Goal: Task Accomplishment & Management: Use online tool/utility

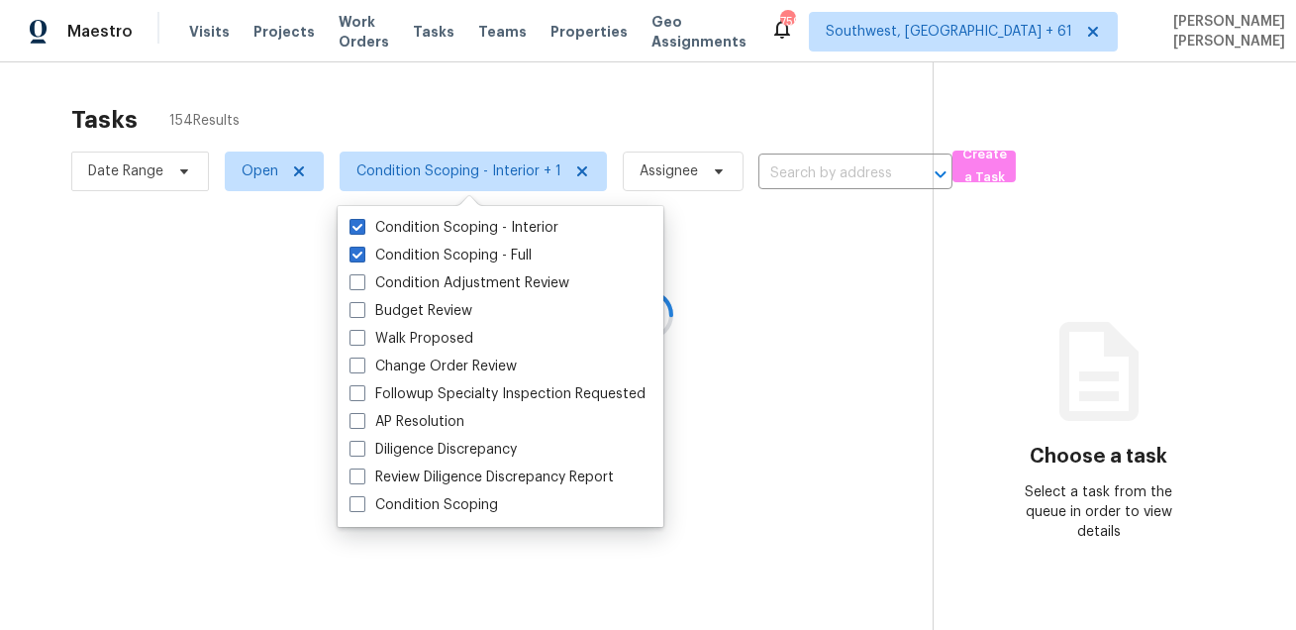
click at [389, 107] on div at bounding box center [648, 315] width 1296 height 630
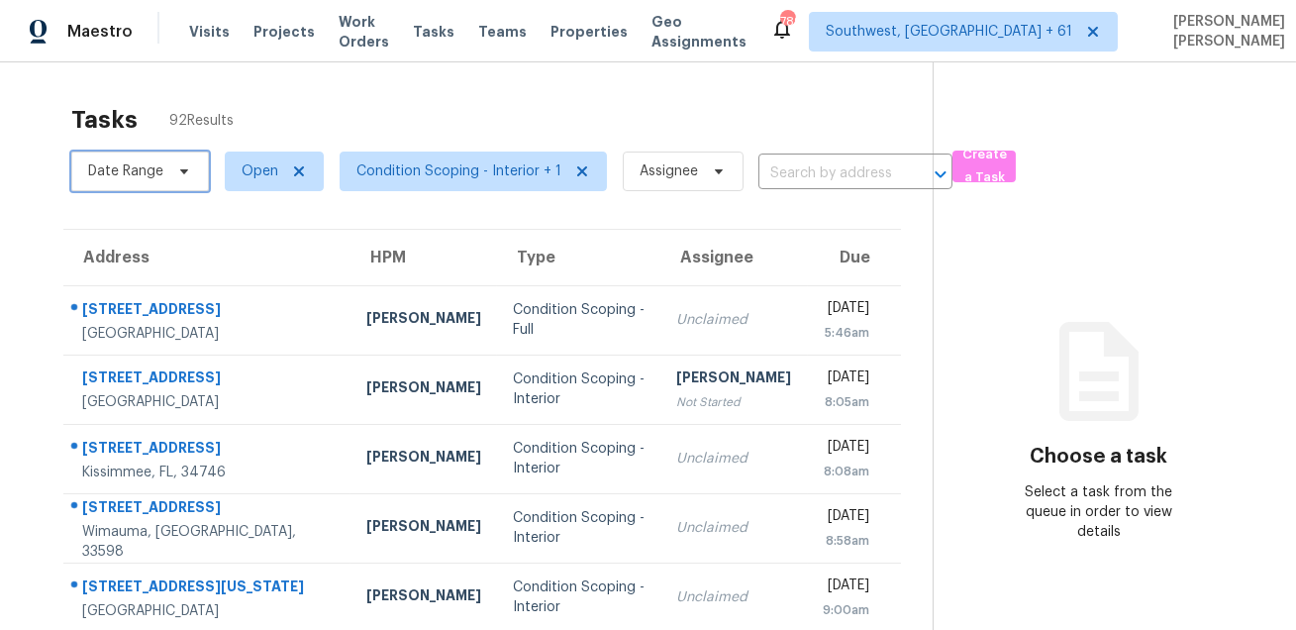
click at [185, 170] on icon at bounding box center [184, 171] width 8 height 5
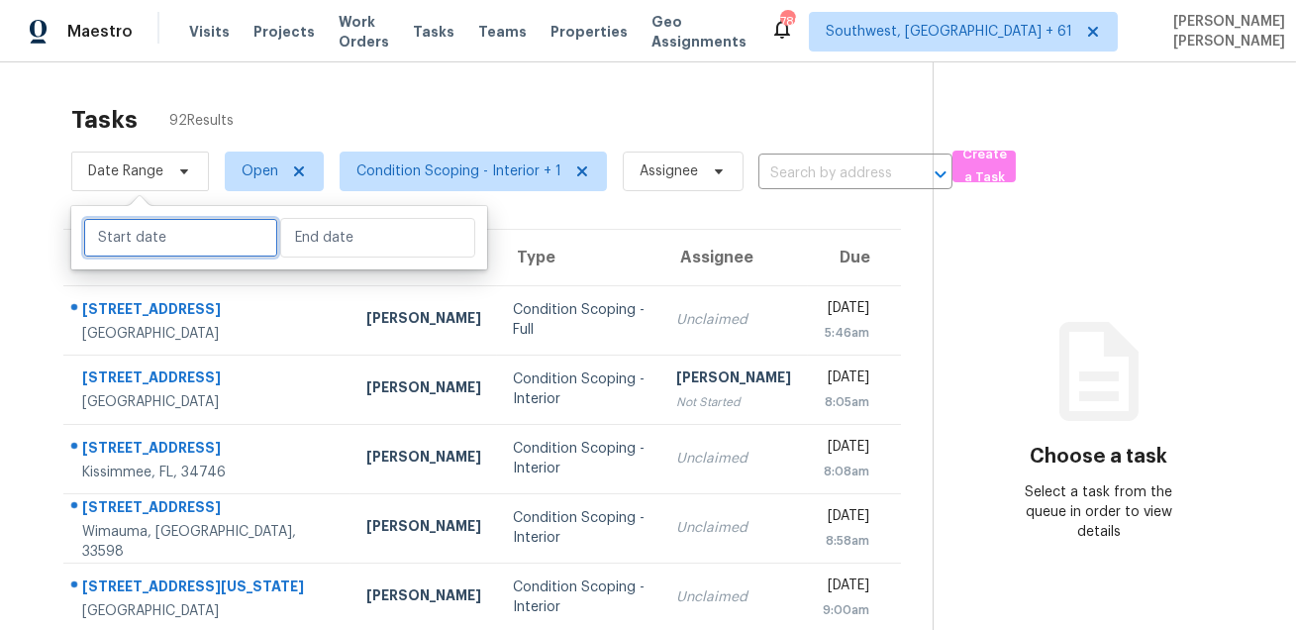
click at [177, 242] on input "text" at bounding box center [180, 238] width 195 height 40
select select "7"
select select "2025"
select select "8"
select select "2025"
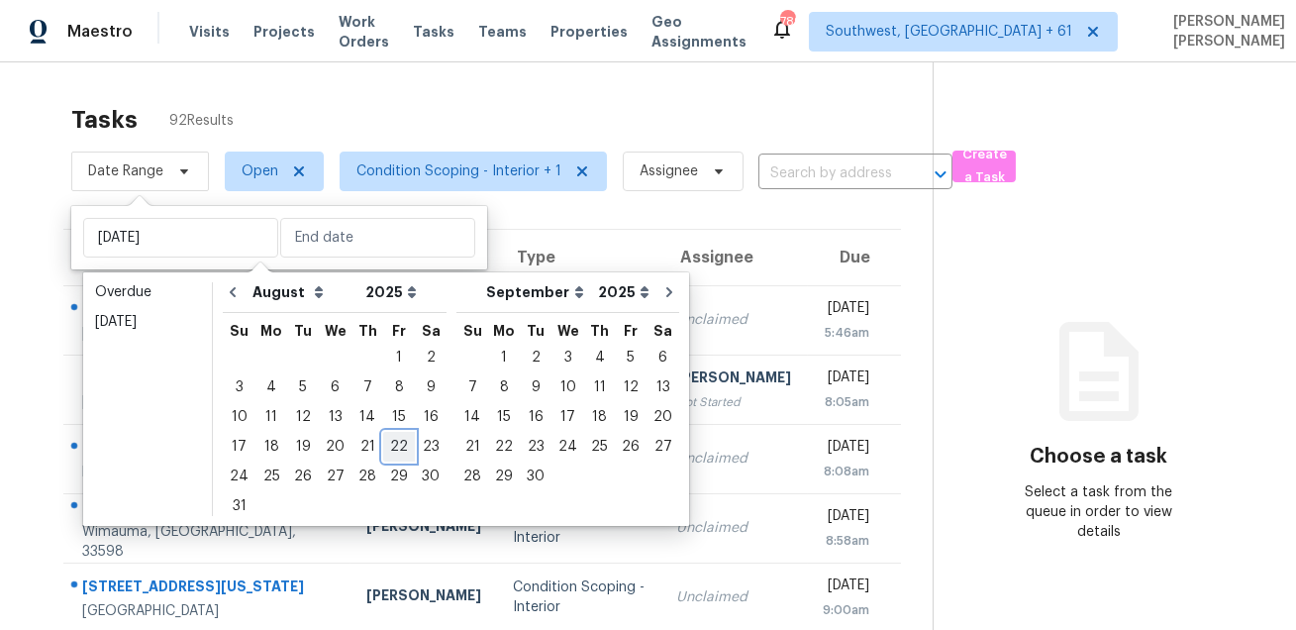
click at [383, 448] on div "22" at bounding box center [399, 447] width 32 height 28
type input "[DATE]"
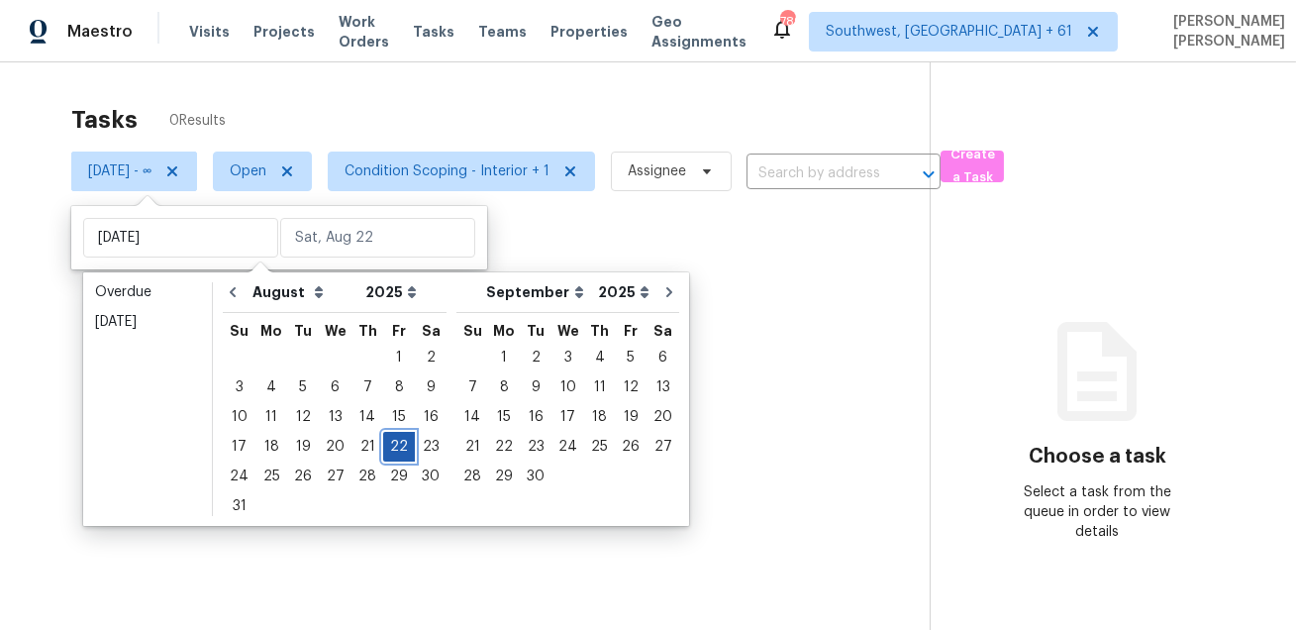
click at [383, 448] on div "22" at bounding box center [399, 447] width 32 height 28
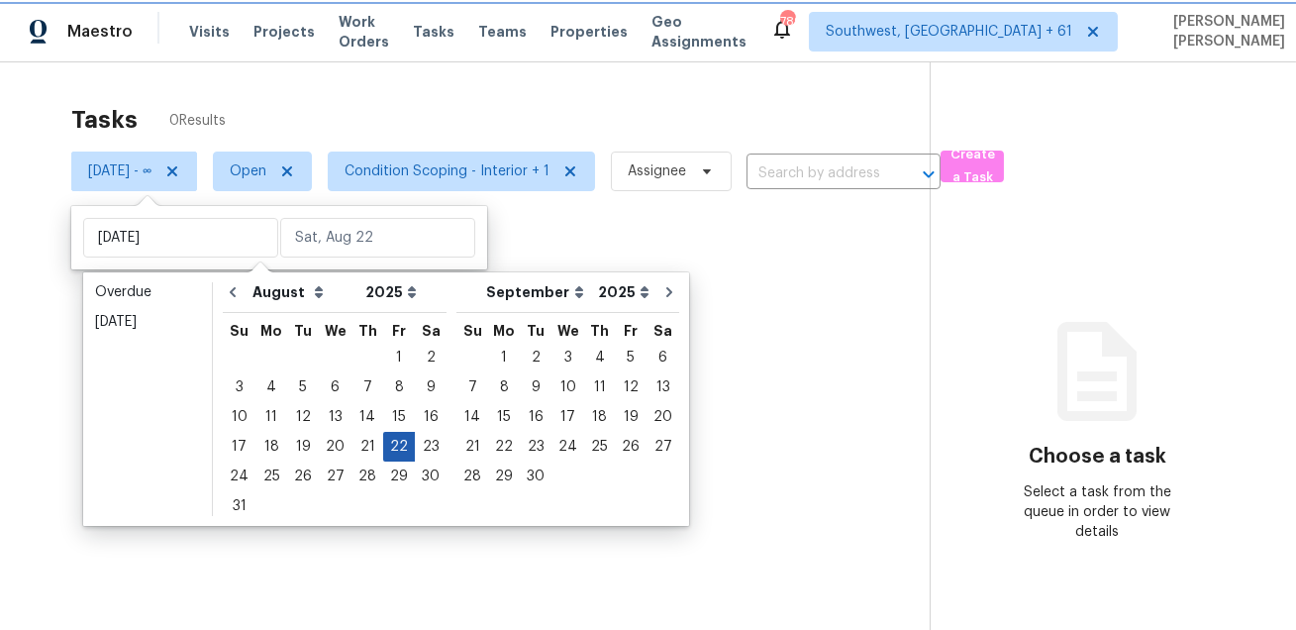
type input "[DATE]"
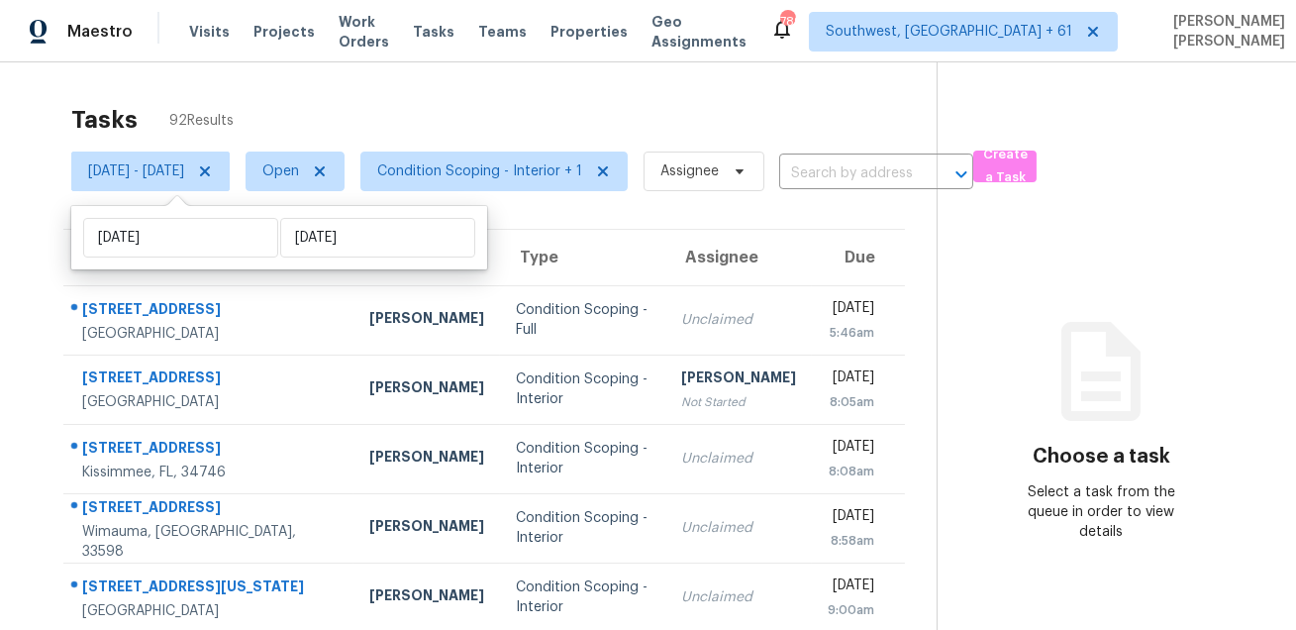
click at [497, 103] on div "Tasks 92 Results" at bounding box center [503, 119] width 865 height 51
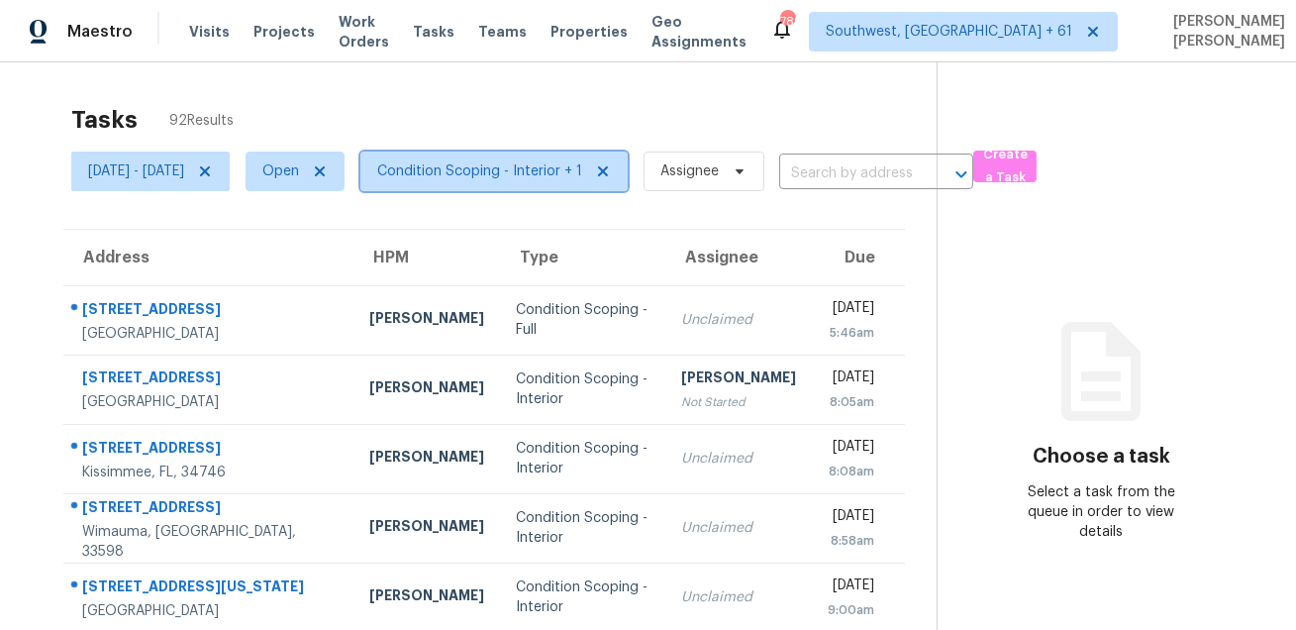
click at [498, 166] on span "Condition Scoping - Interior + 1" at bounding box center [479, 171] width 205 height 20
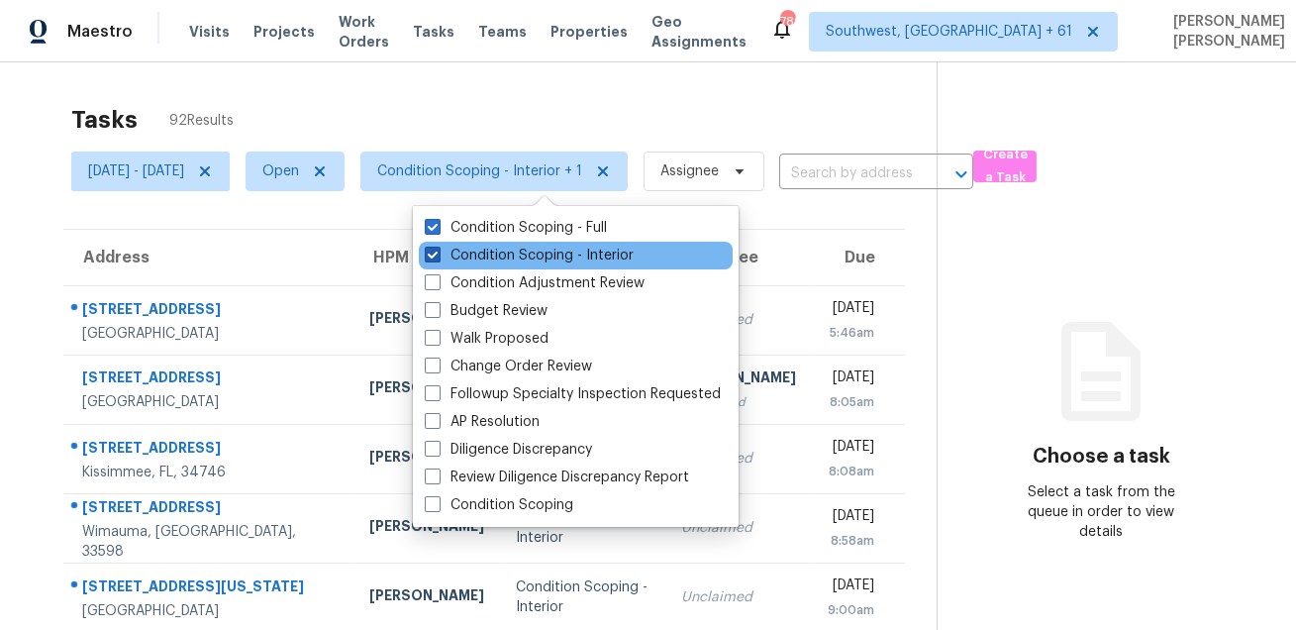
click at [487, 249] on label "Condition Scoping - Interior" at bounding box center [529, 255] width 209 height 20
click at [438, 249] on input "Condition Scoping - Interior" at bounding box center [431, 251] width 13 height 13
checkbox input "false"
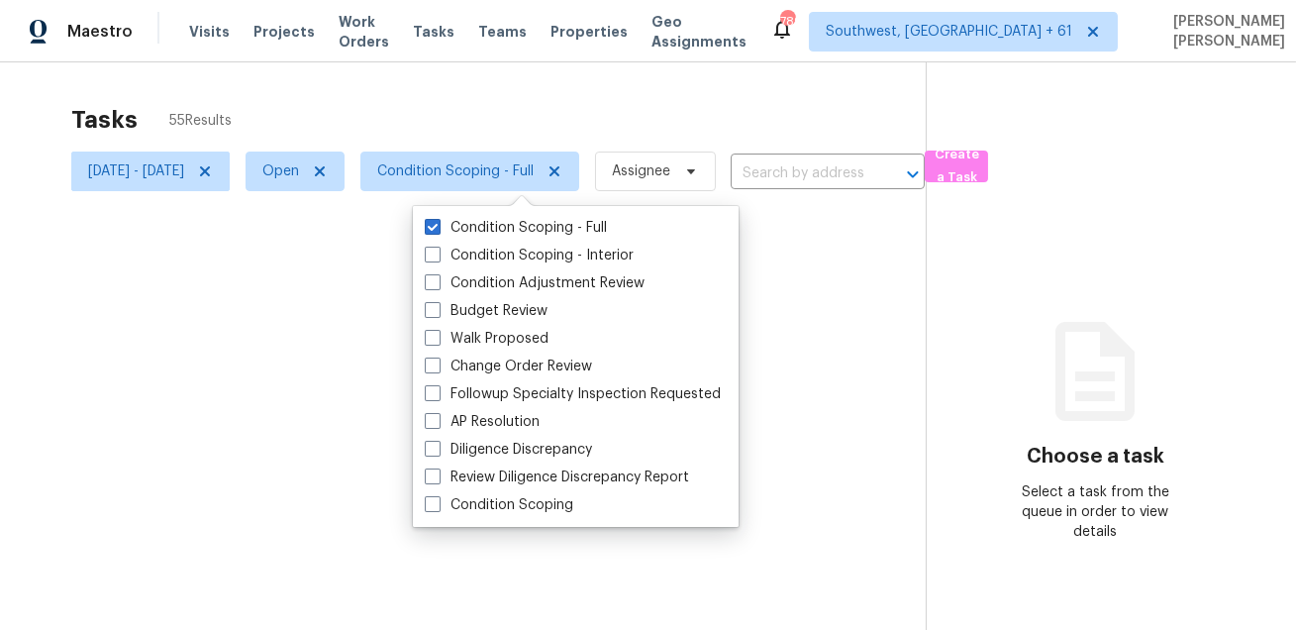
click at [517, 97] on div at bounding box center [648, 315] width 1296 height 630
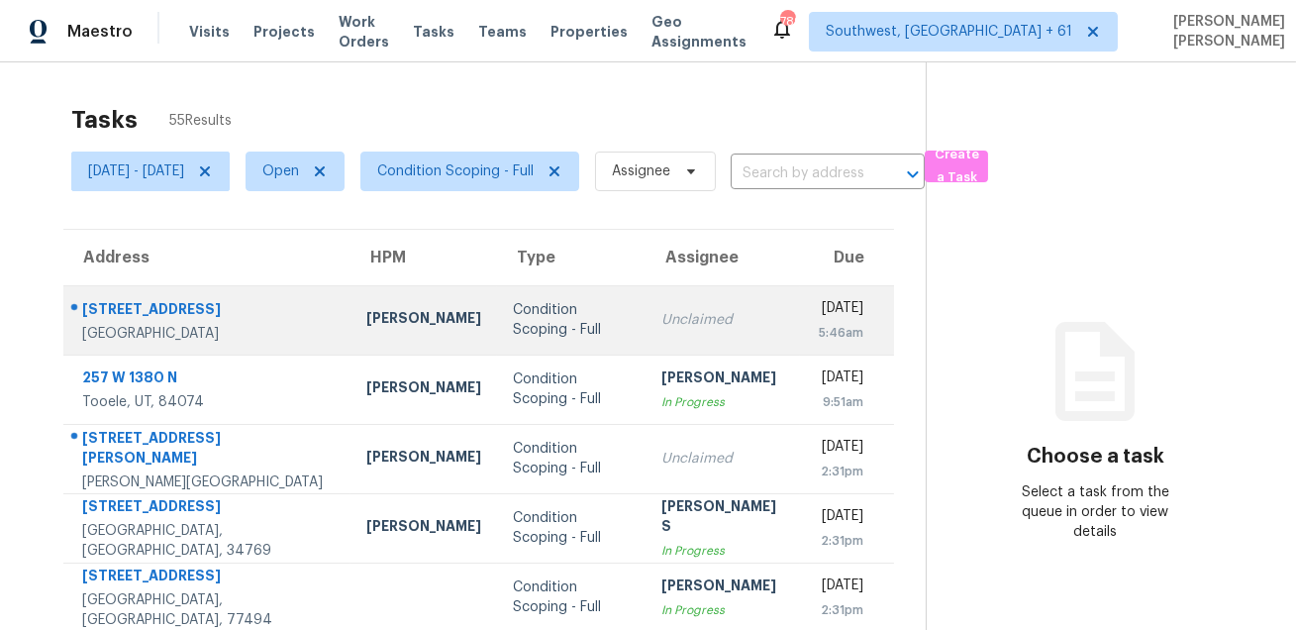
click at [148, 319] on div "[STREET_ADDRESS]" at bounding box center [208, 311] width 252 height 25
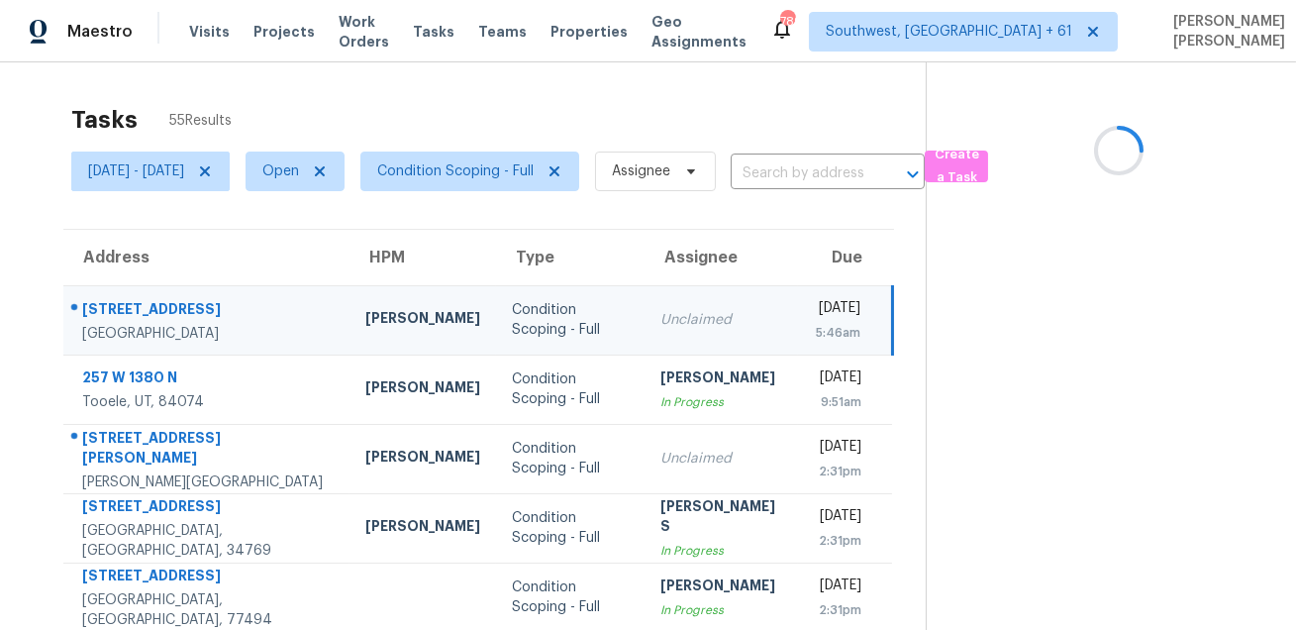
click at [148, 324] on div "[GEOGRAPHIC_DATA]" at bounding box center [207, 334] width 251 height 20
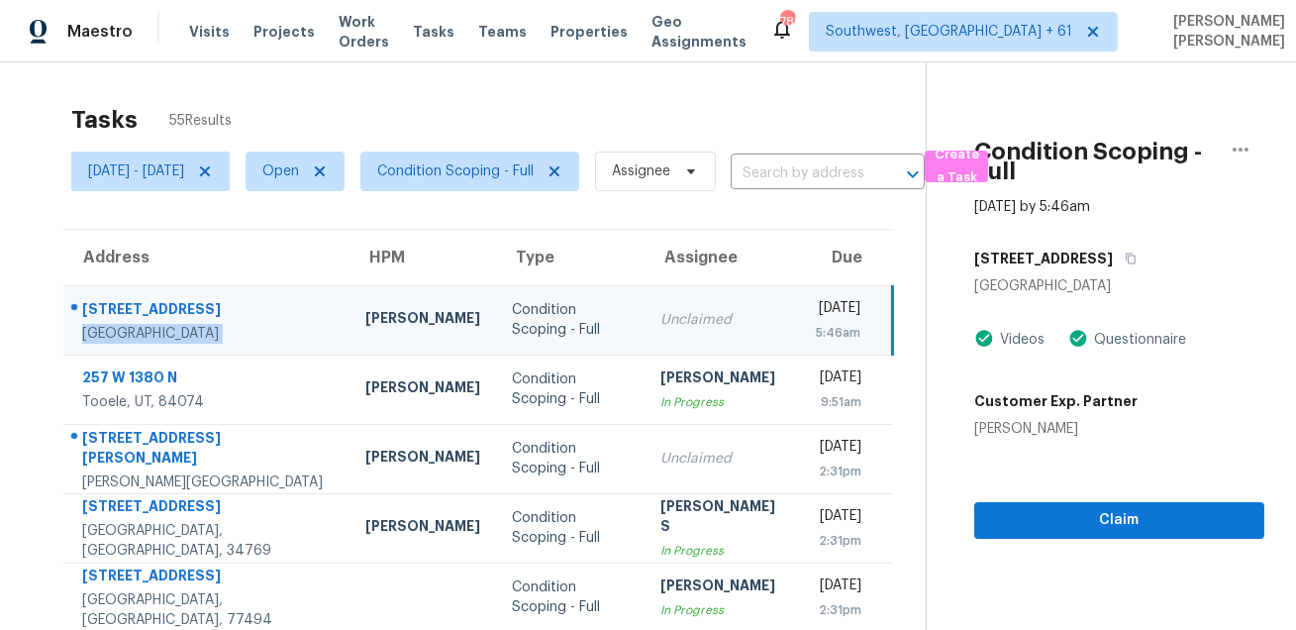
click at [146, 299] on div "[STREET_ADDRESS]" at bounding box center [207, 311] width 251 height 25
copy div "[STREET_ADDRESS]"
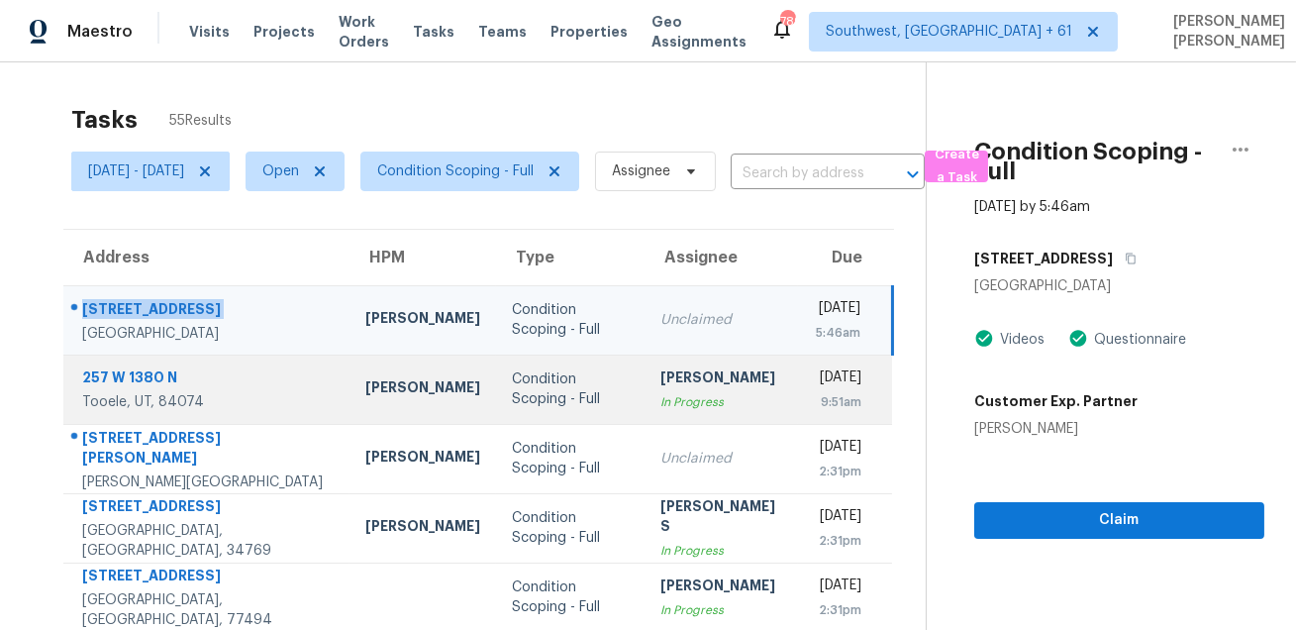
scroll to position [192, 0]
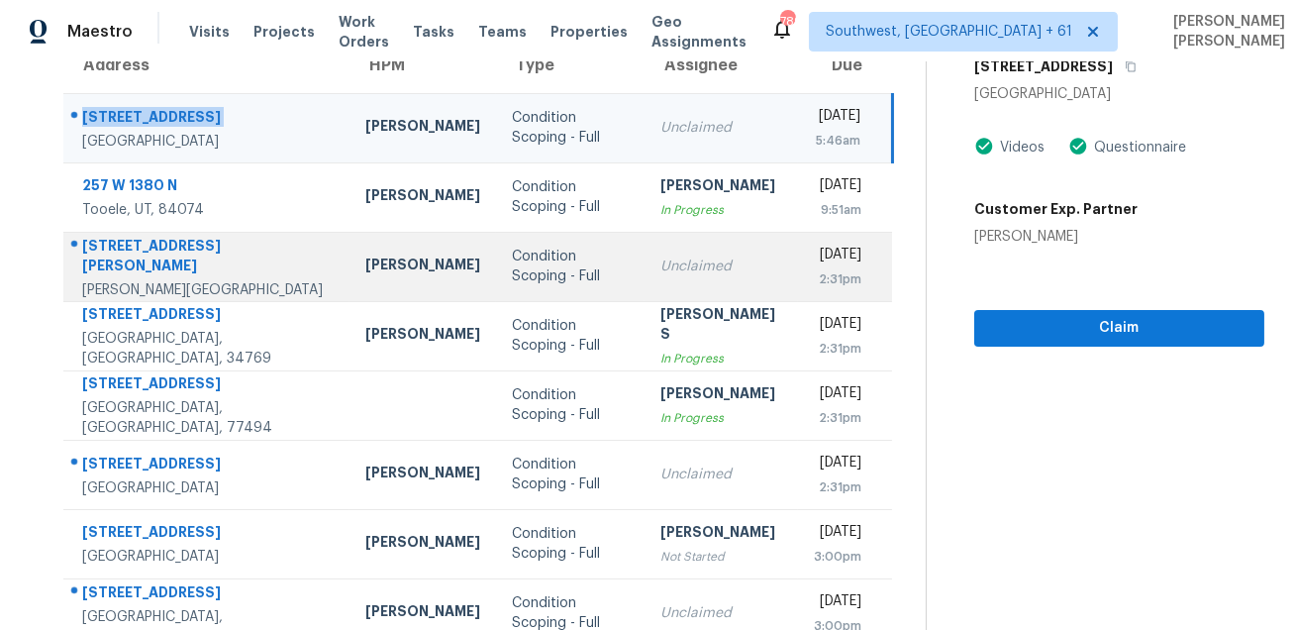
click at [111, 247] on div "[STREET_ADDRESS][PERSON_NAME]" at bounding box center [207, 258] width 251 height 45
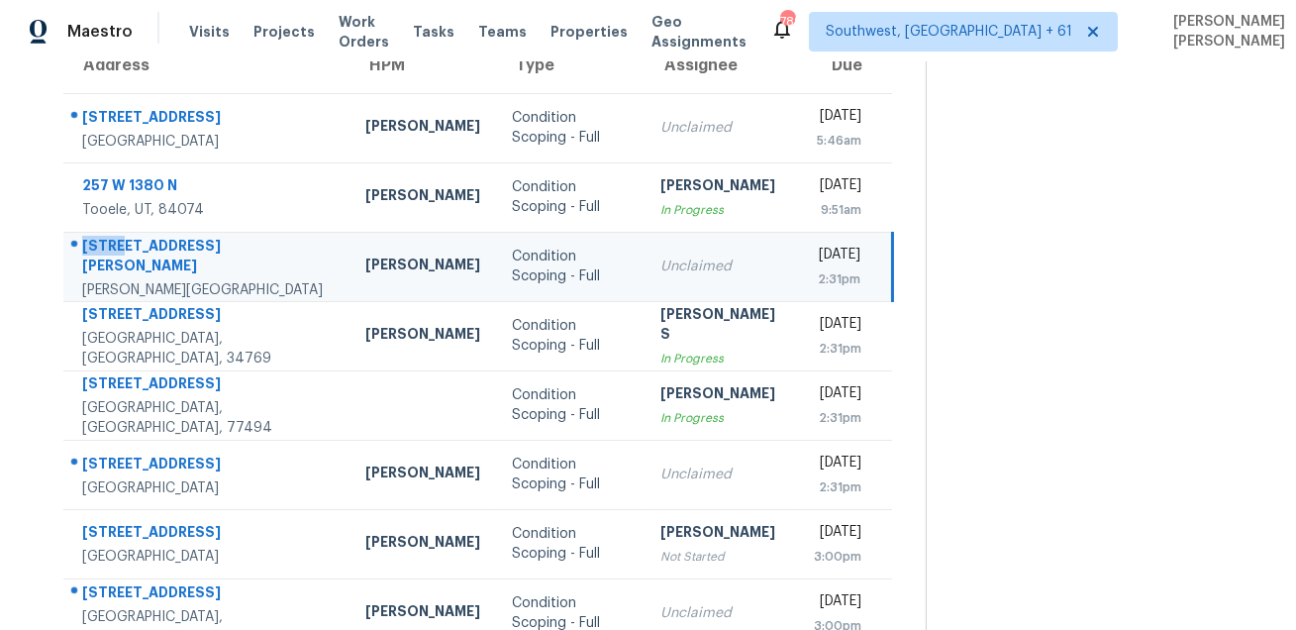
click at [111, 247] on div "[STREET_ADDRESS][PERSON_NAME]" at bounding box center [207, 258] width 251 height 45
copy div "[STREET_ADDRESS][PERSON_NAME]"
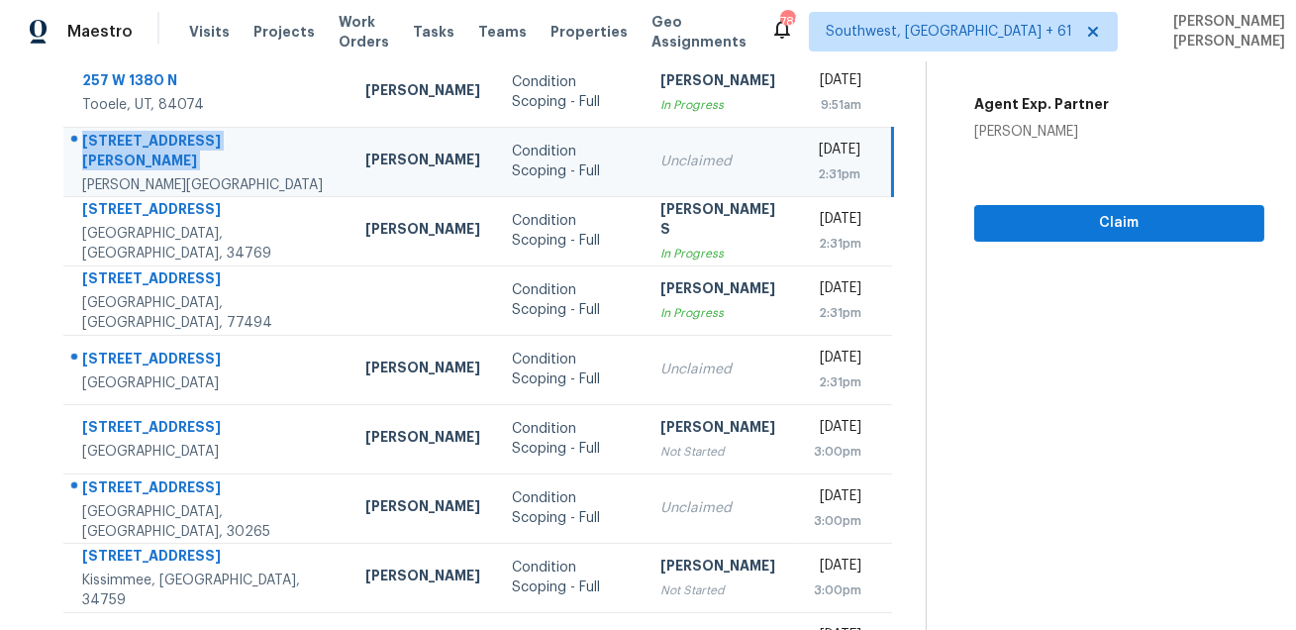
scroll to position [401, 0]
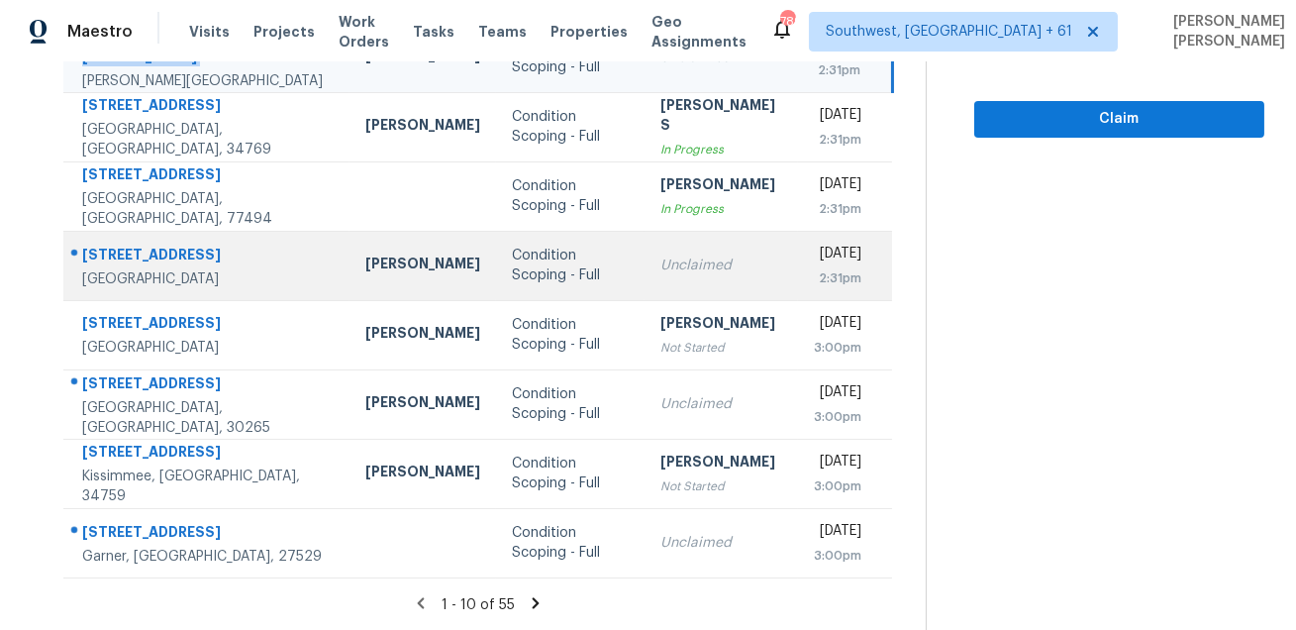
click at [146, 244] on div "[STREET_ADDRESS]" at bounding box center [207, 256] width 251 height 25
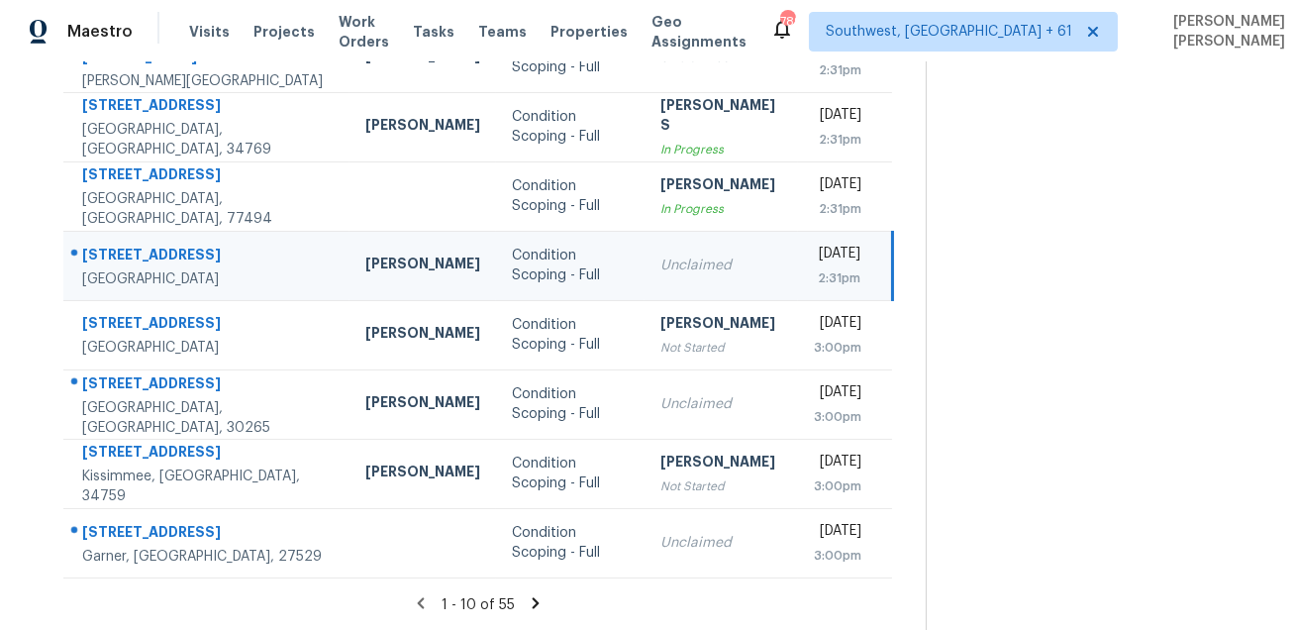
click at [146, 244] on div "[STREET_ADDRESS]" at bounding box center [207, 256] width 251 height 25
copy div "[STREET_ADDRESS]"
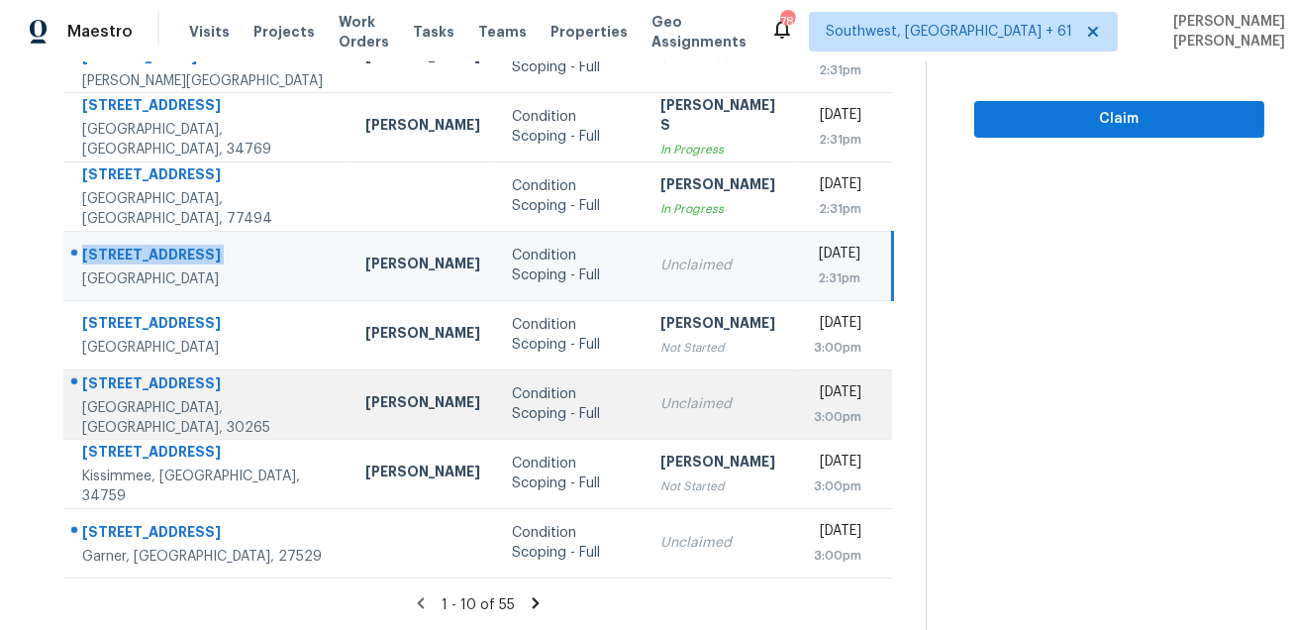
click at [134, 381] on div at bounding box center [198, 384] width 269 height 26
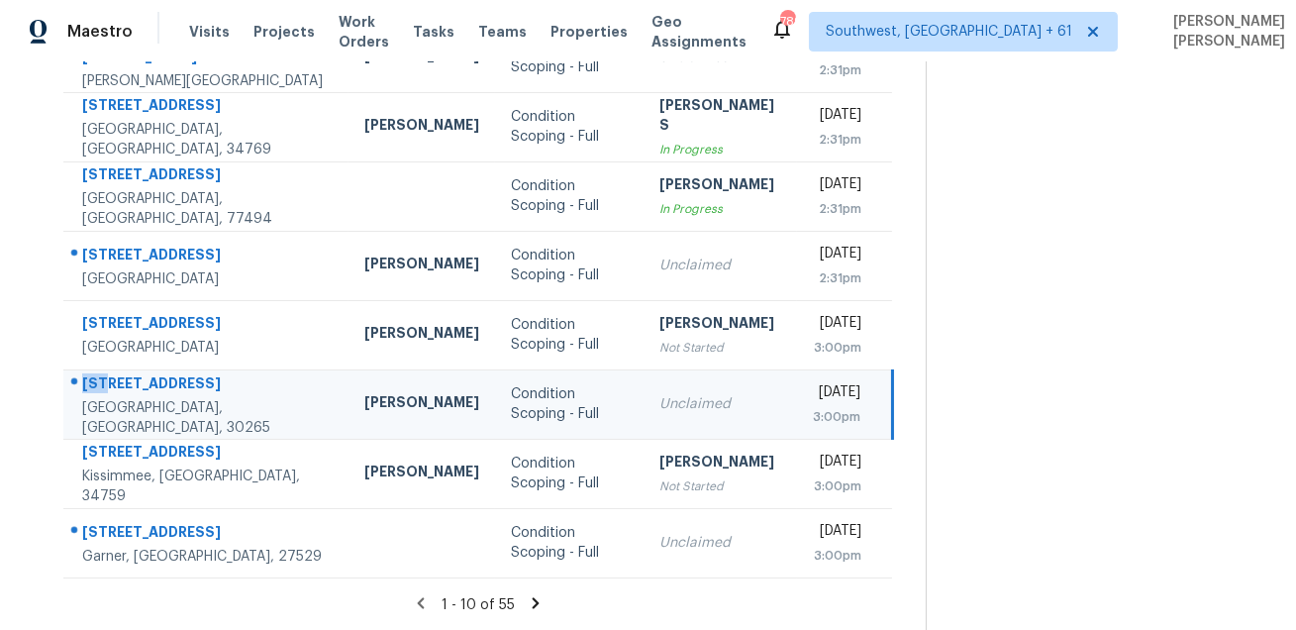
click at [134, 381] on div at bounding box center [198, 384] width 268 height 26
copy div "[STREET_ADDRESS]"
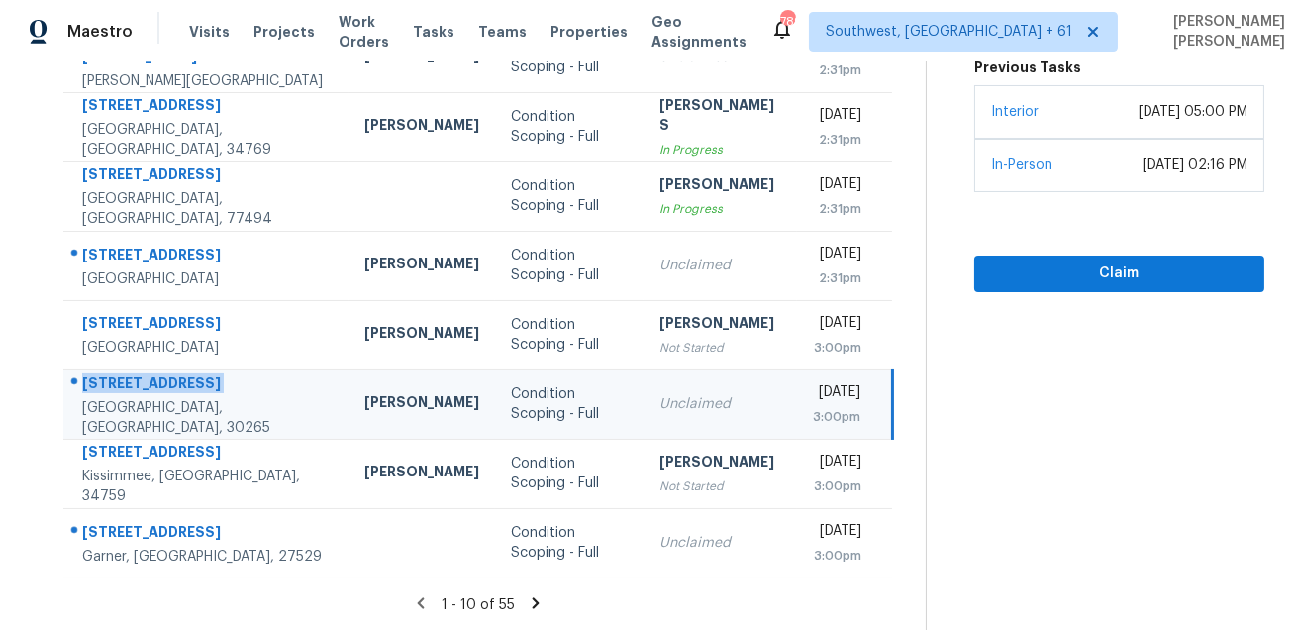
scroll to position [129, 0]
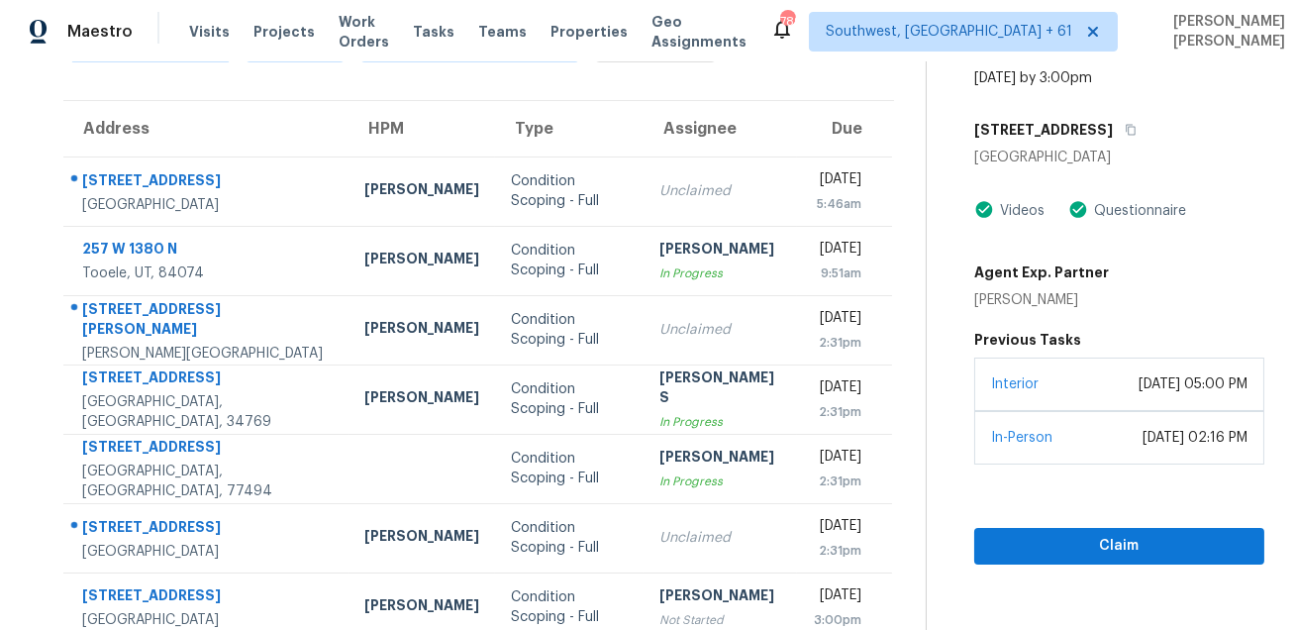
click at [1108, 137] on div "[STREET_ADDRESS]" at bounding box center [1119, 130] width 290 height 36
click at [1113, 137] on button "button" at bounding box center [1126, 130] width 27 height 36
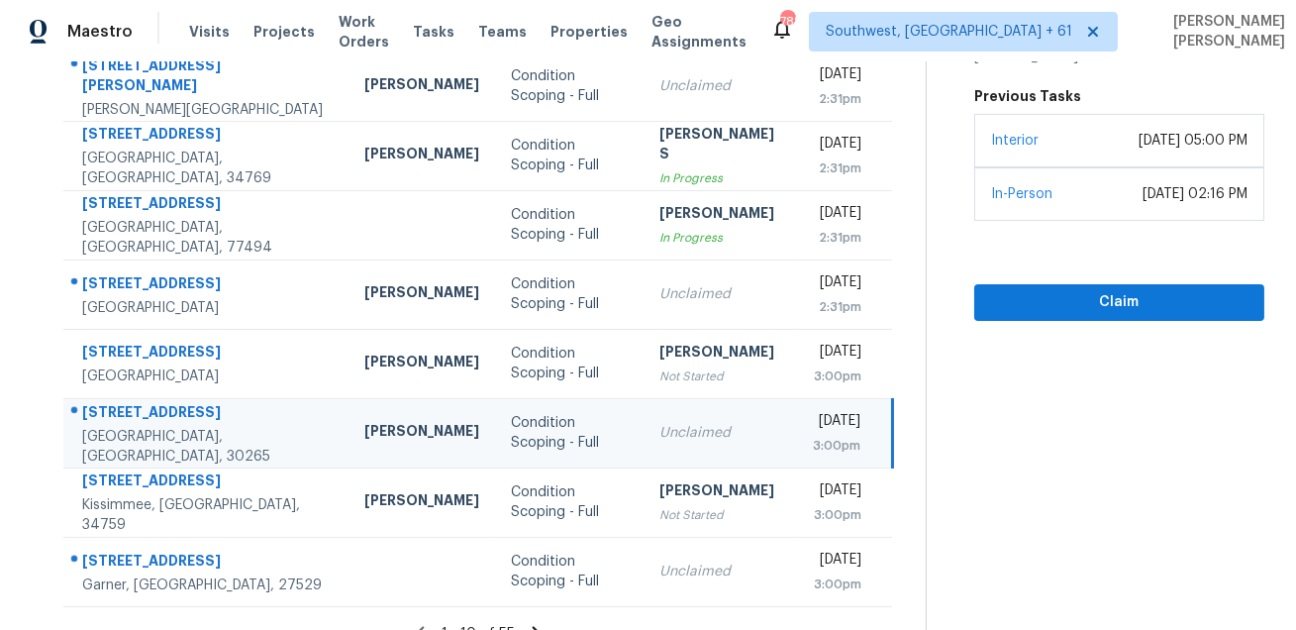
scroll to position [401, 0]
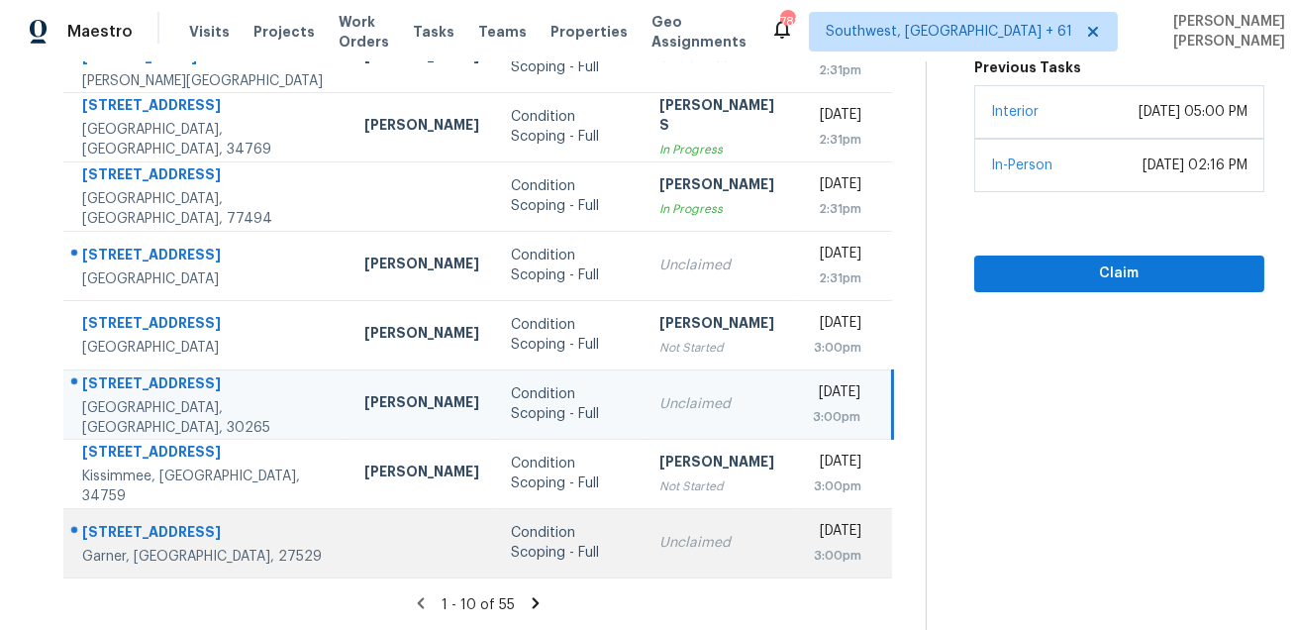
click at [143, 533] on div "[STREET_ADDRESS]" at bounding box center [207, 534] width 250 height 25
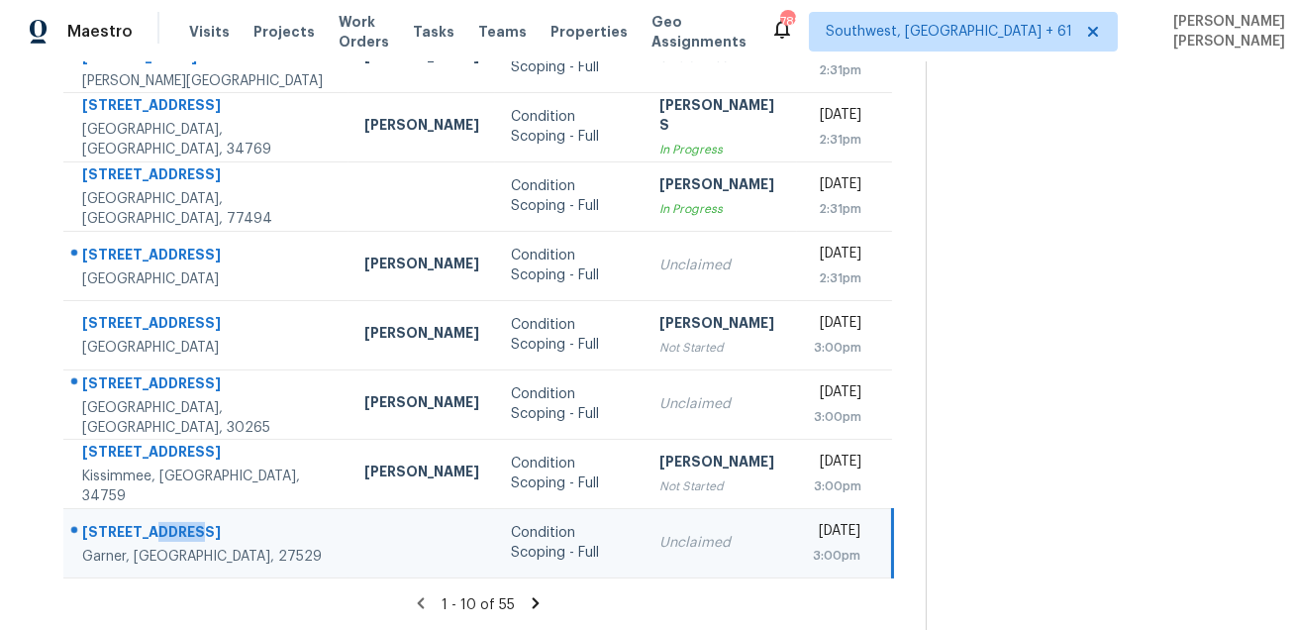
click at [143, 533] on div "[STREET_ADDRESS]" at bounding box center [207, 534] width 250 height 25
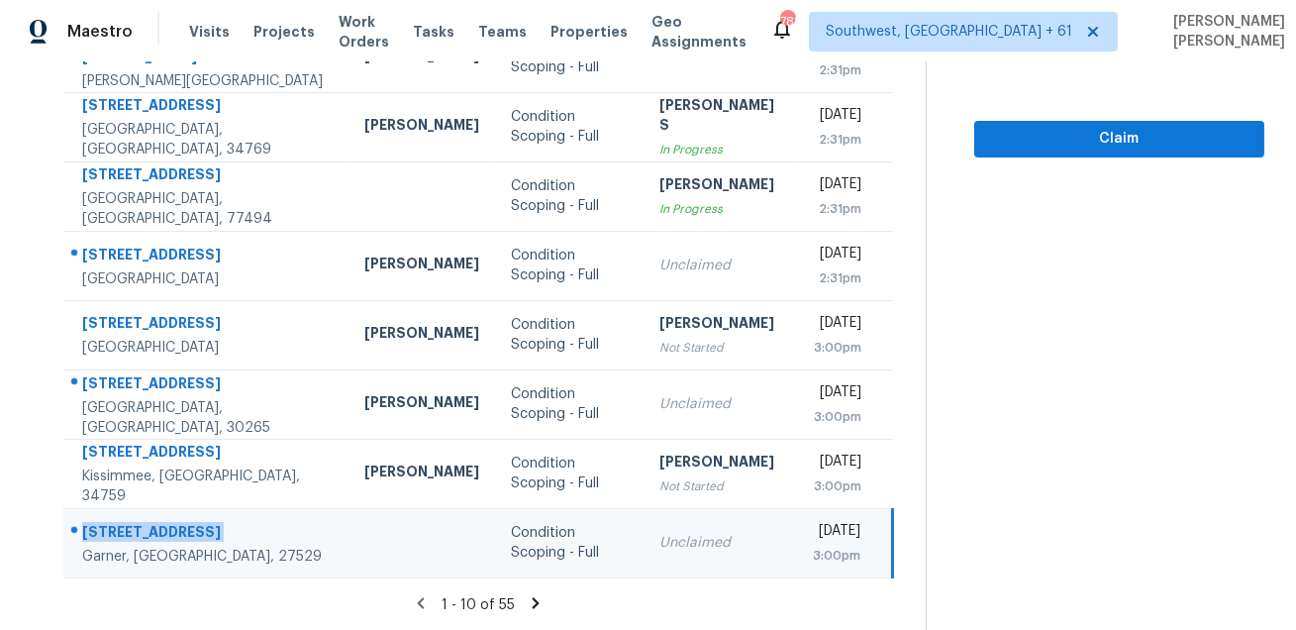
copy div "[STREET_ADDRESS]"
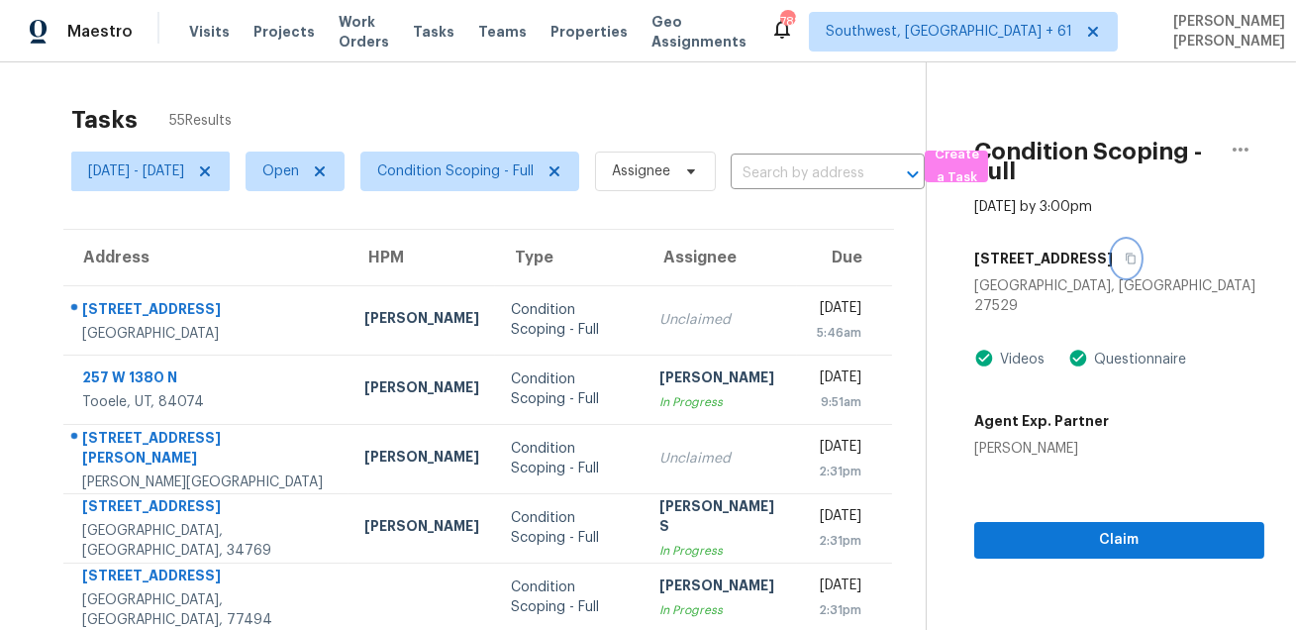
click at [1125, 253] on icon "button" at bounding box center [1130, 258] width 10 height 11
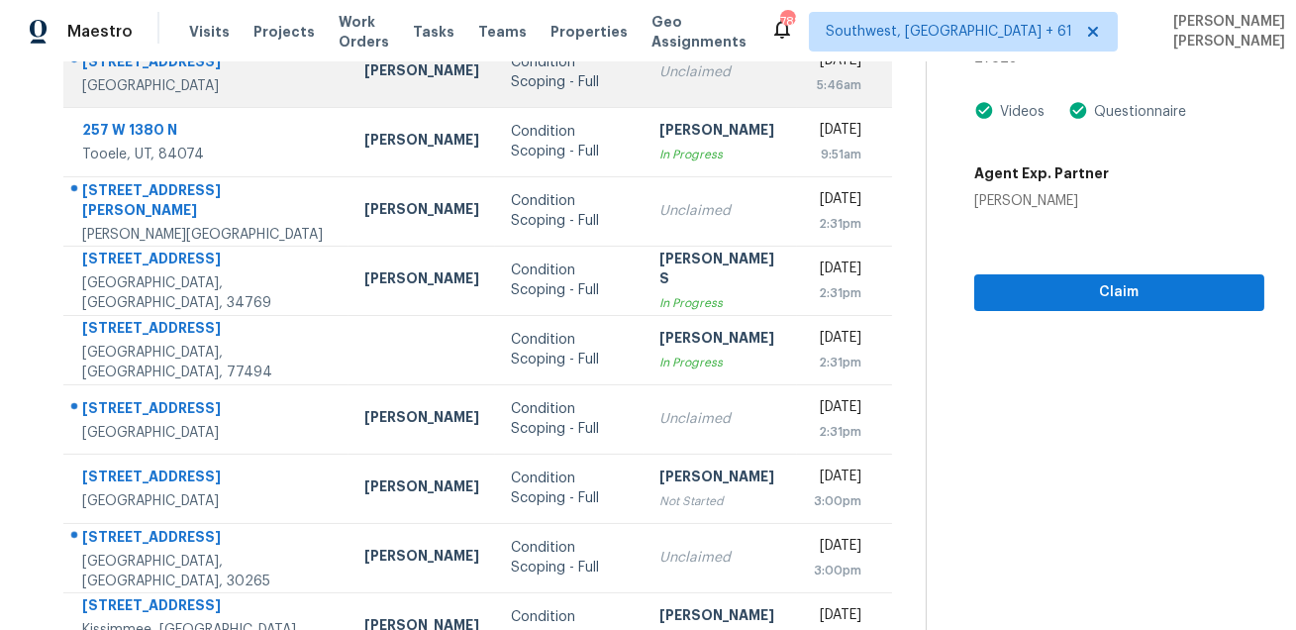
scroll to position [401, 0]
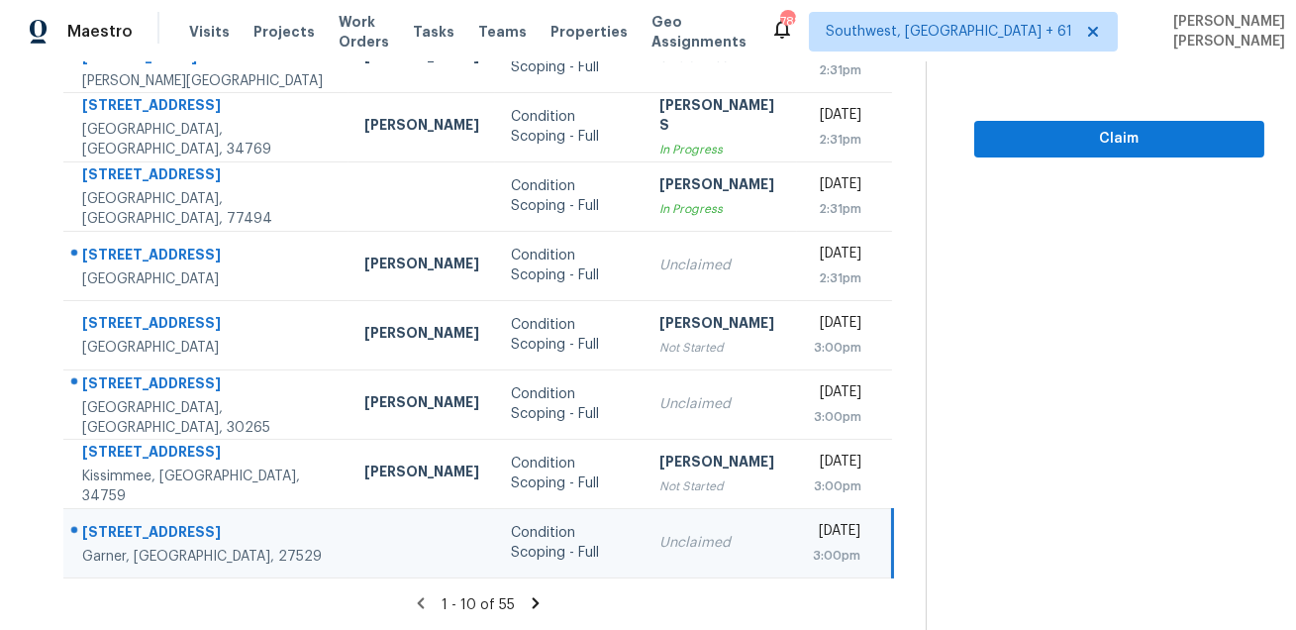
click at [539, 601] on icon at bounding box center [536, 602] width 7 height 11
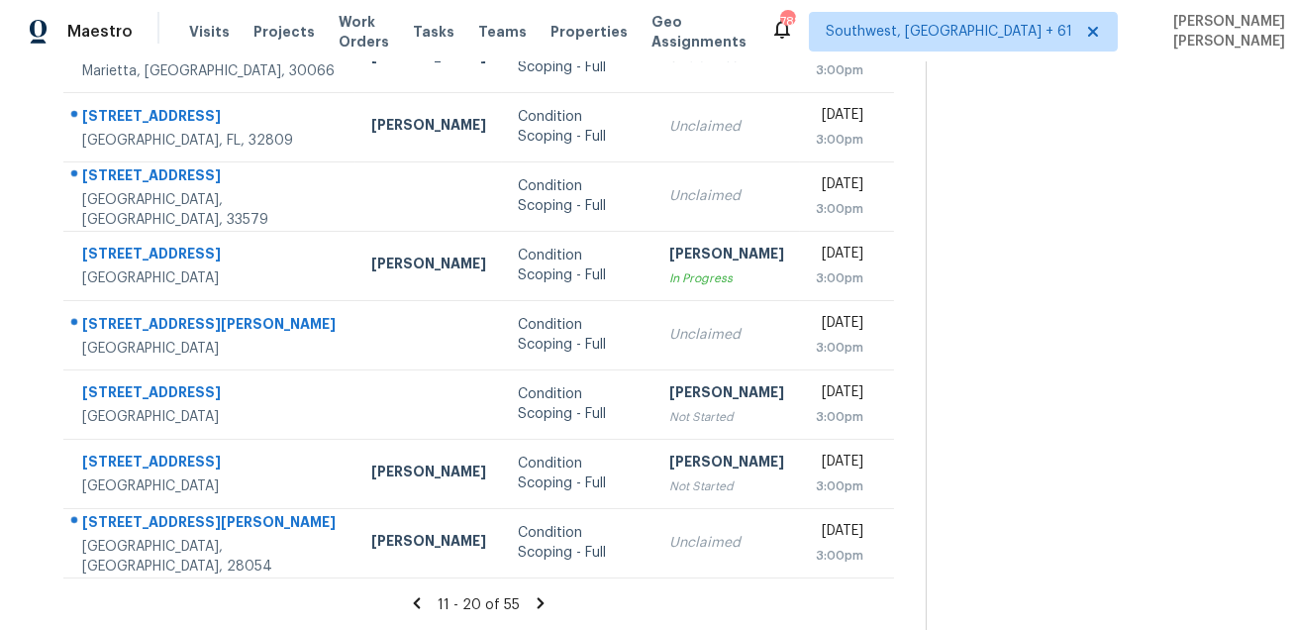
scroll to position [0, 0]
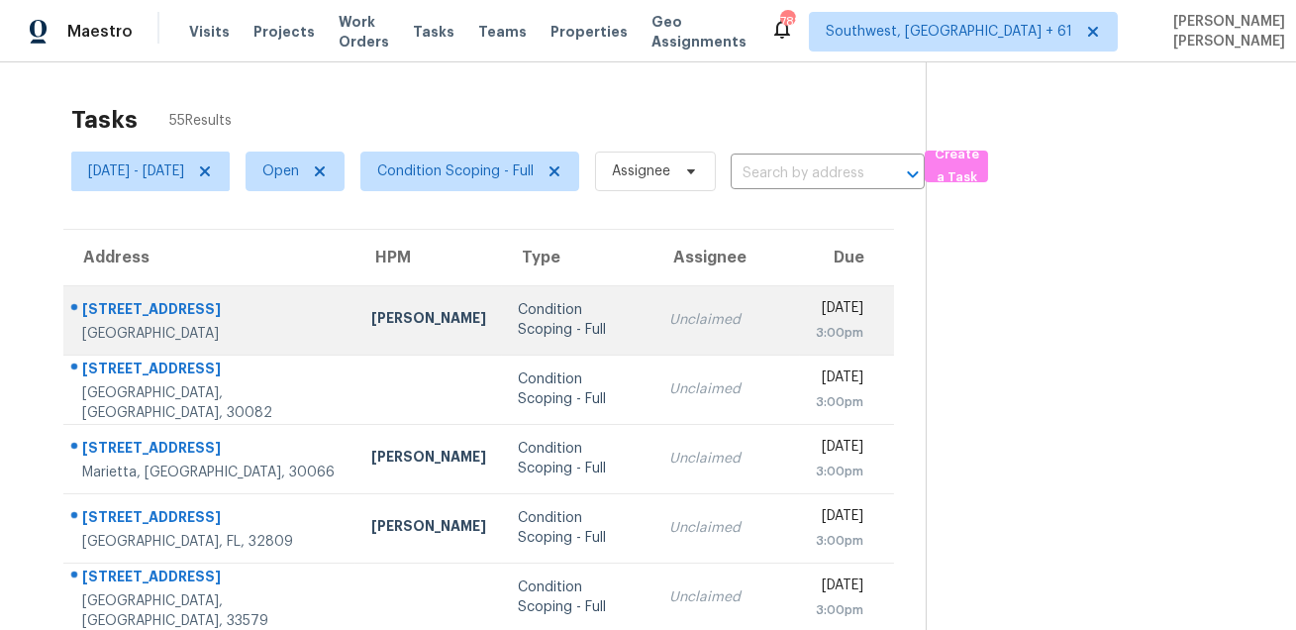
click at [158, 324] on div "[GEOGRAPHIC_DATA]" at bounding box center [210, 334] width 257 height 20
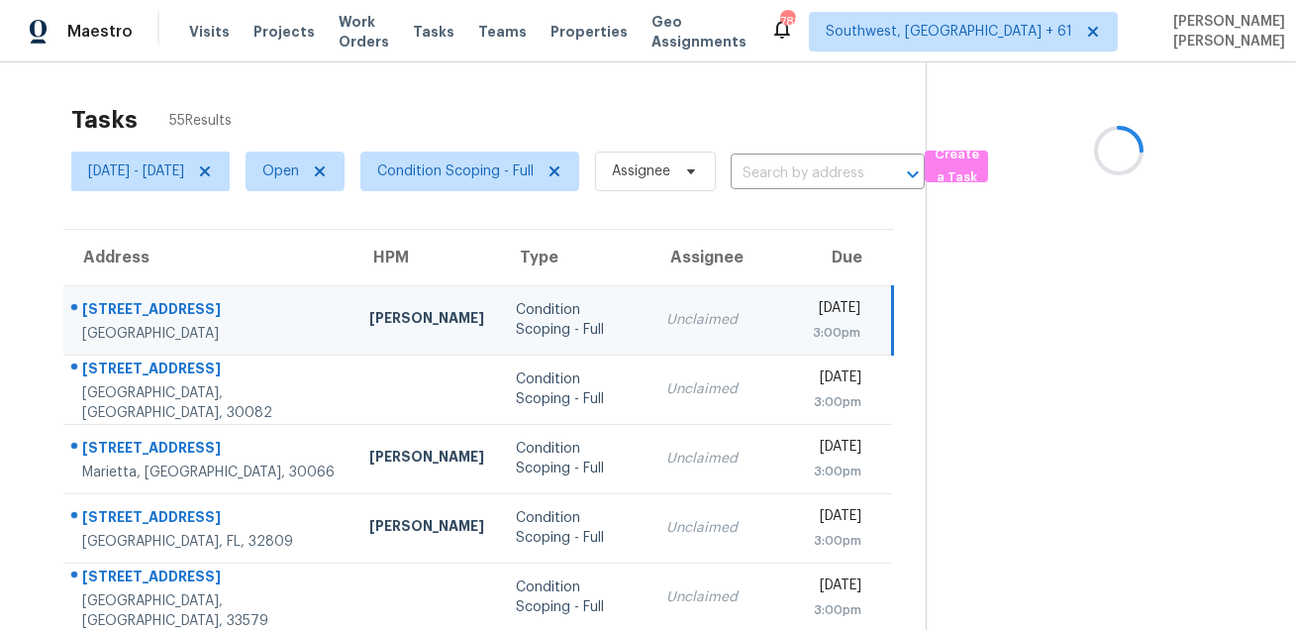
click at [142, 314] on div "[STREET_ADDRESS]" at bounding box center [209, 311] width 255 height 25
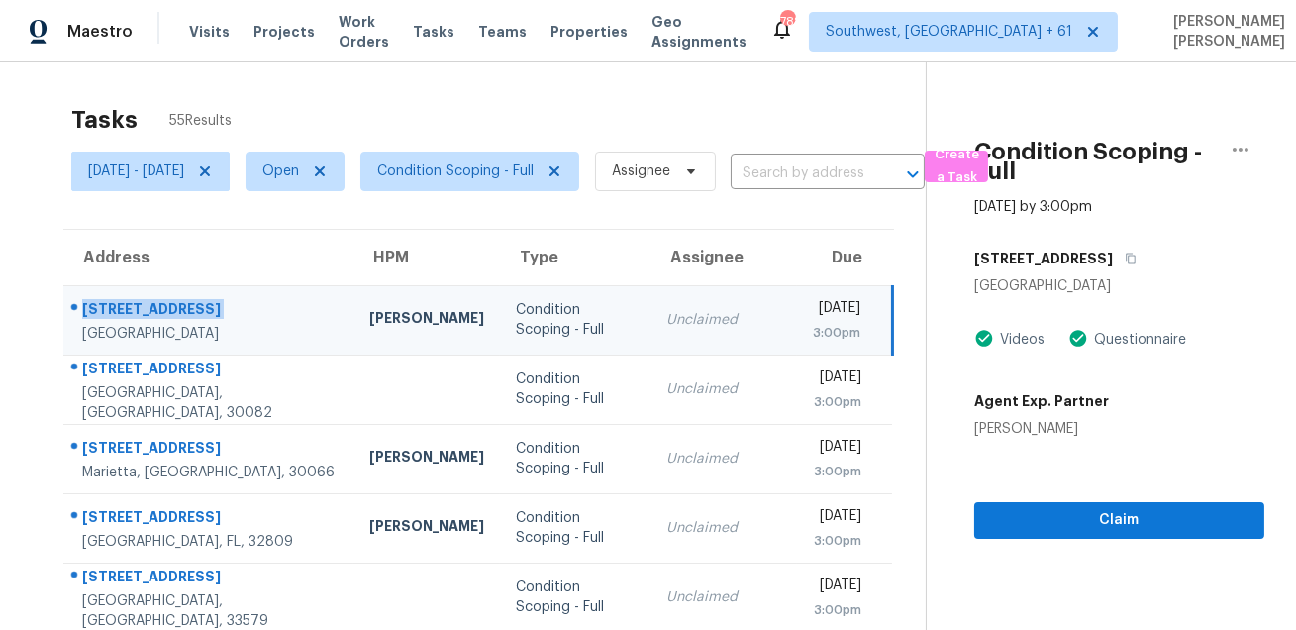
click at [142, 314] on div "[STREET_ADDRESS]" at bounding box center [209, 311] width 255 height 25
copy div "[STREET_ADDRESS]"
click at [1124, 252] on icon "button" at bounding box center [1130, 258] width 12 height 12
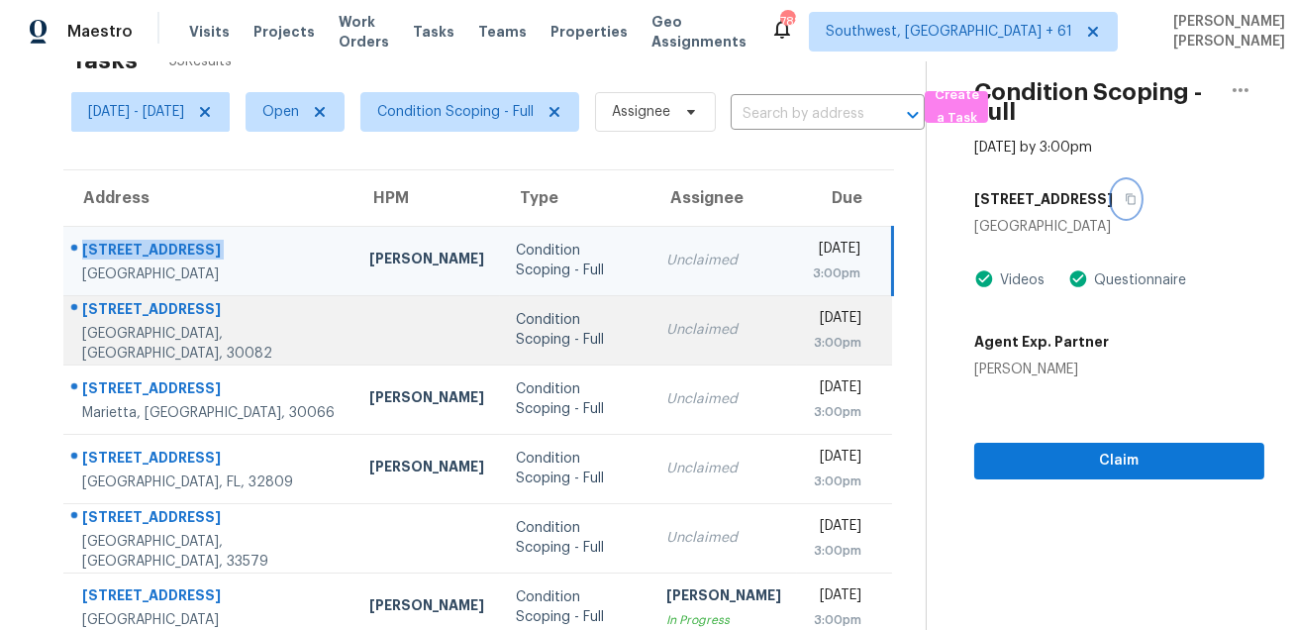
scroll to position [92, 0]
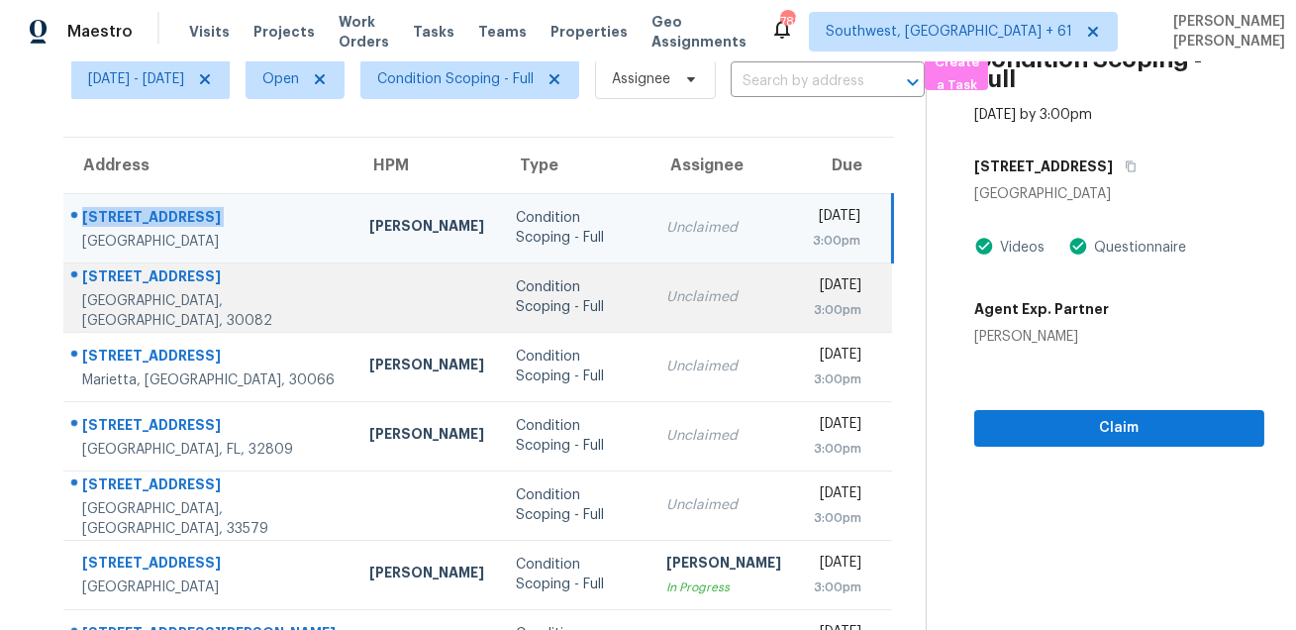
click at [166, 300] on div "[GEOGRAPHIC_DATA], [GEOGRAPHIC_DATA], 30082" at bounding box center [209, 311] width 255 height 40
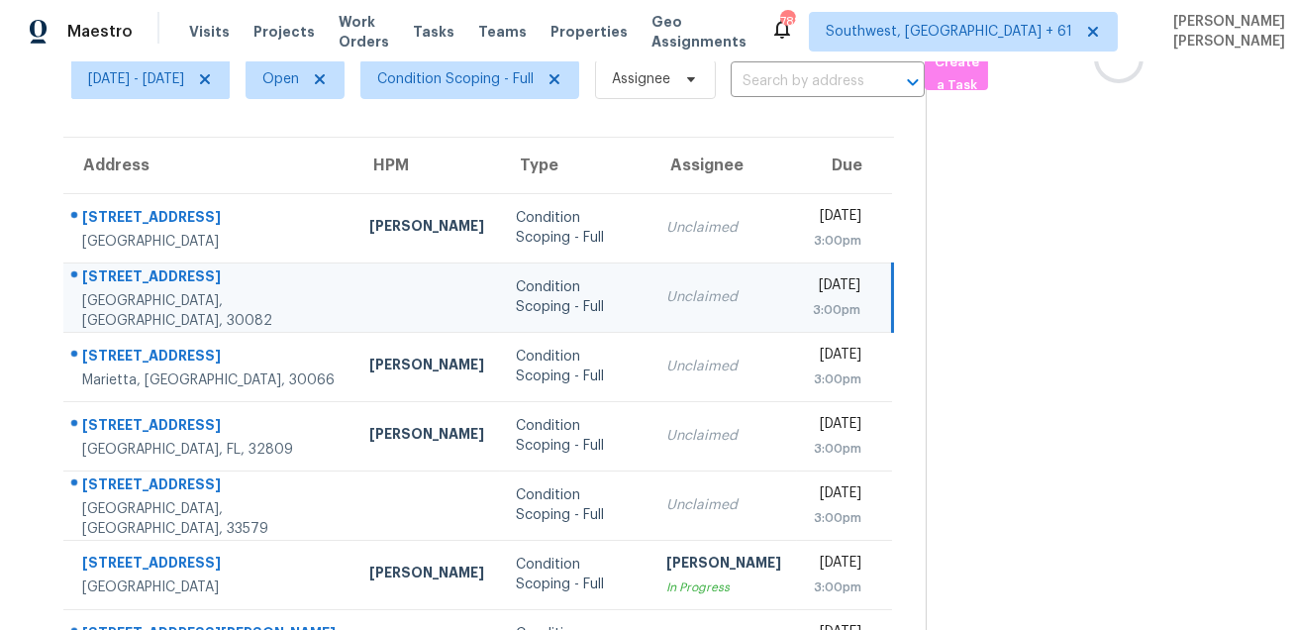
click at [166, 300] on div "[GEOGRAPHIC_DATA], [GEOGRAPHIC_DATA], 30082" at bounding box center [209, 311] width 255 height 40
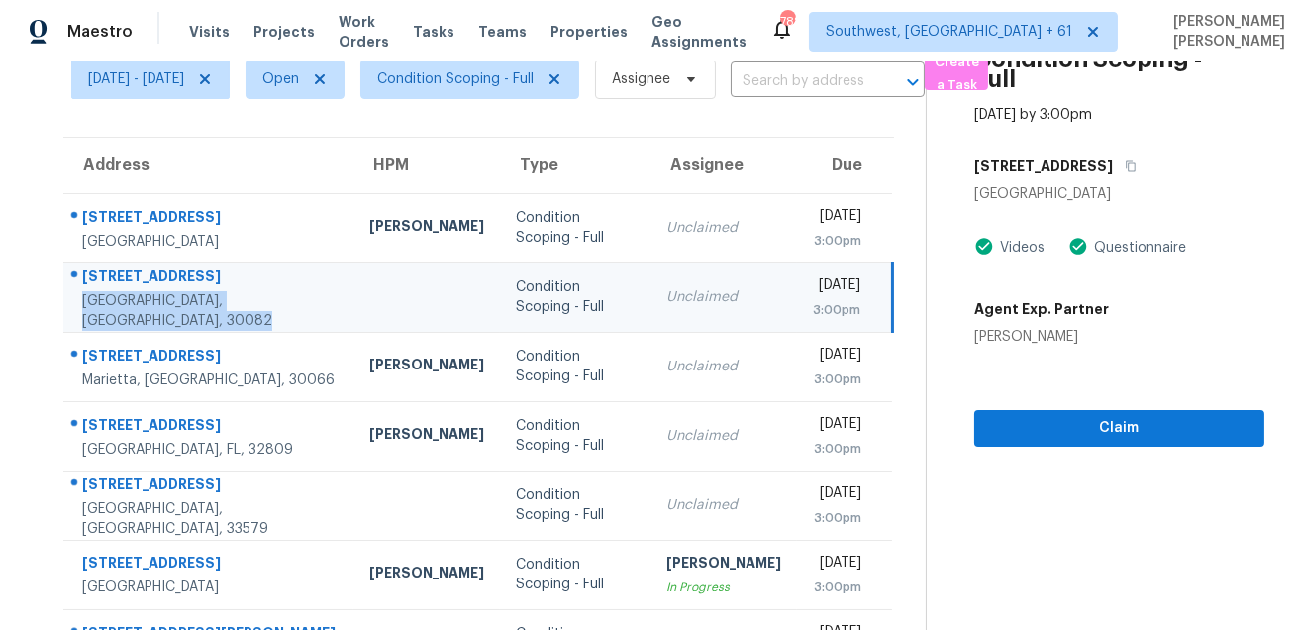
click at [189, 276] on div "[STREET_ADDRESS]" at bounding box center [209, 278] width 255 height 25
copy div "[STREET_ADDRESS]"
click at [1122, 169] on button "button" at bounding box center [1126, 166] width 27 height 36
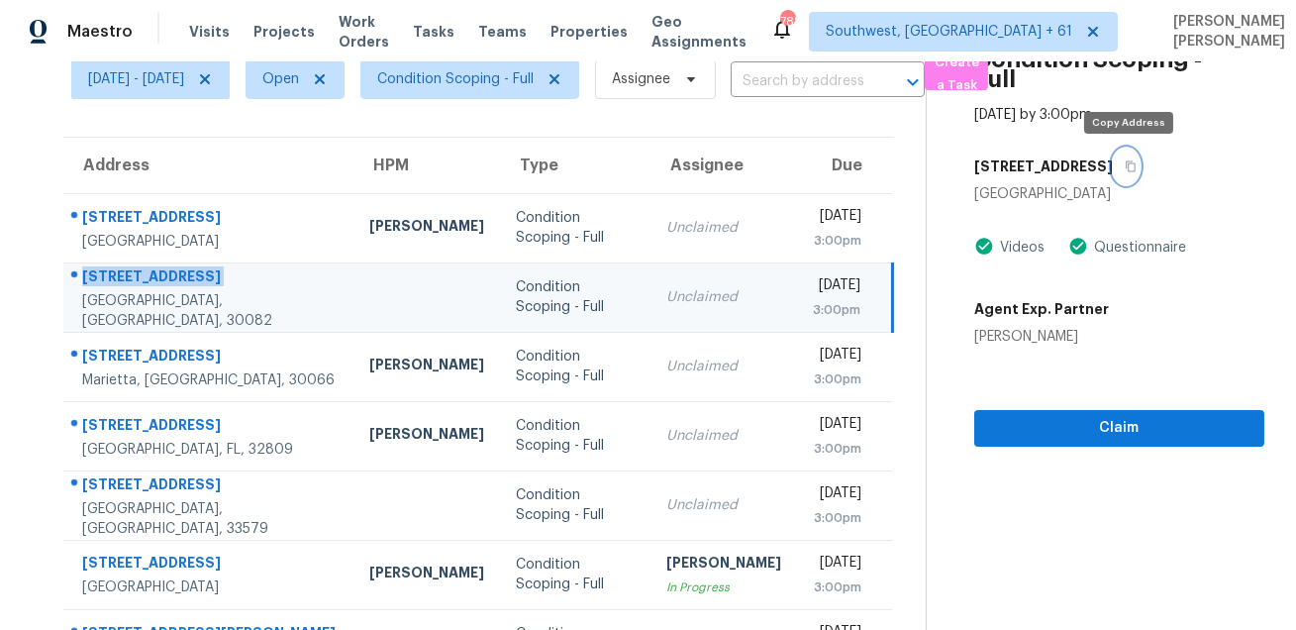
click at [1122, 169] on button "button" at bounding box center [1126, 166] width 27 height 36
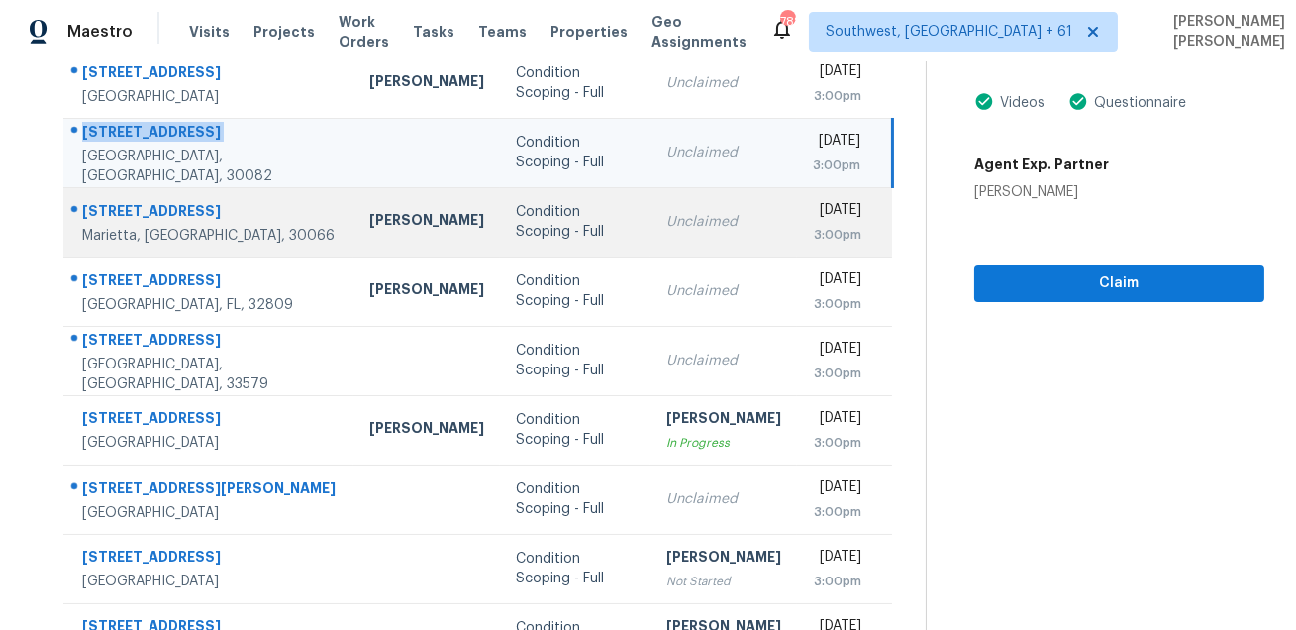
scroll to position [244, 0]
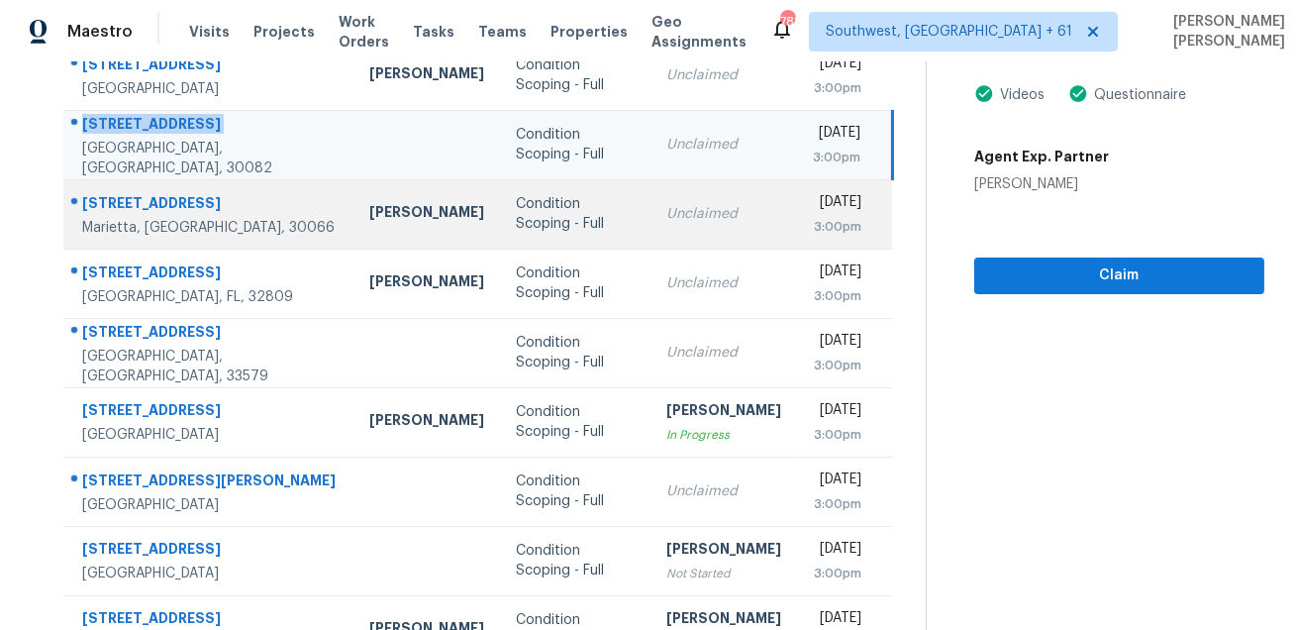
click at [146, 213] on div "[STREET_ADDRESS]" at bounding box center [209, 205] width 255 height 25
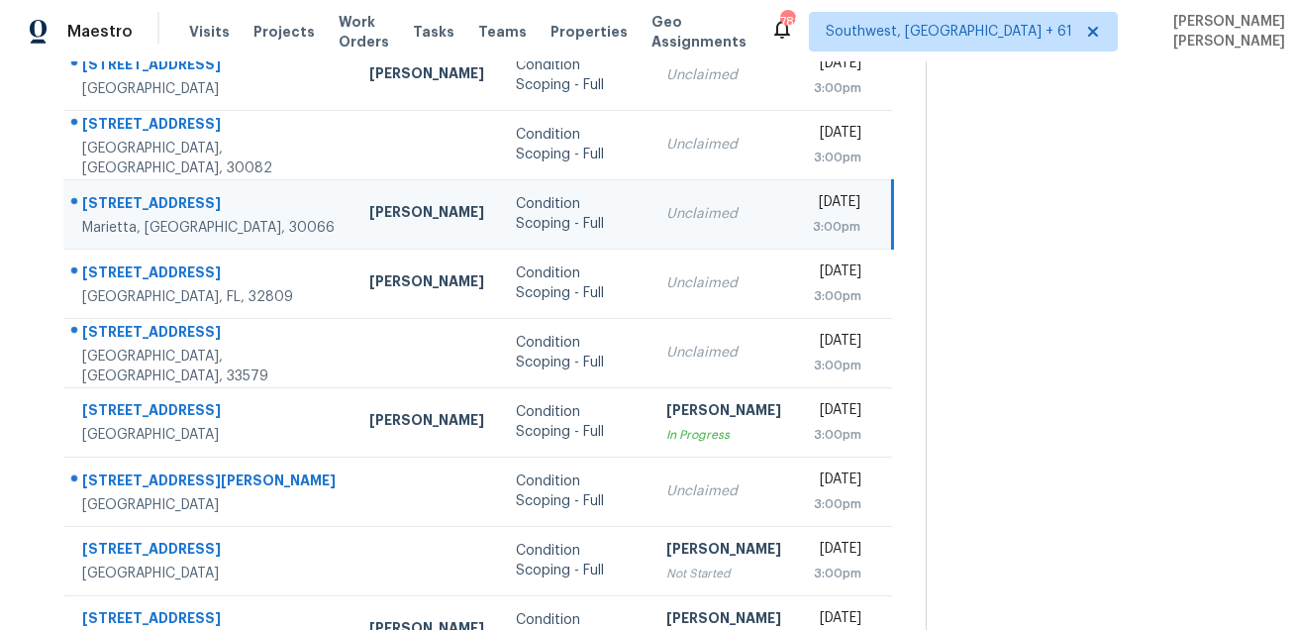
click at [146, 213] on div "[STREET_ADDRESS]" at bounding box center [209, 205] width 255 height 25
copy div "[STREET_ADDRESS]"
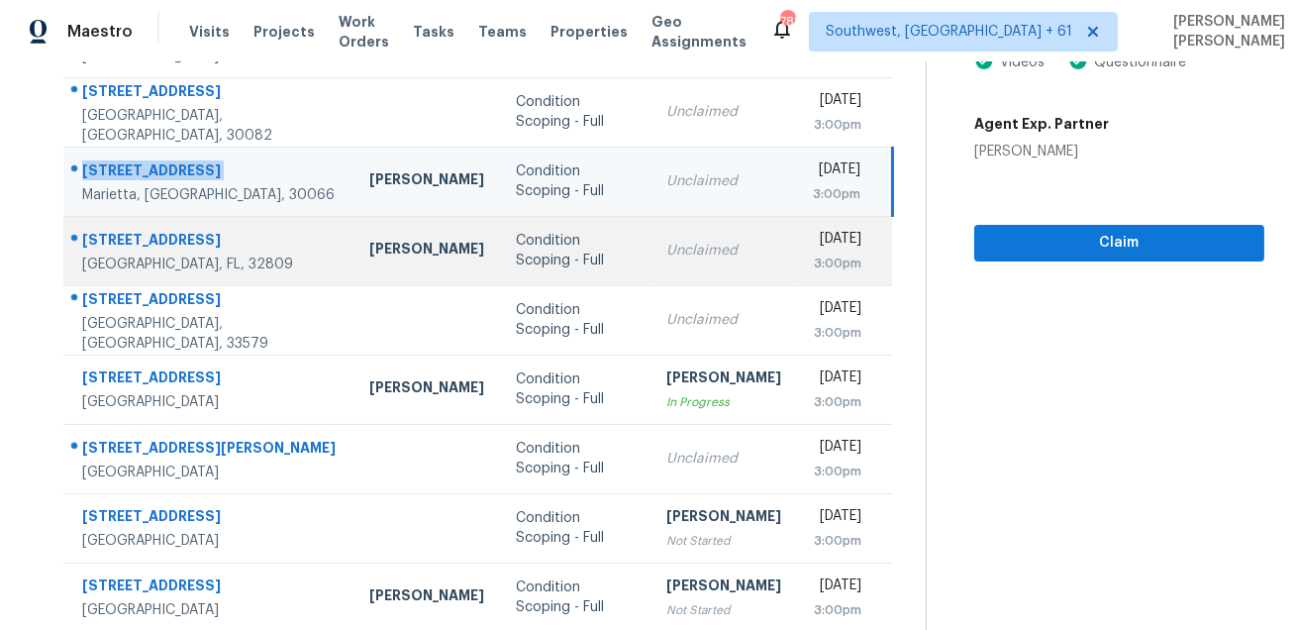
scroll to position [302, 0]
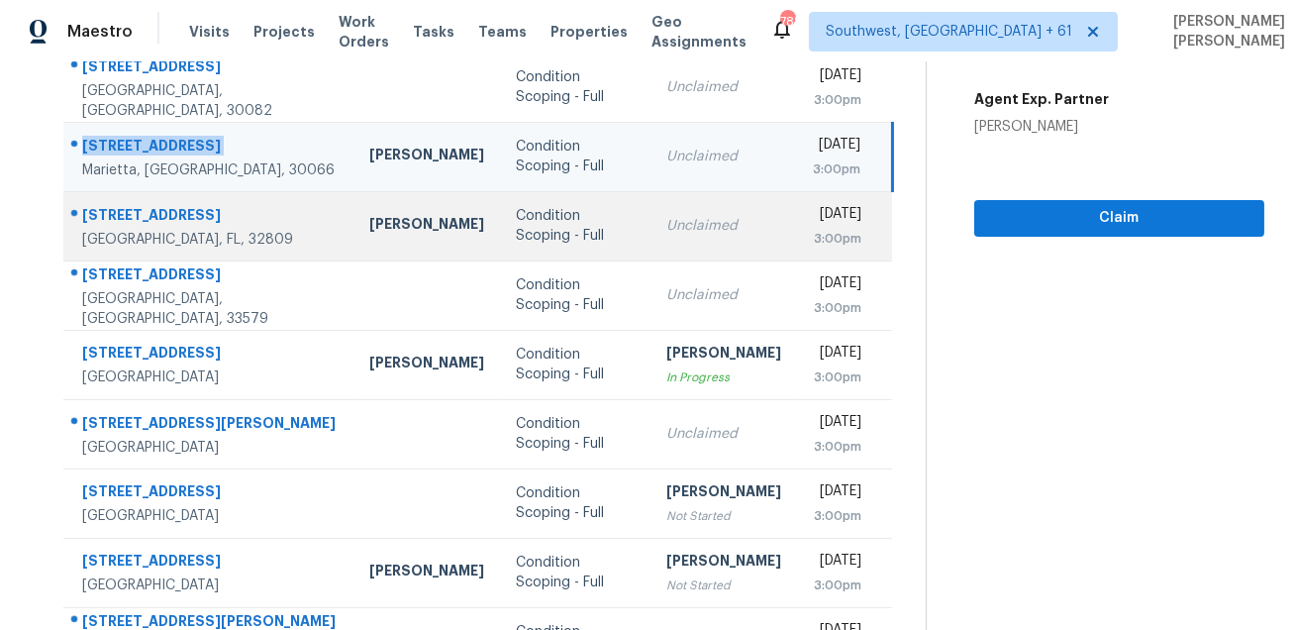
click at [156, 214] on div "[STREET_ADDRESS]" at bounding box center [209, 217] width 255 height 25
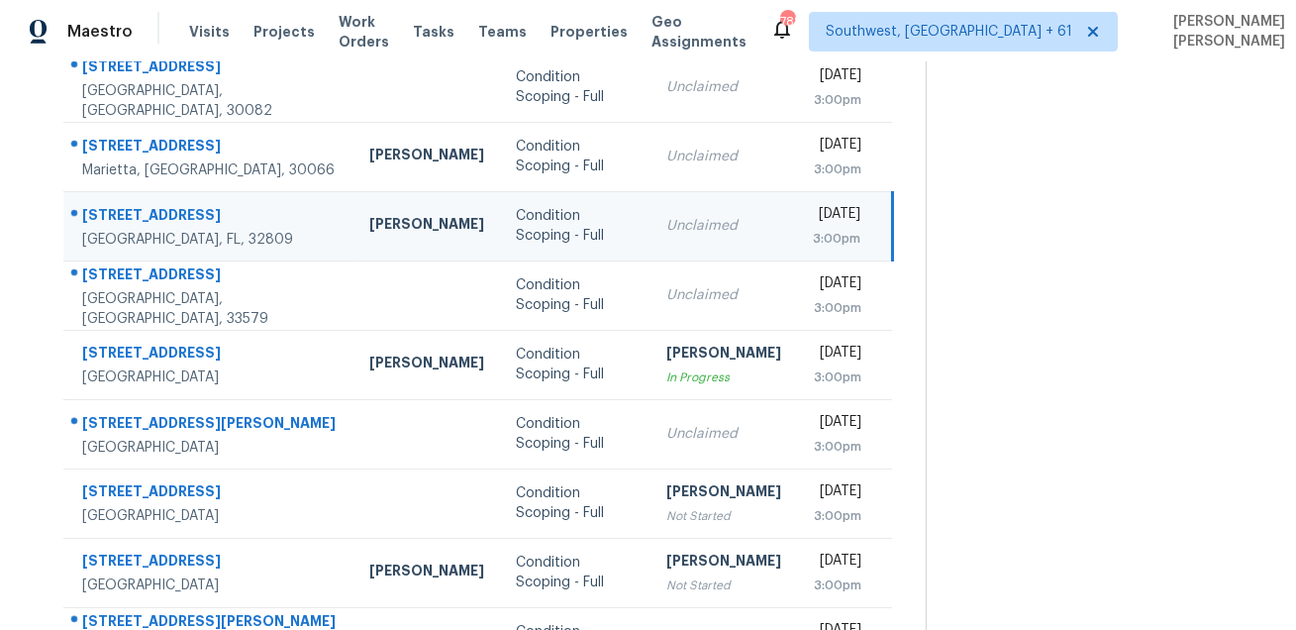
click at [156, 214] on div "[STREET_ADDRESS]" at bounding box center [209, 217] width 255 height 25
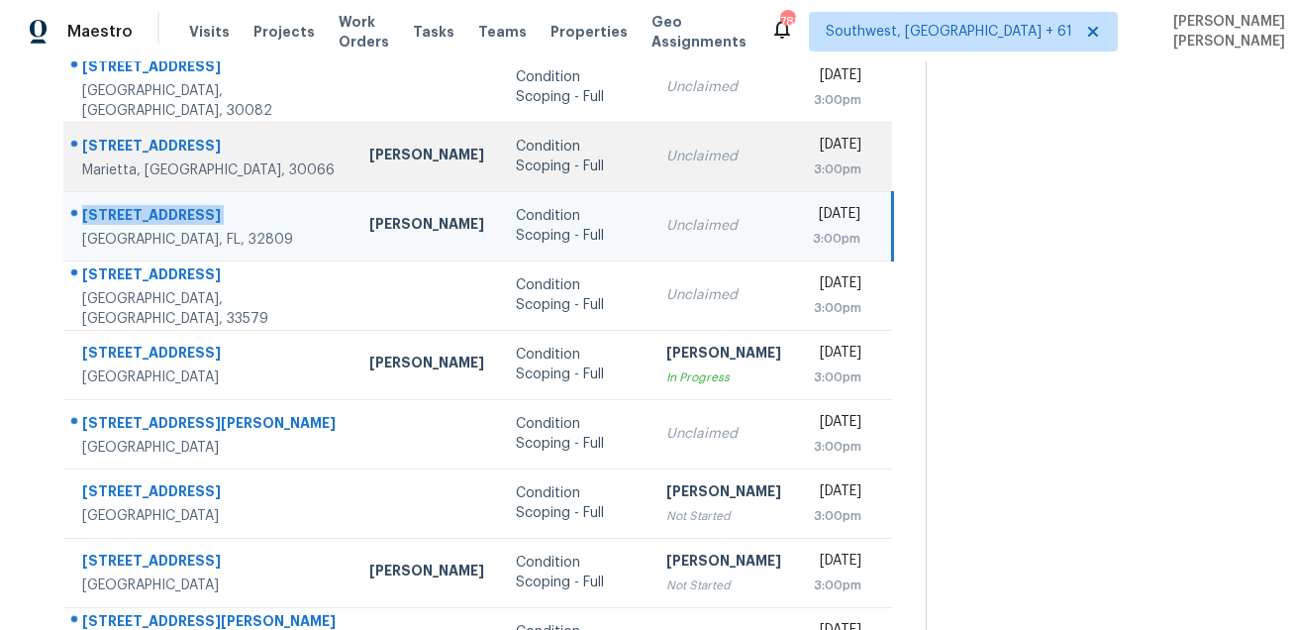
copy div "[STREET_ADDRESS]"
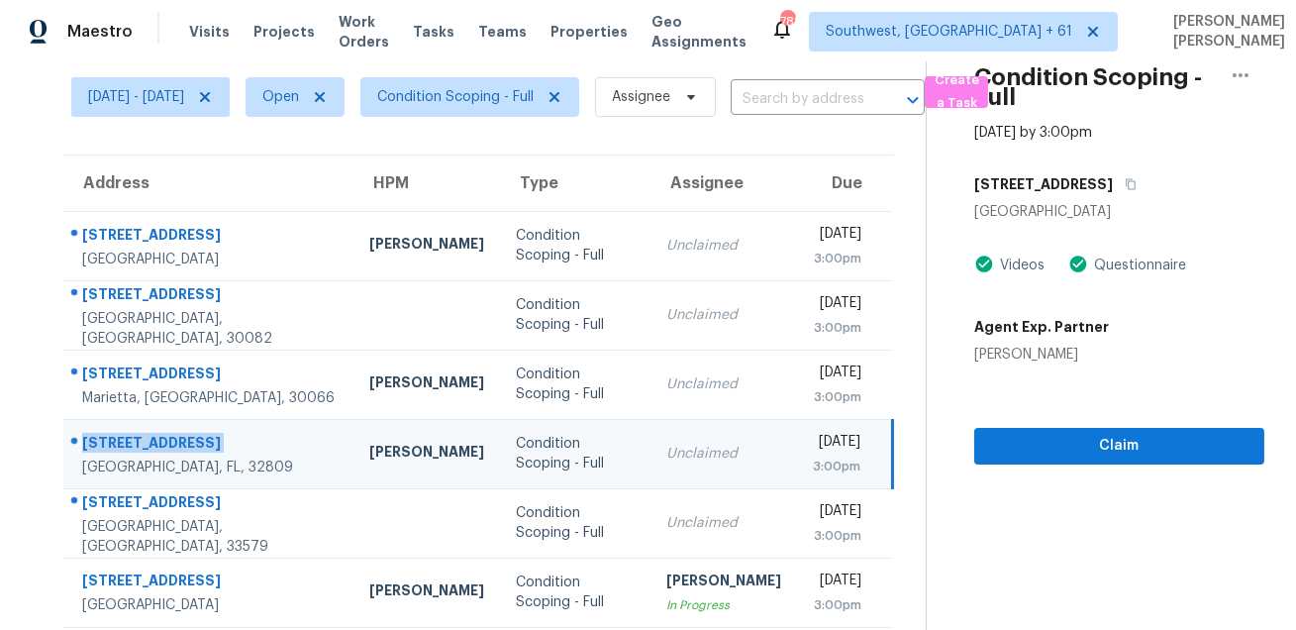
scroll to position [0, 0]
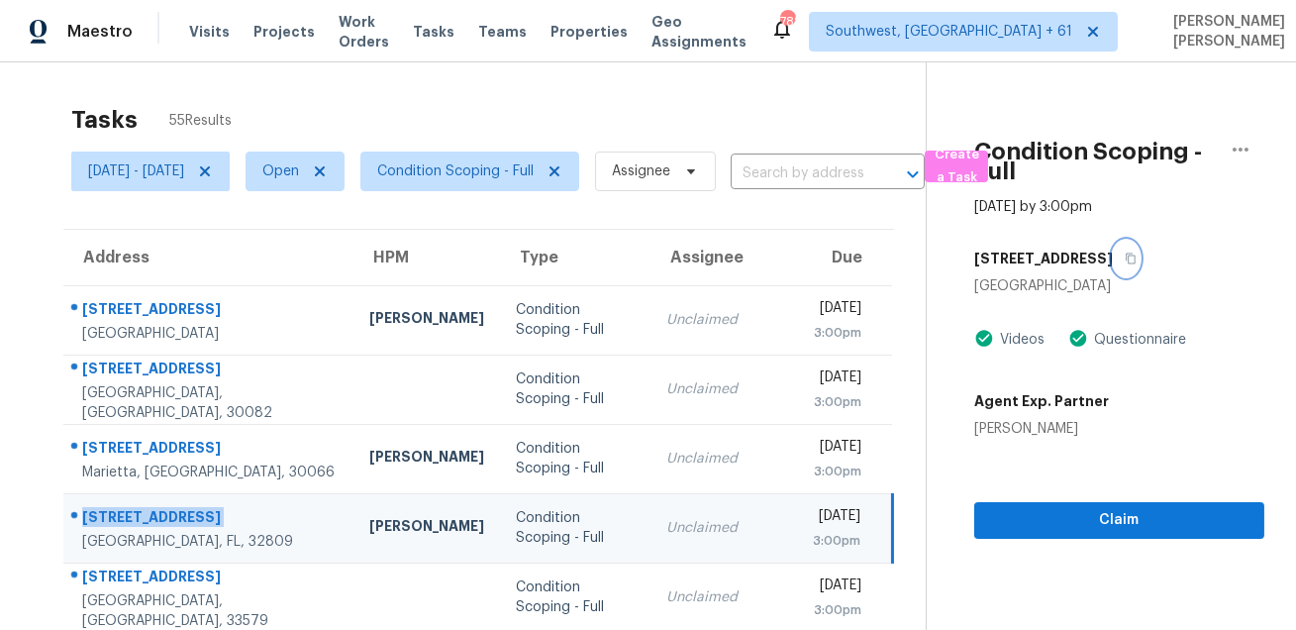
click at [1124, 260] on icon "button" at bounding box center [1130, 258] width 12 height 12
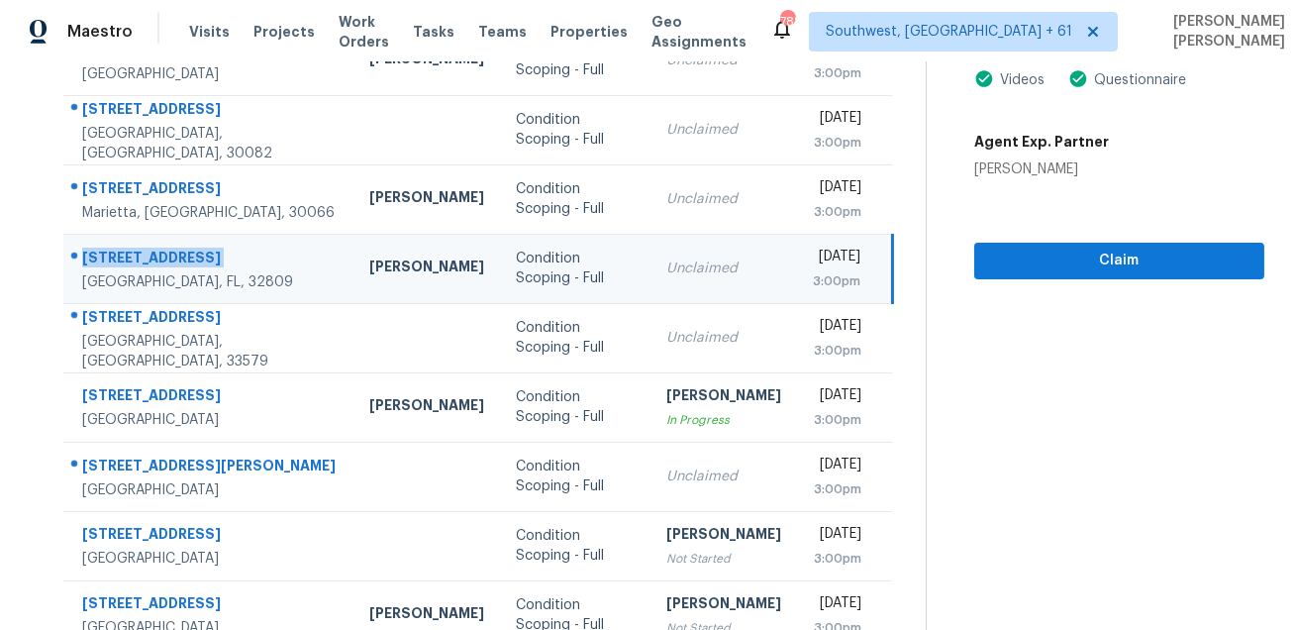
scroll to position [264, 0]
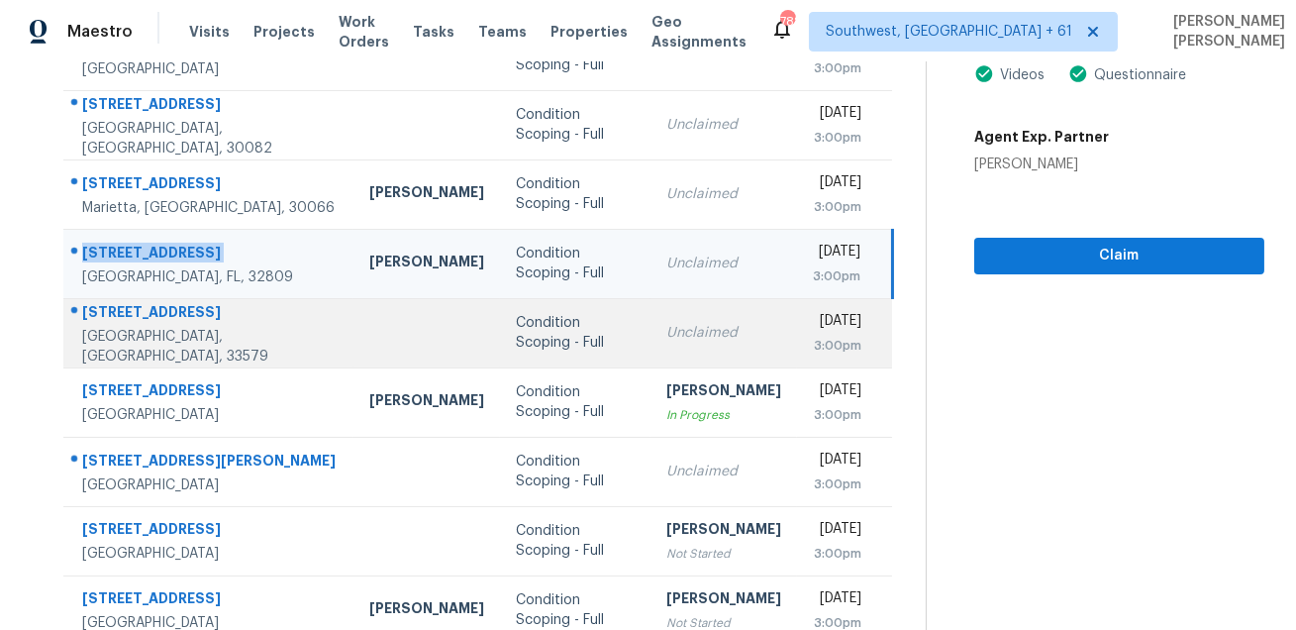
click at [200, 327] on div "[STREET_ADDRESS]" at bounding box center [209, 314] width 255 height 25
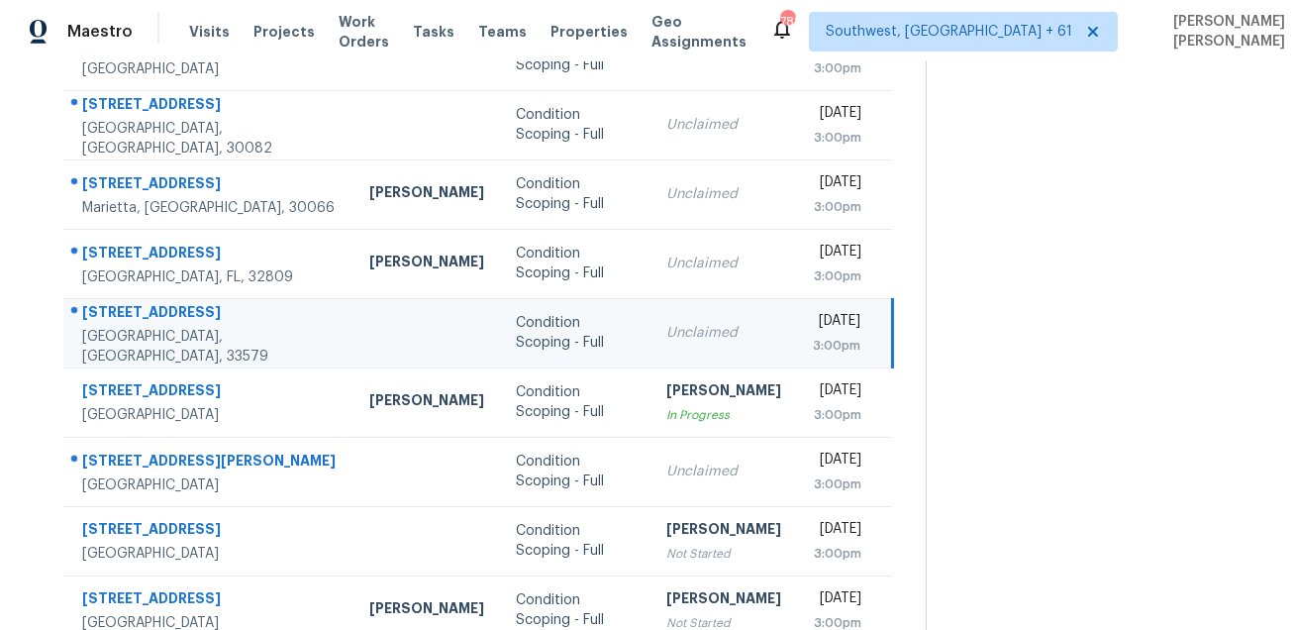
click at [200, 327] on div "[STREET_ADDRESS]" at bounding box center [209, 314] width 255 height 25
copy div "[STREET_ADDRESS]"
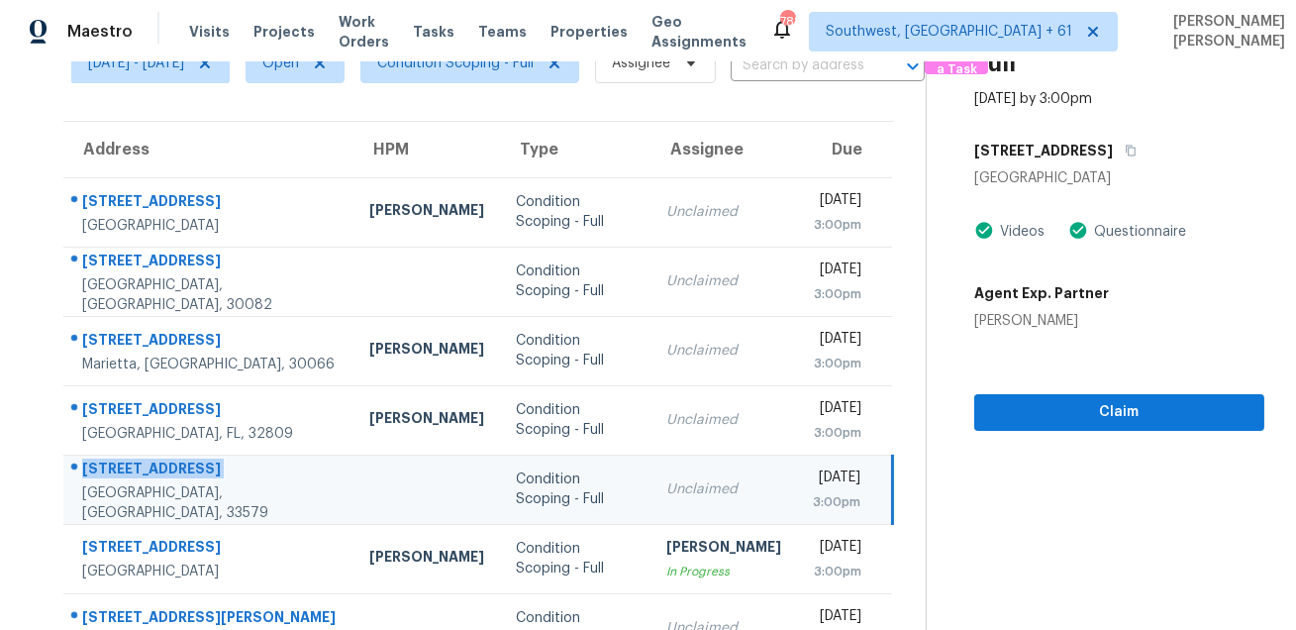
scroll to position [85, 0]
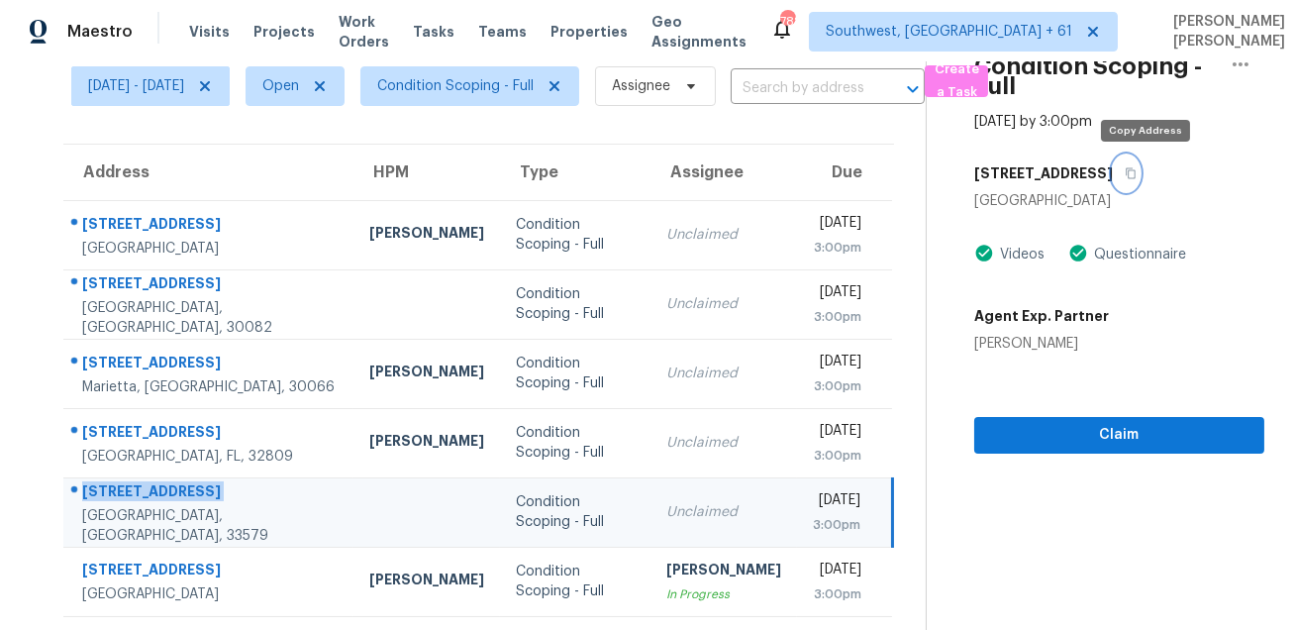
click at [1136, 175] on icon "button" at bounding box center [1130, 173] width 12 height 12
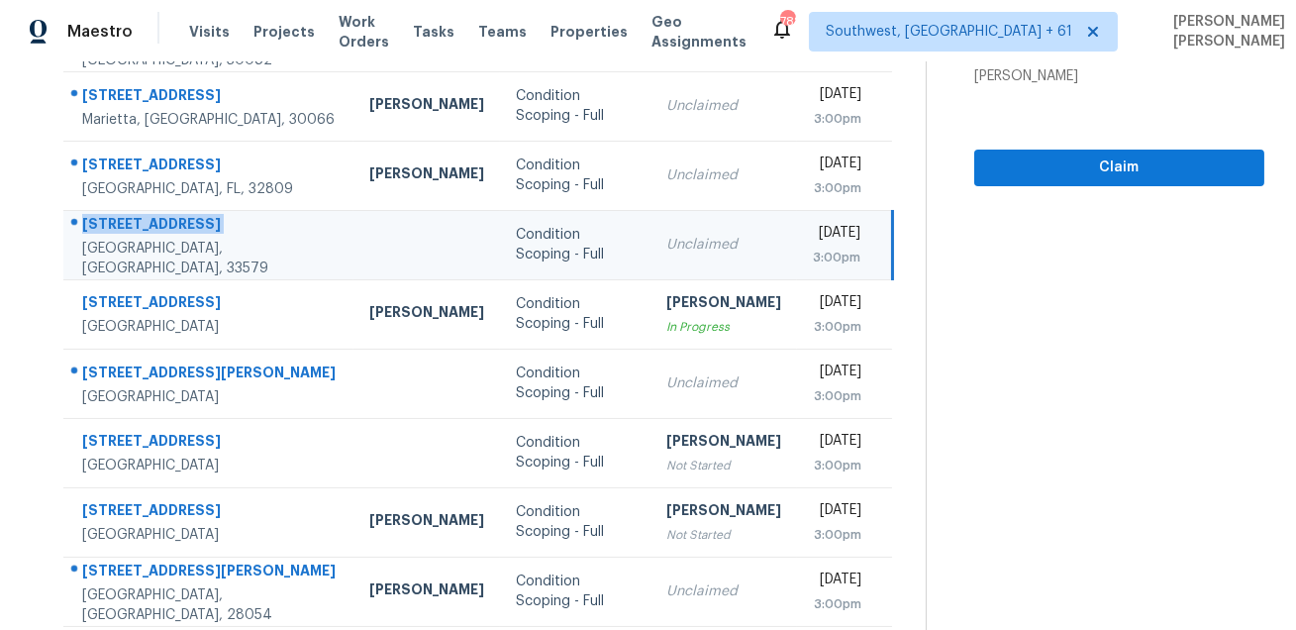
scroll to position [401, 0]
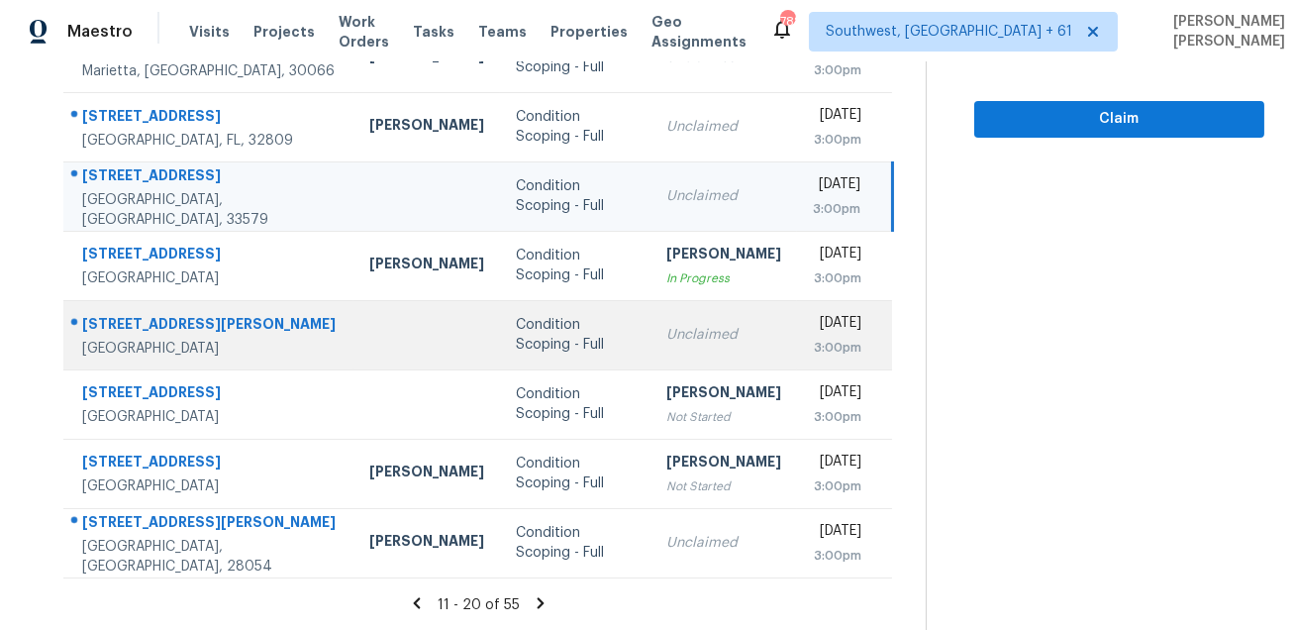
click at [169, 314] on div "[STREET_ADDRESS][PERSON_NAME]" at bounding box center [209, 326] width 255 height 25
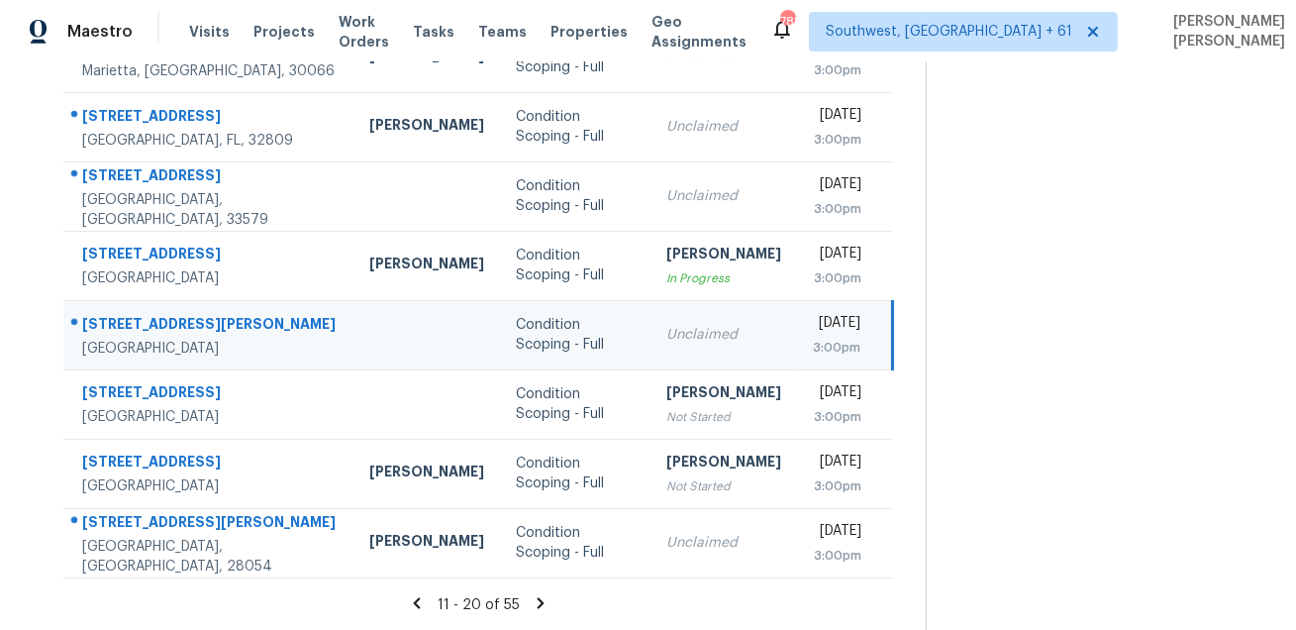
click at [169, 314] on div "[STREET_ADDRESS][PERSON_NAME]" at bounding box center [209, 326] width 255 height 25
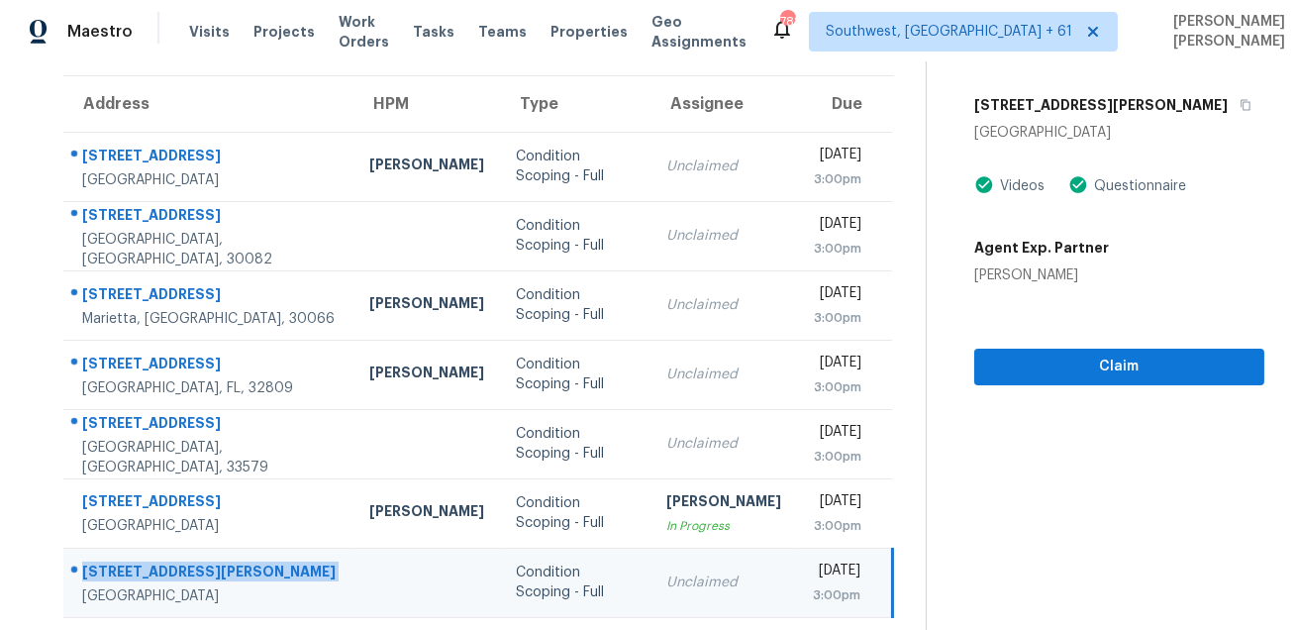
scroll to position [0, 0]
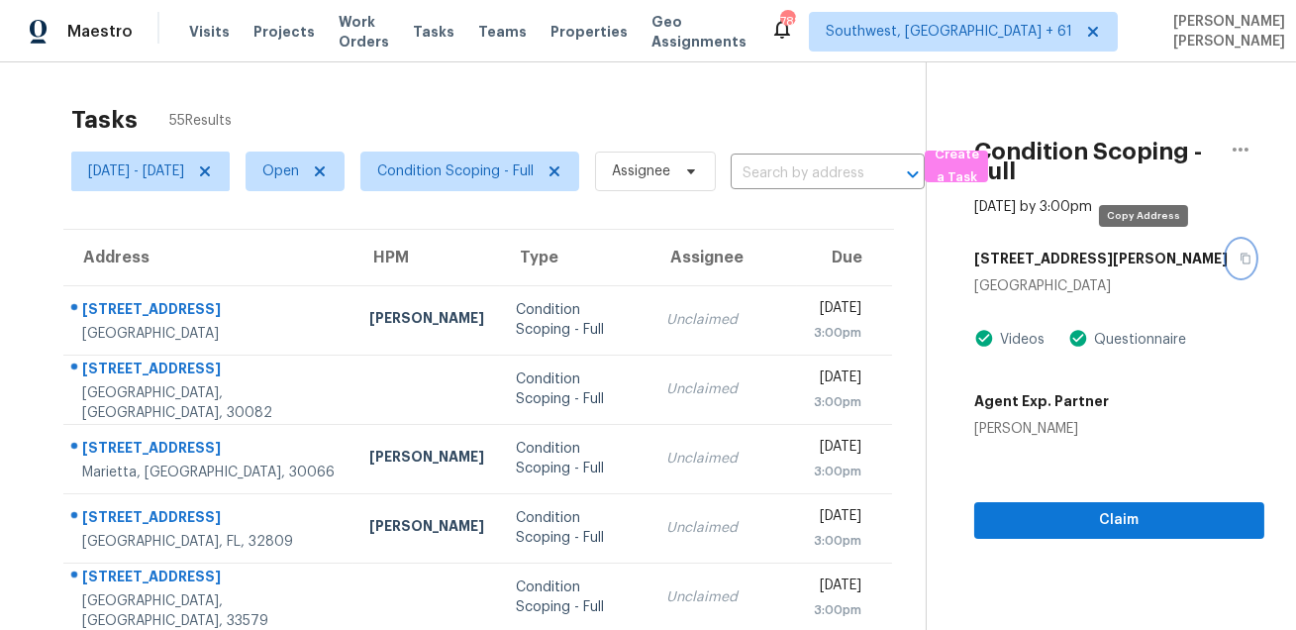
click at [1239, 254] on icon "button" at bounding box center [1245, 258] width 12 height 12
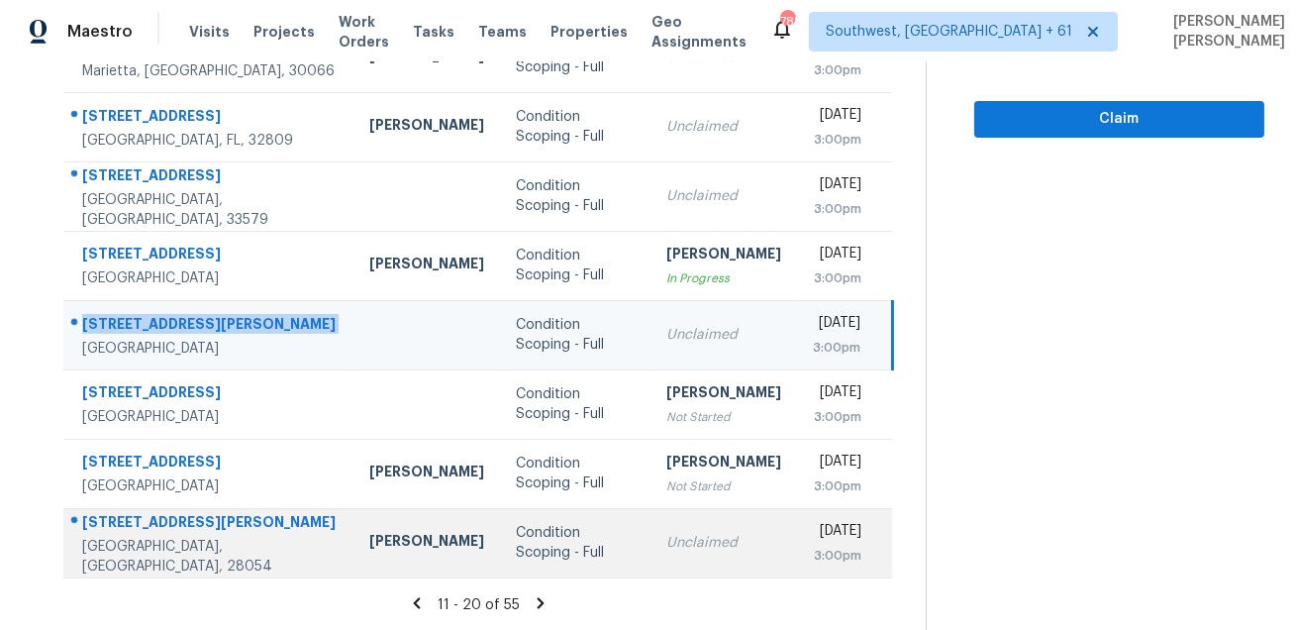
click at [162, 531] on div "[STREET_ADDRESS][PERSON_NAME]" at bounding box center [209, 524] width 255 height 25
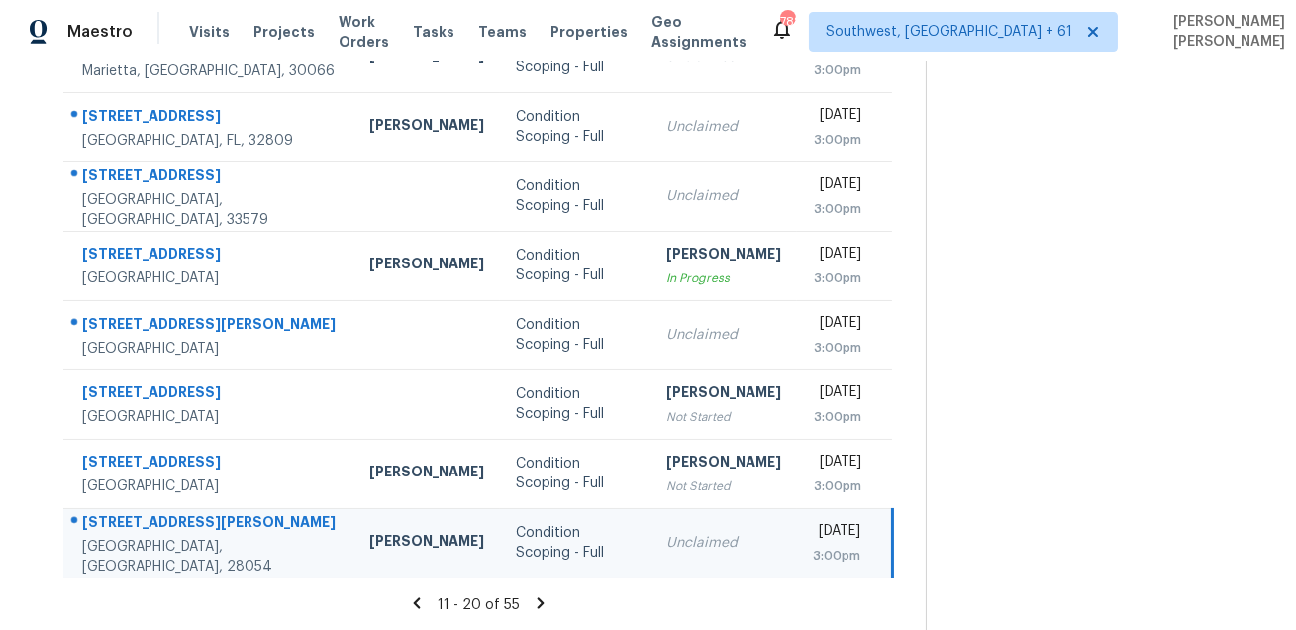
click at [162, 531] on div "[STREET_ADDRESS][PERSON_NAME]" at bounding box center [209, 524] width 255 height 25
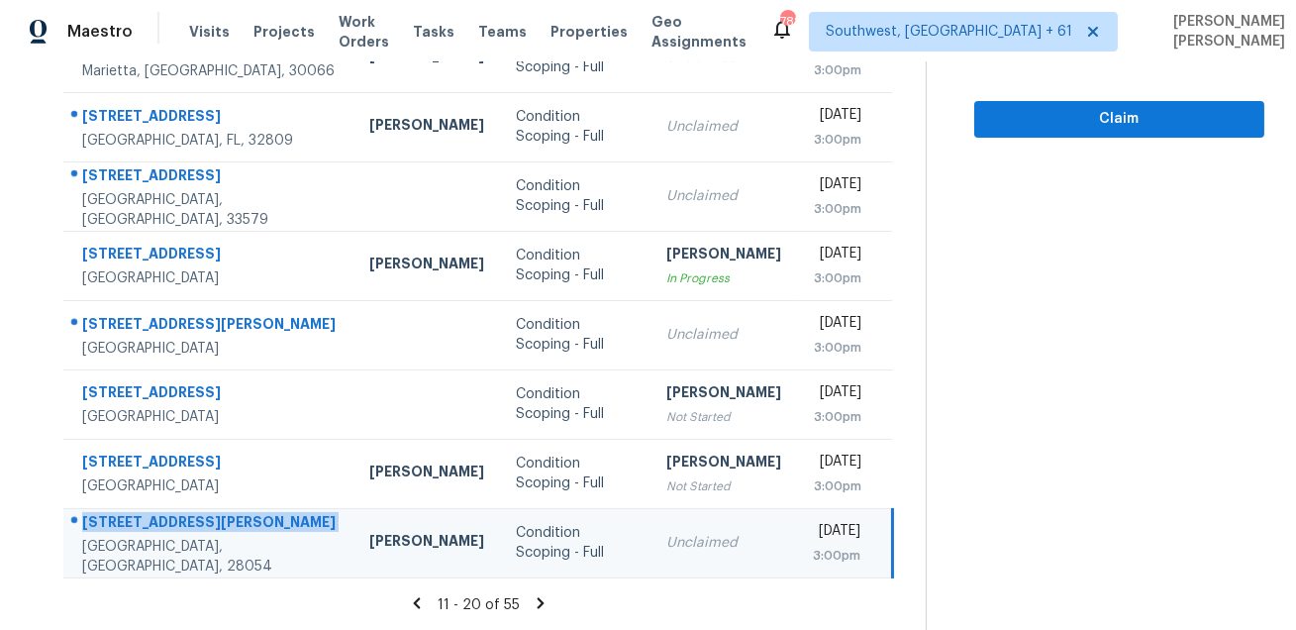
scroll to position [0, 0]
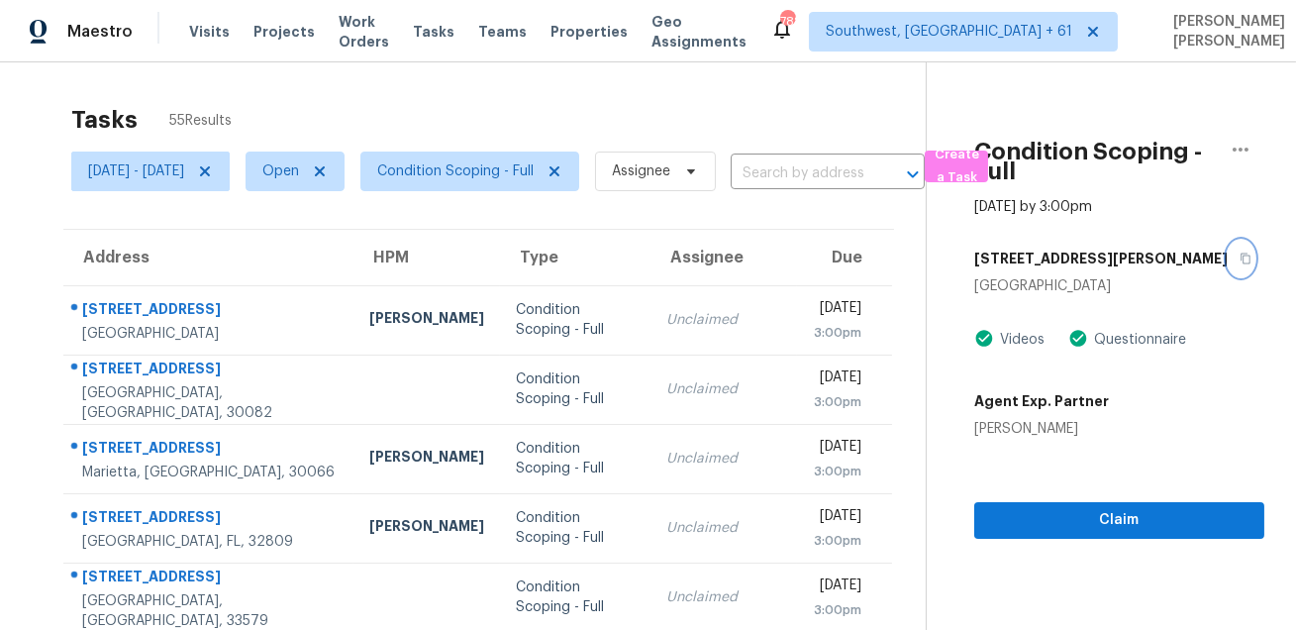
click at [1240, 255] on icon "button" at bounding box center [1245, 258] width 10 height 11
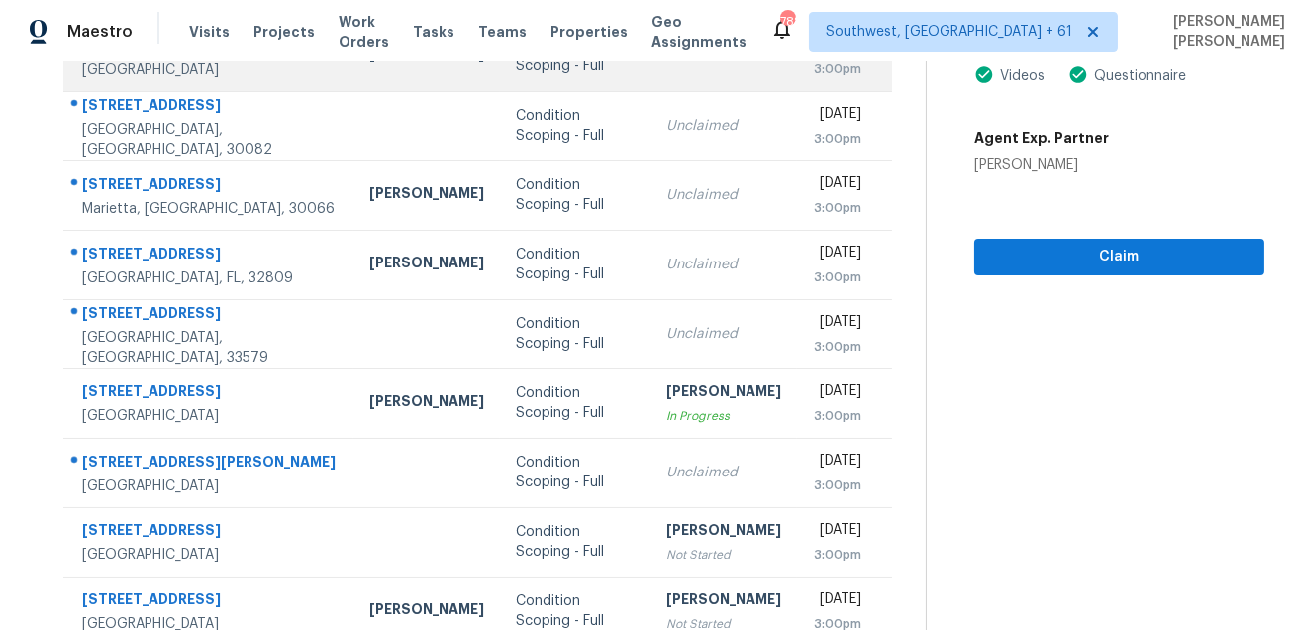
scroll to position [401, 0]
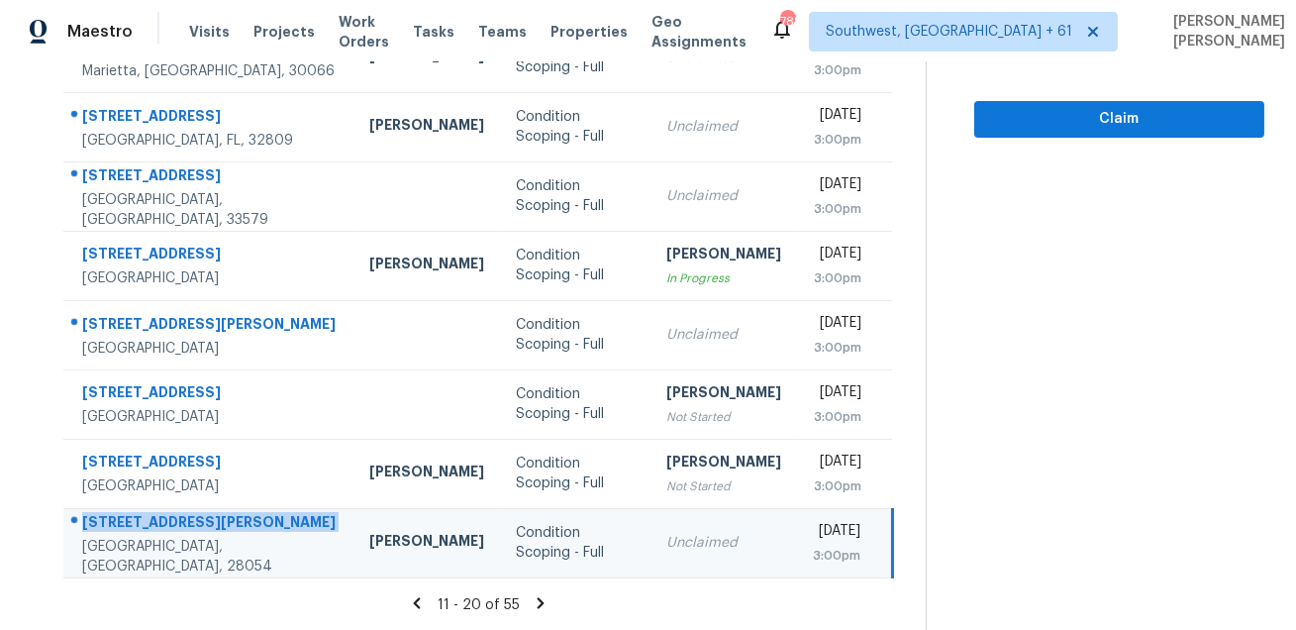
click at [541, 602] on icon at bounding box center [541, 603] width 18 height 18
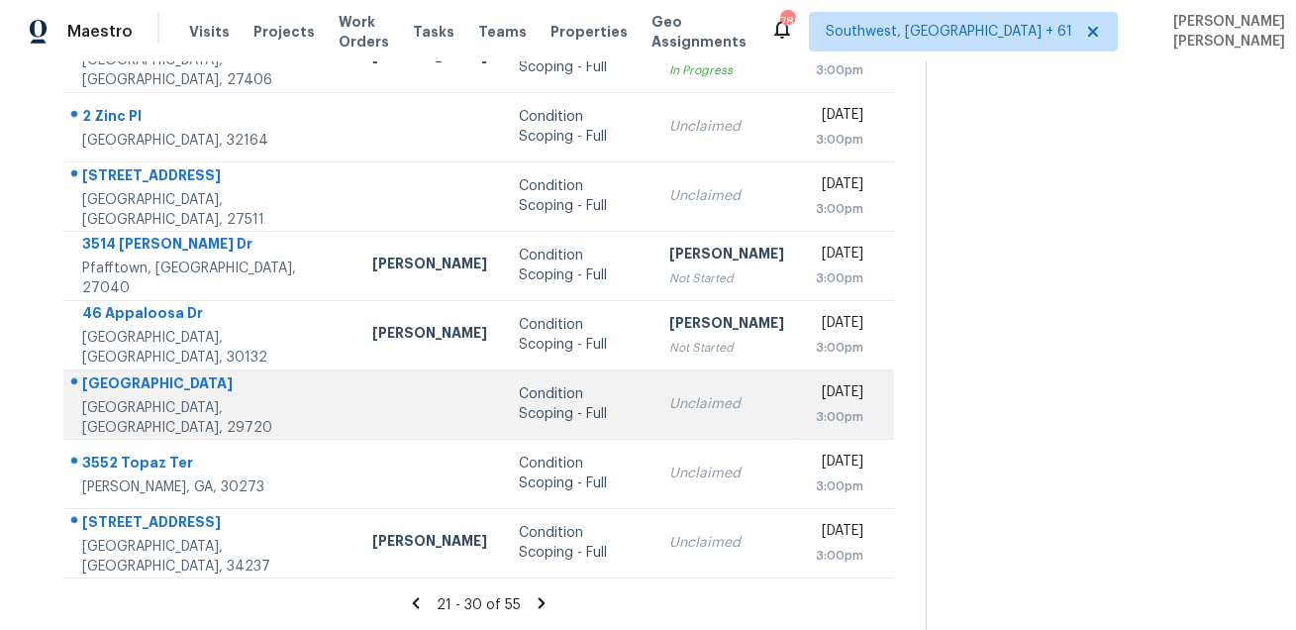
scroll to position [0, 0]
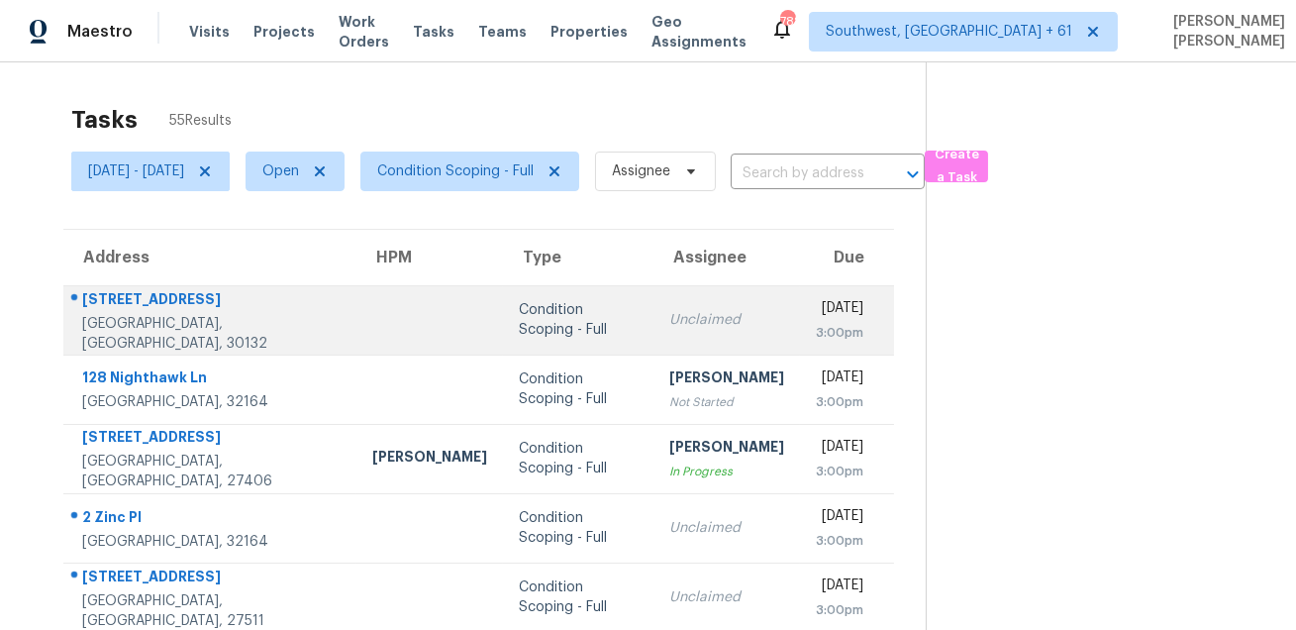
click at [100, 290] on td "[STREET_ADDRESS]" at bounding box center [209, 319] width 293 height 69
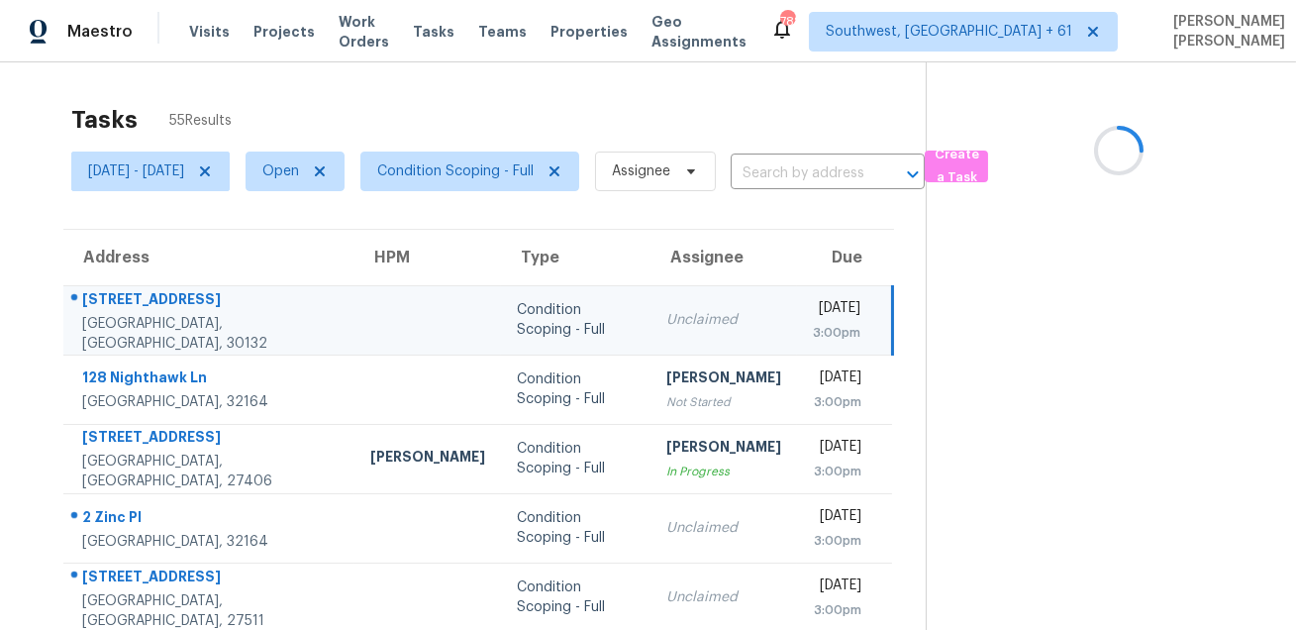
click at [100, 290] on td "[STREET_ADDRESS]" at bounding box center [208, 319] width 291 height 69
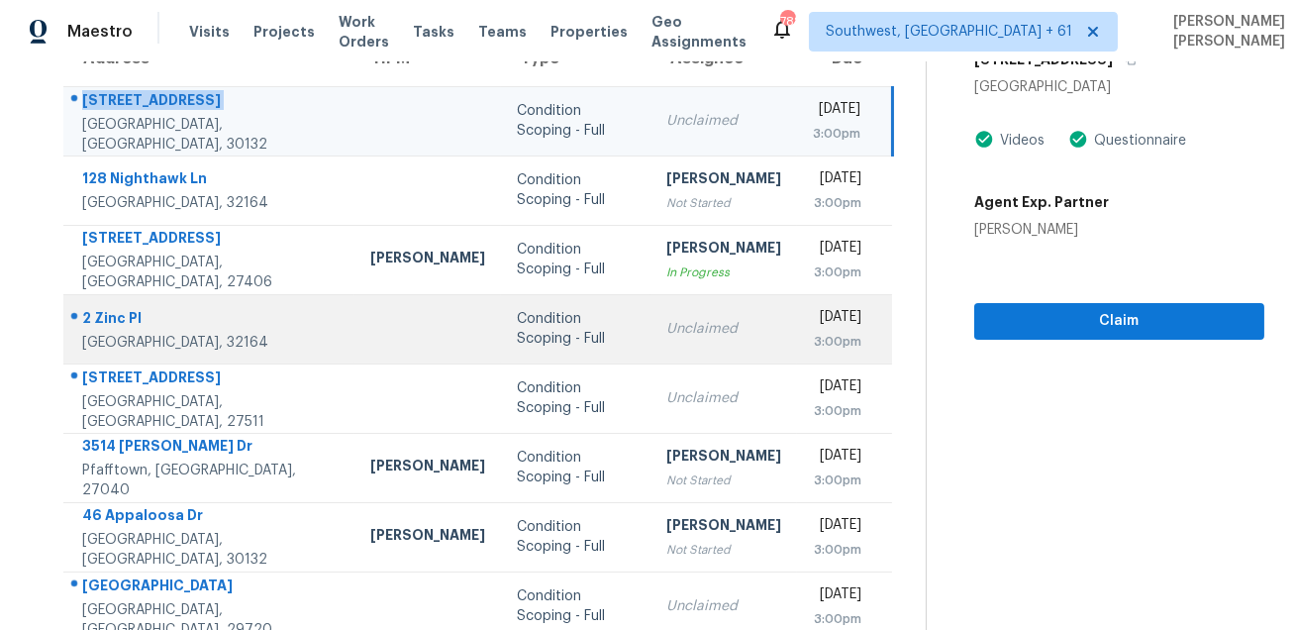
scroll to position [202, 0]
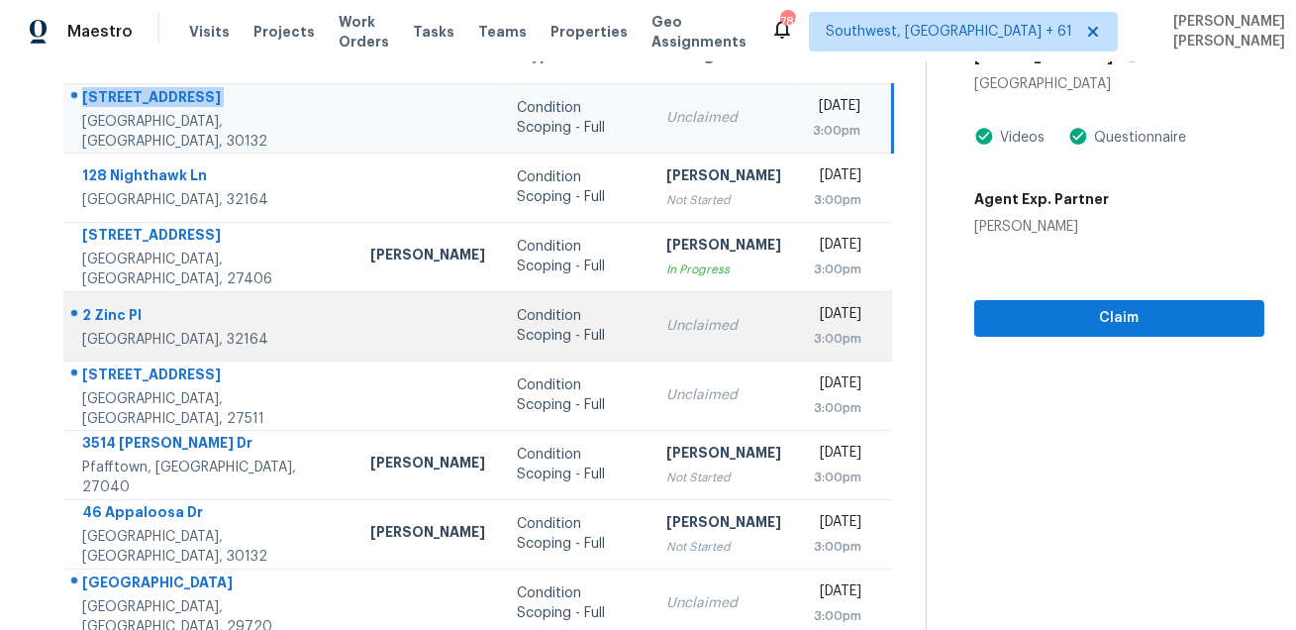
click at [129, 297] on td "2 Zinc [GEOGRAPHIC_DATA]" at bounding box center [208, 325] width 291 height 69
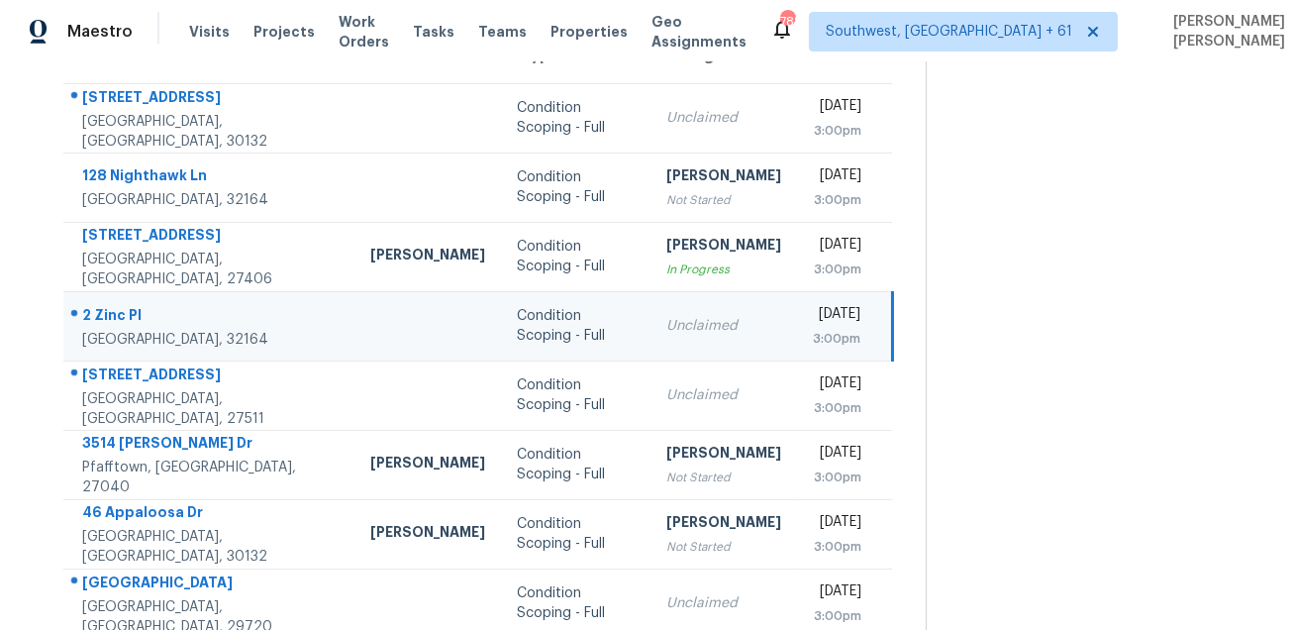
click at [129, 297] on td "2 Zinc [GEOGRAPHIC_DATA]" at bounding box center [208, 325] width 291 height 69
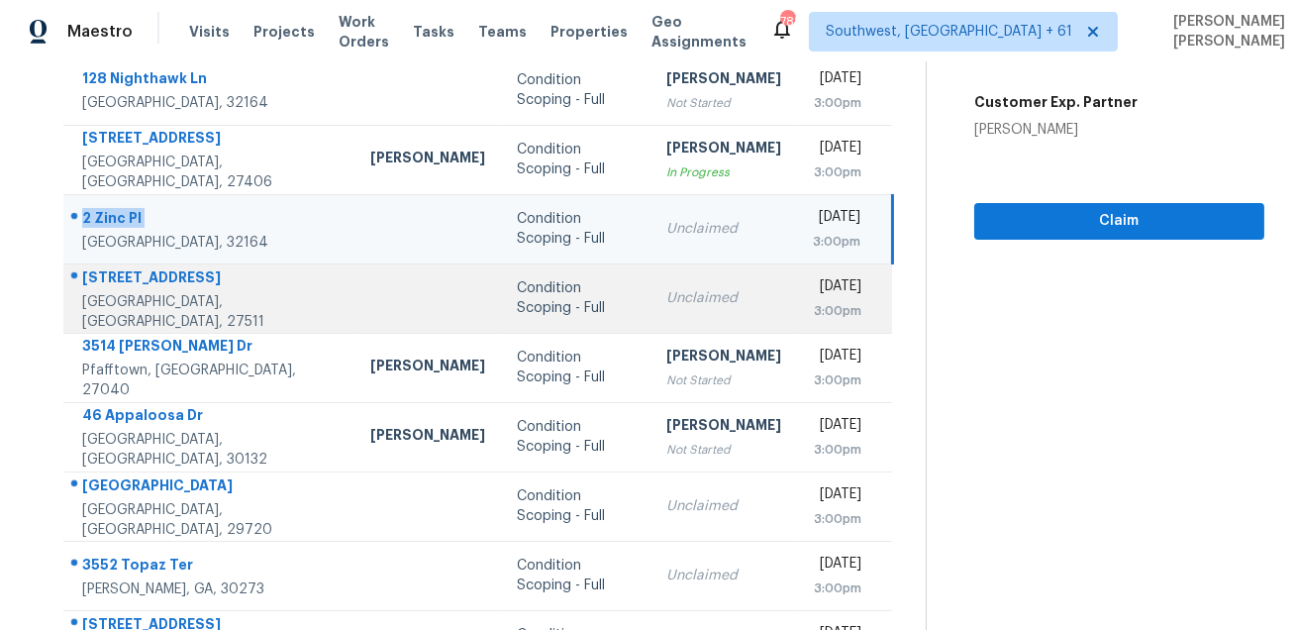
scroll to position [313, 0]
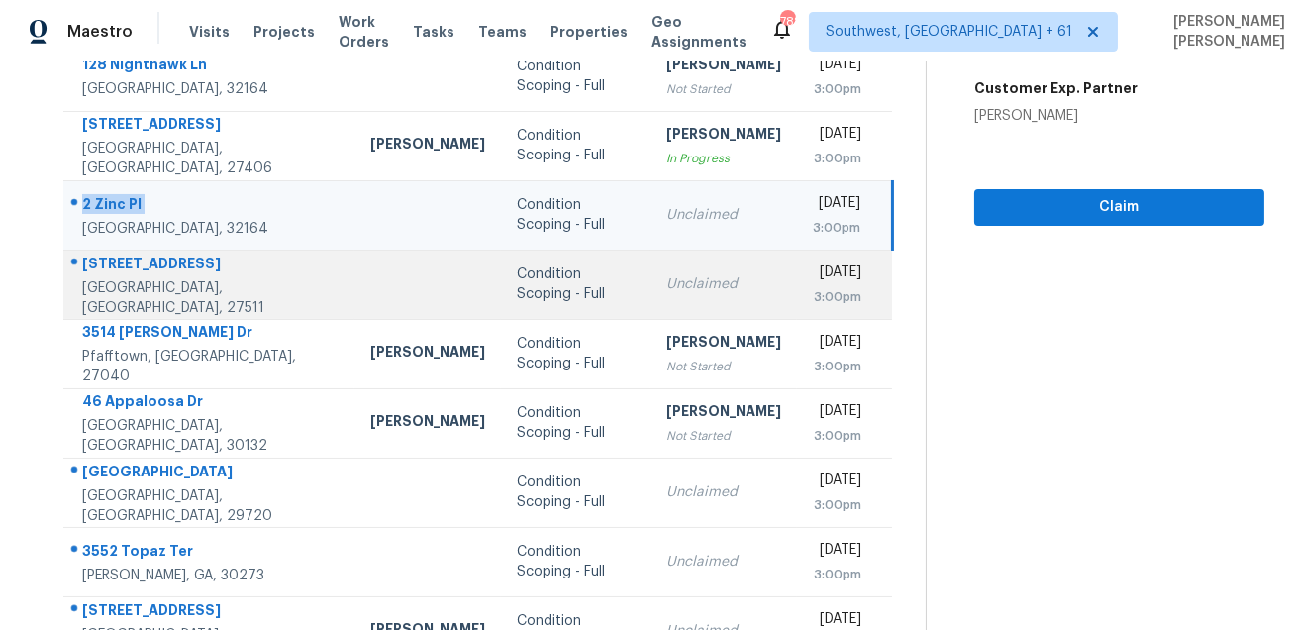
click at [140, 274] on div "[STREET_ADDRESS]" at bounding box center [210, 265] width 256 height 25
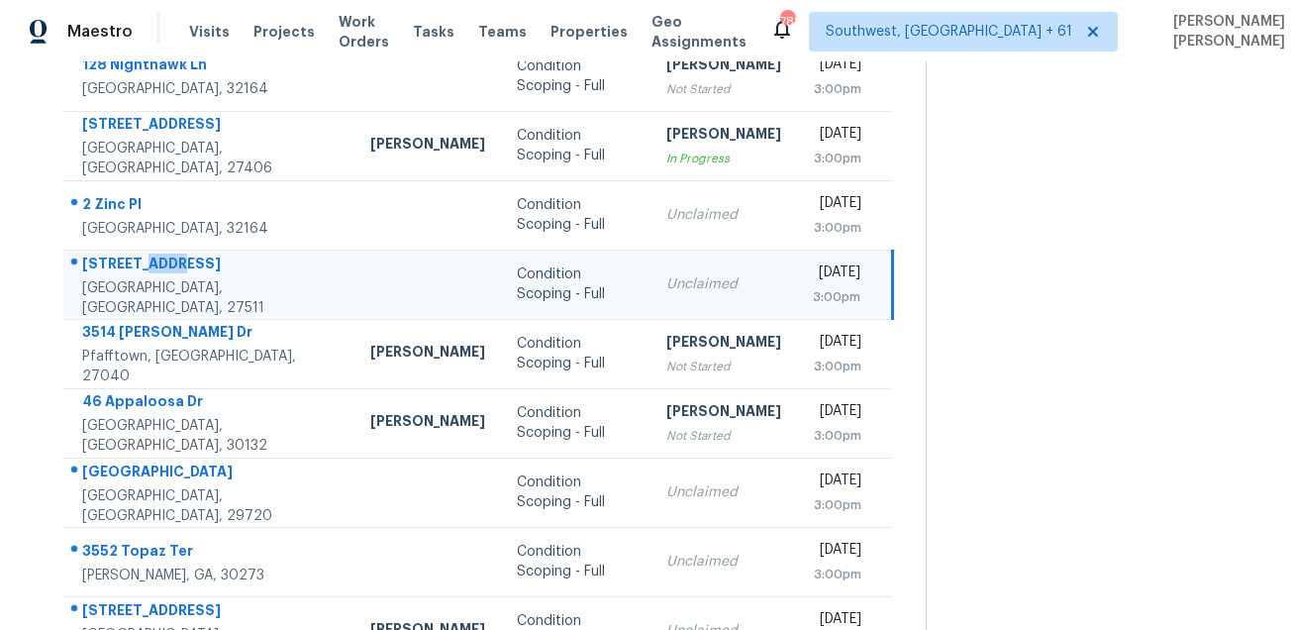
click at [140, 274] on div "[STREET_ADDRESS]" at bounding box center [210, 265] width 256 height 25
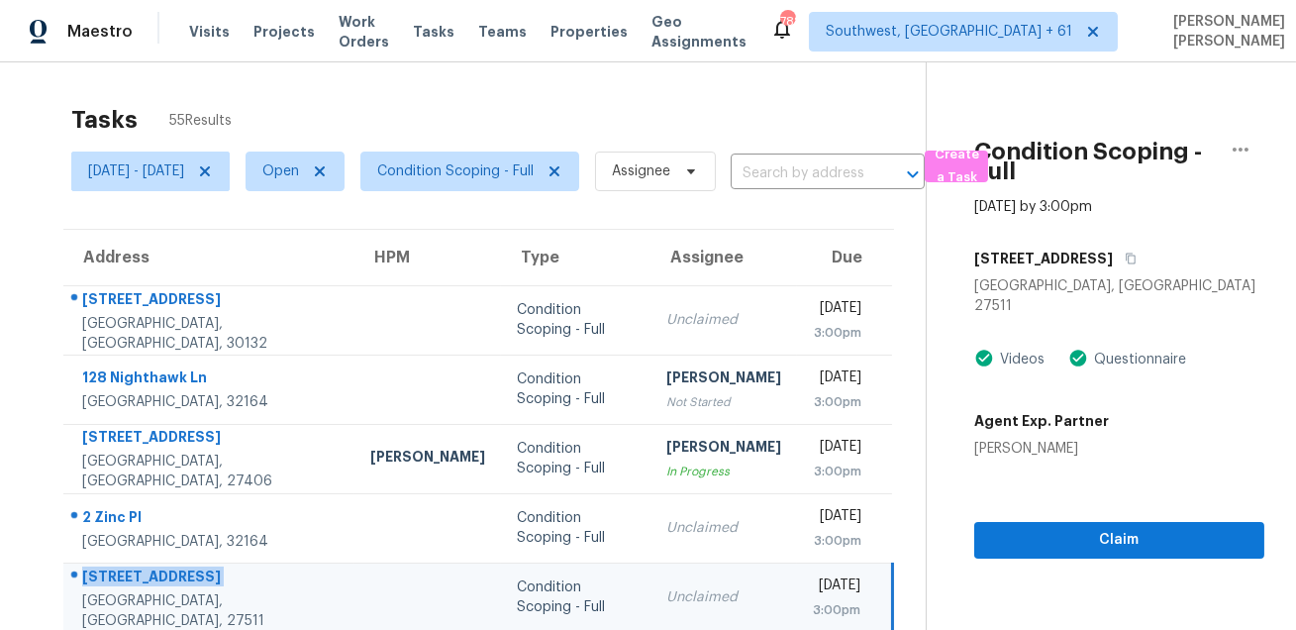
scroll to position [0, 0]
click at [1125, 253] on icon "button" at bounding box center [1130, 258] width 10 height 11
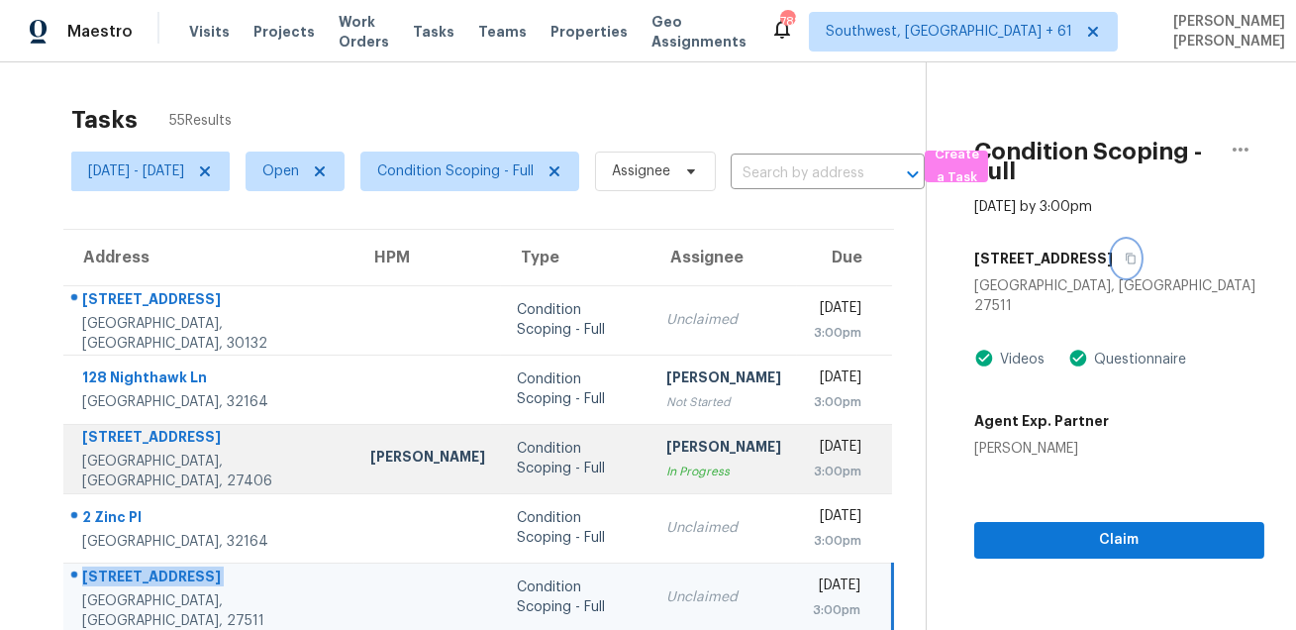
scroll to position [401, 0]
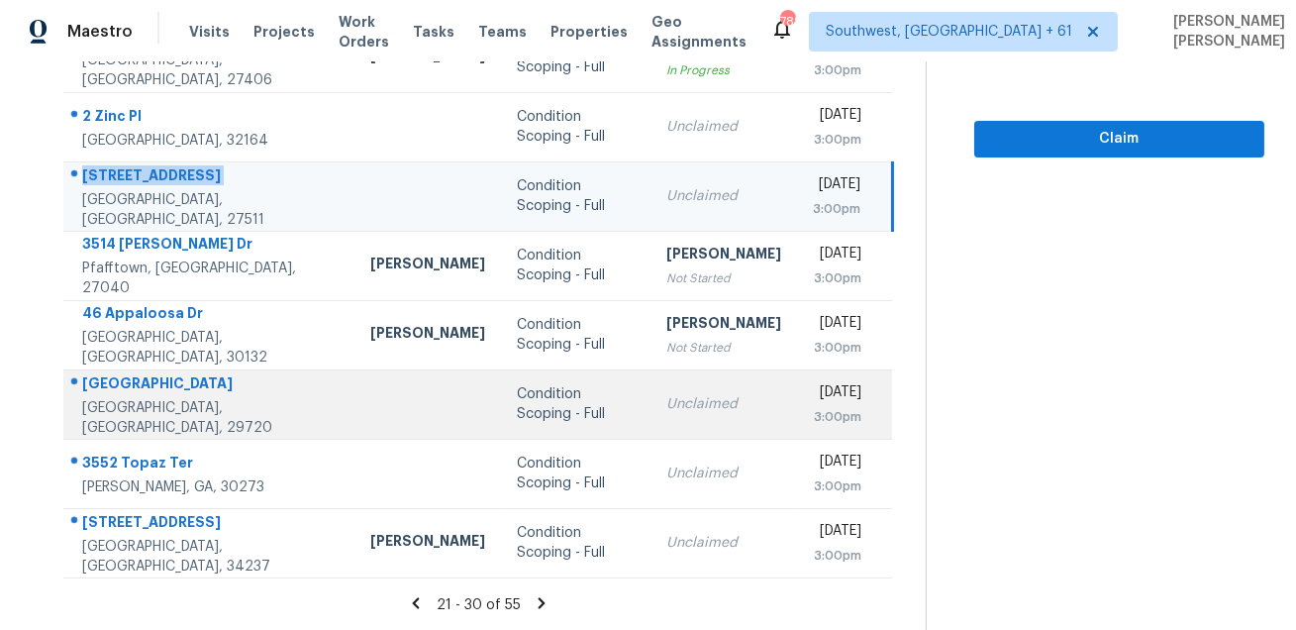
click at [174, 396] on div "[GEOGRAPHIC_DATA]" at bounding box center [210, 385] width 256 height 25
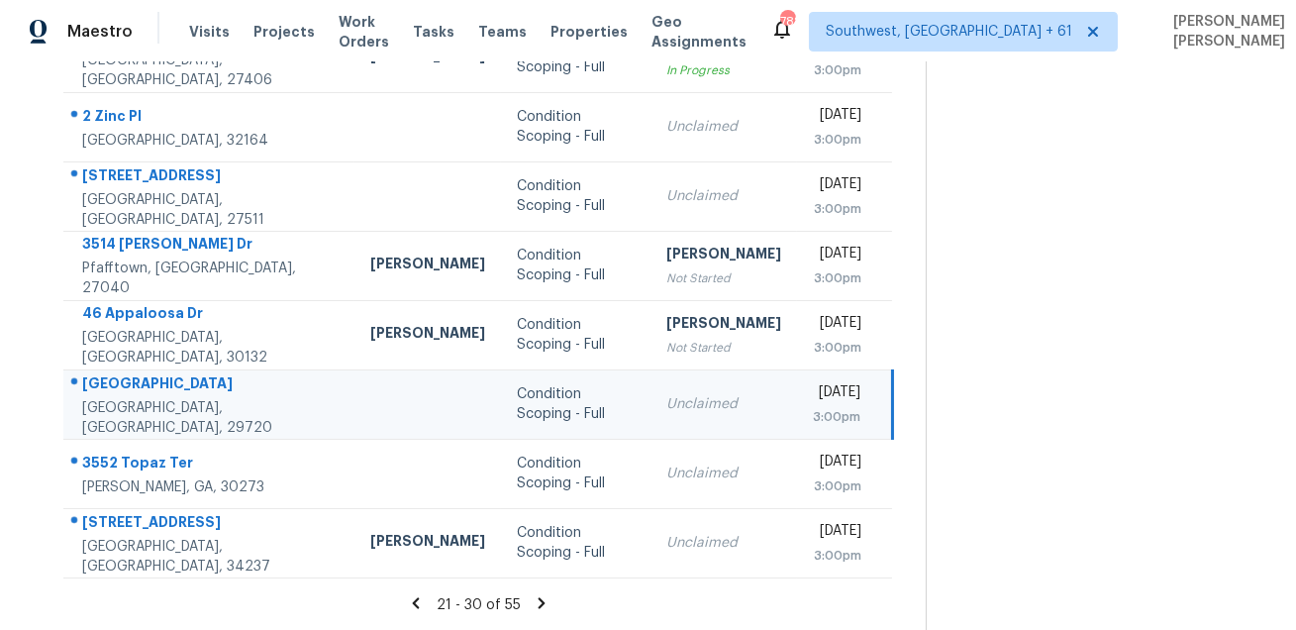
click at [174, 396] on div "[GEOGRAPHIC_DATA]" at bounding box center [210, 385] width 256 height 25
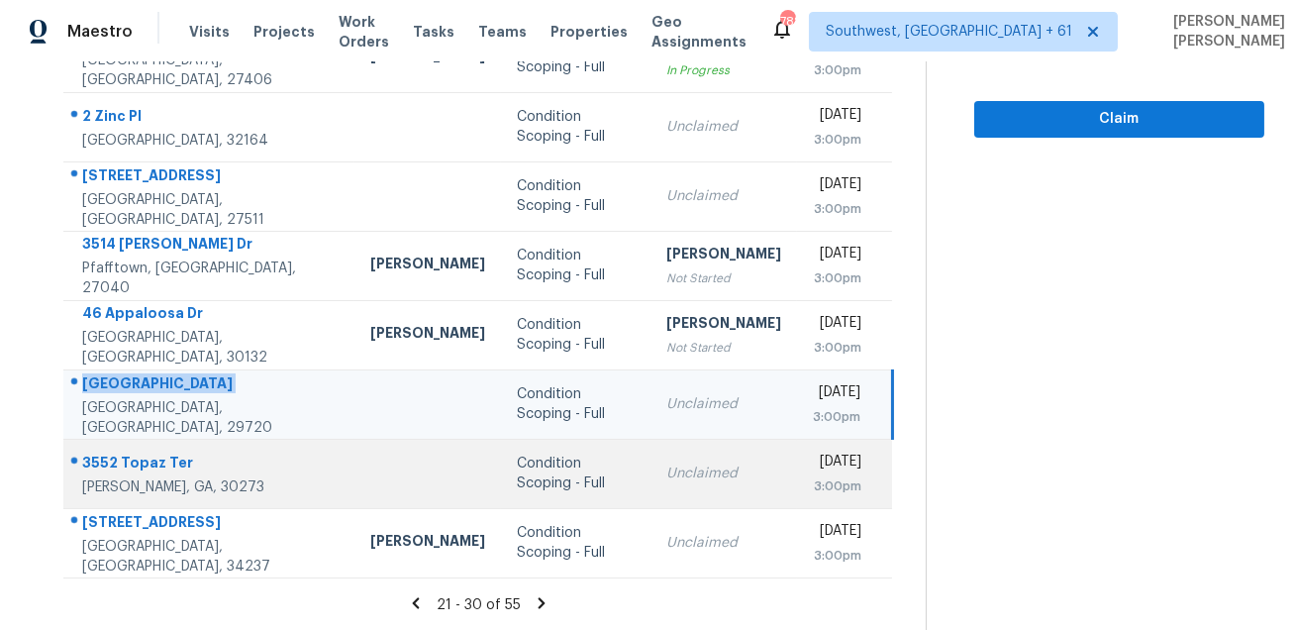
click at [120, 450] on div at bounding box center [201, 463] width 274 height 26
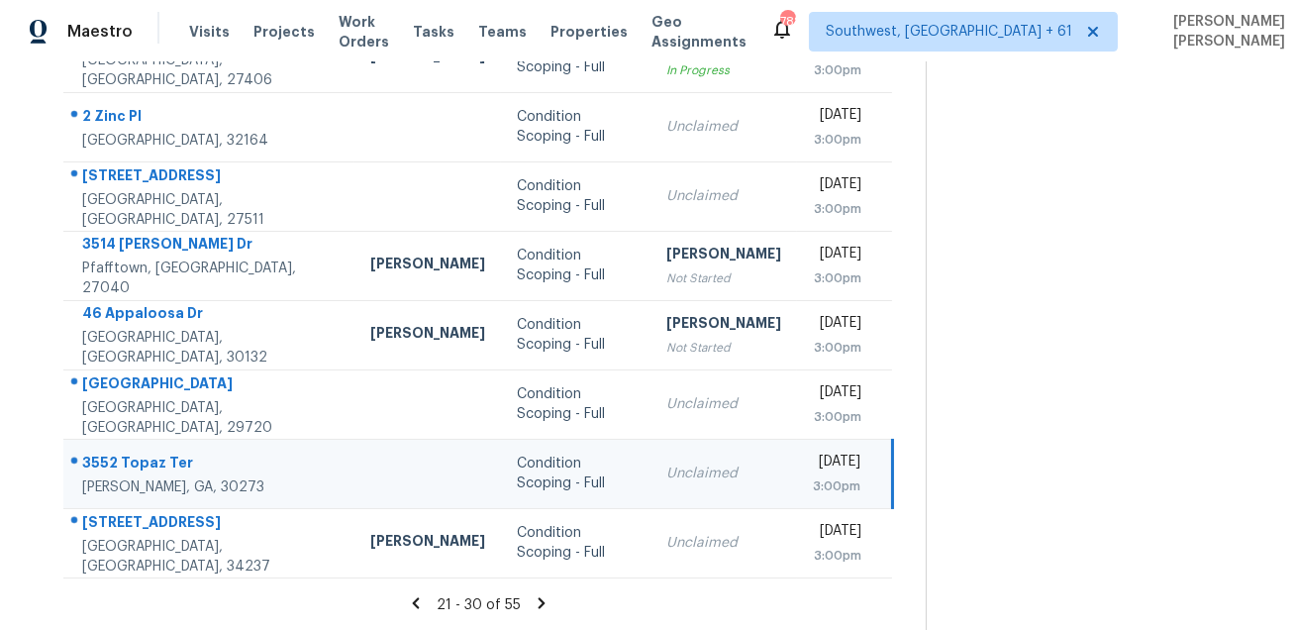
click at [120, 450] on div at bounding box center [201, 463] width 274 height 26
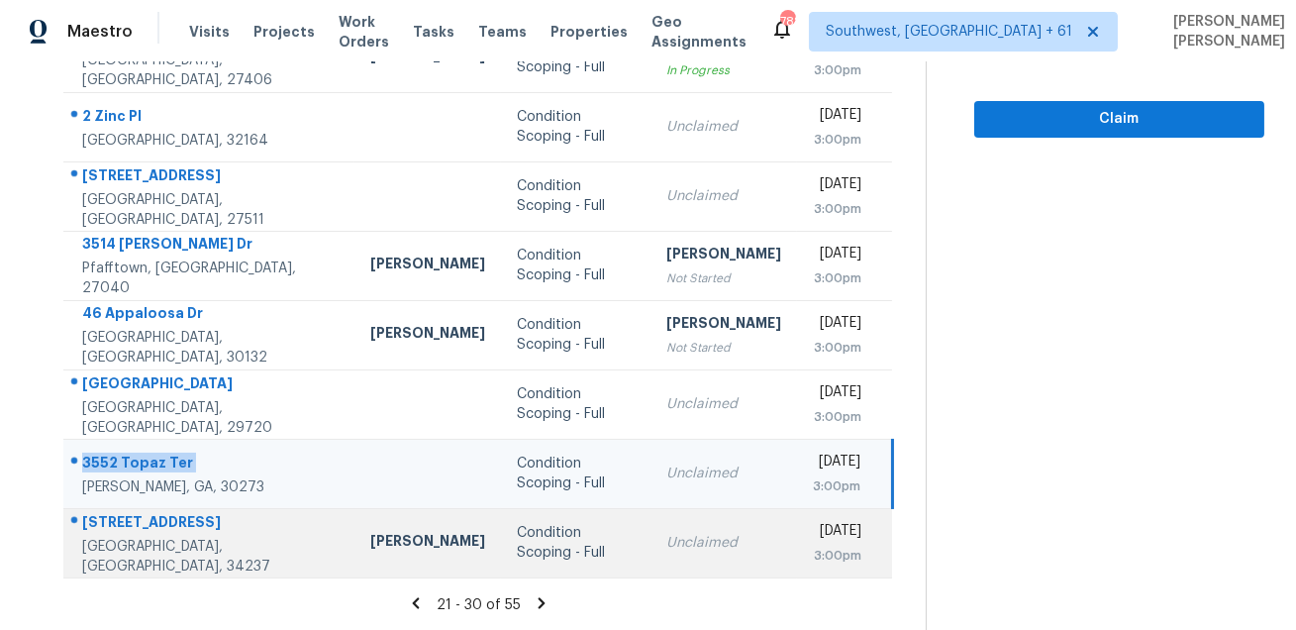
click at [194, 519] on div "[STREET_ADDRESS]" at bounding box center [210, 524] width 256 height 25
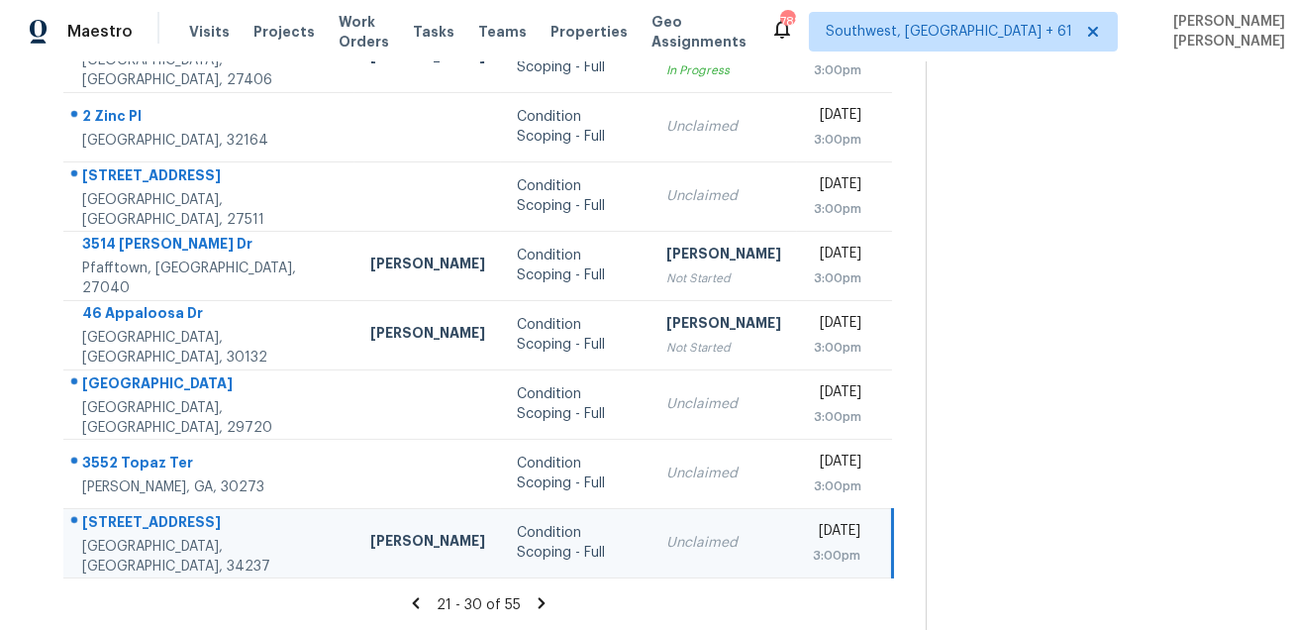
click at [194, 519] on div "[STREET_ADDRESS]" at bounding box center [210, 524] width 256 height 25
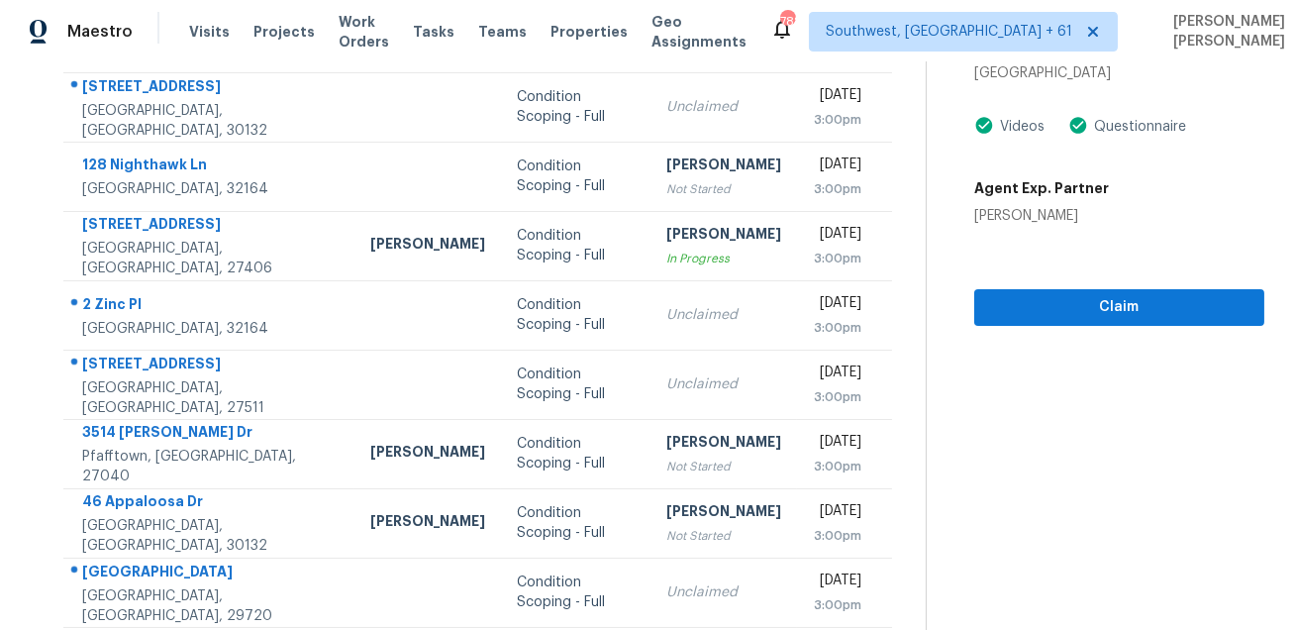
scroll to position [0, 0]
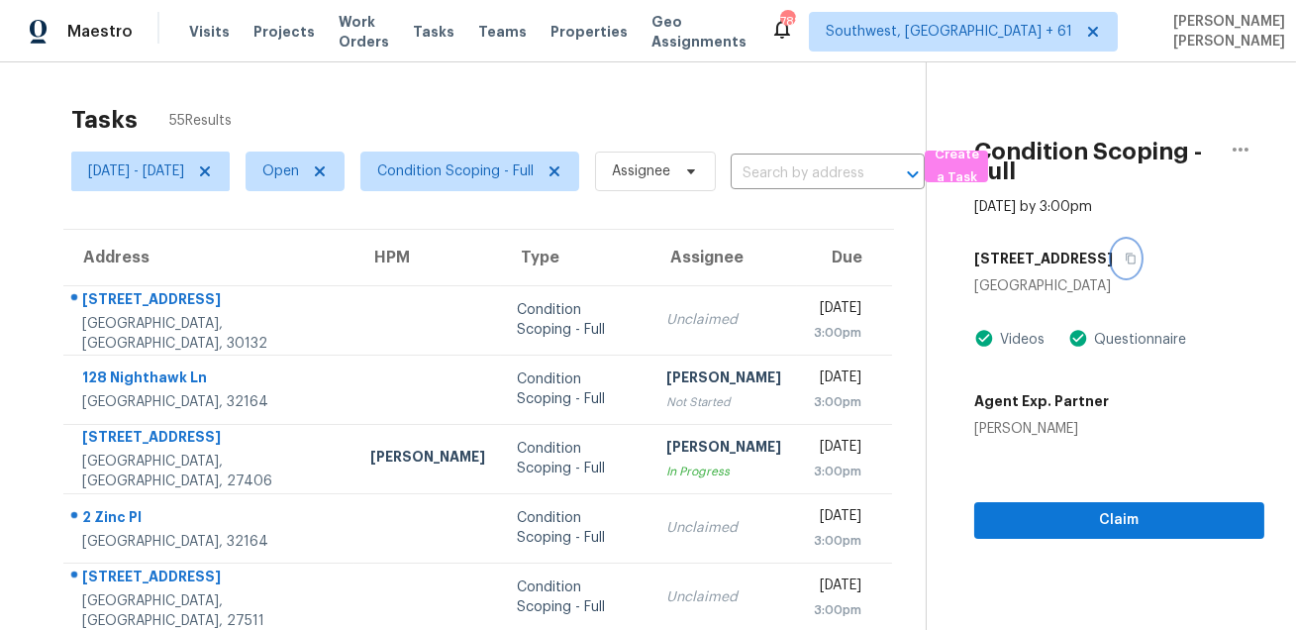
click at [1135, 259] on icon "button" at bounding box center [1130, 258] width 10 height 11
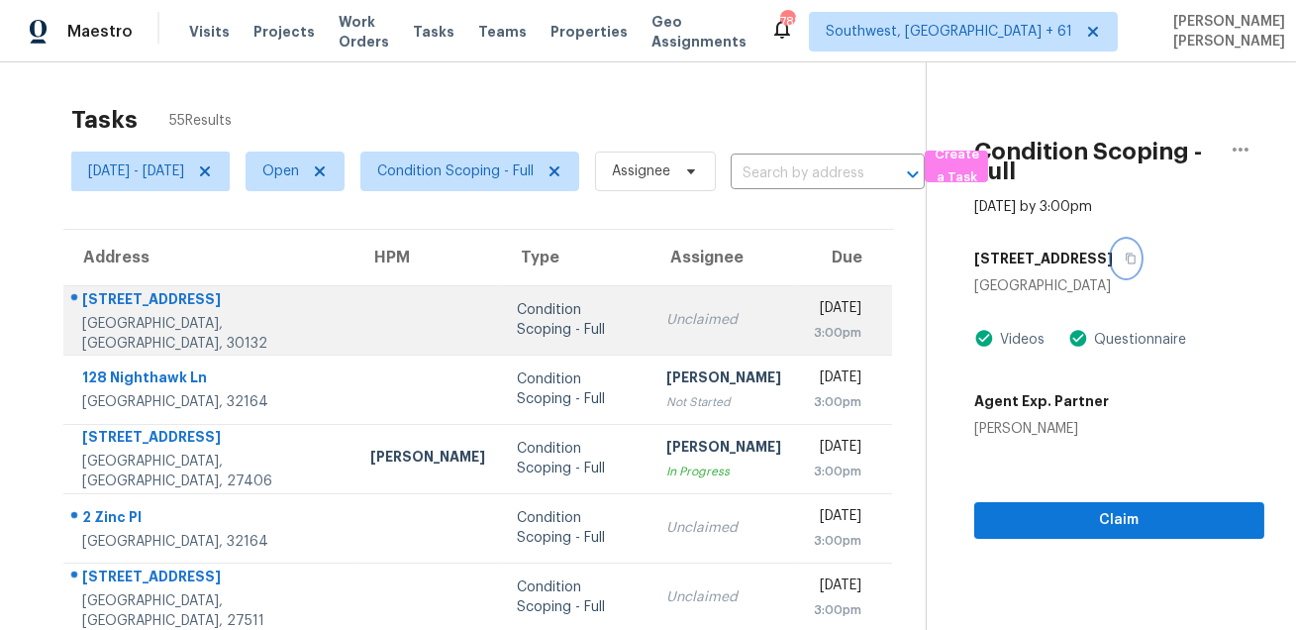
scroll to position [401, 0]
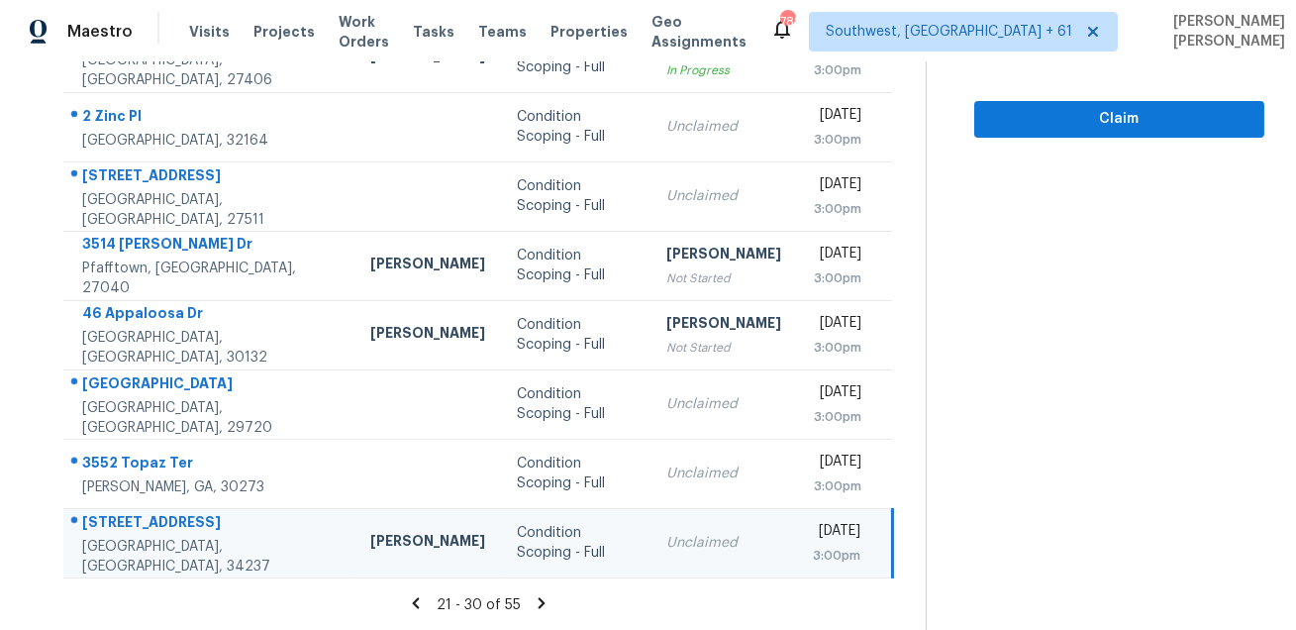
click at [545, 604] on icon at bounding box center [541, 602] width 7 height 11
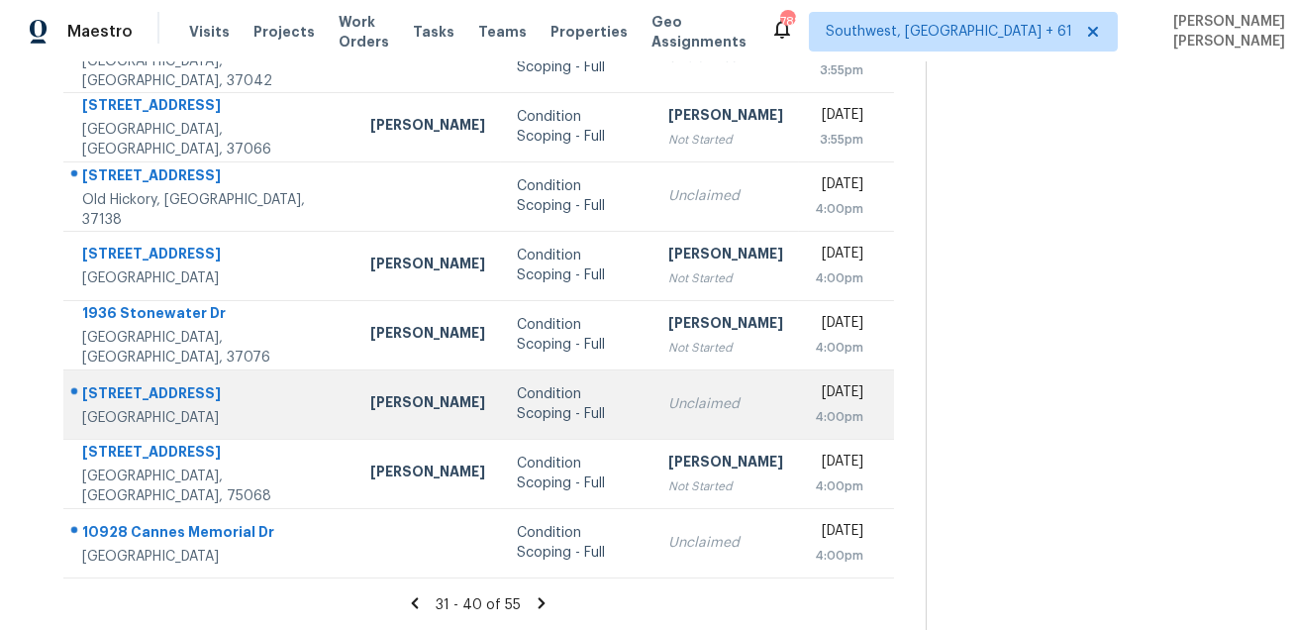
scroll to position [0, 0]
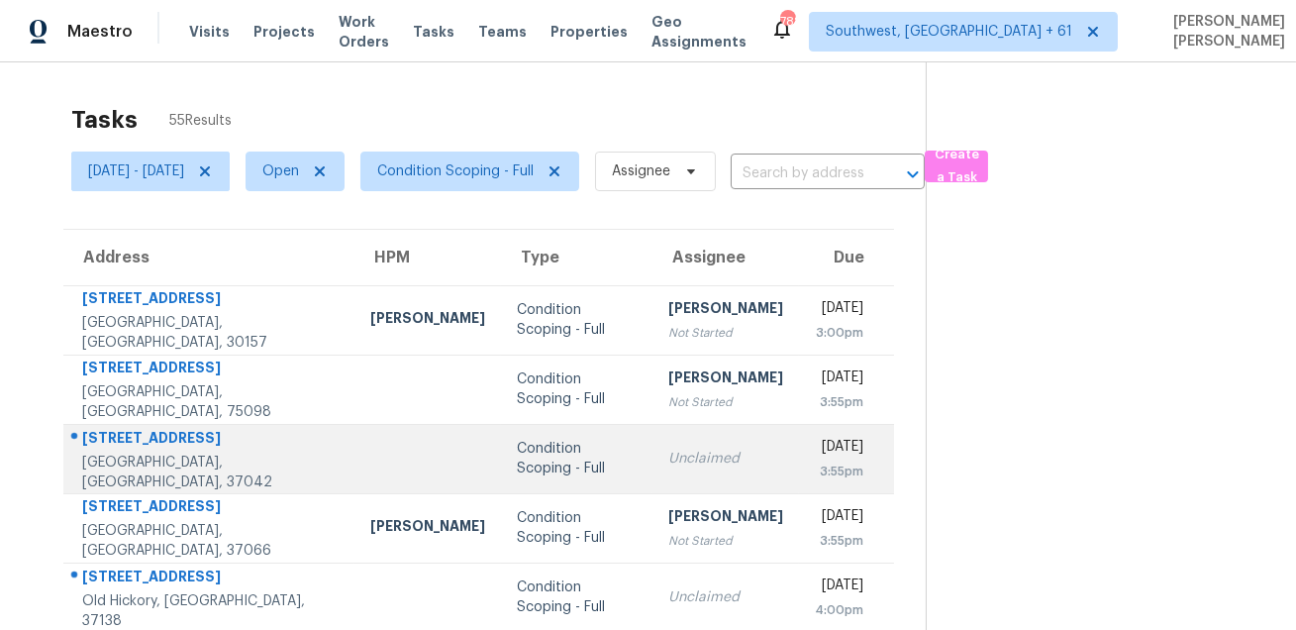
click at [147, 448] on div "[STREET_ADDRESS]" at bounding box center [210, 440] width 256 height 25
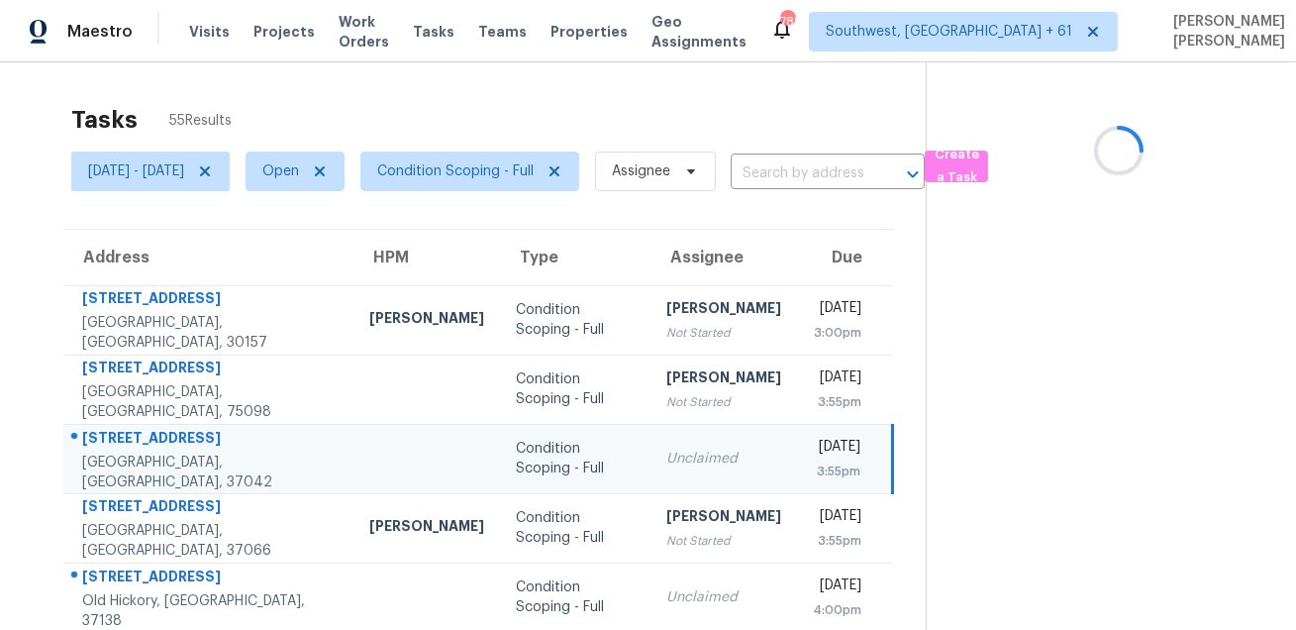
click at [147, 444] on div "[STREET_ADDRESS]" at bounding box center [209, 440] width 255 height 25
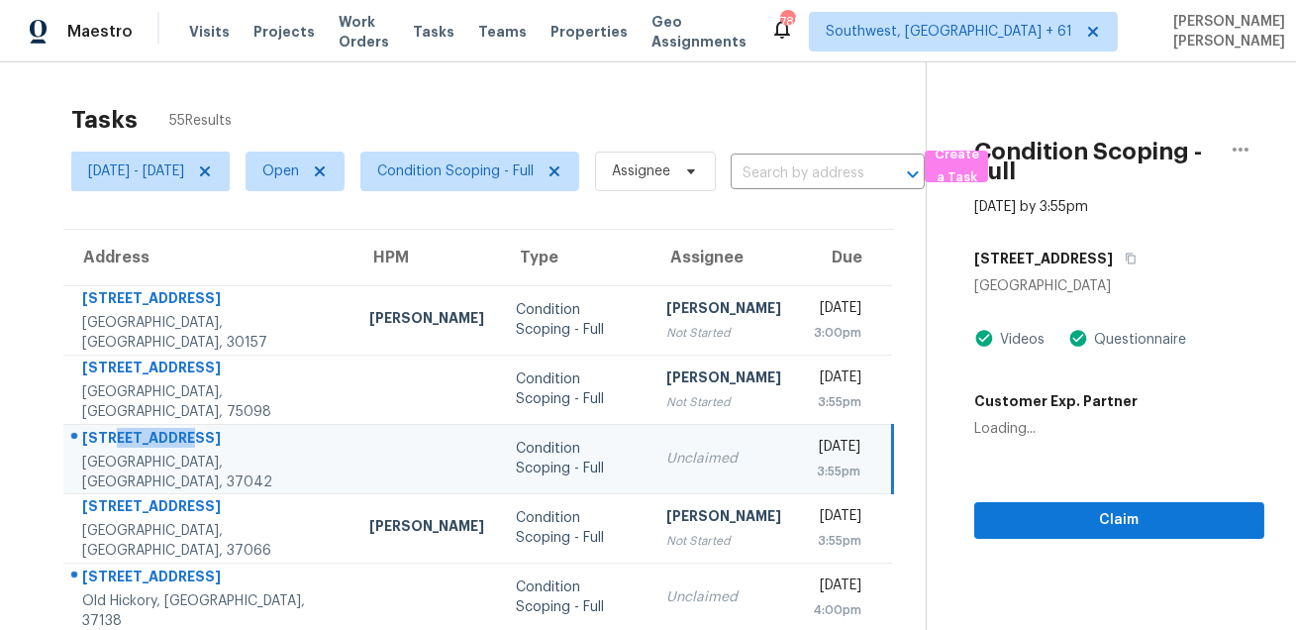
click at [147, 444] on div "[STREET_ADDRESS]" at bounding box center [209, 440] width 255 height 25
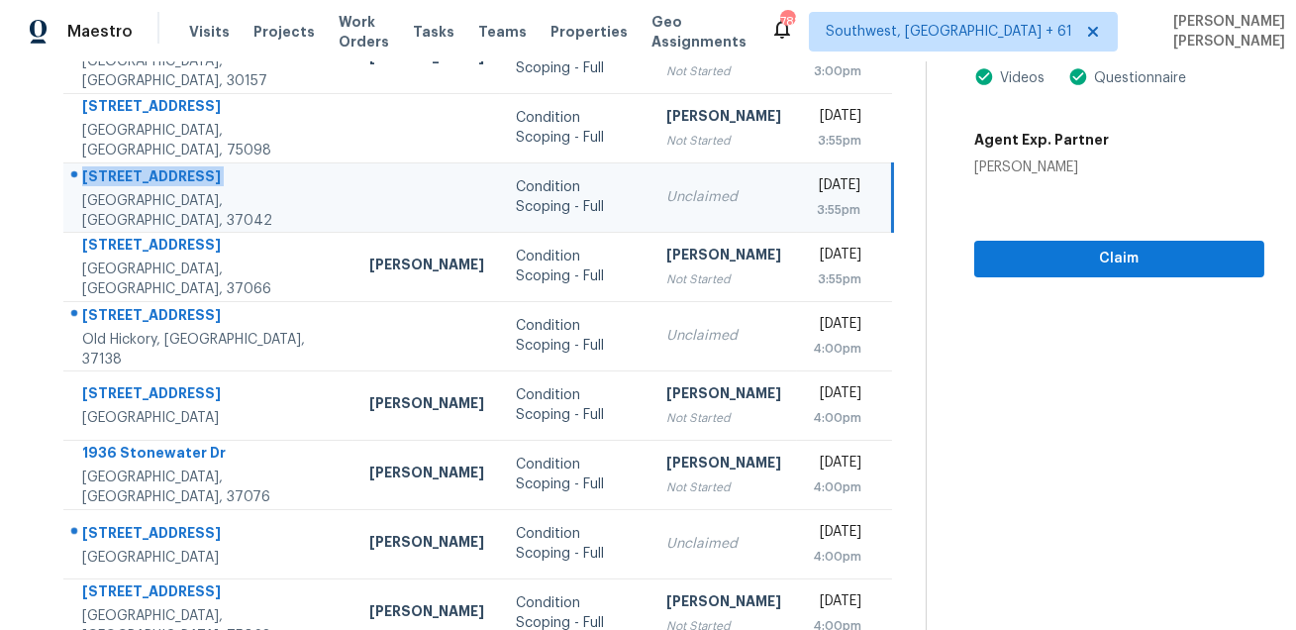
scroll to position [296, 0]
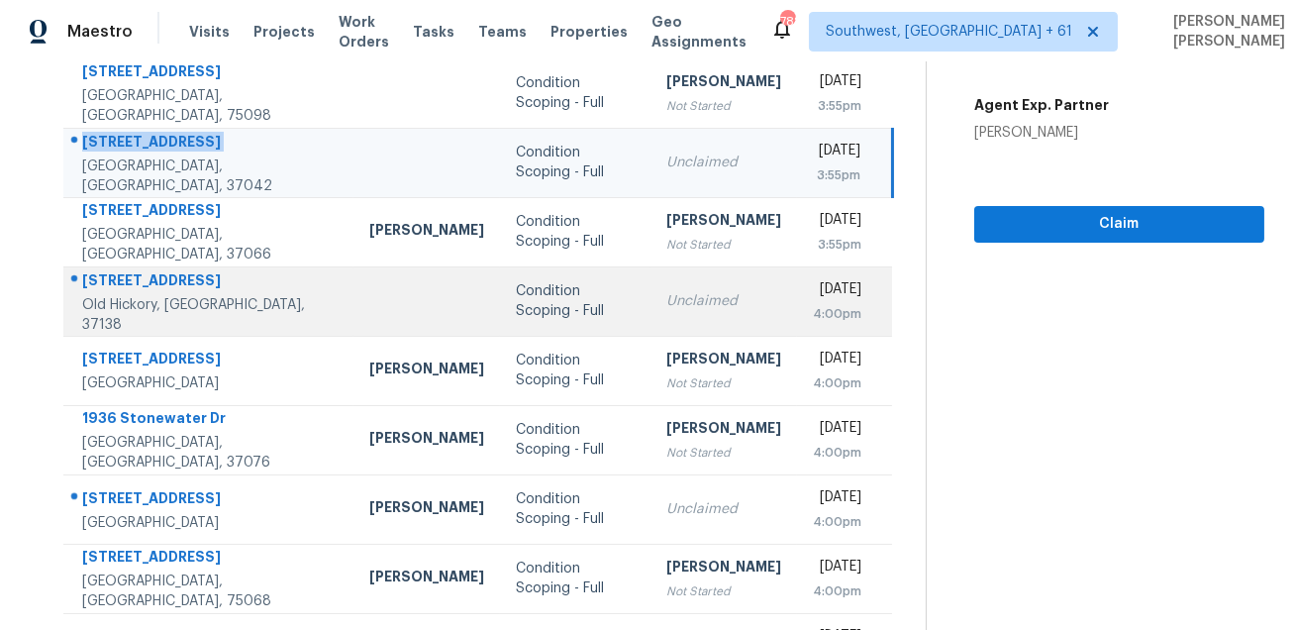
click at [196, 287] on div "[STREET_ADDRESS]" at bounding box center [209, 282] width 255 height 25
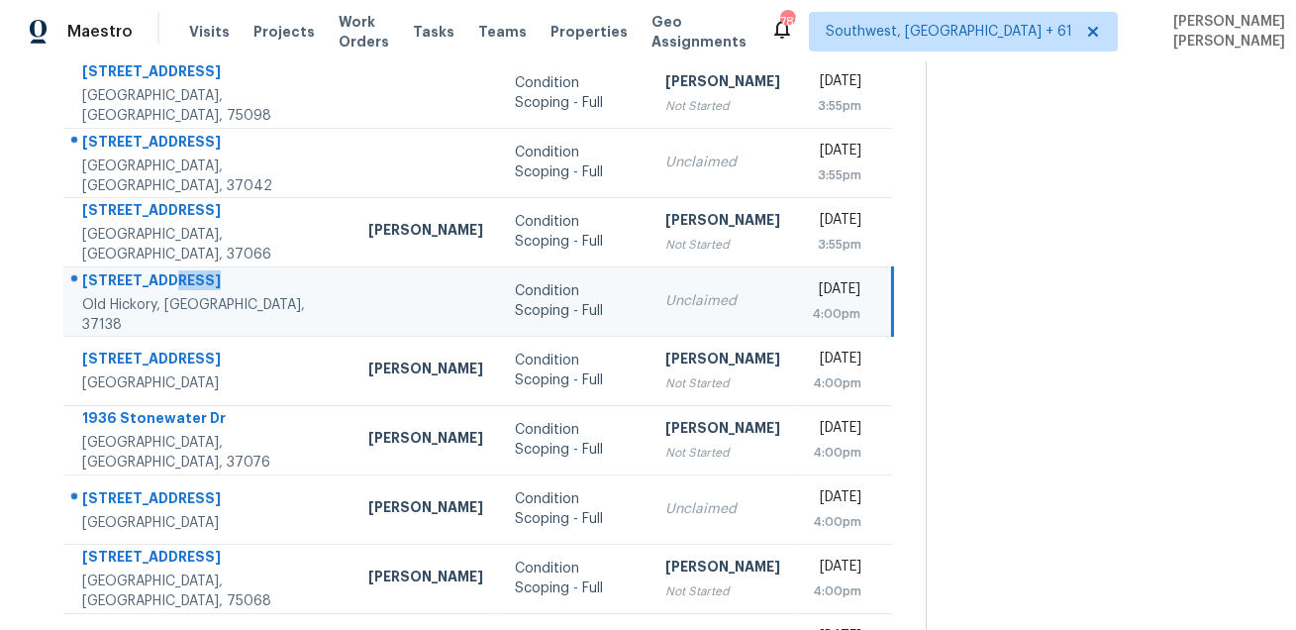
click at [196, 287] on div "[STREET_ADDRESS]" at bounding box center [209, 282] width 254 height 25
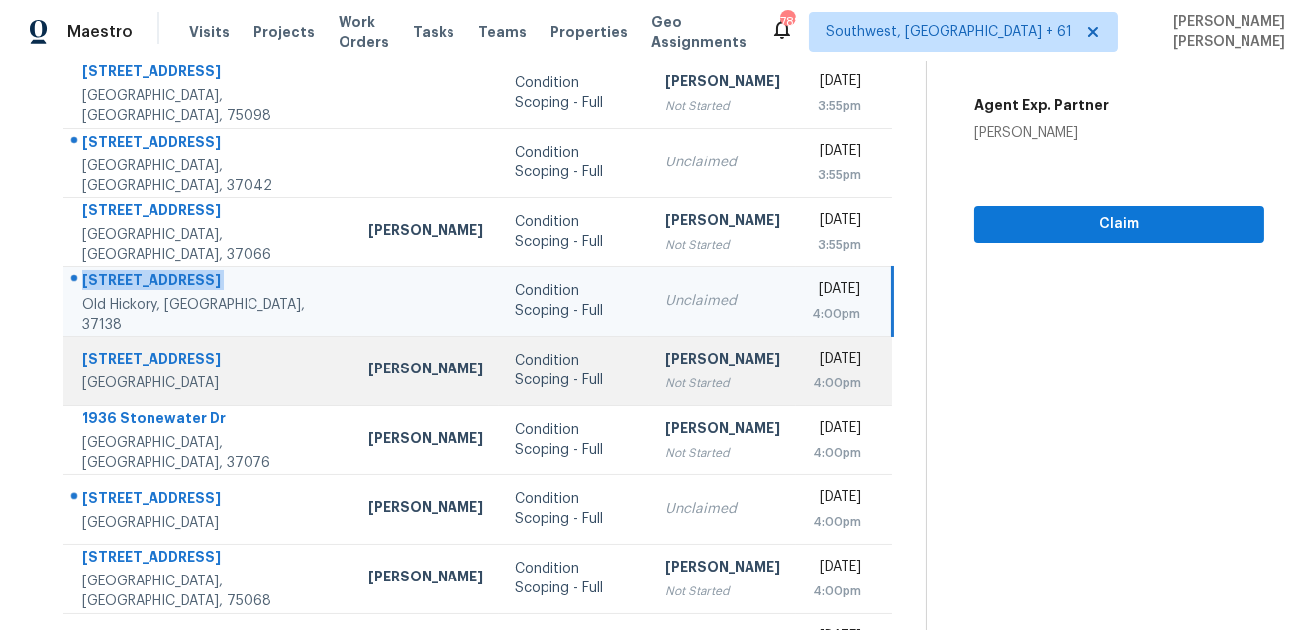
scroll to position [401, 0]
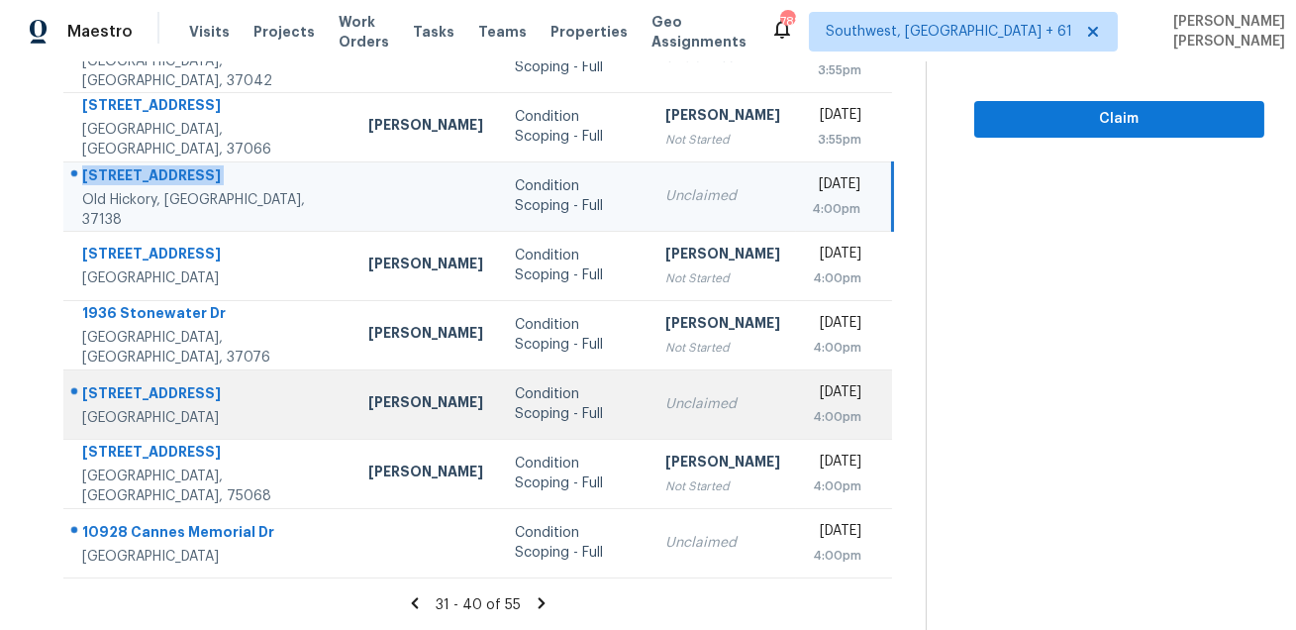
click at [156, 397] on div "[STREET_ADDRESS]" at bounding box center [209, 395] width 254 height 25
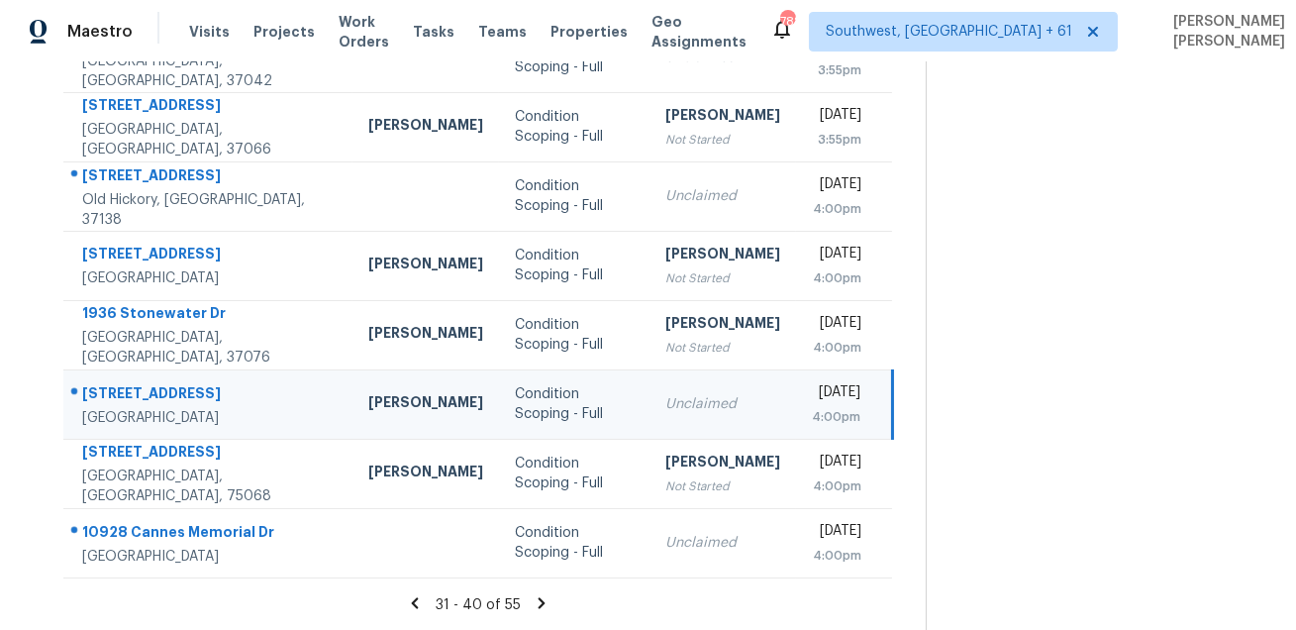
click at [156, 397] on div "[STREET_ADDRESS]" at bounding box center [209, 395] width 254 height 25
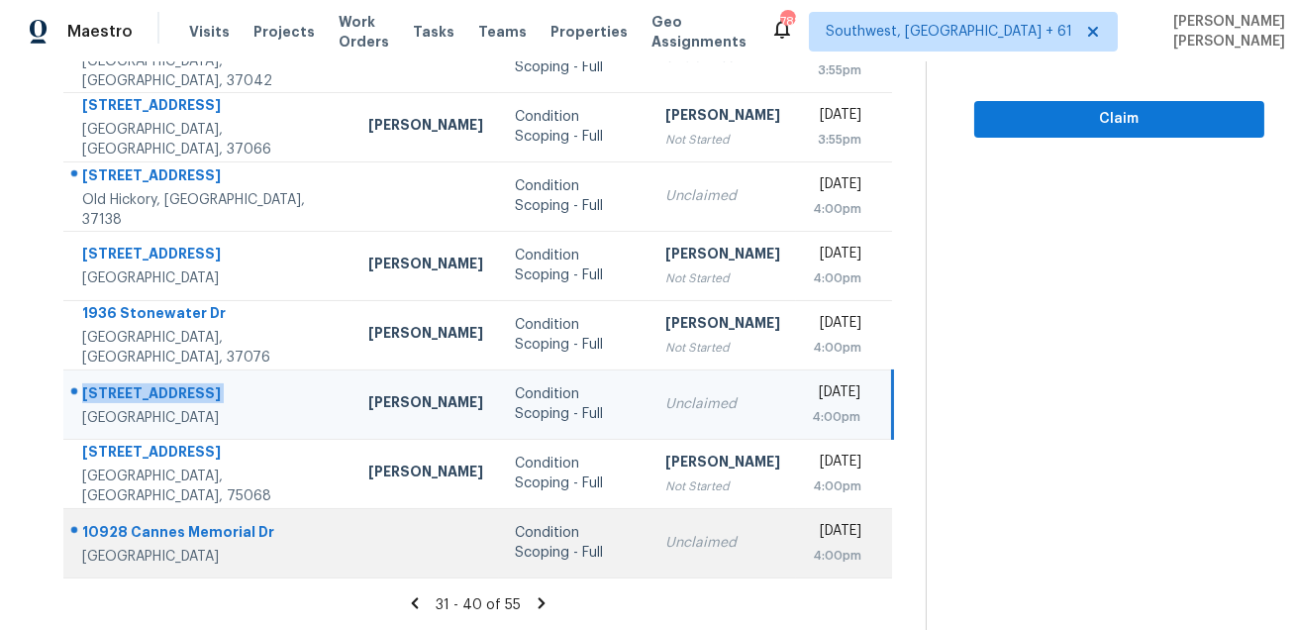
click at [163, 527] on div "10928 Cannes Memorial Dr" at bounding box center [209, 534] width 254 height 25
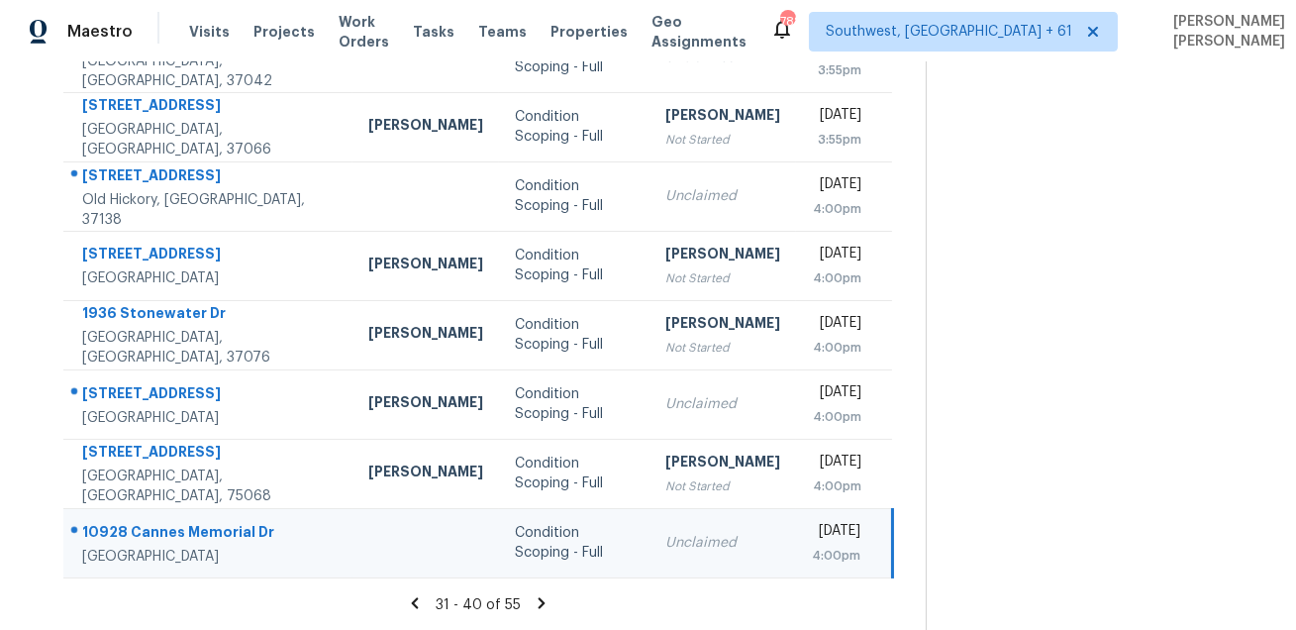
click at [163, 527] on div "10928 Cannes Memorial Dr" at bounding box center [209, 534] width 254 height 25
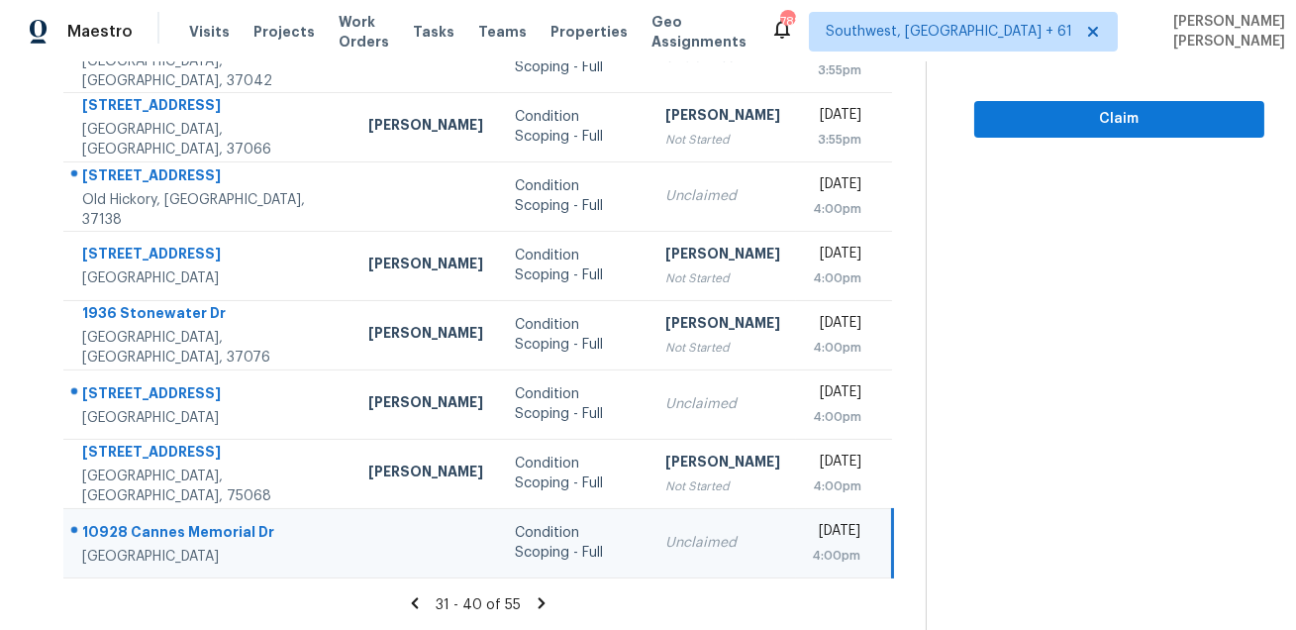
click at [545, 606] on icon at bounding box center [542, 603] width 18 height 18
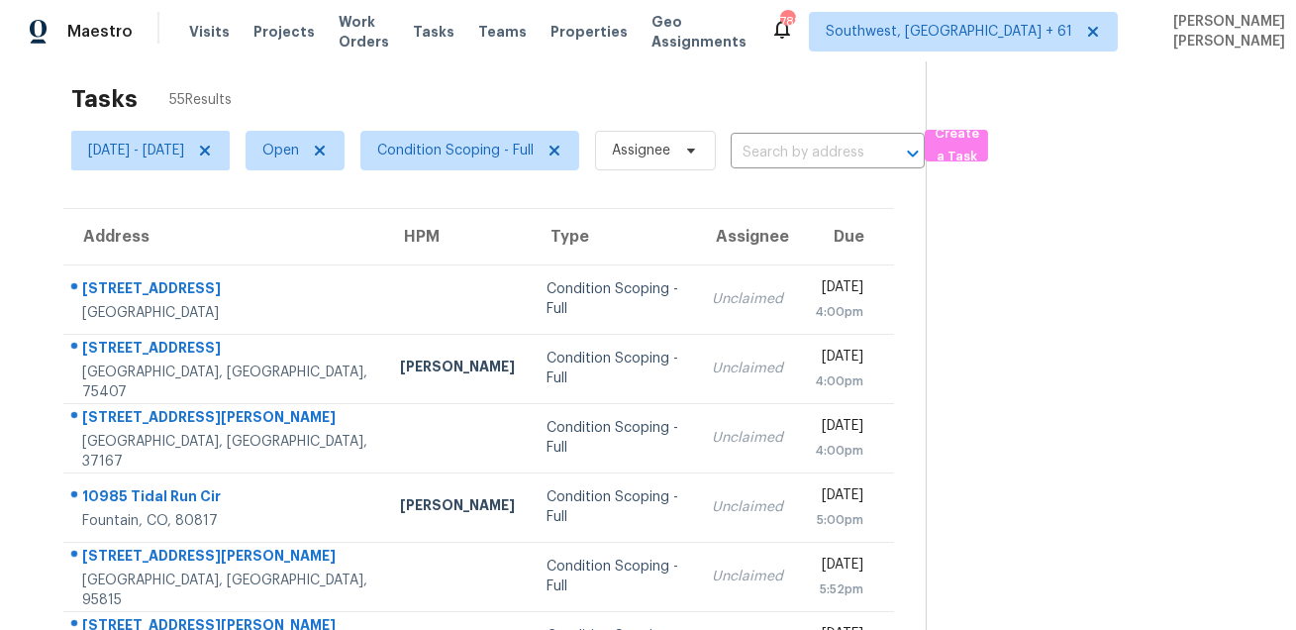
scroll to position [0, 0]
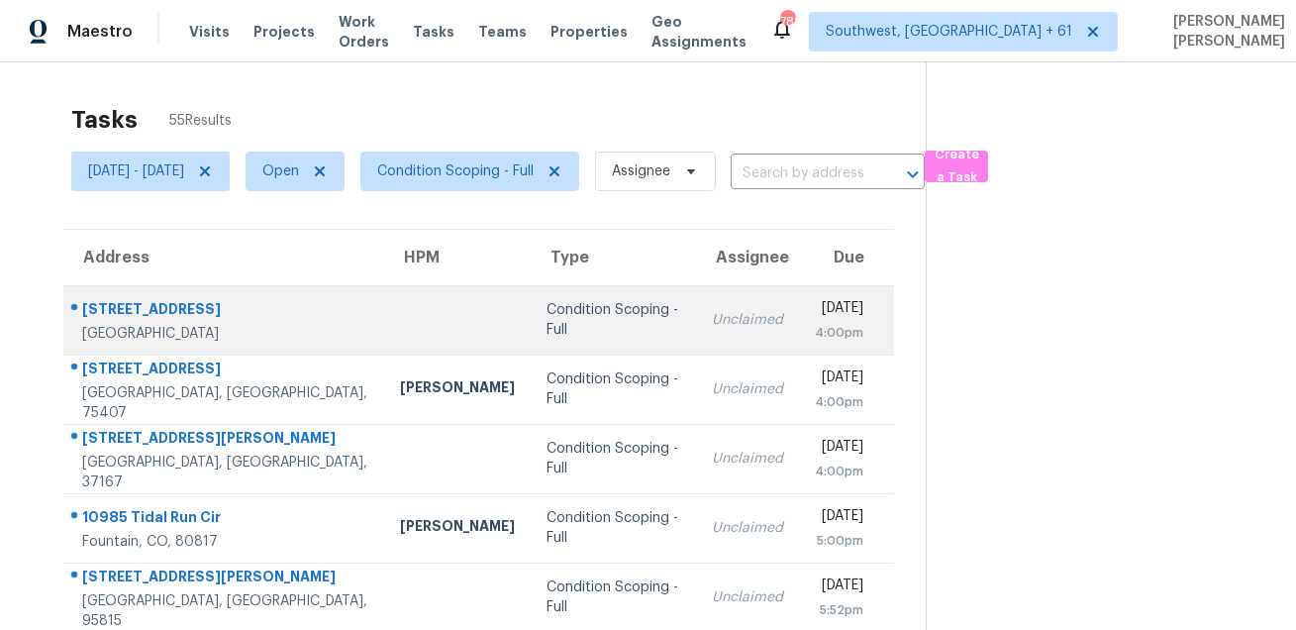
click at [143, 299] on div "[STREET_ADDRESS]" at bounding box center [225, 311] width 286 height 25
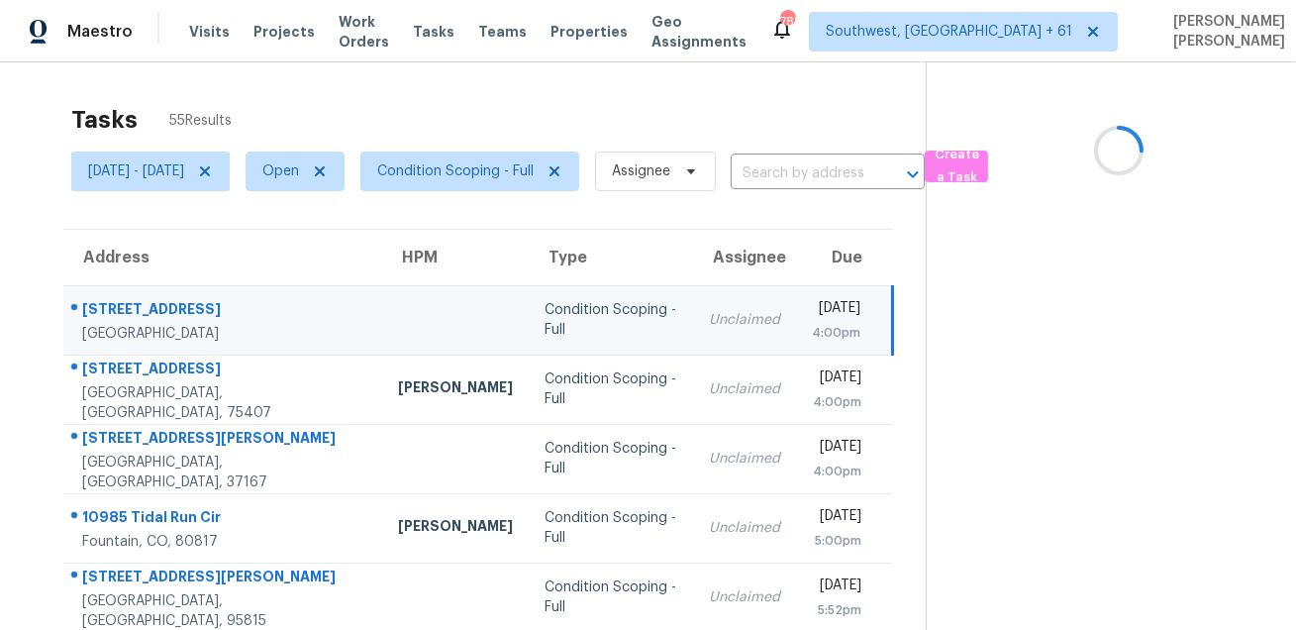
click at [143, 299] on div "[STREET_ADDRESS]" at bounding box center [224, 311] width 284 height 25
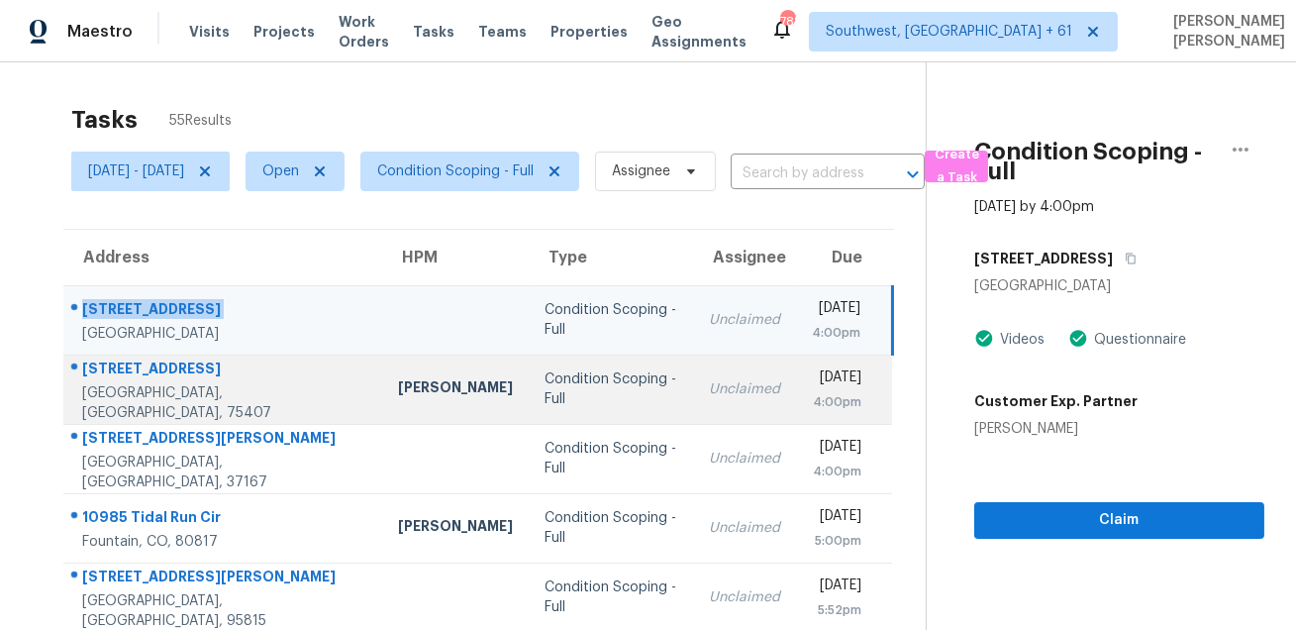
click at [146, 365] on div at bounding box center [215, 369] width 302 height 26
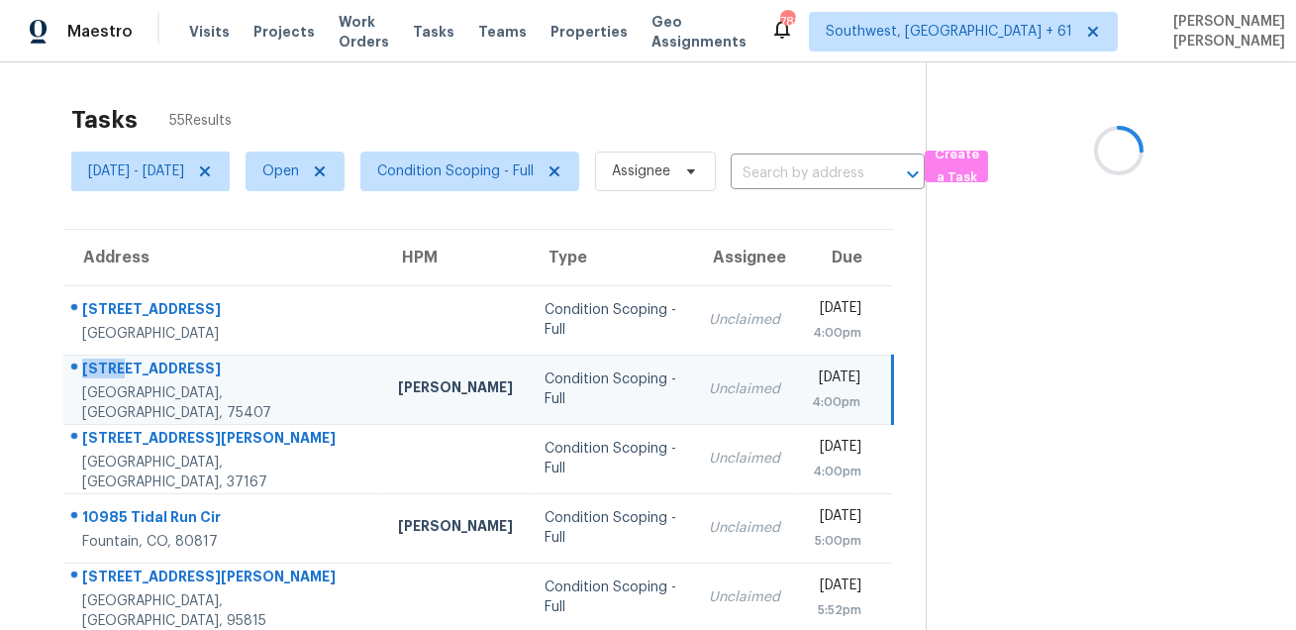
click at [146, 365] on div at bounding box center [215, 369] width 302 height 26
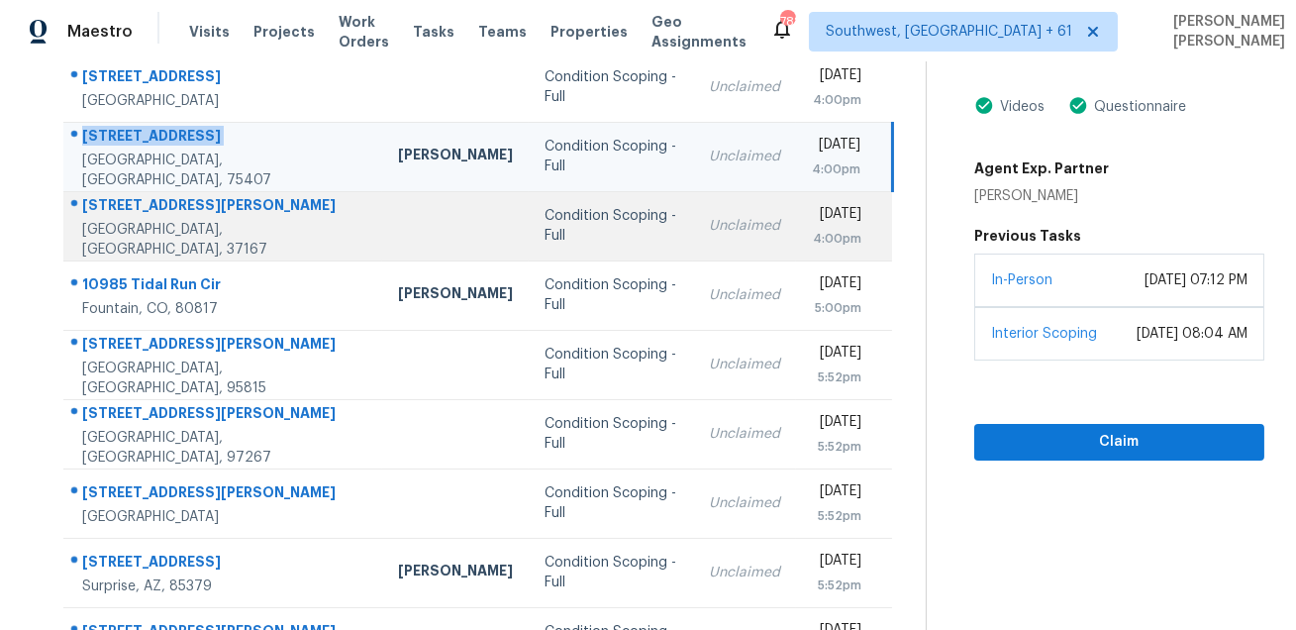
scroll to position [202, 0]
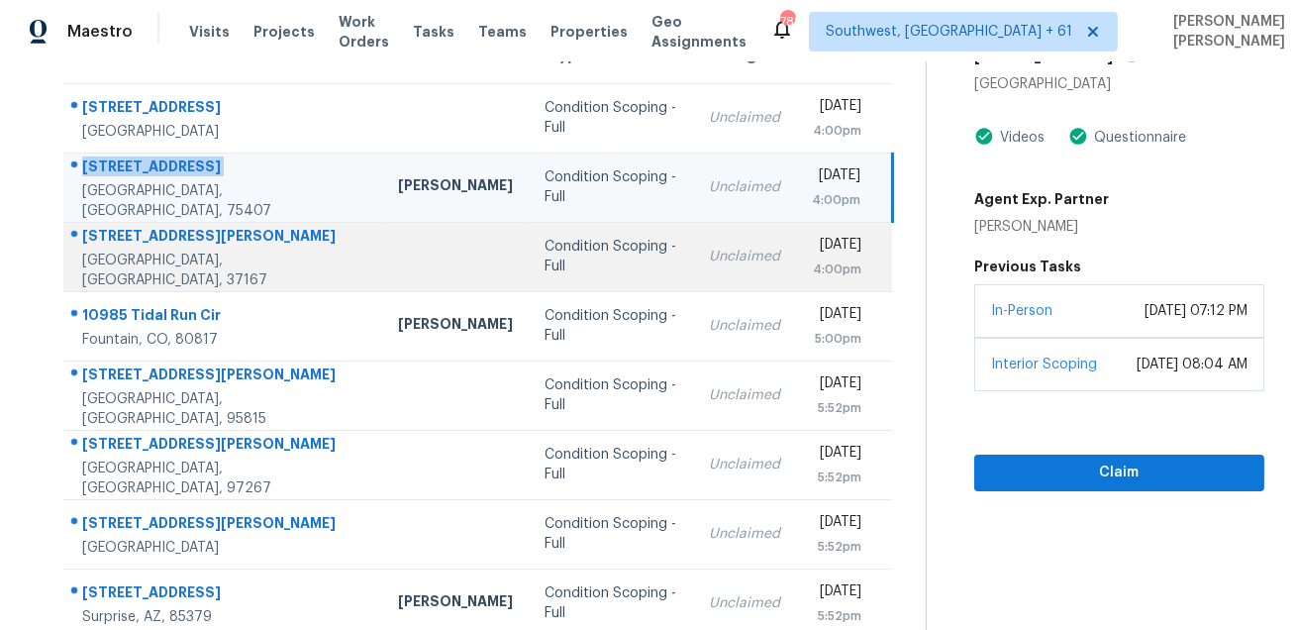
click at [136, 250] on div "[STREET_ADDRESS][PERSON_NAME]" at bounding box center [224, 238] width 284 height 25
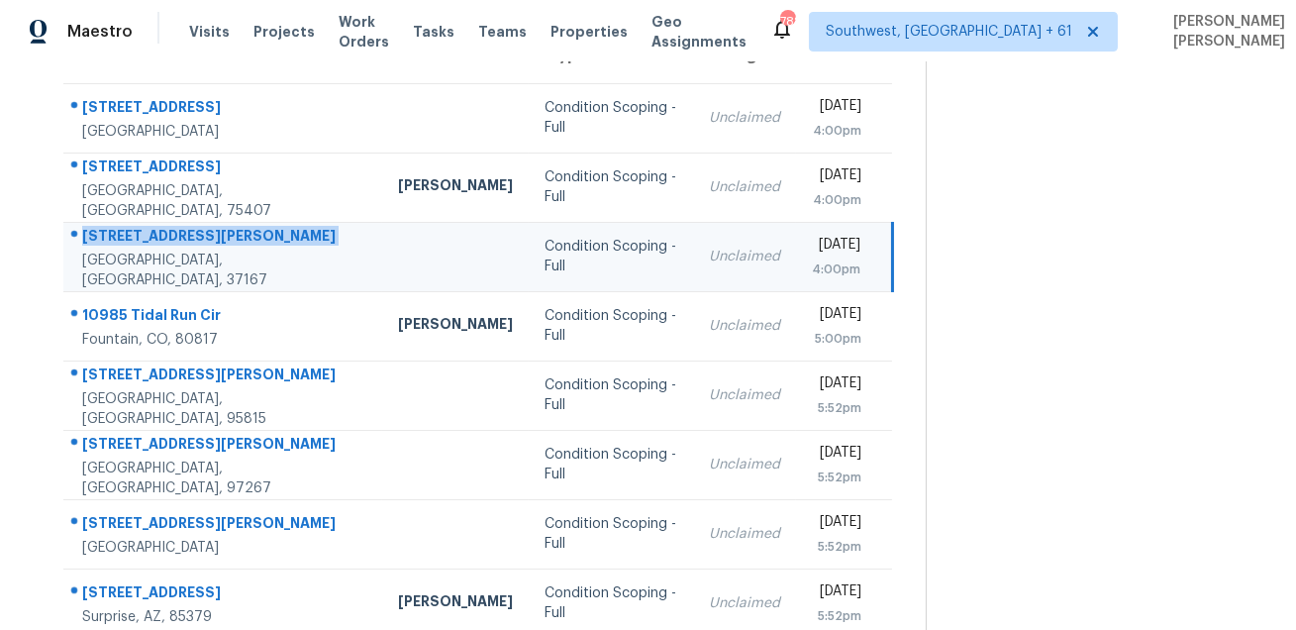
click at [136, 250] on div "[STREET_ADDRESS][PERSON_NAME]" at bounding box center [224, 238] width 284 height 25
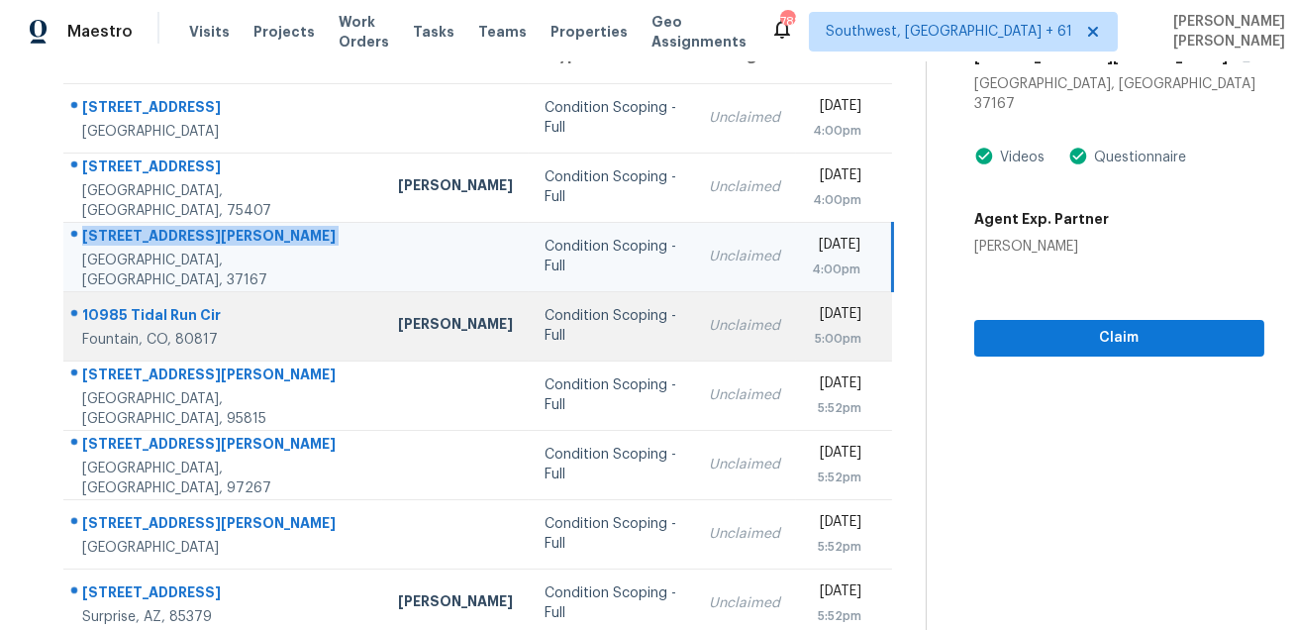
click at [135, 311] on div "10985 Tidal Run Cir" at bounding box center [224, 317] width 284 height 25
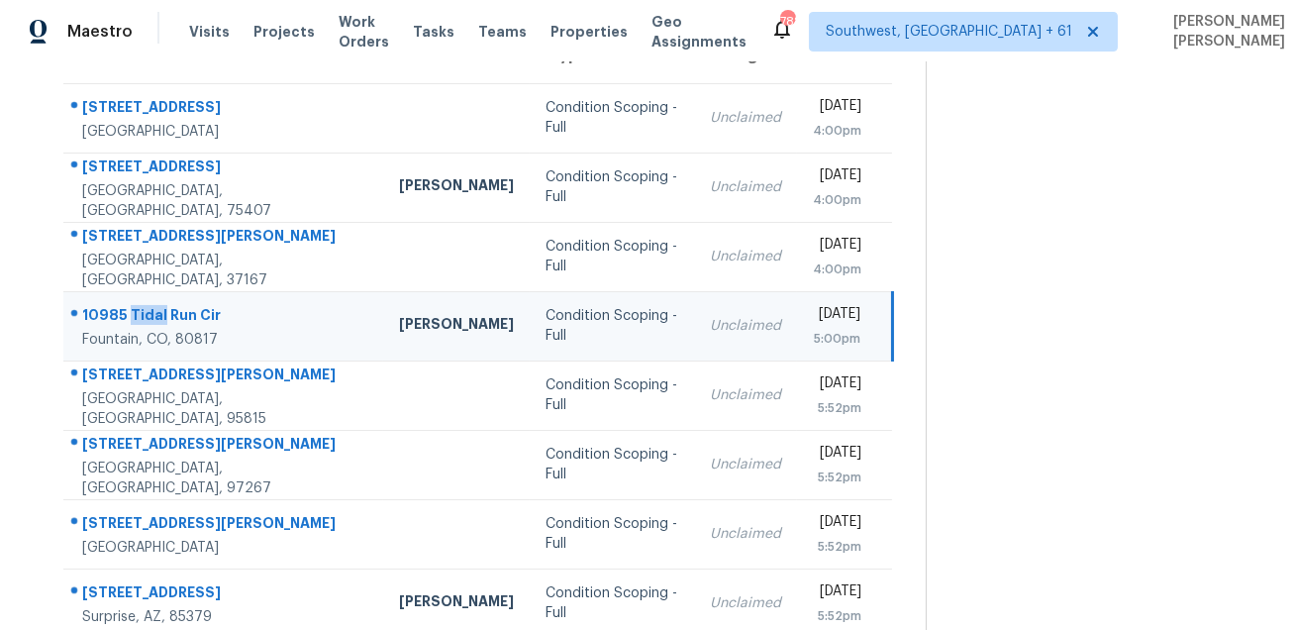
click at [135, 311] on div "10985 Tidal Run Cir" at bounding box center [224, 317] width 285 height 25
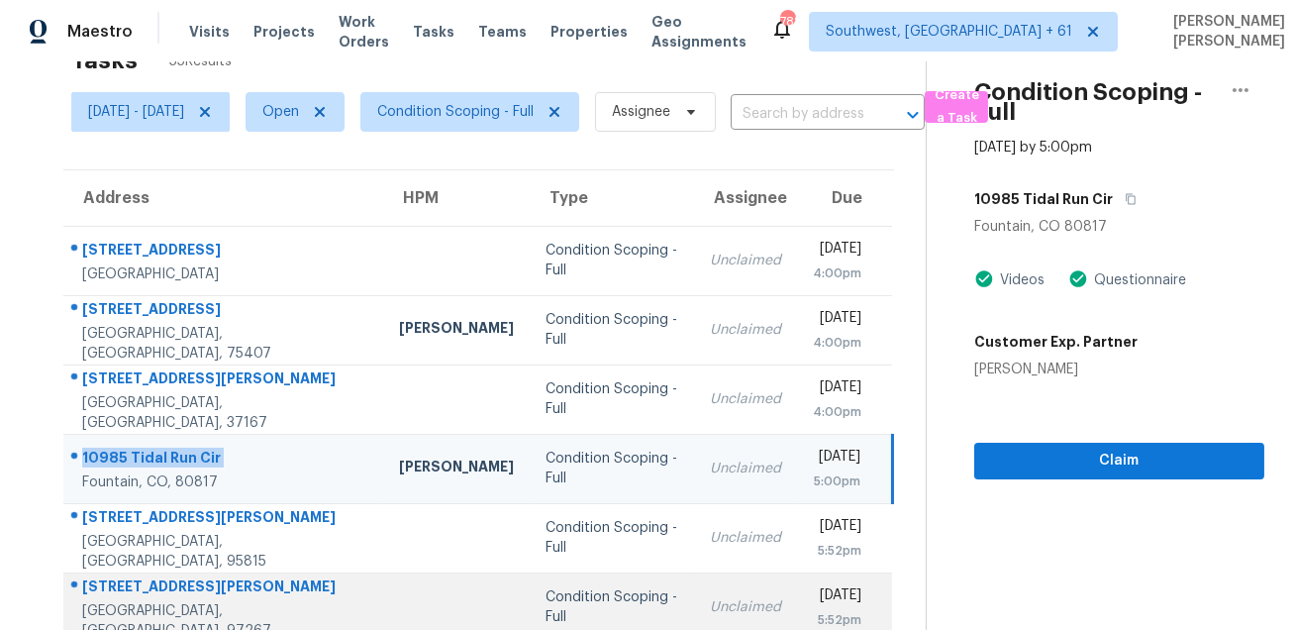
scroll to position [13, 0]
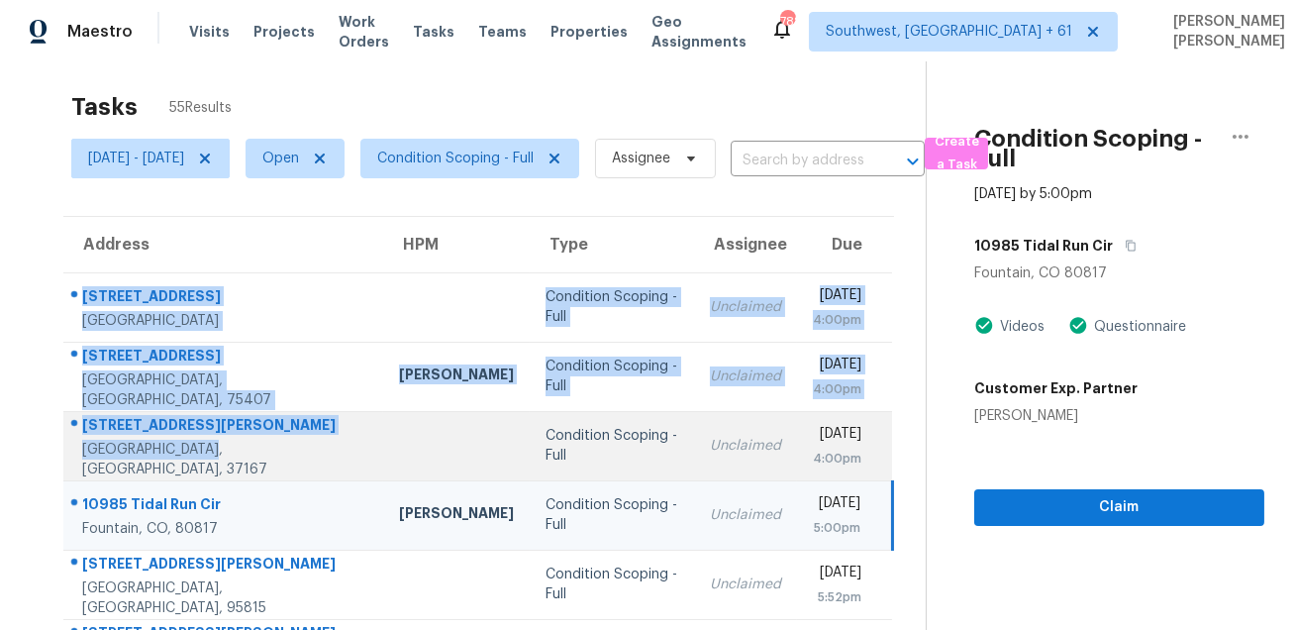
drag, startPoint x: 76, startPoint y: 281, endPoint x: 276, endPoint y: 474, distance: 277.9
click at [276, 474] on tbody "[STREET_ADDRESS][PERSON_NAME] Condition Scoping - Full Unclaimed [DATE] 4:00pm …" at bounding box center [477, 618] width 829 height 693
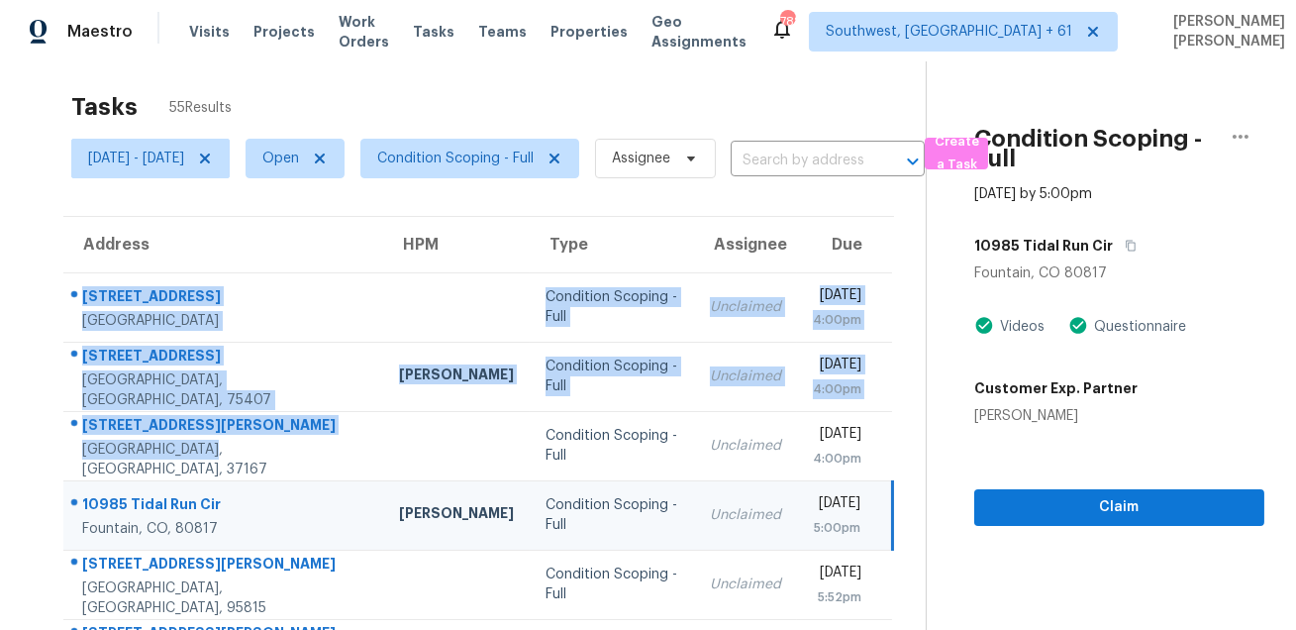
scroll to position [380, 0]
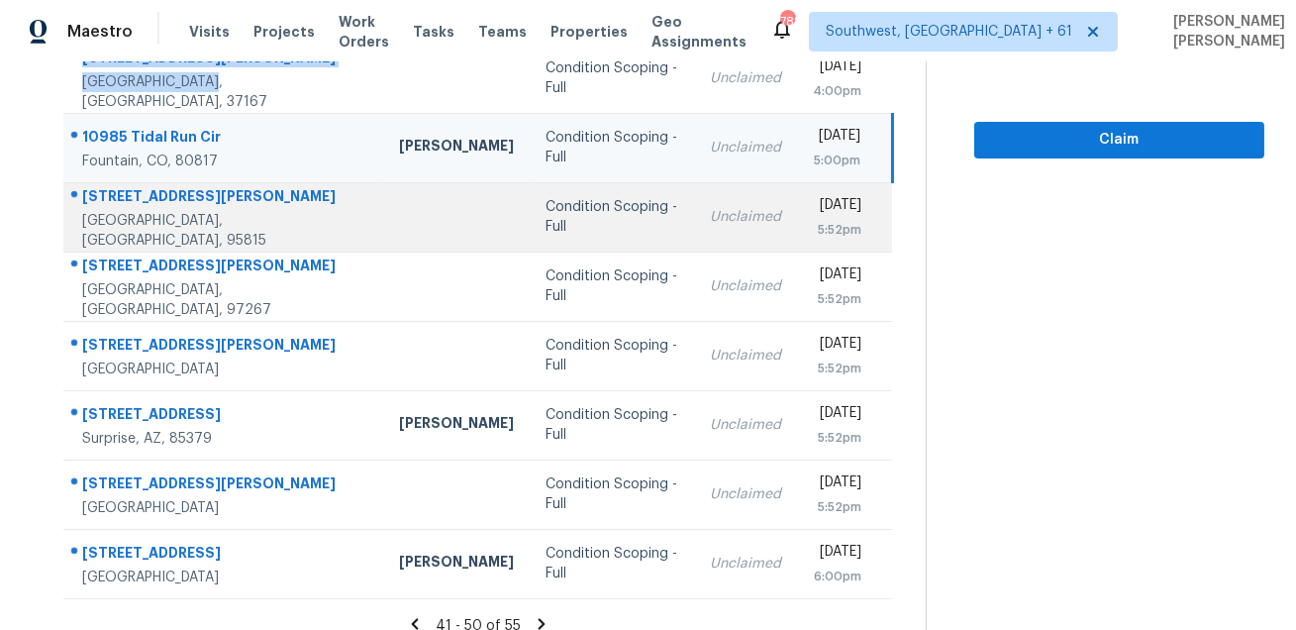
click at [155, 198] on div "[STREET_ADDRESS][PERSON_NAME]" at bounding box center [224, 198] width 285 height 25
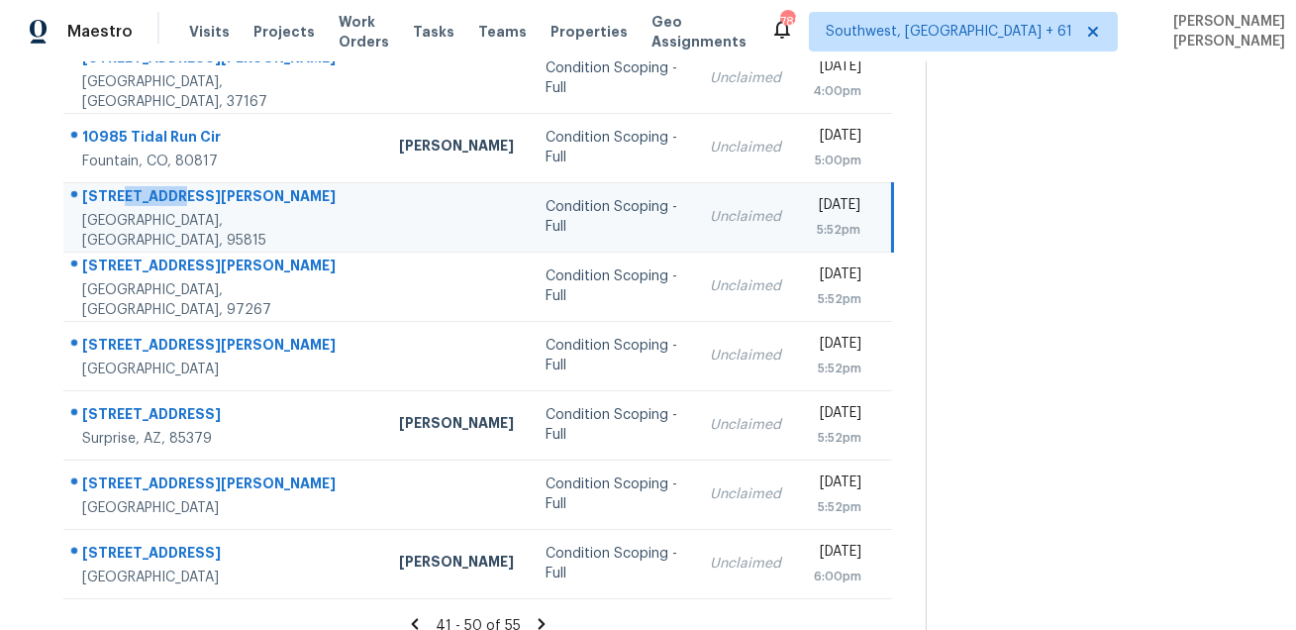
click at [155, 198] on div "[STREET_ADDRESS][PERSON_NAME]" at bounding box center [224, 198] width 285 height 25
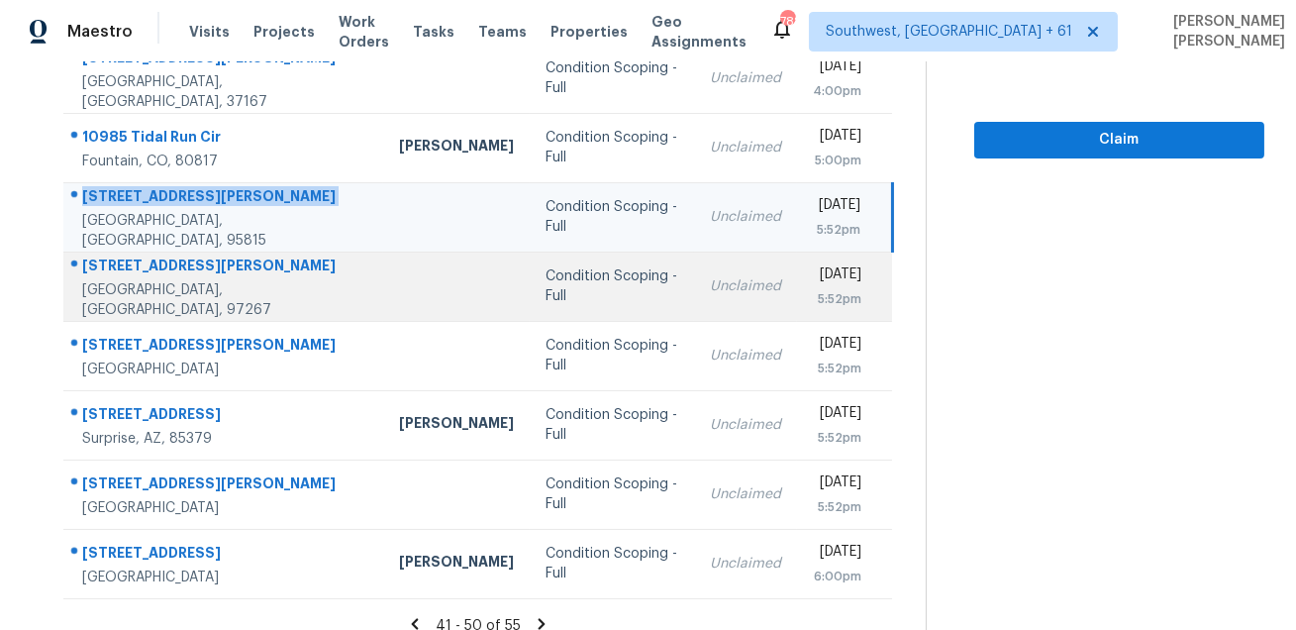
click at [137, 280] on div "[STREET_ADDRESS][PERSON_NAME]" at bounding box center [224, 267] width 285 height 25
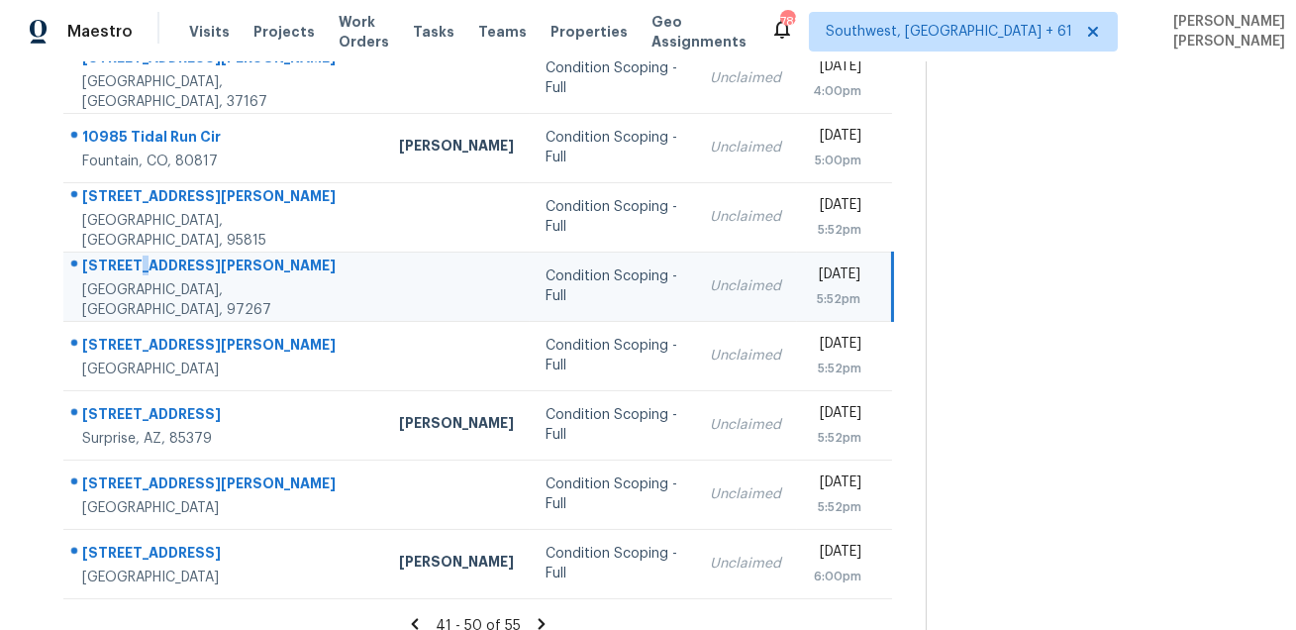
click at [137, 280] on div "[STREET_ADDRESS][PERSON_NAME]" at bounding box center [224, 267] width 285 height 25
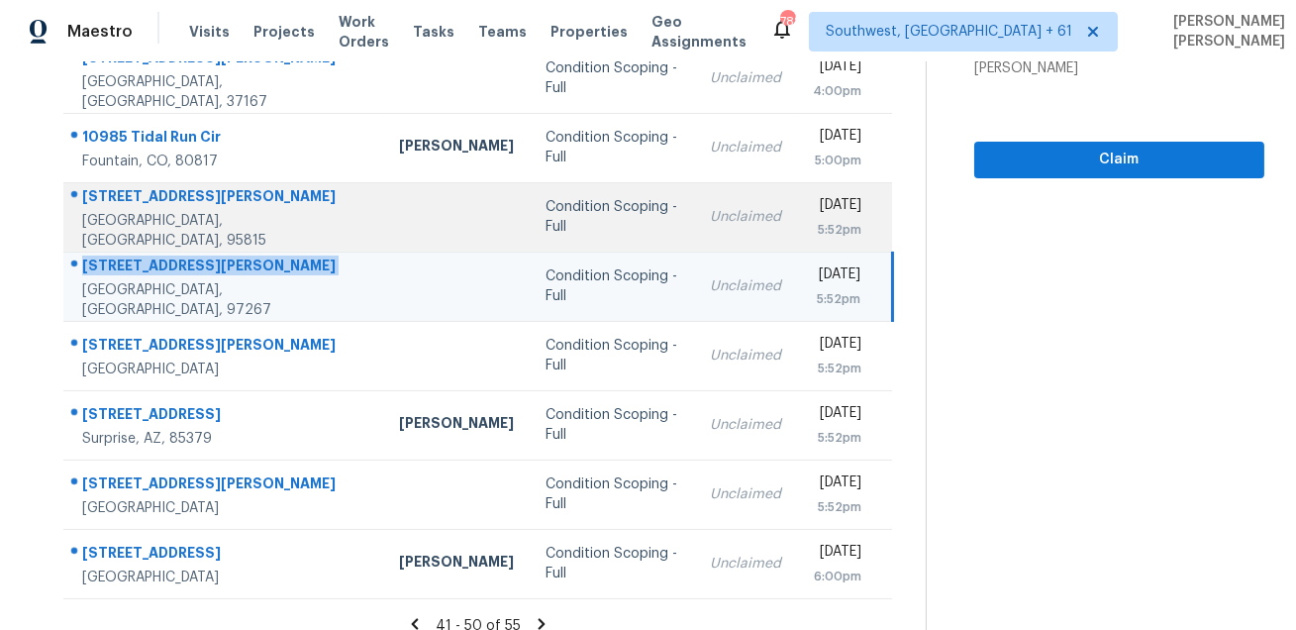
click at [119, 195] on div "[STREET_ADDRESS][PERSON_NAME]" at bounding box center [224, 198] width 285 height 25
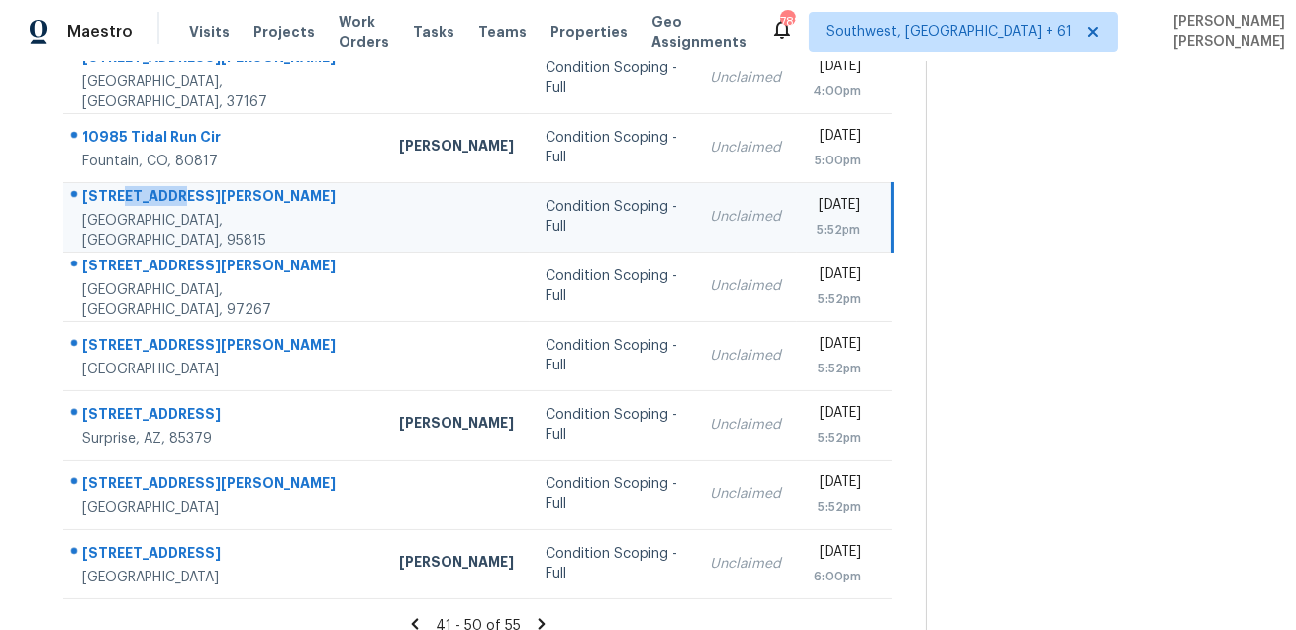
click at [119, 195] on div "[STREET_ADDRESS][PERSON_NAME]" at bounding box center [224, 198] width 285 height 25
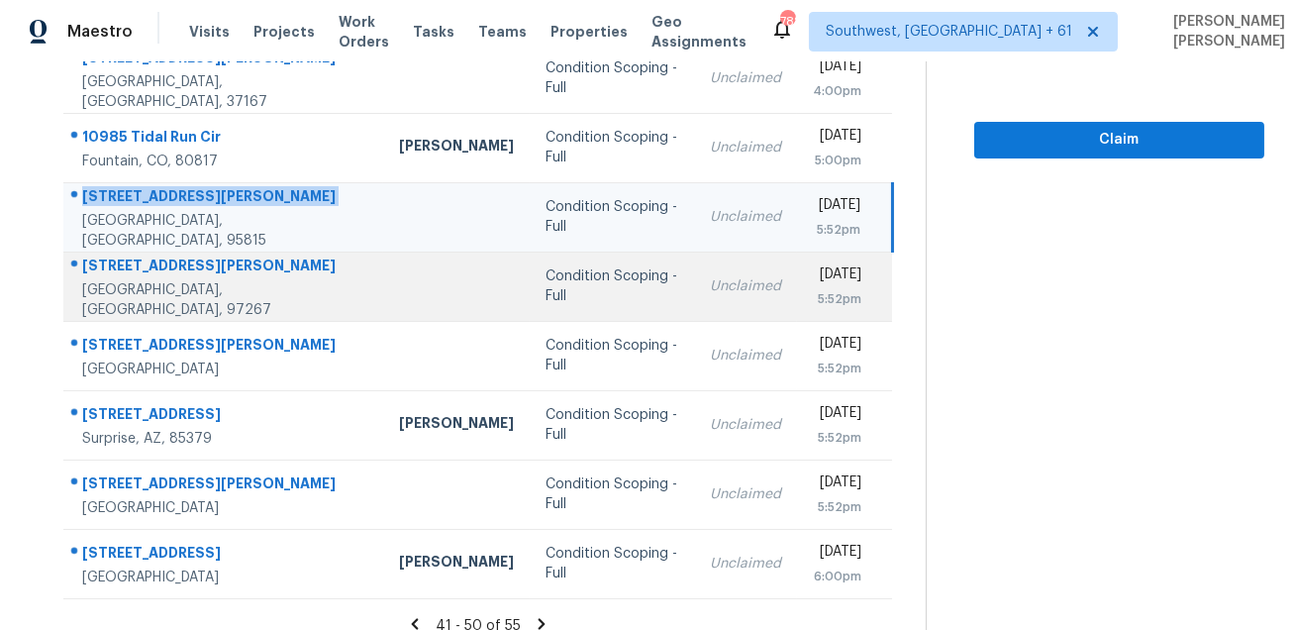
scroll to position [286, 0]
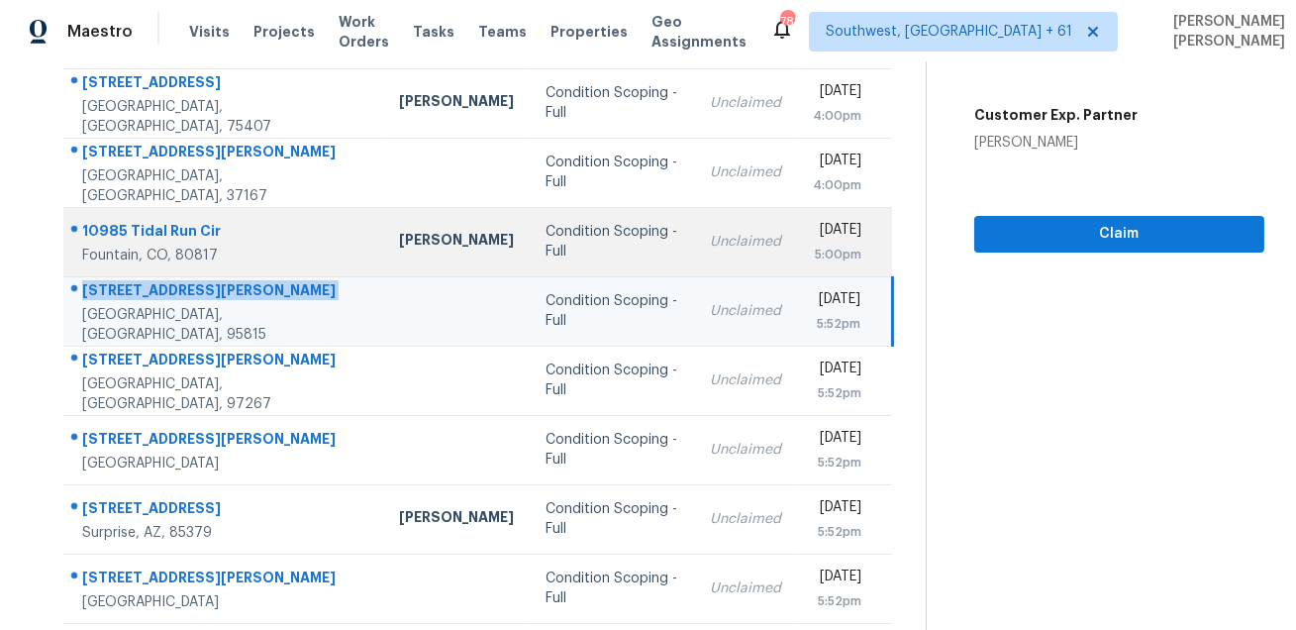
click at [168, 241] on div "10985 Tidal Run Cir" at bounding box center [224, 233] width 285 height 25
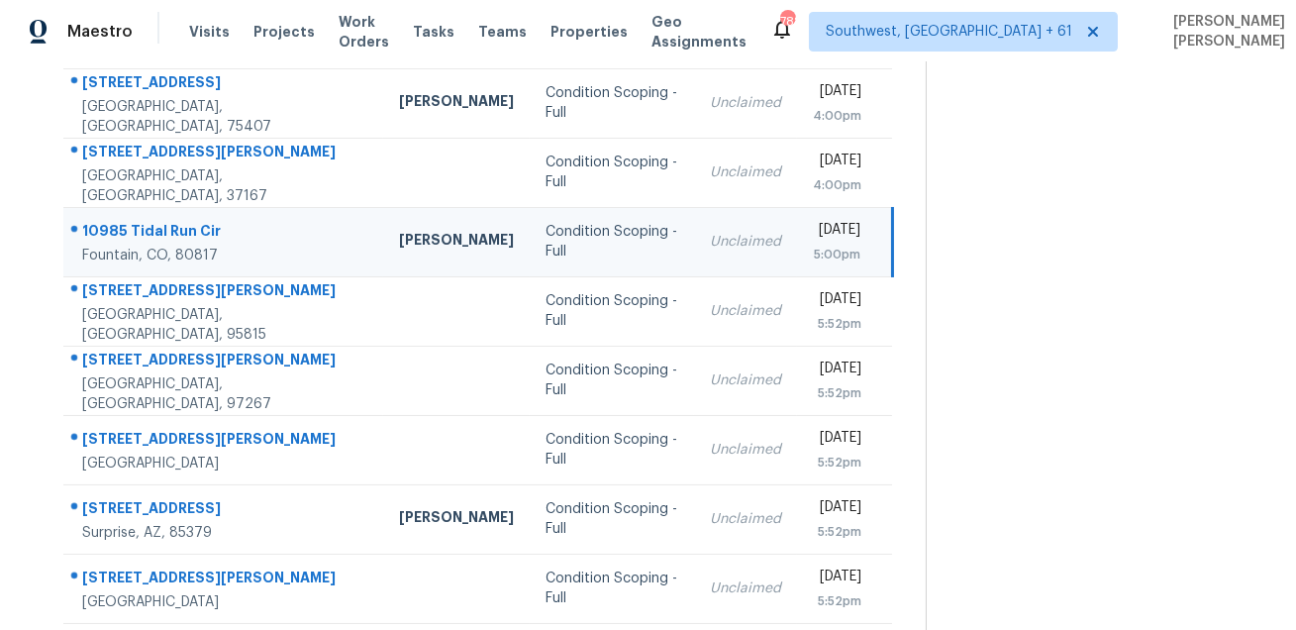
click at [168, 241] on div "10985 Tidal Run Cir" at bounding box center [224, 233] width 285 height 25
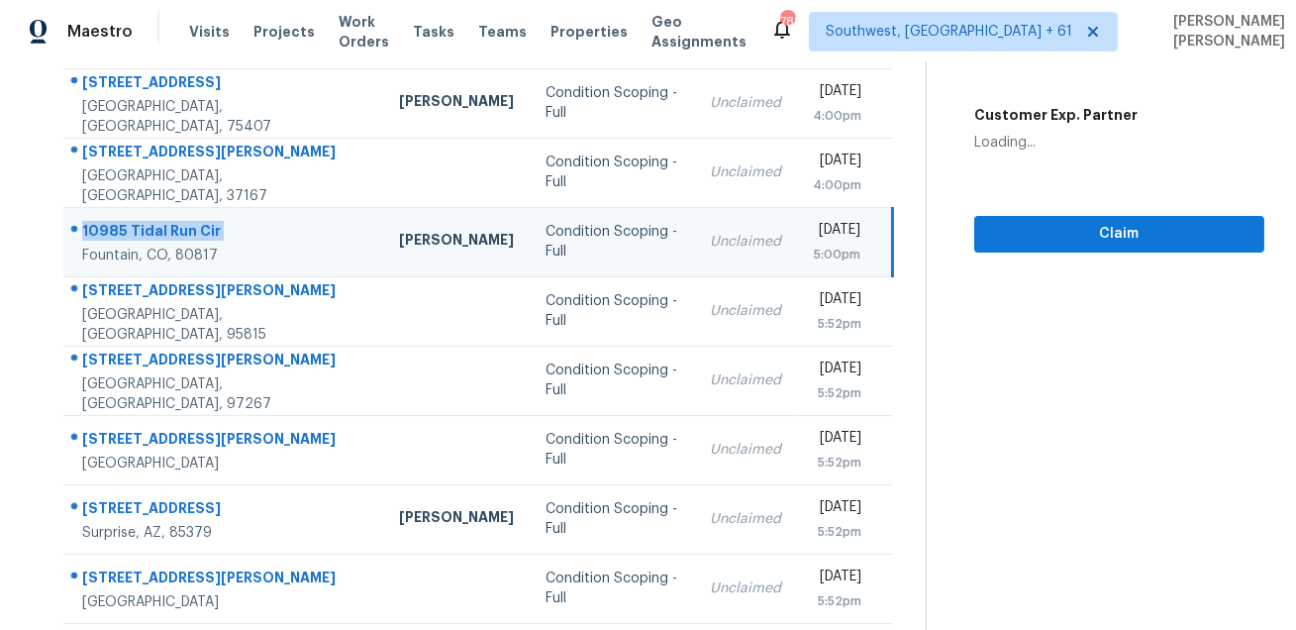
click at [168, 241] on div "10985 Tidal Run Cir" at bounding box center [224, 233] width 285 height 25
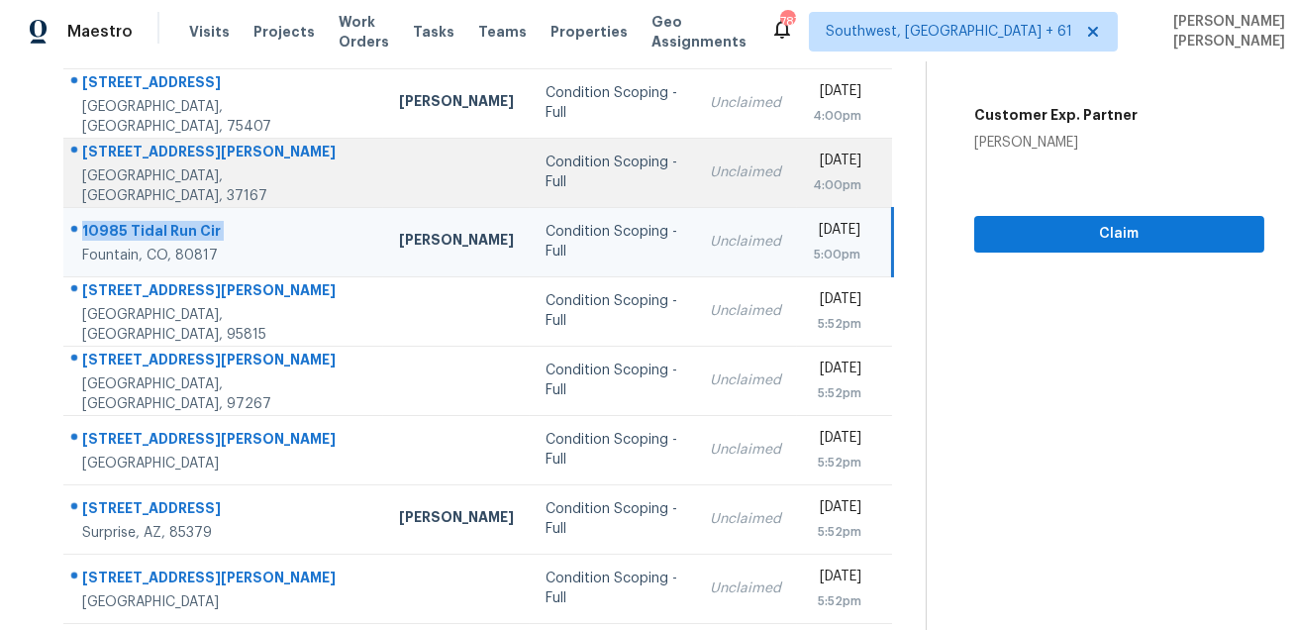
scroll to position [390, 0]
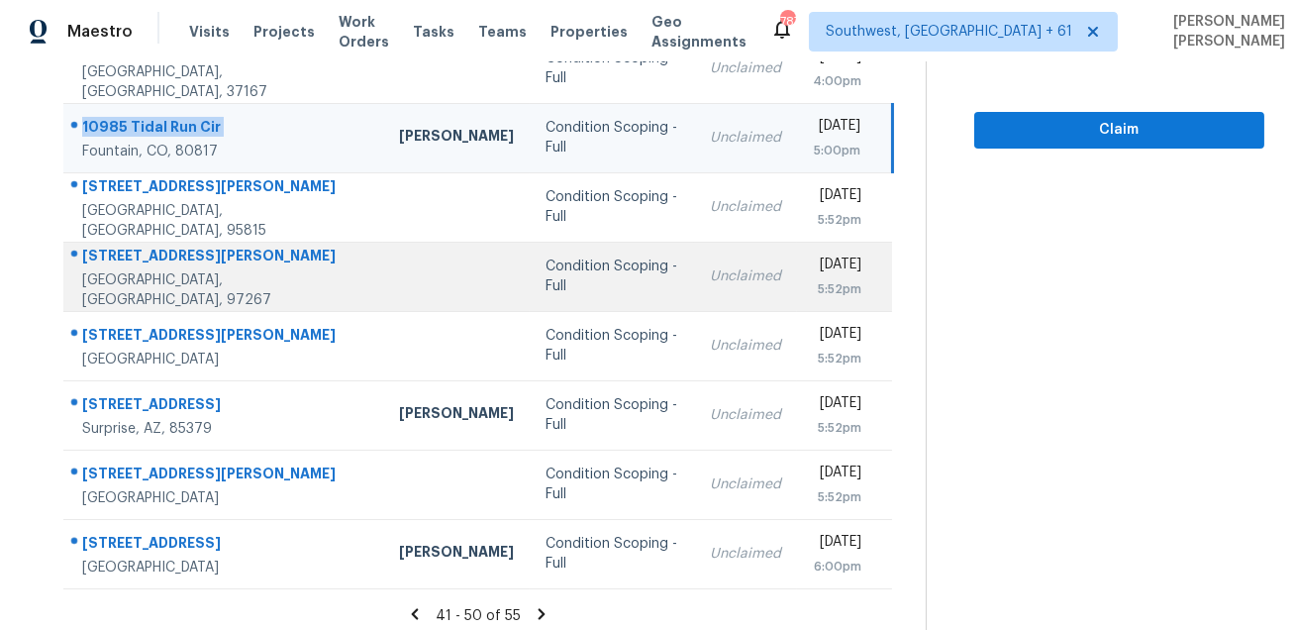
click at [161, 264] on div "[STREET_ADDRESS][PERSON_NAME]" at bounding box center [224, 257] width 285 height 25
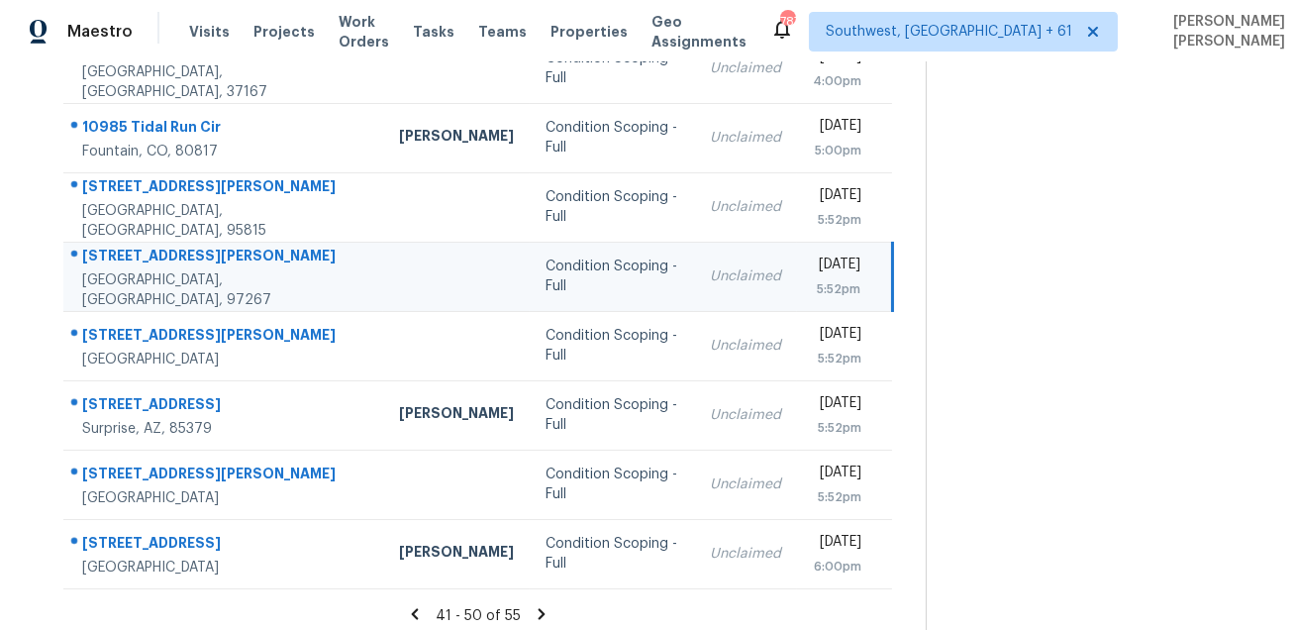
click at [161, 264] on div "[STREET_ADDRESS][PERSON_NAME]" at bounding box center [224, 257] width 285 height 25
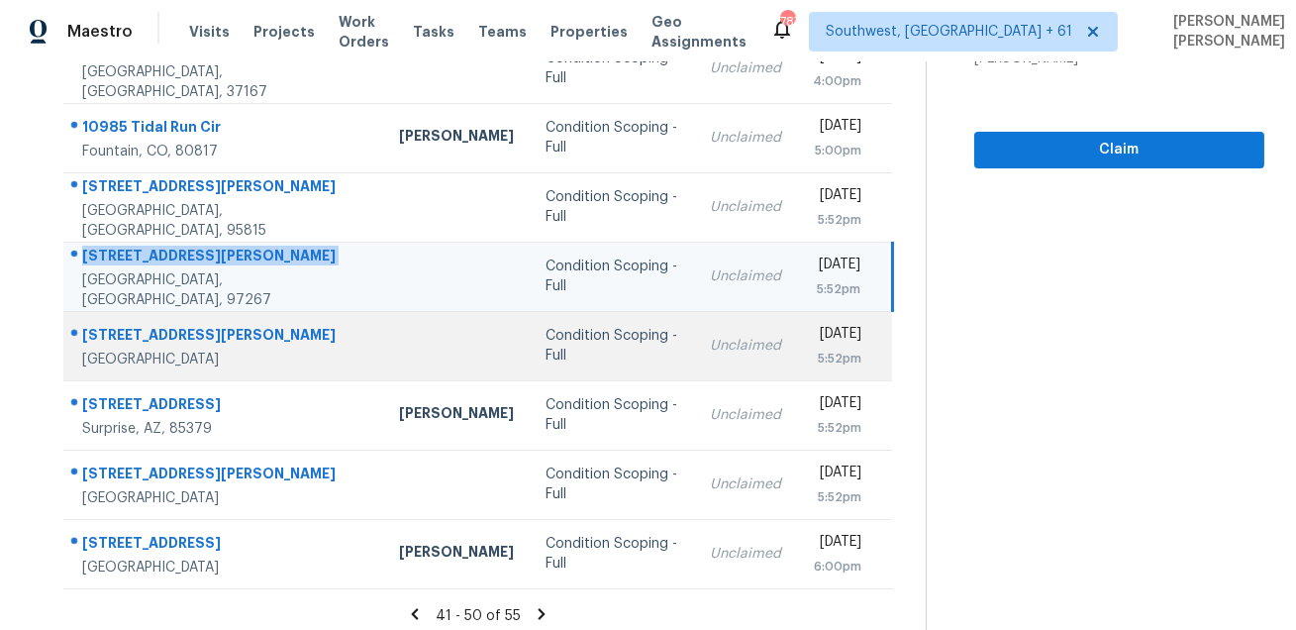
scroll to position [395, 0]
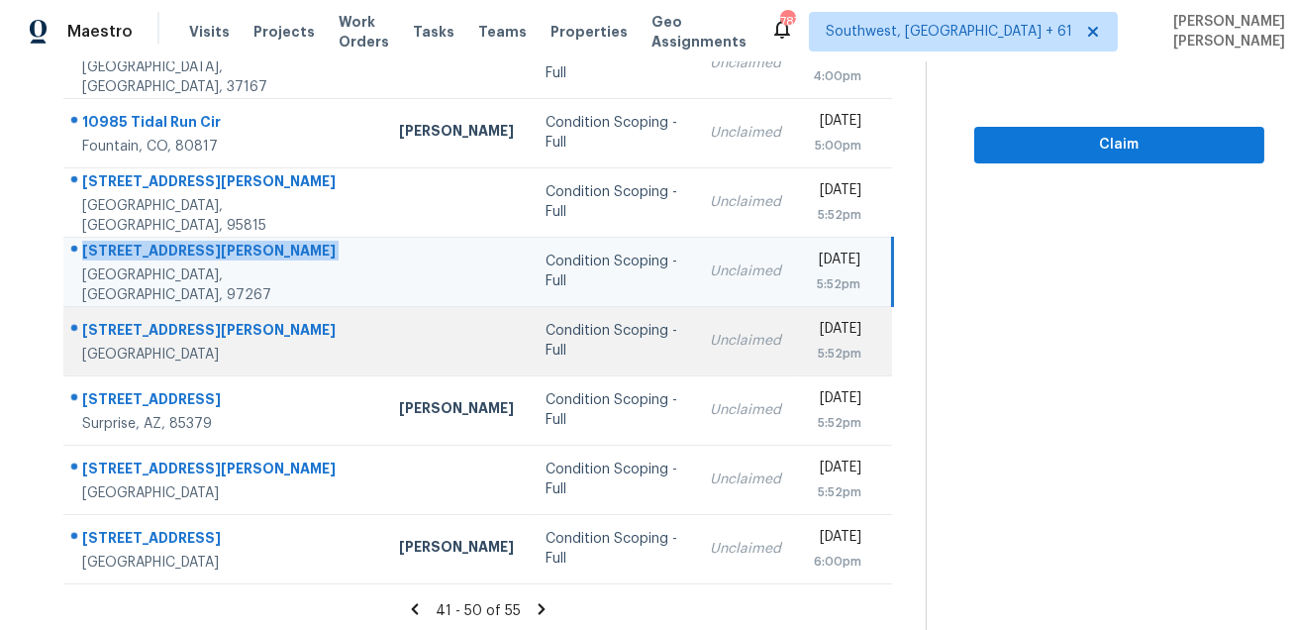
click at [155, 341] on div "[STREET_ADDRESS][PERSON_NAME]" at bounding box center [224, 332] width 285 height 25
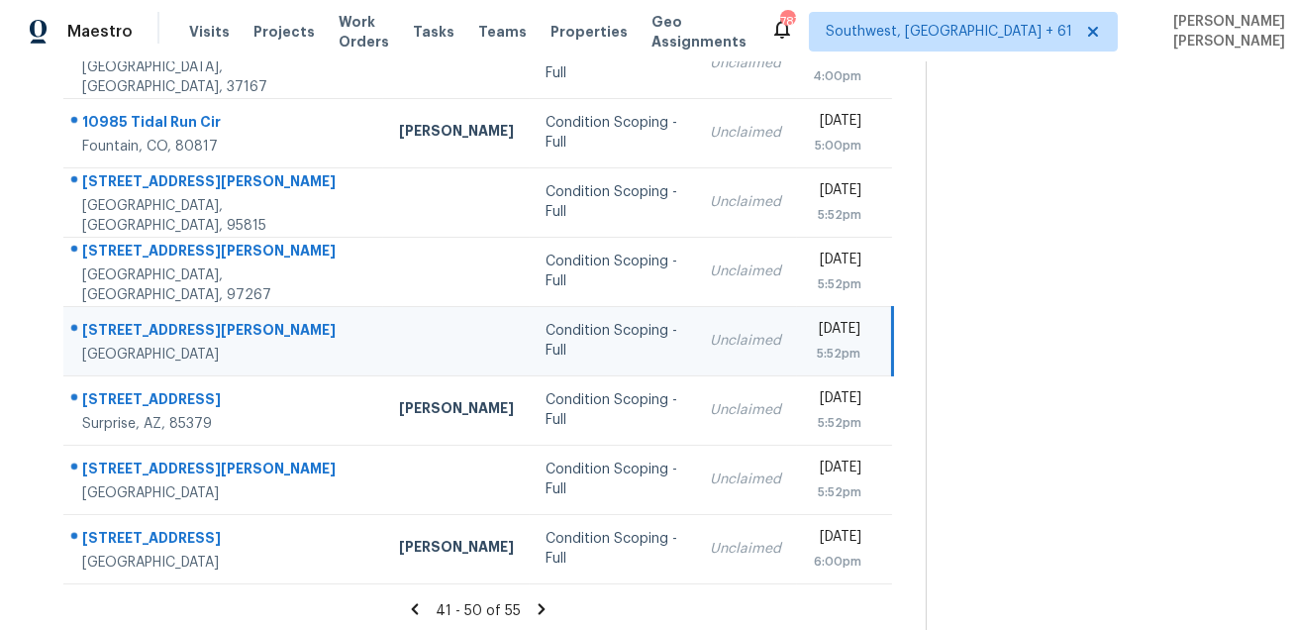
click at [155, 341] on div "[STREET_ADDRESS][PERSON_NAME]" at bounding box center [224, 332] width 285 height 25
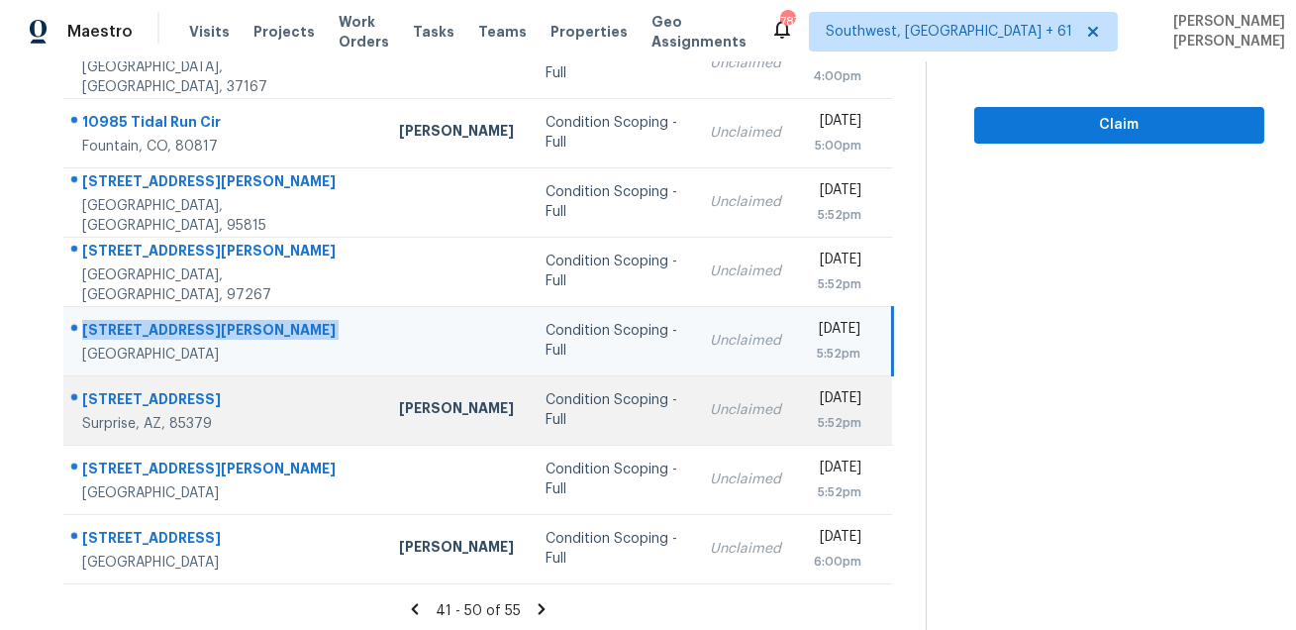
scroll to position [401, 0]
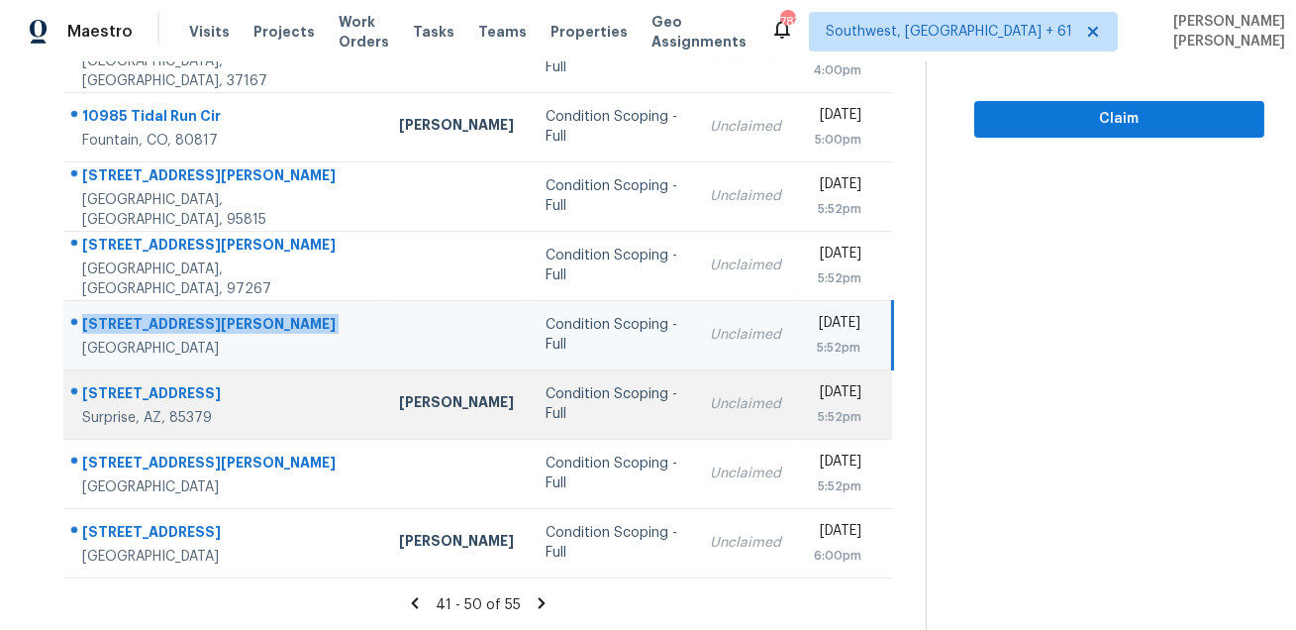
click at [157, 377] on td "[STREET_ADDRESS]" at bounding box center [223, 403] width 320 height 69
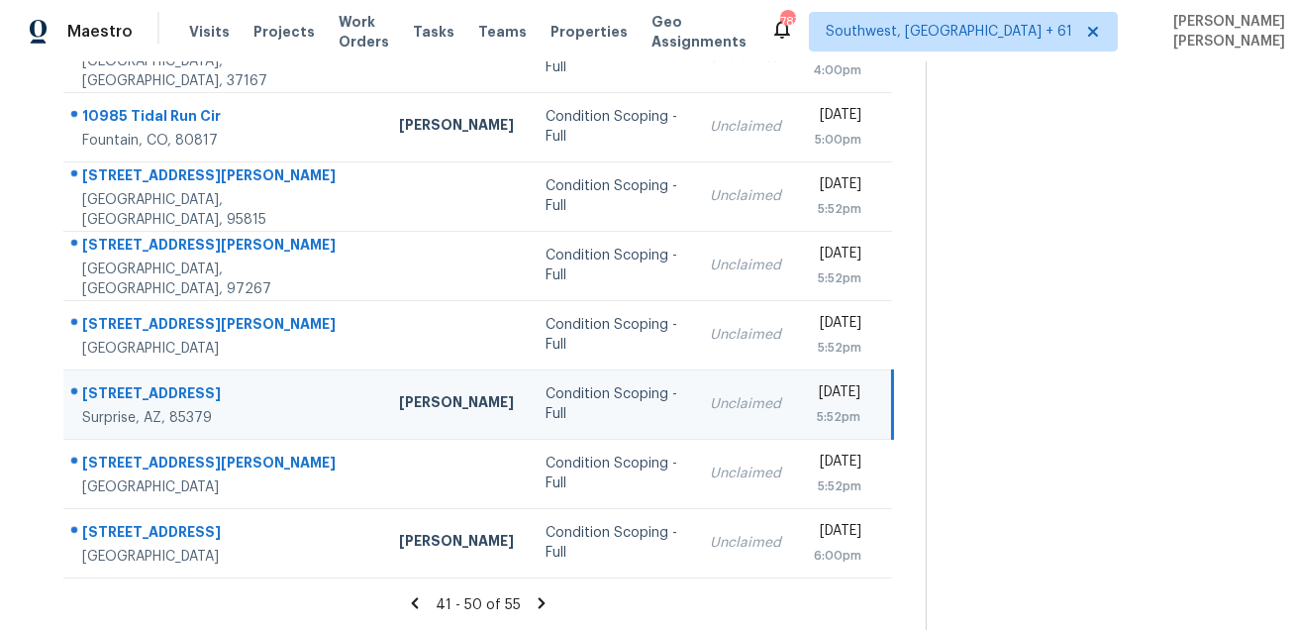
click at [157, 377] on td "[STREET_ADDRESS]" at bounding box center [223, 403] width 320 height 69
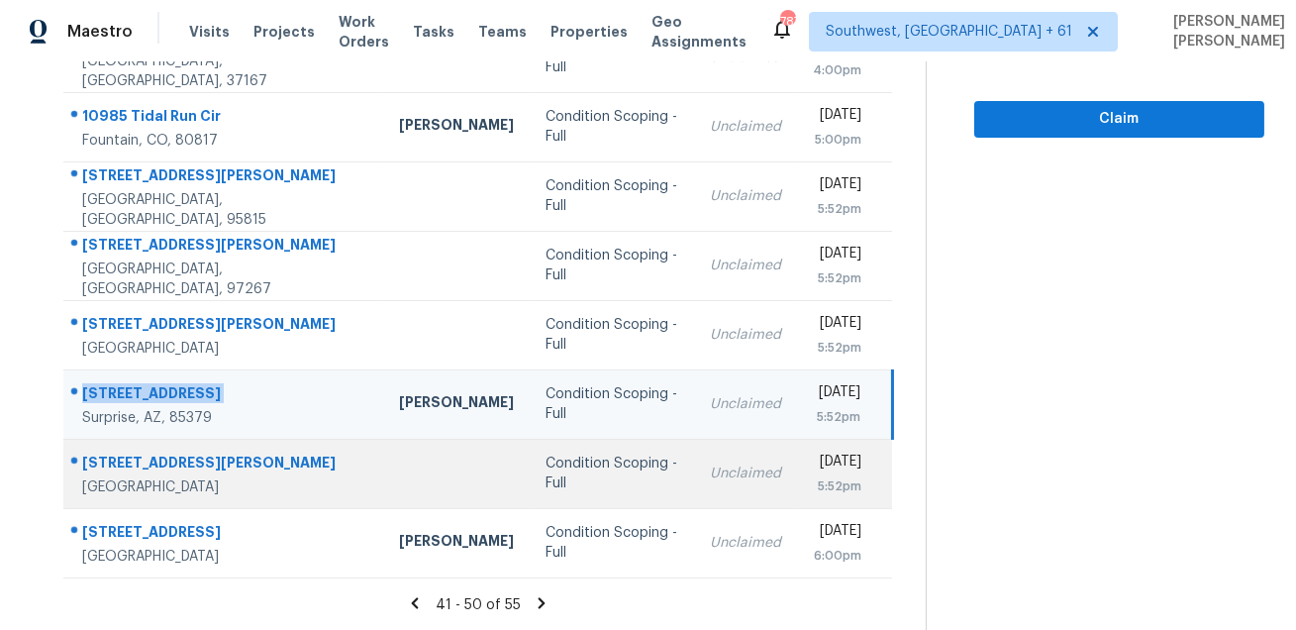
click at [110, 452] on div "[STREET_ADDRESS][PERSON_NAME]" at bounding box center [224, 464] width 285 height 25
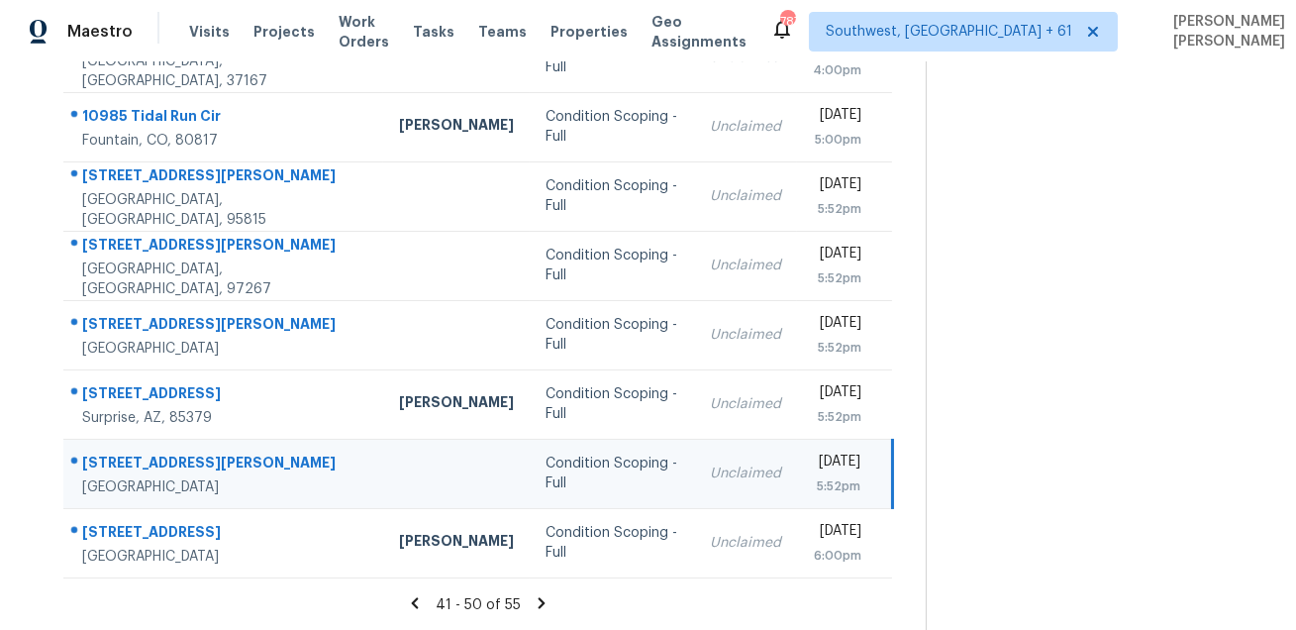
click at [110, 452] on div "[STREET_ADDRESS][PERSON_NAME]" at bounding box center [224, 464] width 285 height 25
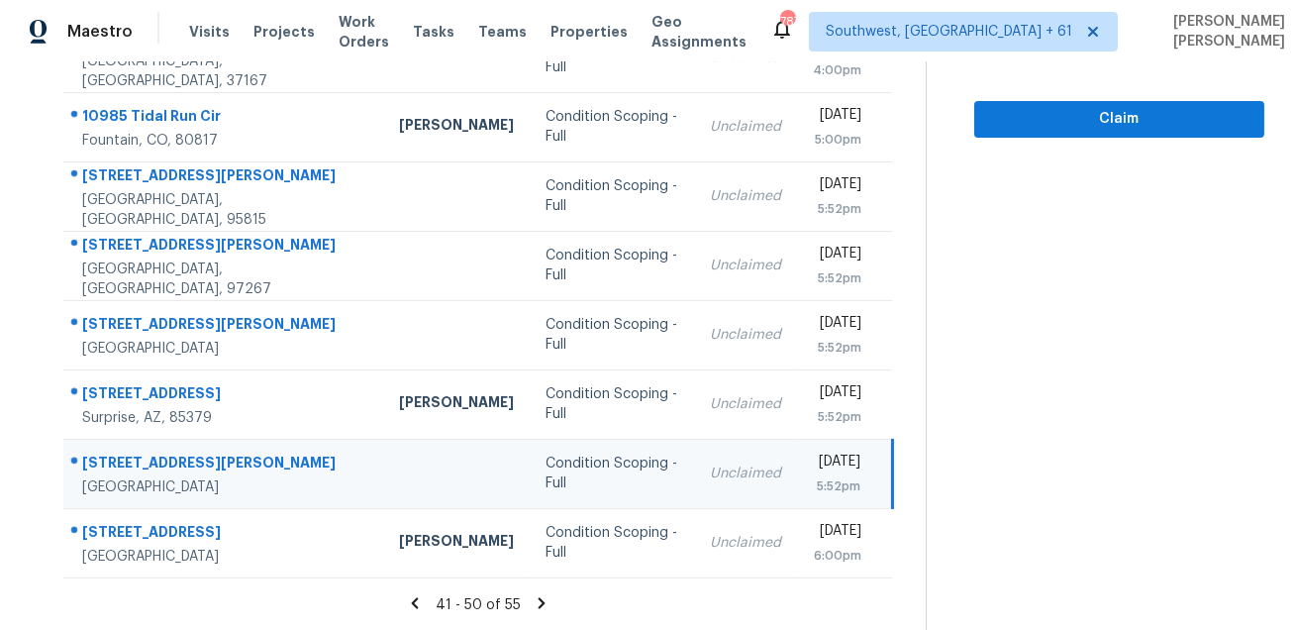
click at [544, 599] on icon at bounding box center [541, 602] width 7 height 11
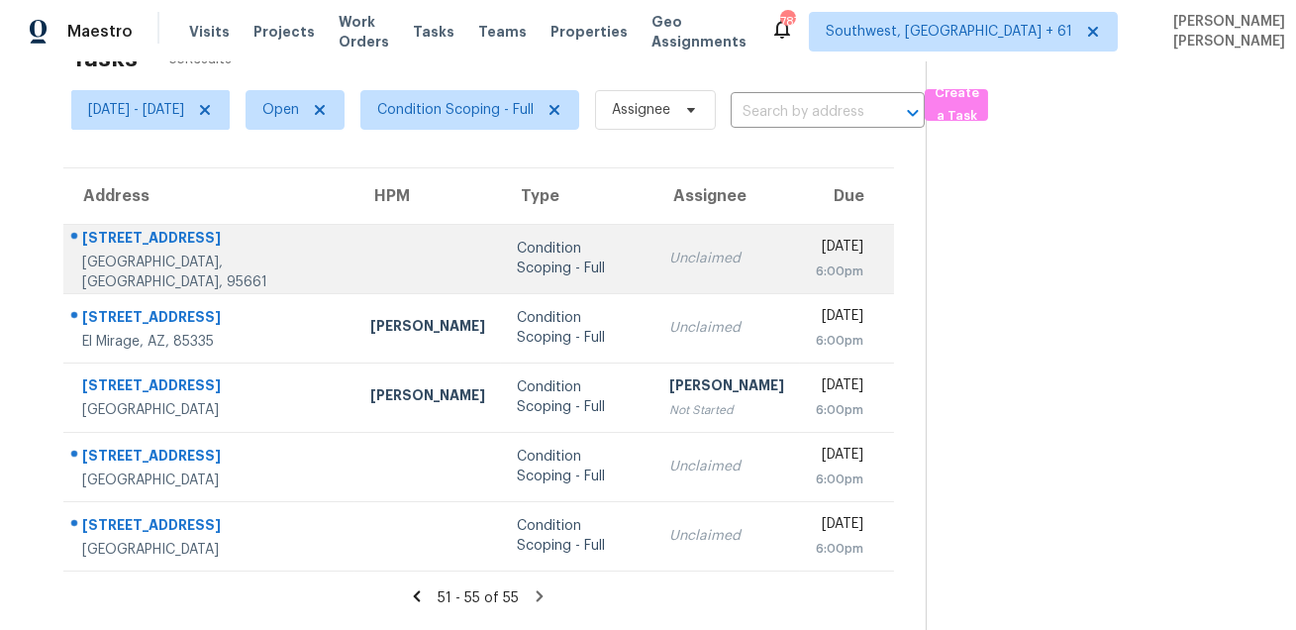
click at [198, 263] on div "[GEOGRAPHIC_DATA], [GEOGRAPHIC_DATA], 95661" at bounding box center [210, 272] width 256 height 40
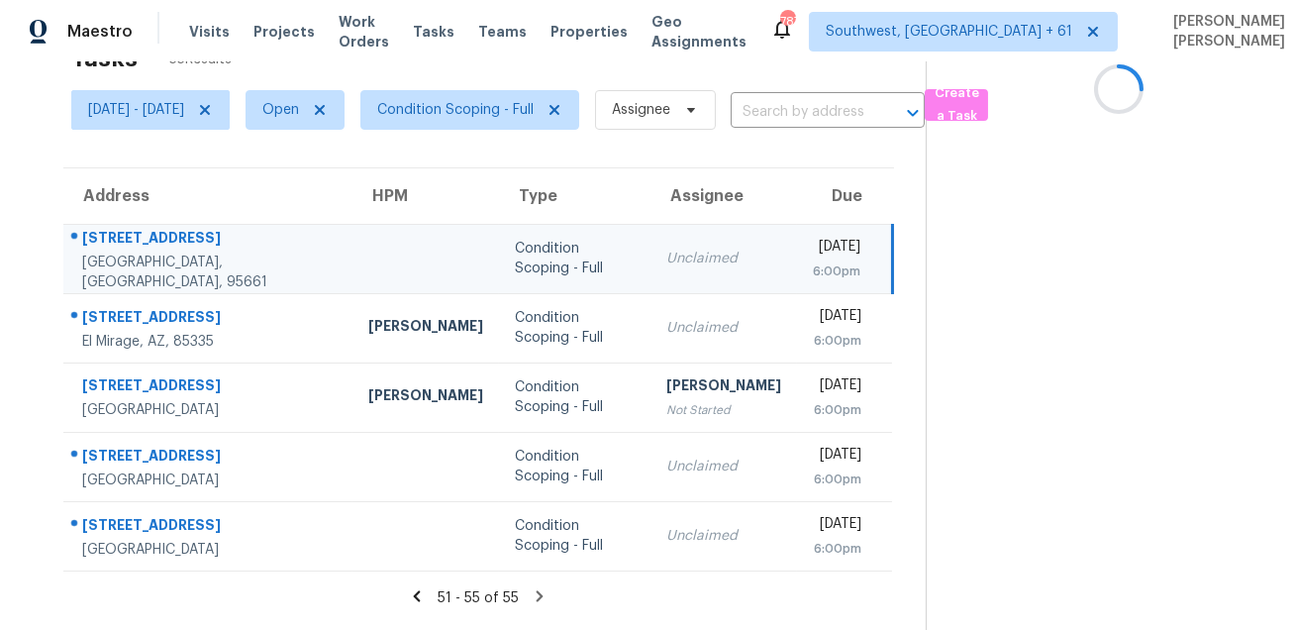
click at [171, 243] on div "[STREET_ADDRESS]" at bounding box center [209, 240] width 254 height 25
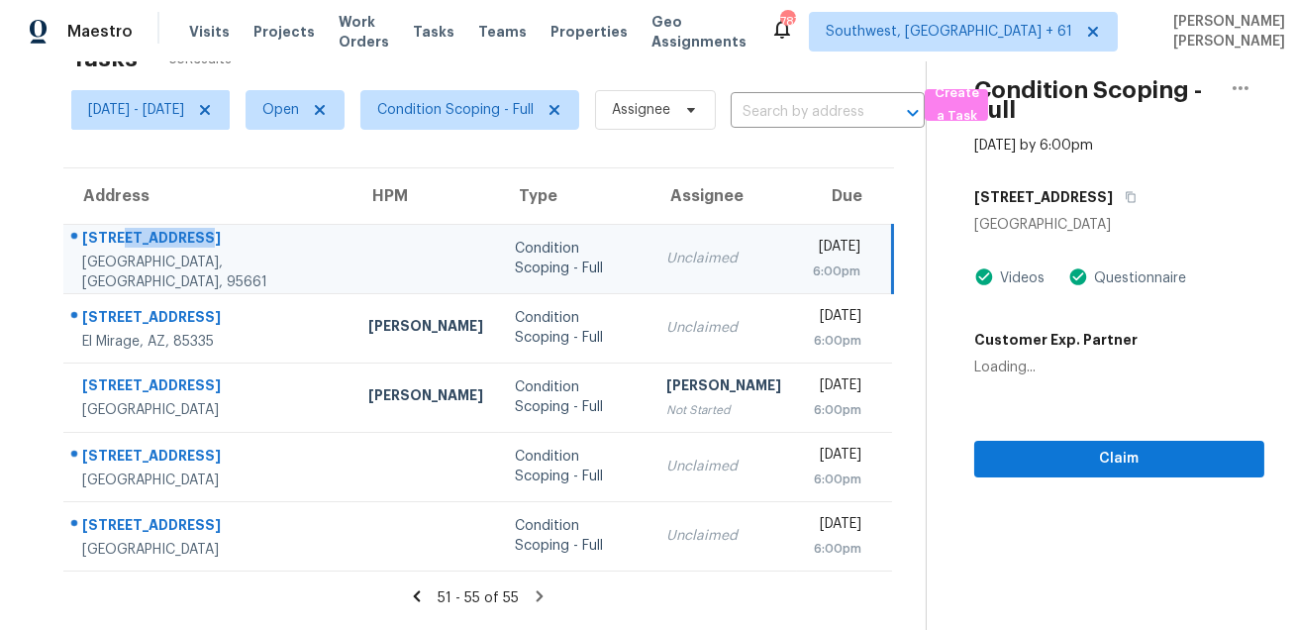
click at [171, 243] on div "[STREET_ADDRESS]" at bounding box center [209, 240] width 254 height 25
click at [1136, 192] on icon "button" at bounding box center [1130, 197] width 12 height 12
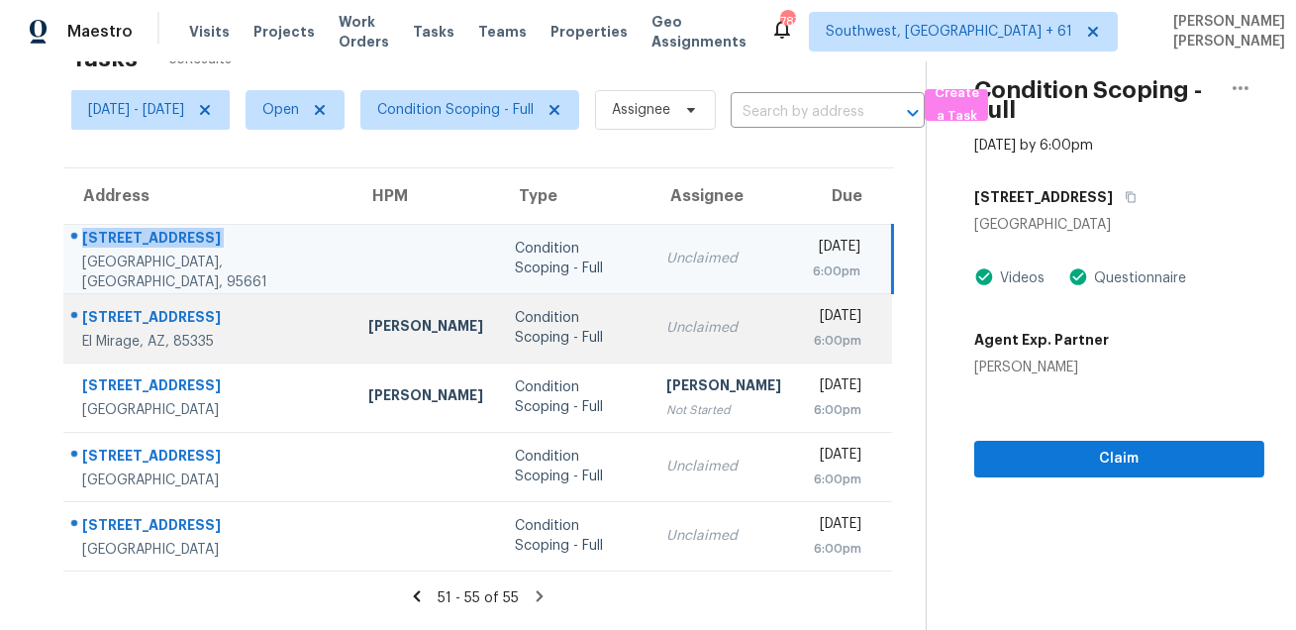
click at [175, 320] on div "[STREET_ADDRESS]" at bounding box center [209, 319] width 254 height 25
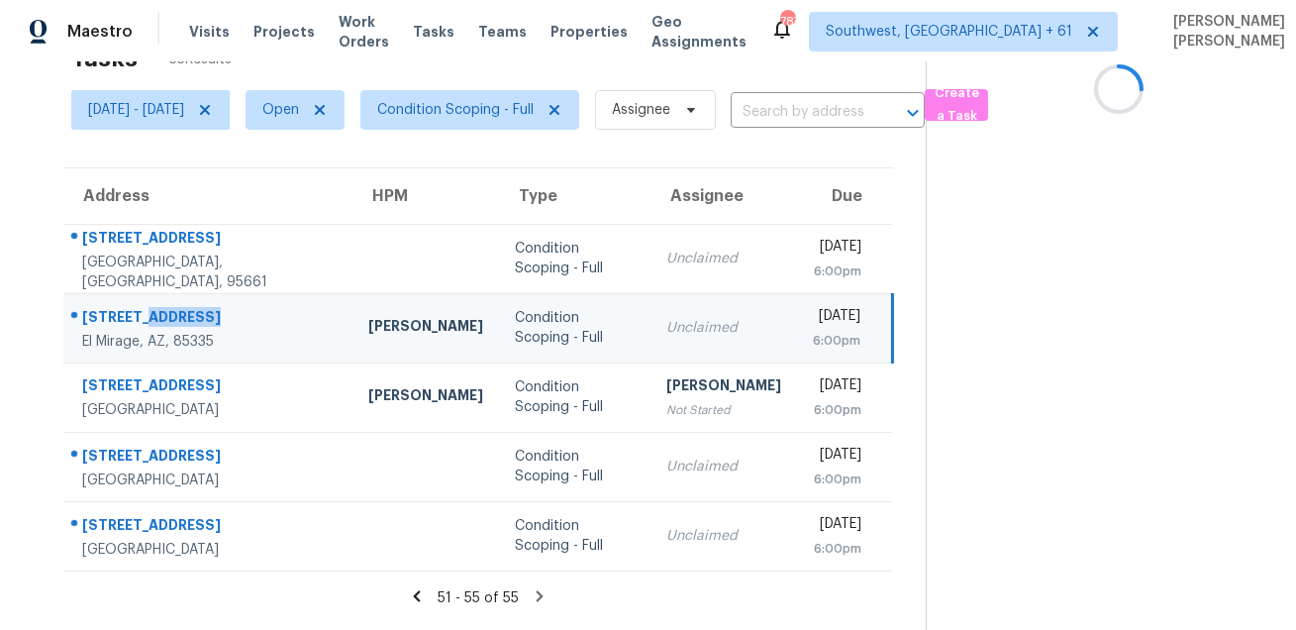
click at [175, 320] on div "[STREET_ADDRESS]" at bounding box center [209, 319] width 254 height 25
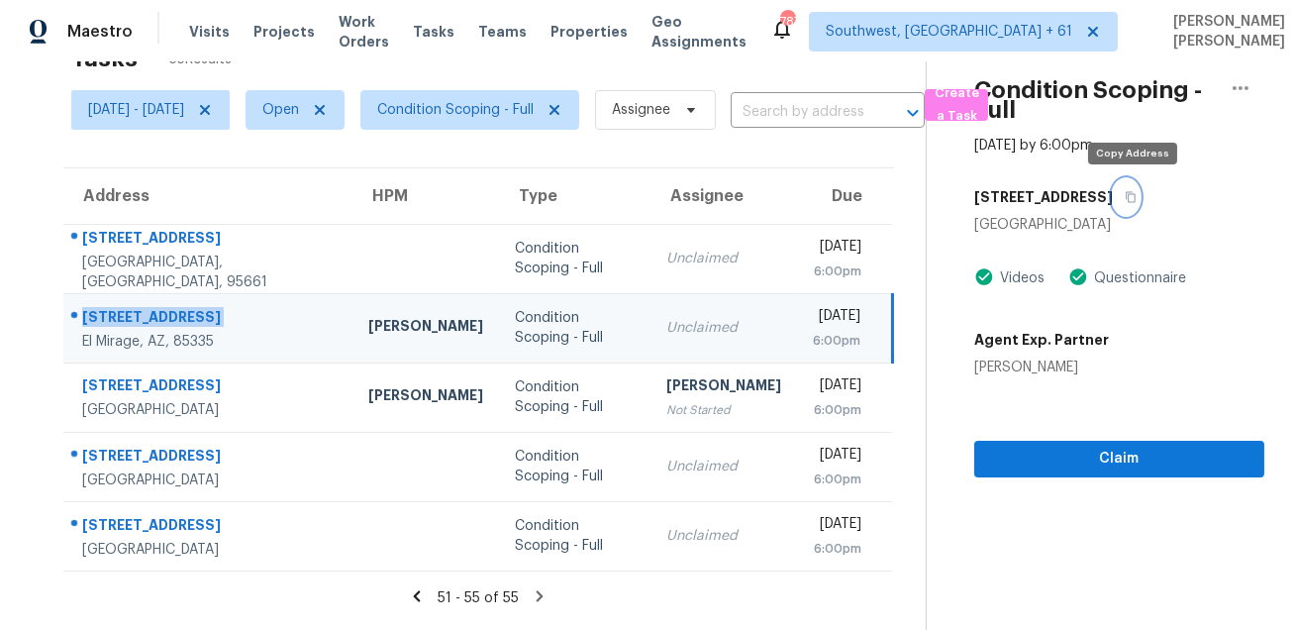
click at [1131, 197] on icon "button" at bounding box center [1130, 197] width 10 height 11
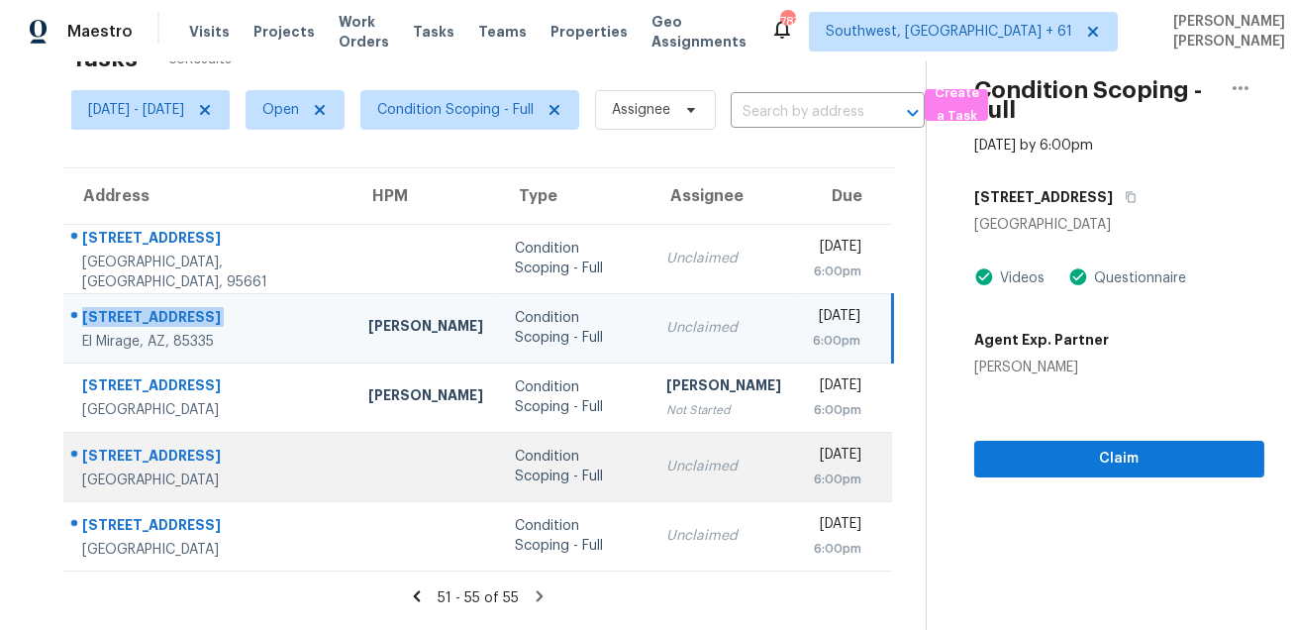
click at [134, 445] on div "[STREET_ADDRESS]" at bounding box center [209, 457] width 254 height 25
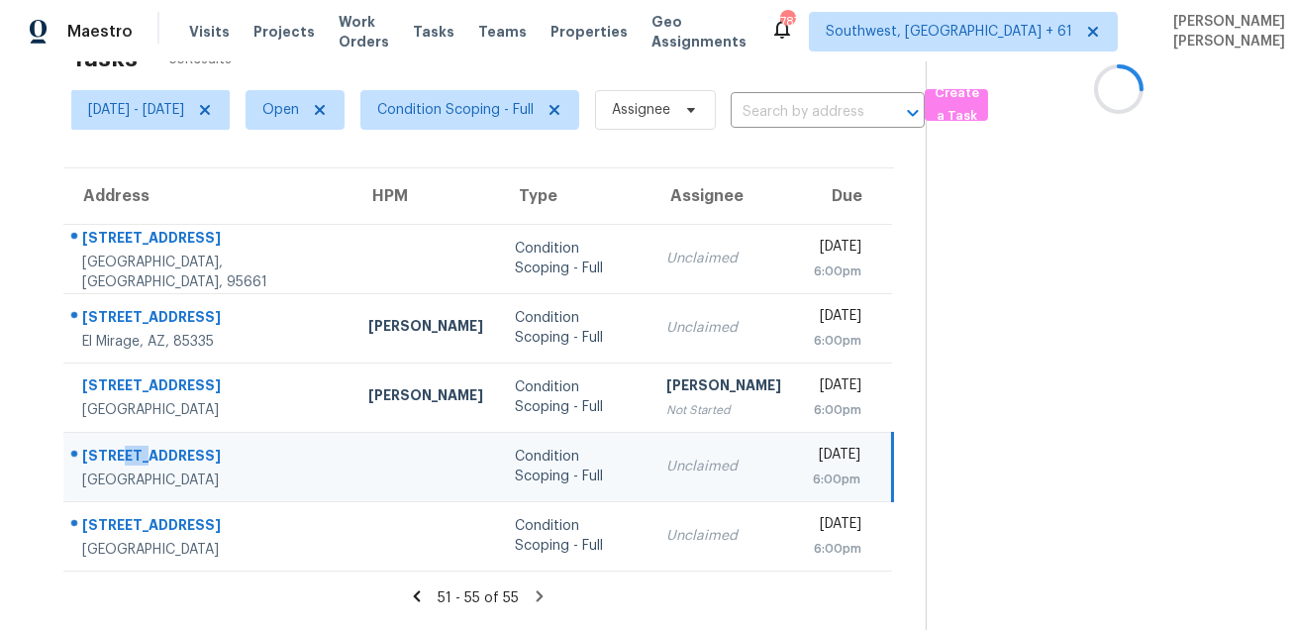
click at [134, 445] on div "[STREET_ADDRESS]" at bounding box center [209, 457] width 254 height 25
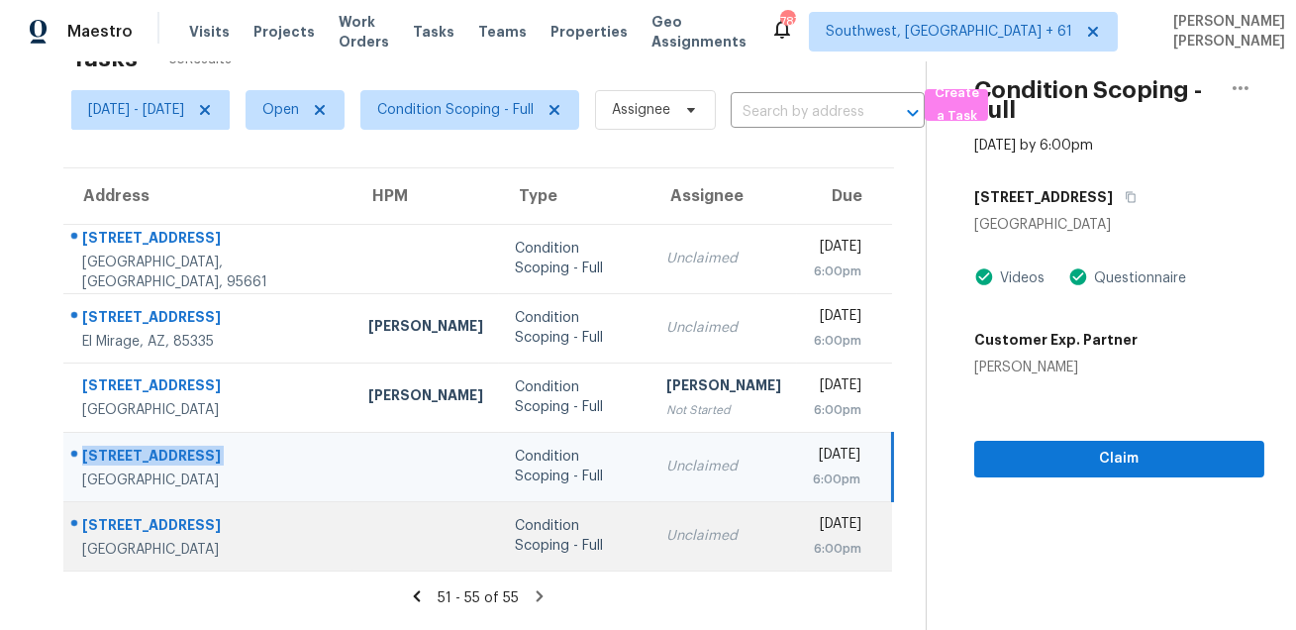
click at [176, 517] on div "[STREET_ADDRESS]" at bounding box center [209, 527] width 254 height 25
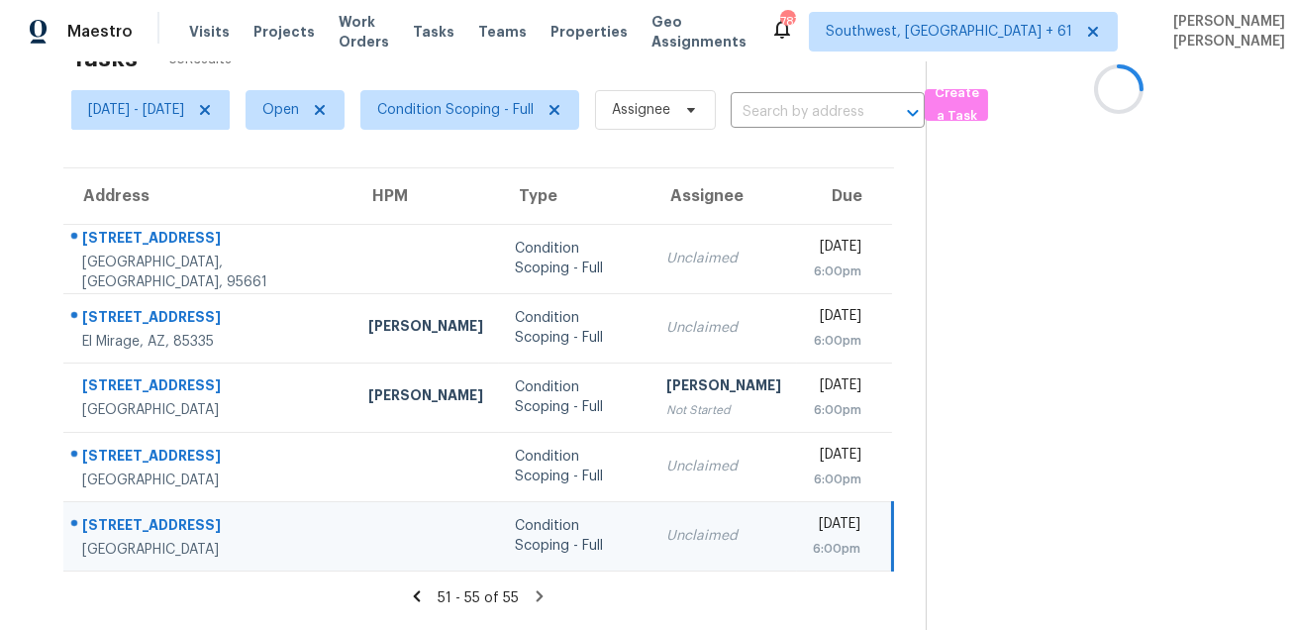
click at [176, 517] on div "[STREET_ADDRESS]" at bounding box center [209, 527] width 254 height 25
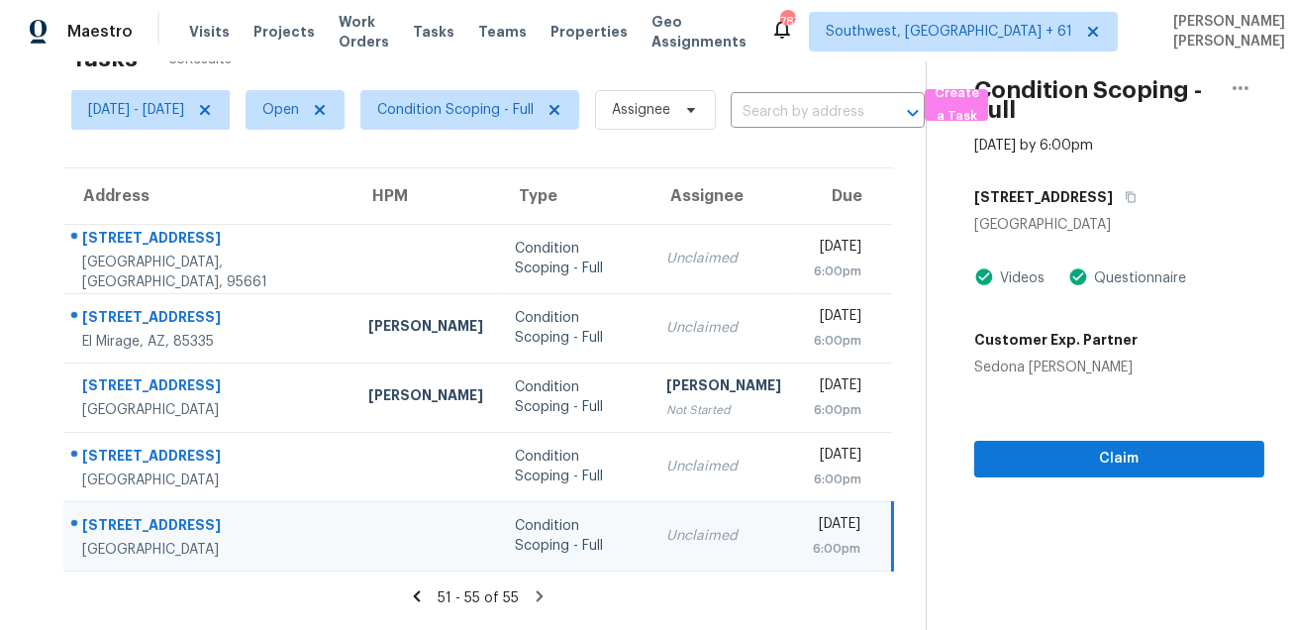
click at [540, 592] on icon at bounding box center [540, 596] width 18 height 18
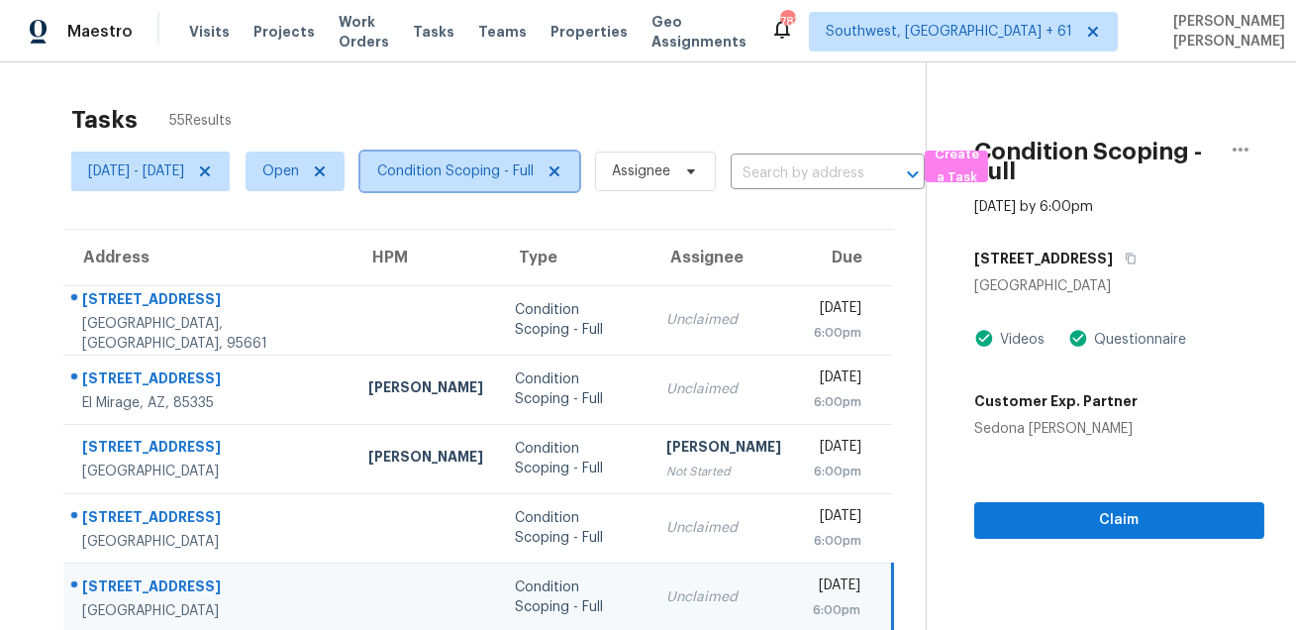
click at [475, 169] on span "Condition Scoping - Full" at bounding box center [455, 171] width 156 height 20
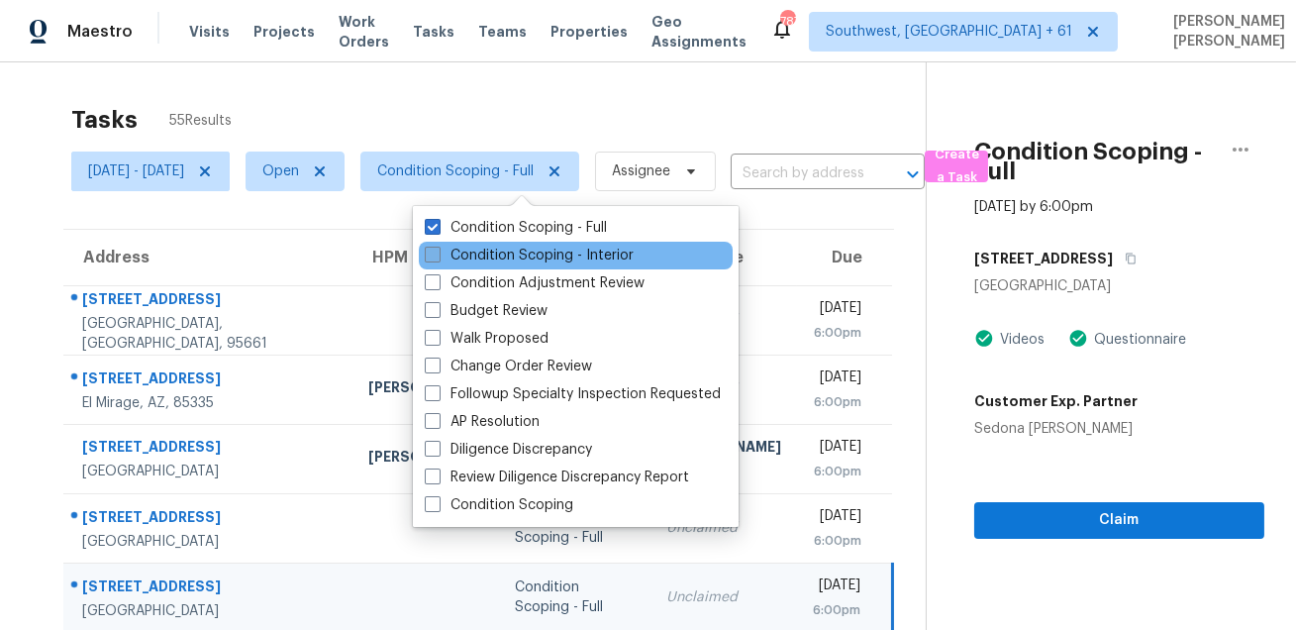
click at [471, 257] on label "Condition Scoping - Interior" at bounding box center [529, 255] width 209 height 20
click at [438, 257] on input "Condition Scoping - Interior" at bounding box center [431, 251] width 13 height 13
checkbox input "true"
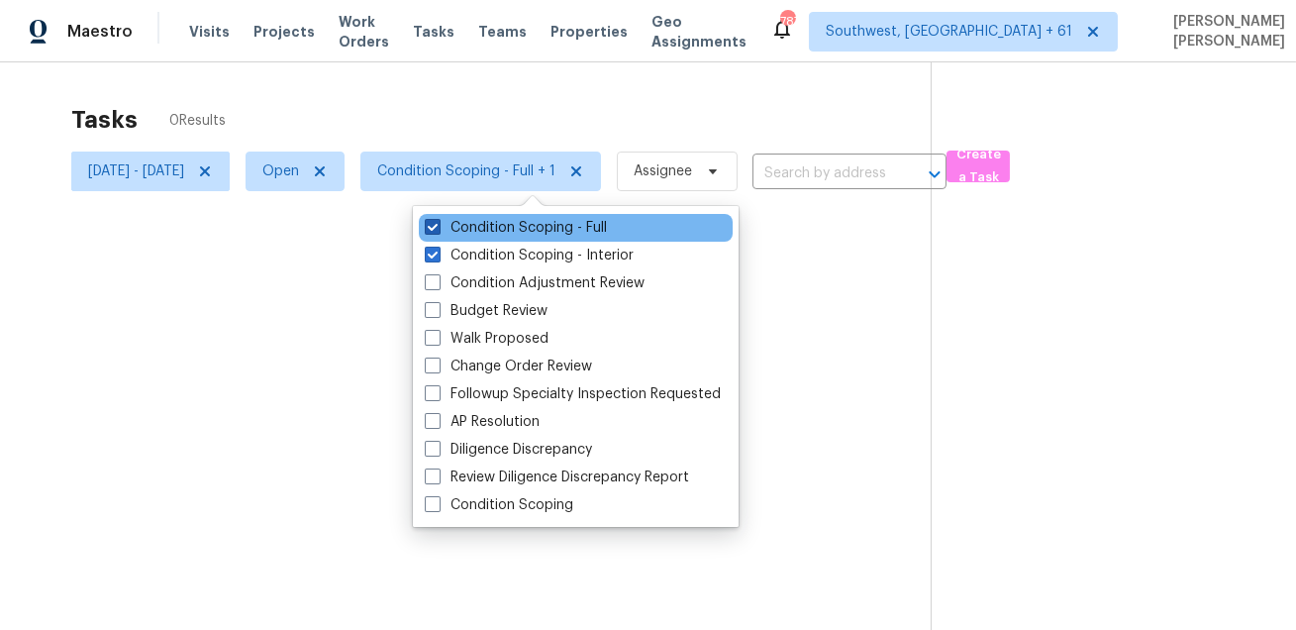
click at [473, 228] on label "Condition Scoping - Full" at bounding box center [516, 228] width 182 height 20
click at [438, 228] on input "Condition Scoping - Full" at bounding box center [431, 224] width 13 height 13
checkbox input "false"
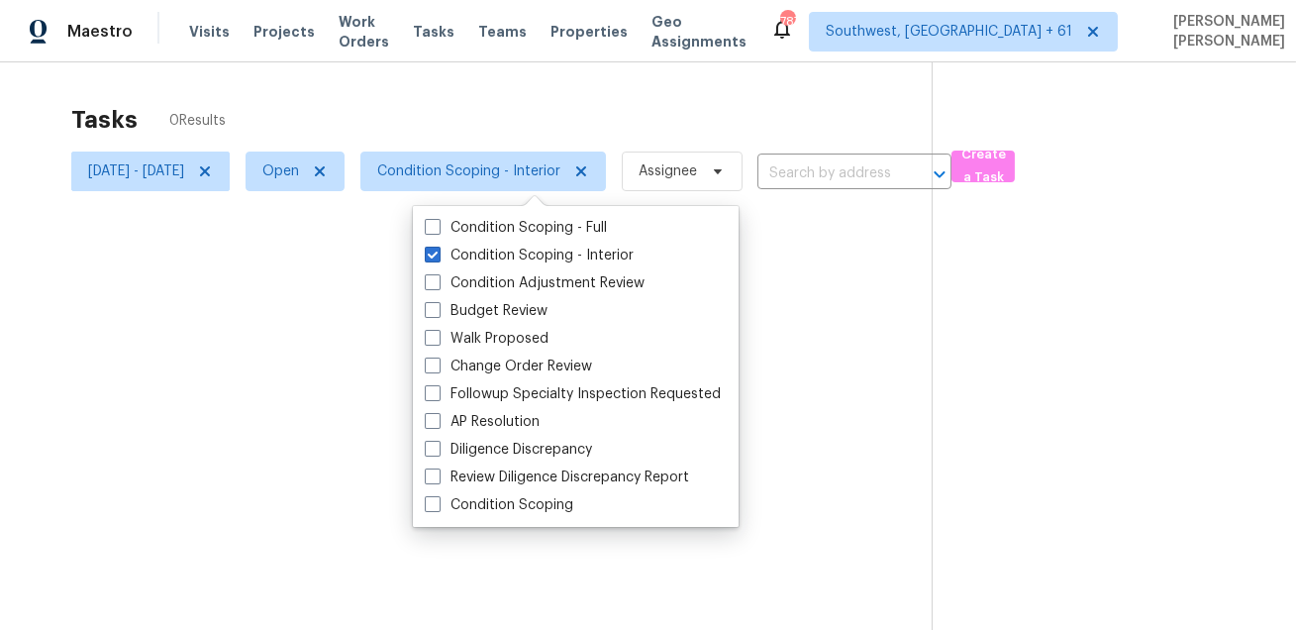
click at [482, 77] on div at bounding box center [648, 315] width 1296 height 630
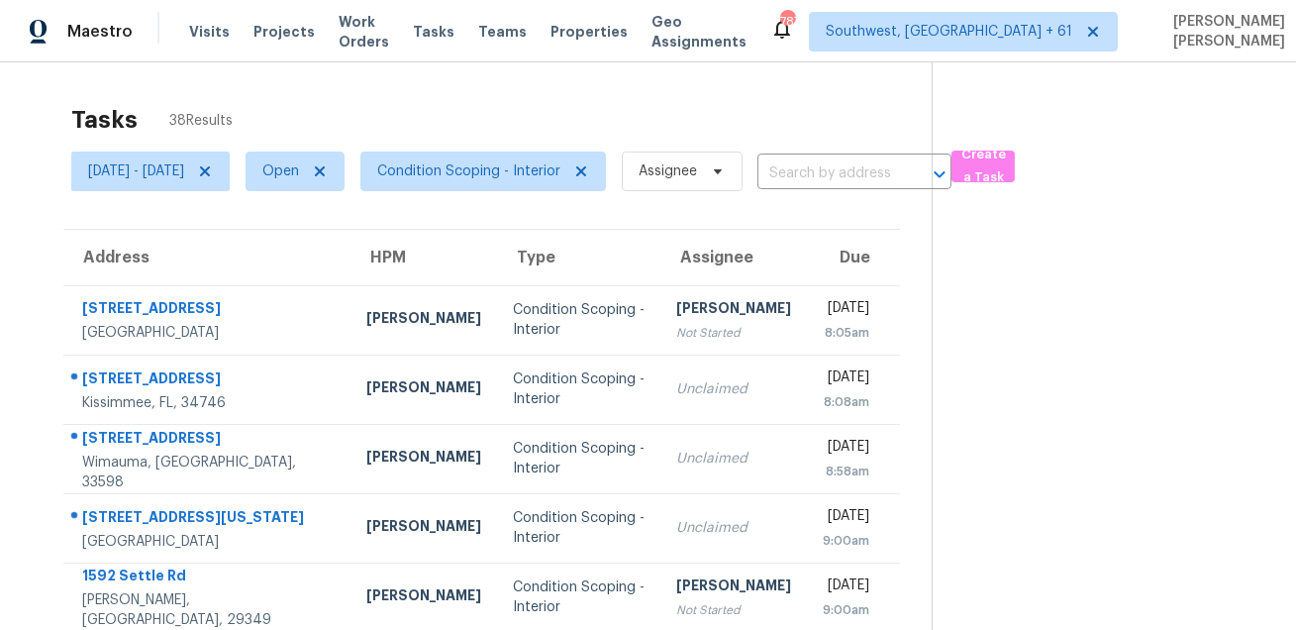
scroll to position [104, 0]
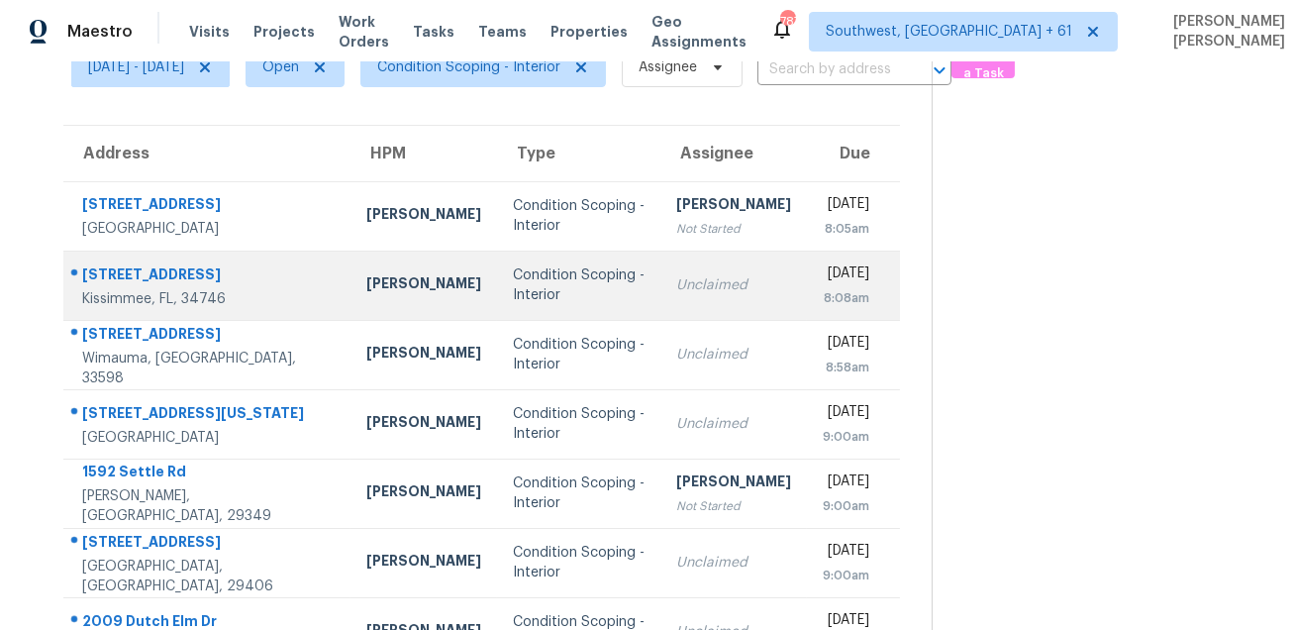
click at [146, 267] on div "[STREET_ADDRESS]" at bounding box center [208, 276] width 252 height 25
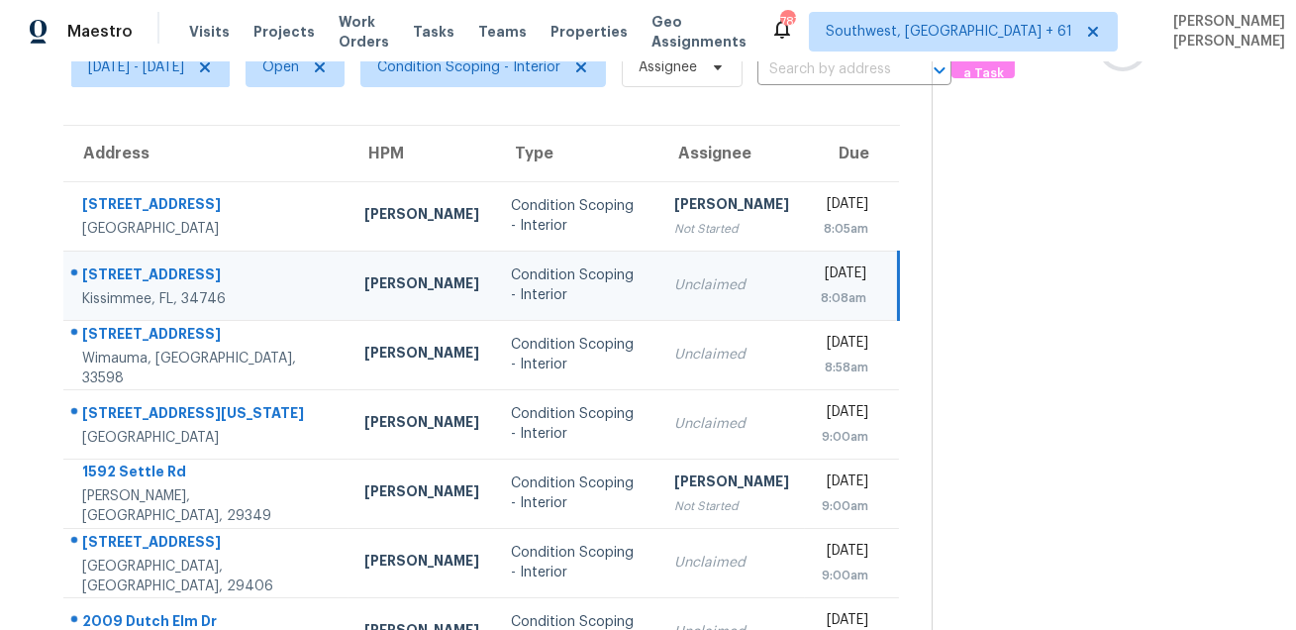
click at [146, 267] on div "[STREET_ADDRESS]" at bounding box center [207, 276] width 250 height 25
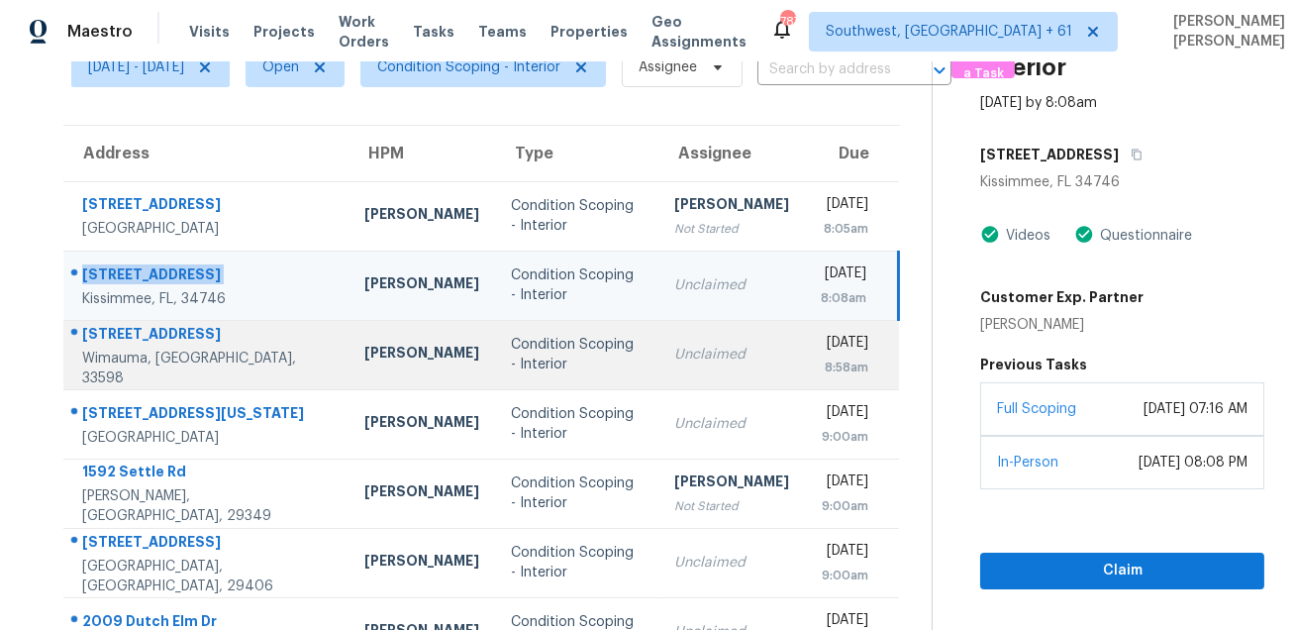
click at [144, 323] on td "[STREET_ADDRESS][PERSON_NAME]" at bounding box center [205, 354] width 285 height 69
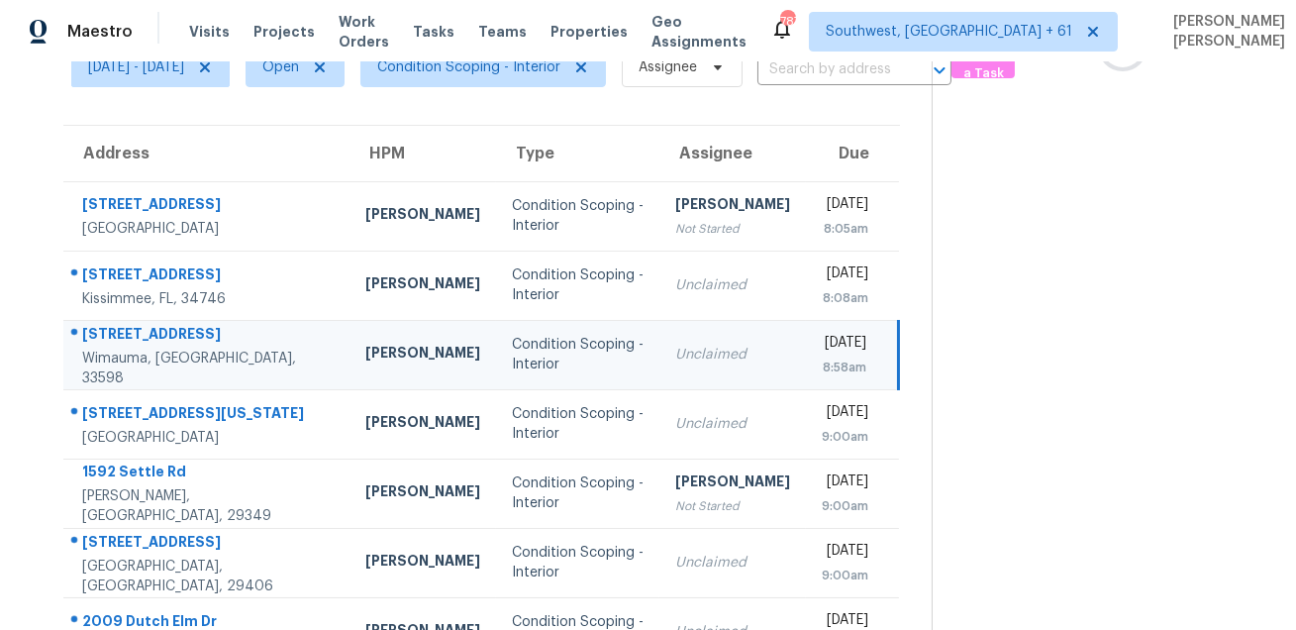
click at [144, 323] on td "[STREET_ADDRESS][PERSON_NAME]" at bounding box center [206, 354] width 286 height 69
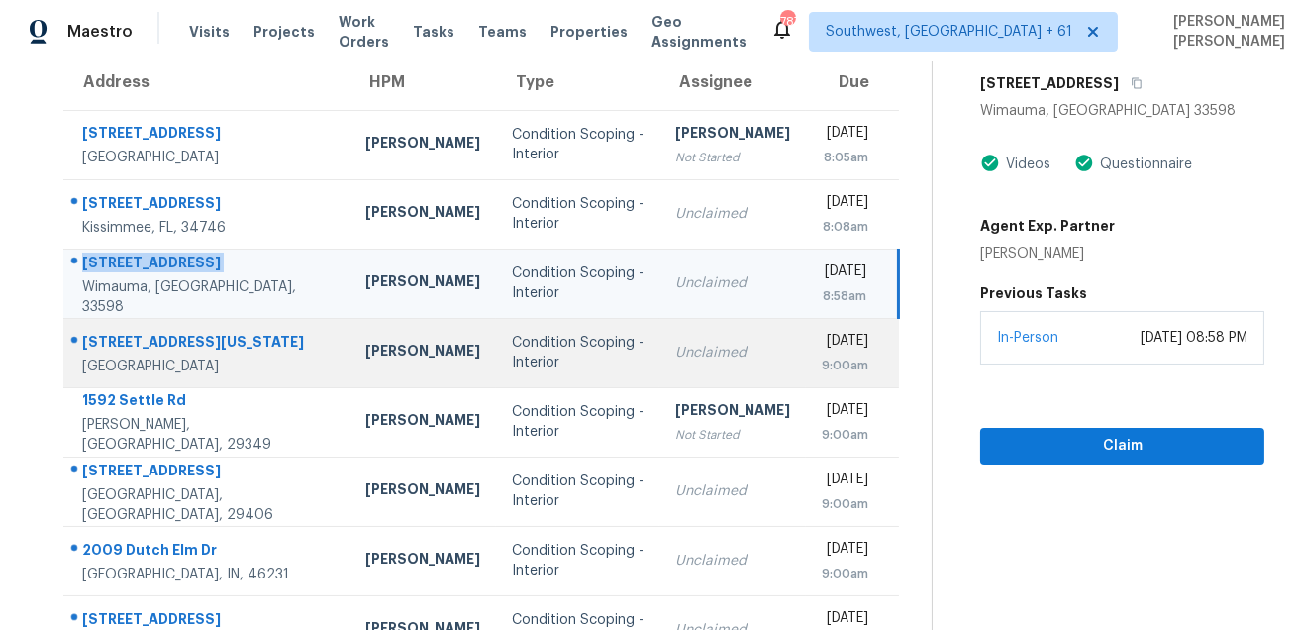
scroll to position [292, 0]
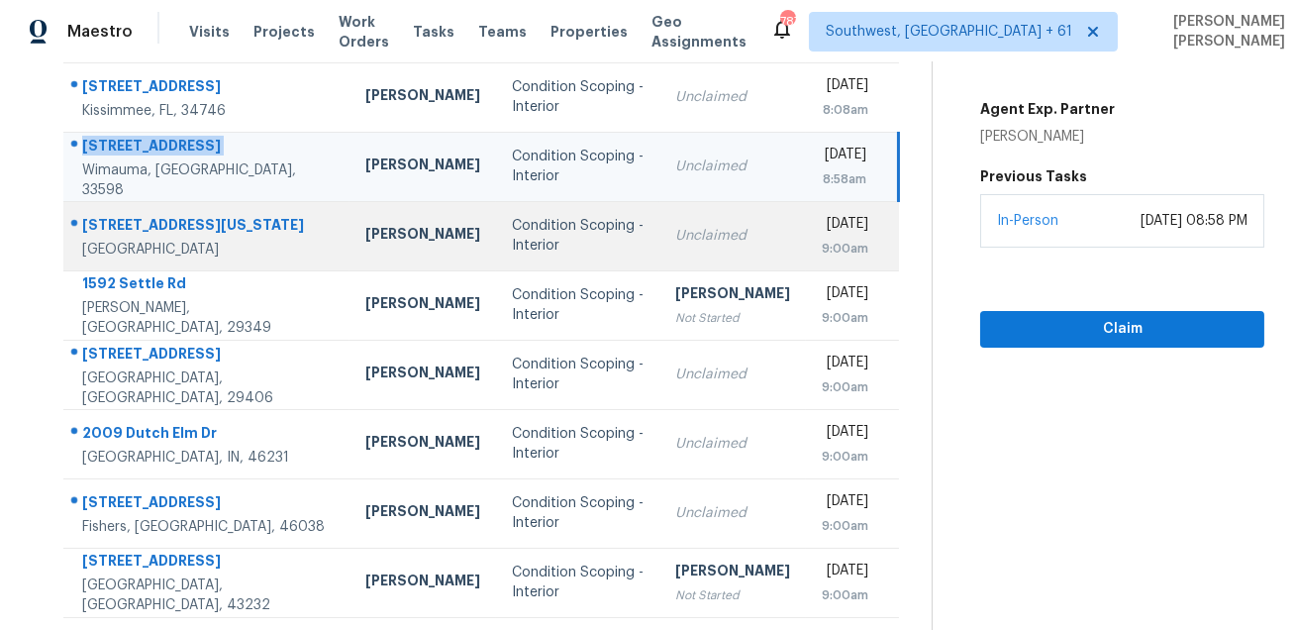
click at [164, 226] on div "[STREET_ADDRESS][US_STATE]" at bounding box center [207, 227] width 251 height 25
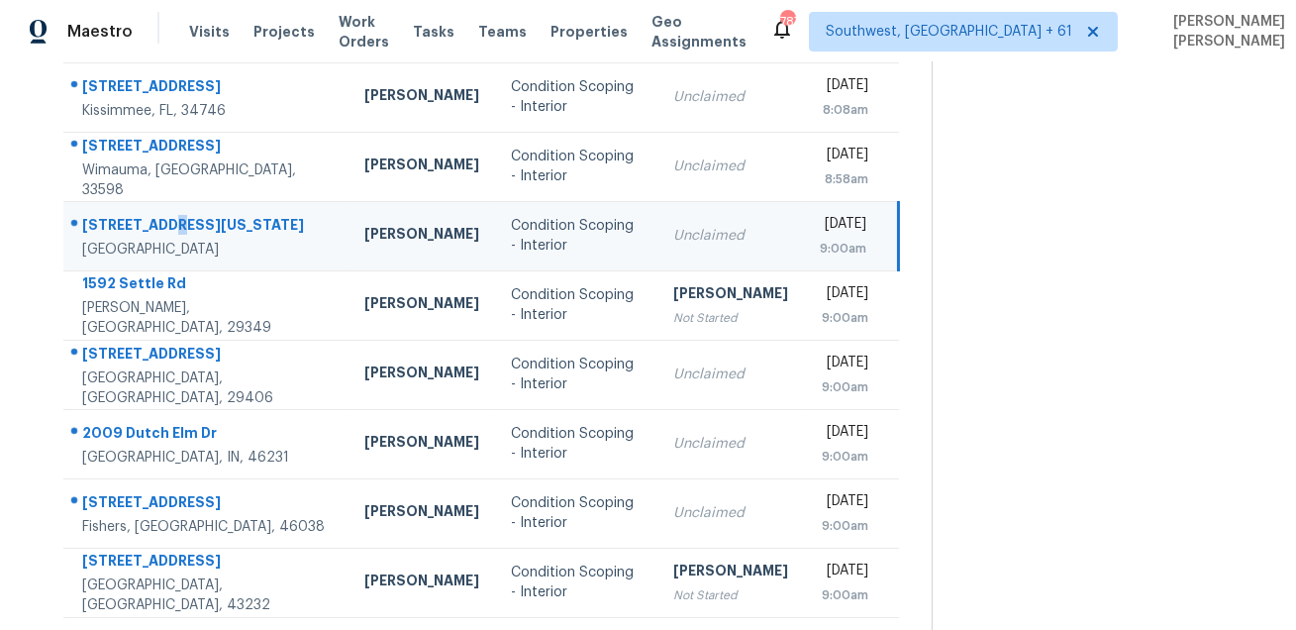
click at [164, 226] on div "[STREET_ADDRESS][US_STATE]" at bounding box center [207, 227] width 250 height 25
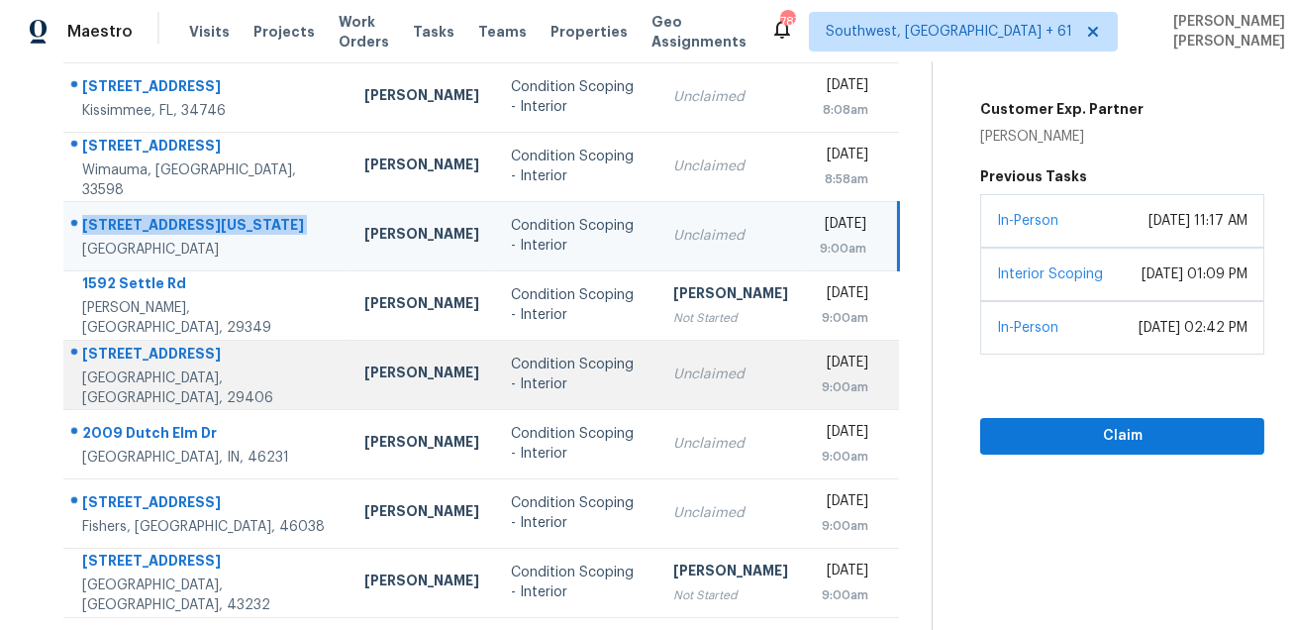
scroll to position [330, 0]
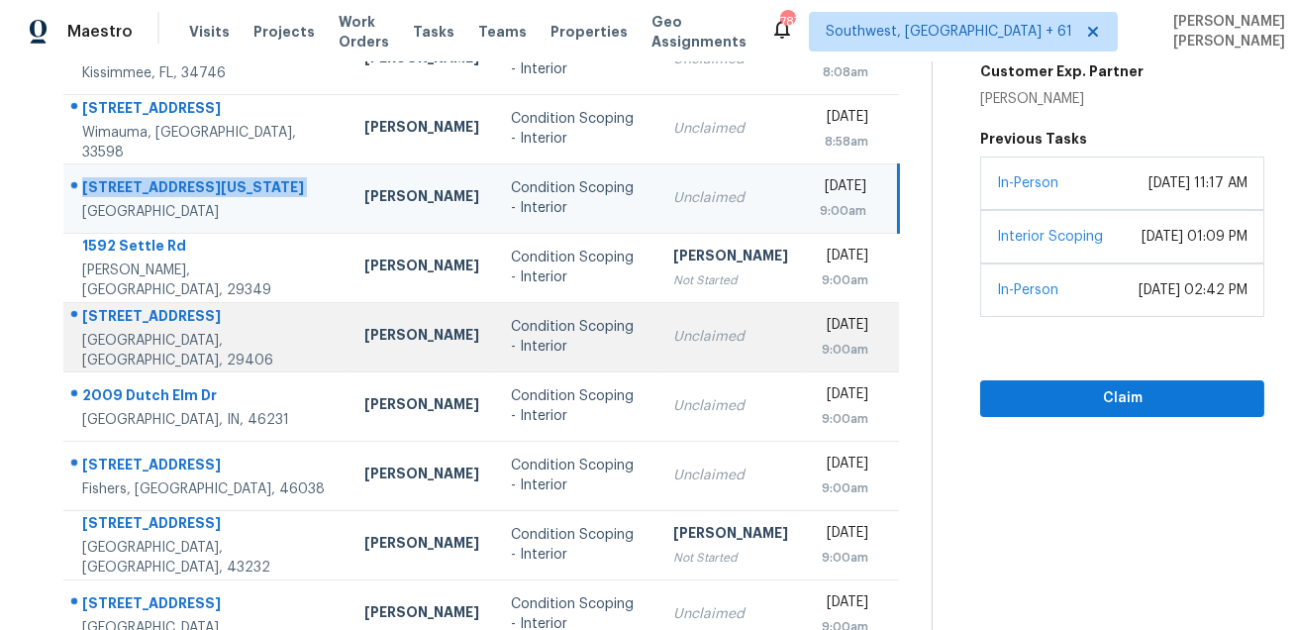
click at [183, 325] on div "[STREET_ADDRESS]" at bounding box center [207, 318] width 250 height 25
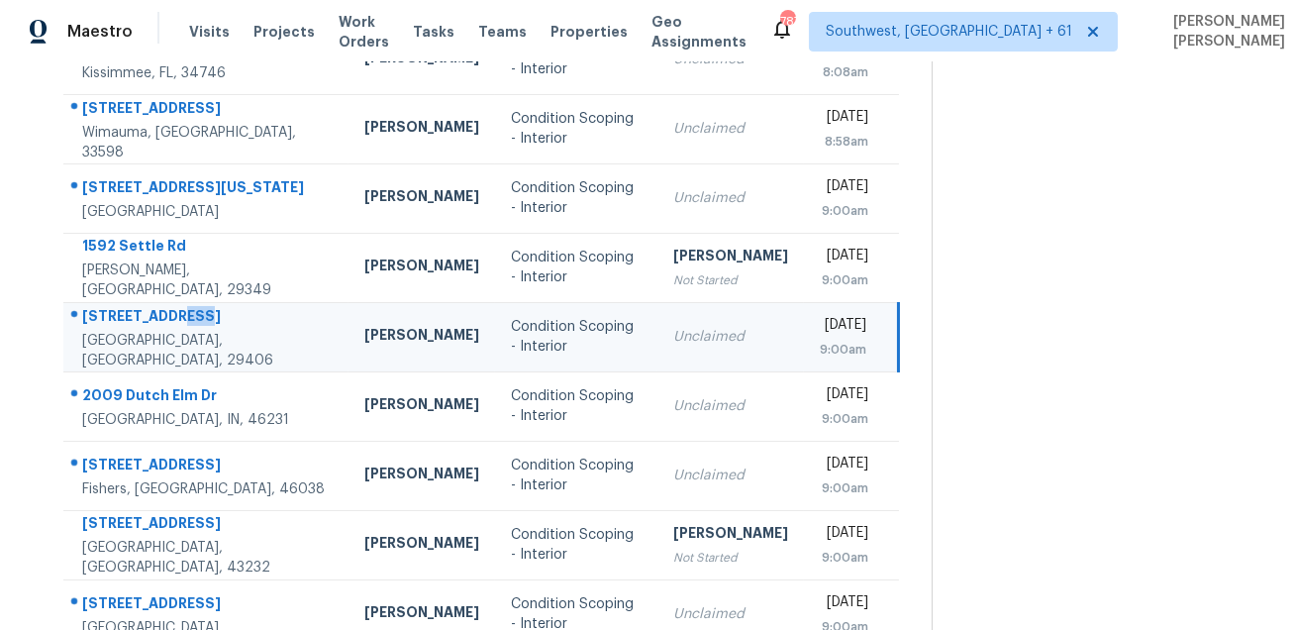
click at [183, 325] on div "[STREET_ADDRESS]" at bounding box center [207, 318] width 250 height 25
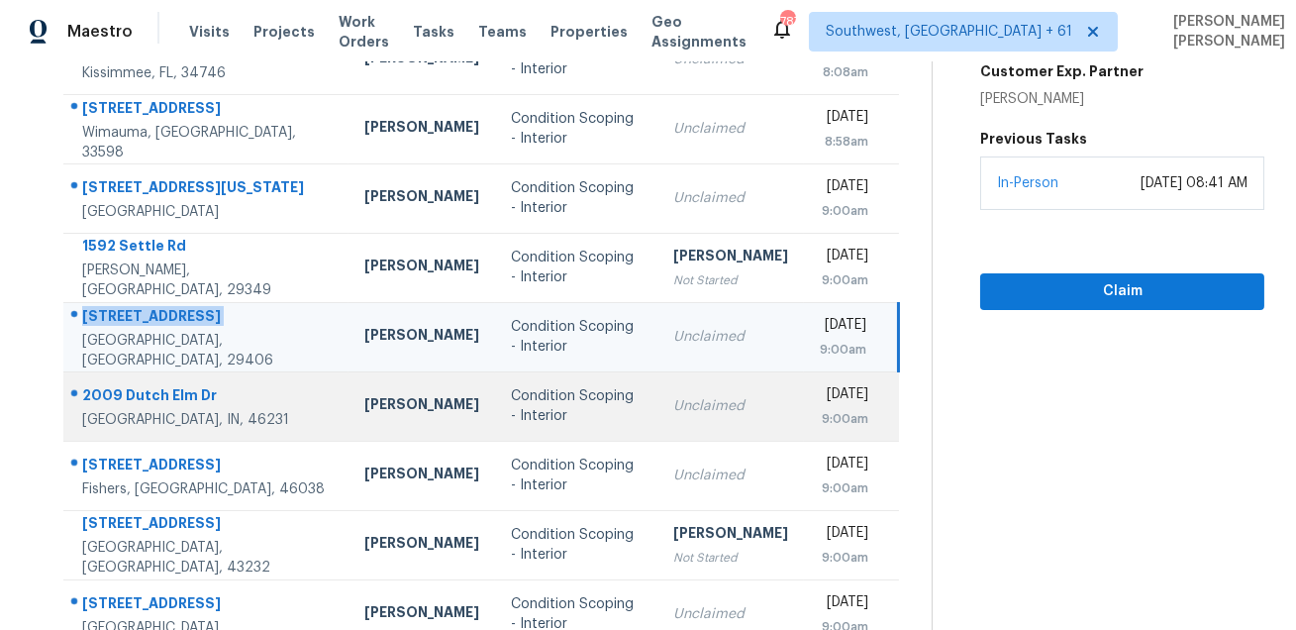
scroll to position [401, 0]
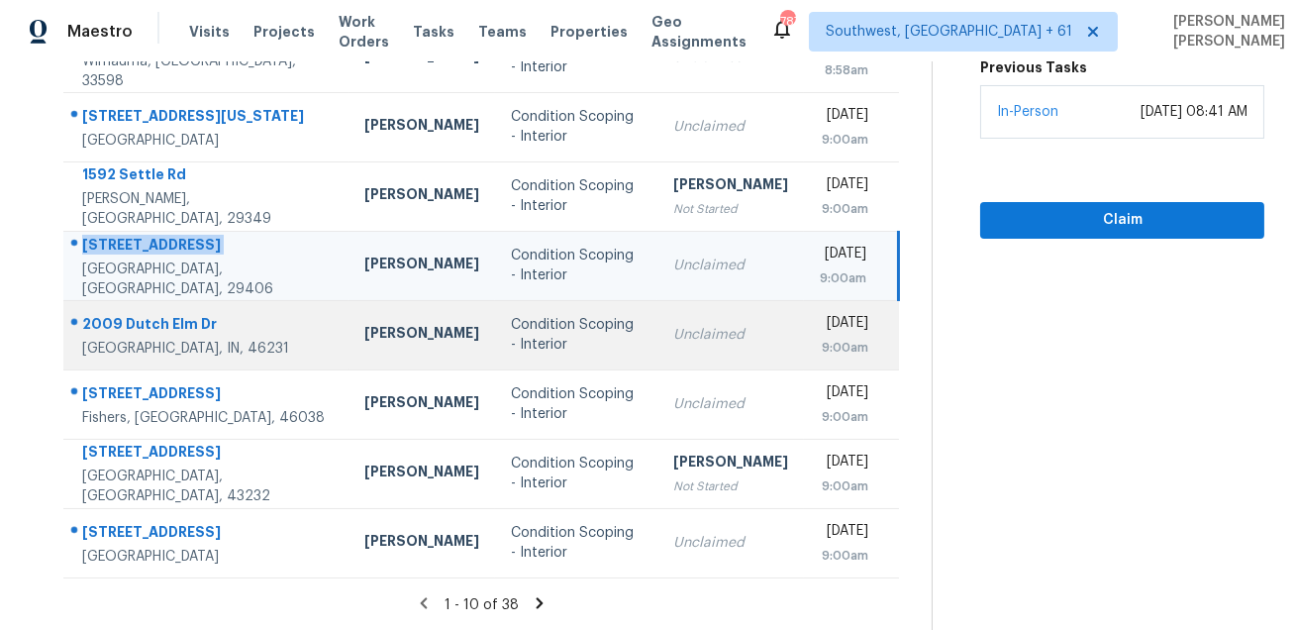
click at [119, 307] on td "[STREET_ADDRESS][PERSON_NAME]" at bounding box center [205, 334] width 285 height 69
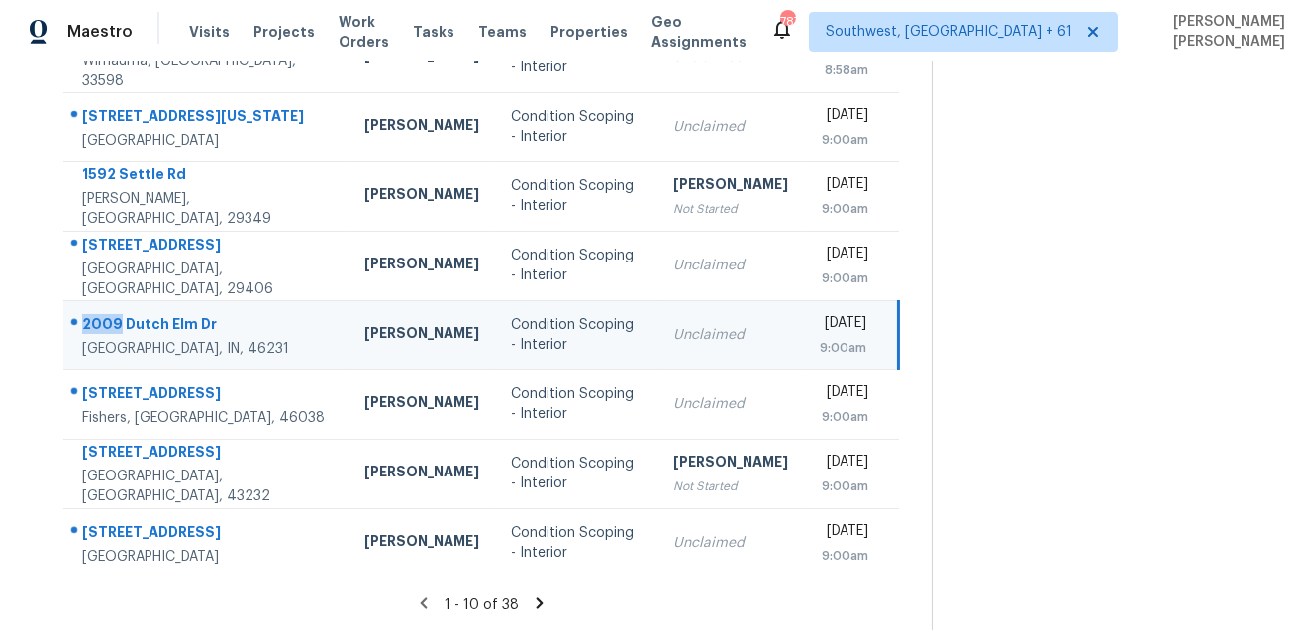
click at [119, 307] on td "[STREET_ADDRESS][PERSON_NAME]" at bounding box center [205, 334] width 285 height 69
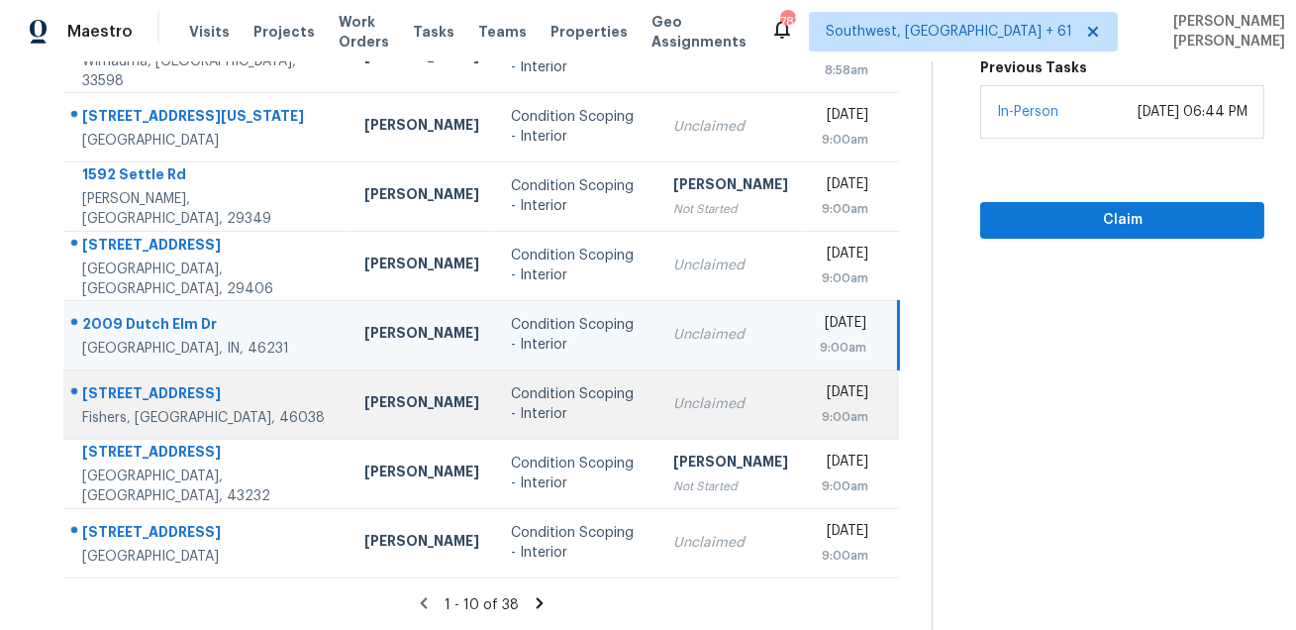
click at [144, 390] on div "[STREET_ADDRESS]" at bounding box center [207, 395] width 250 height 25
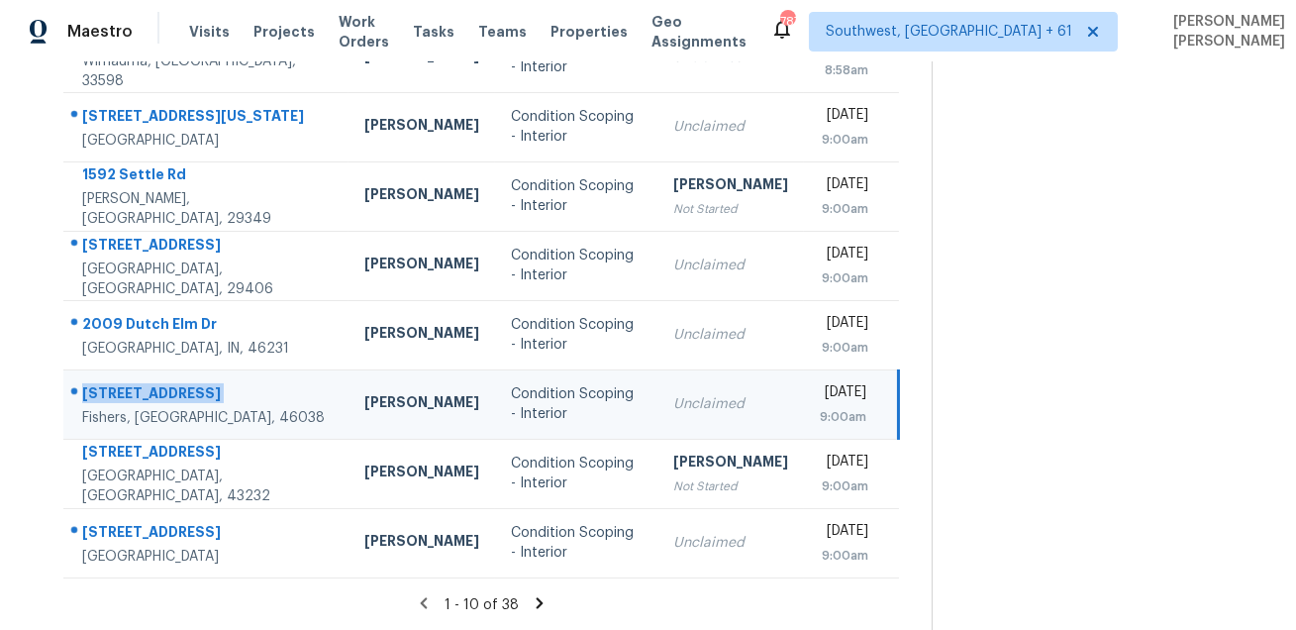
click at [144, 390] on div "[STREET_ADDRESS]" at bounding box center [207, 395] width 250 height 25
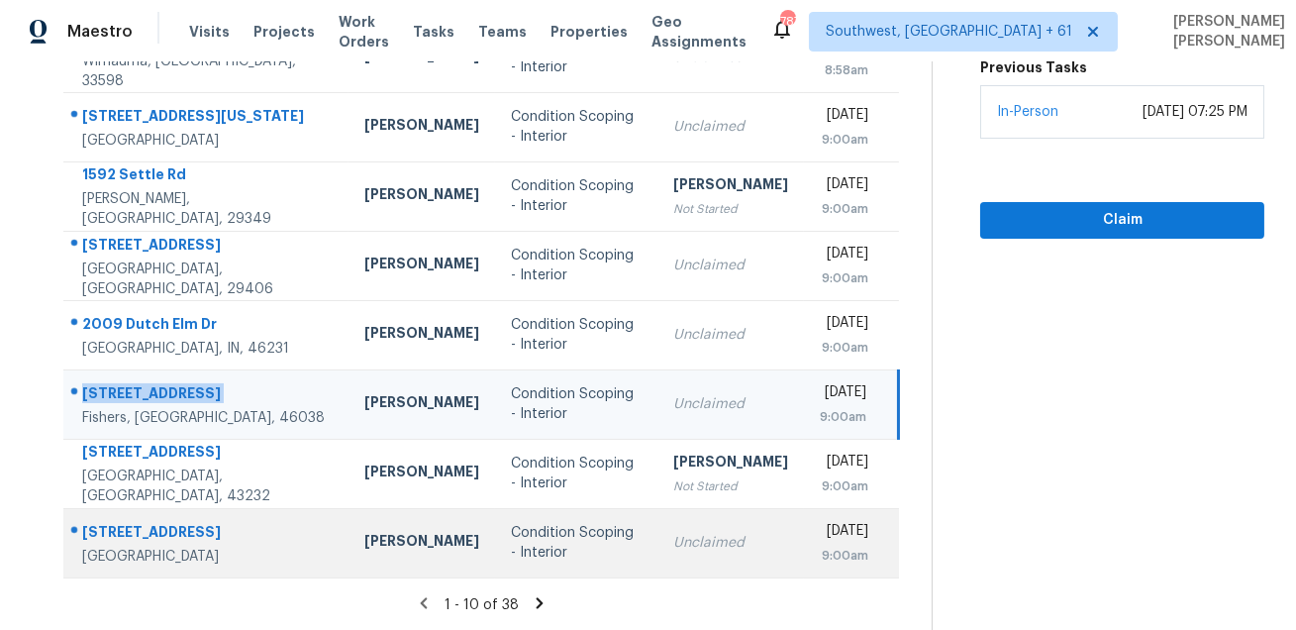
click at [129, 524] on div "[STREET_ADDRESS]" at bounding box center [207, 534] width 250 height 25
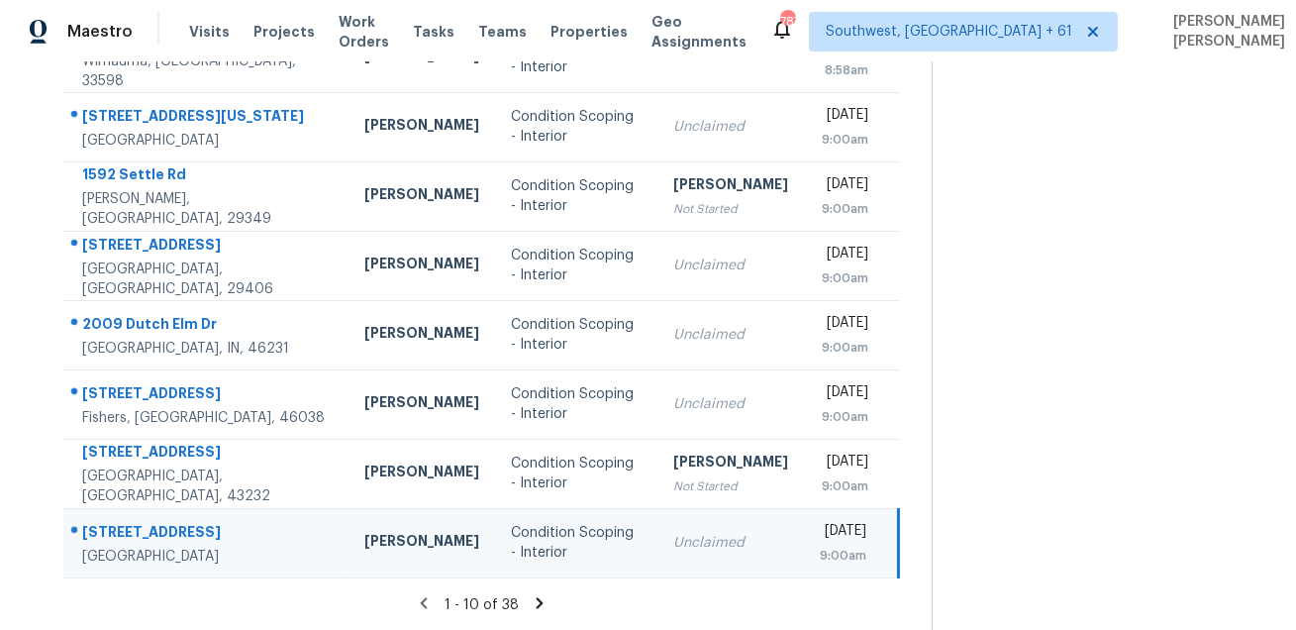
click at [129, 524] on div "[STREET_ADDRESS]" at bounding box center [207, 534] width 250 height 25
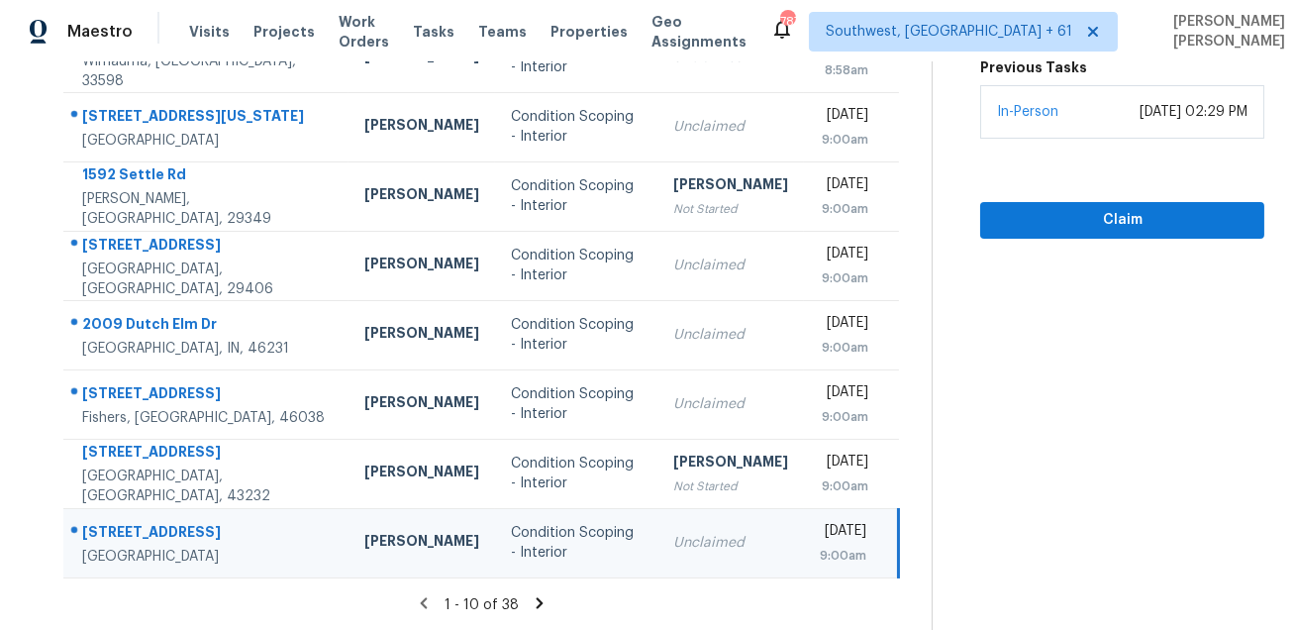
click at [543, 603] on icon at bounding box center [539, 602] width 7 height 11
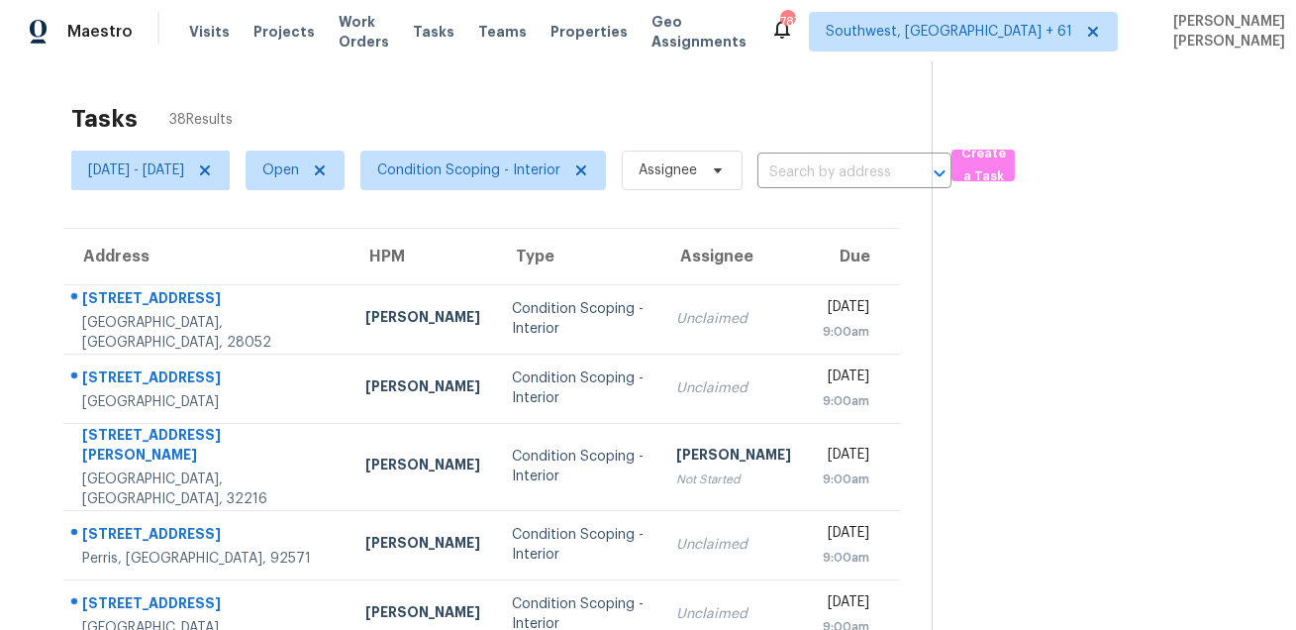
scroll to position [0, 0]
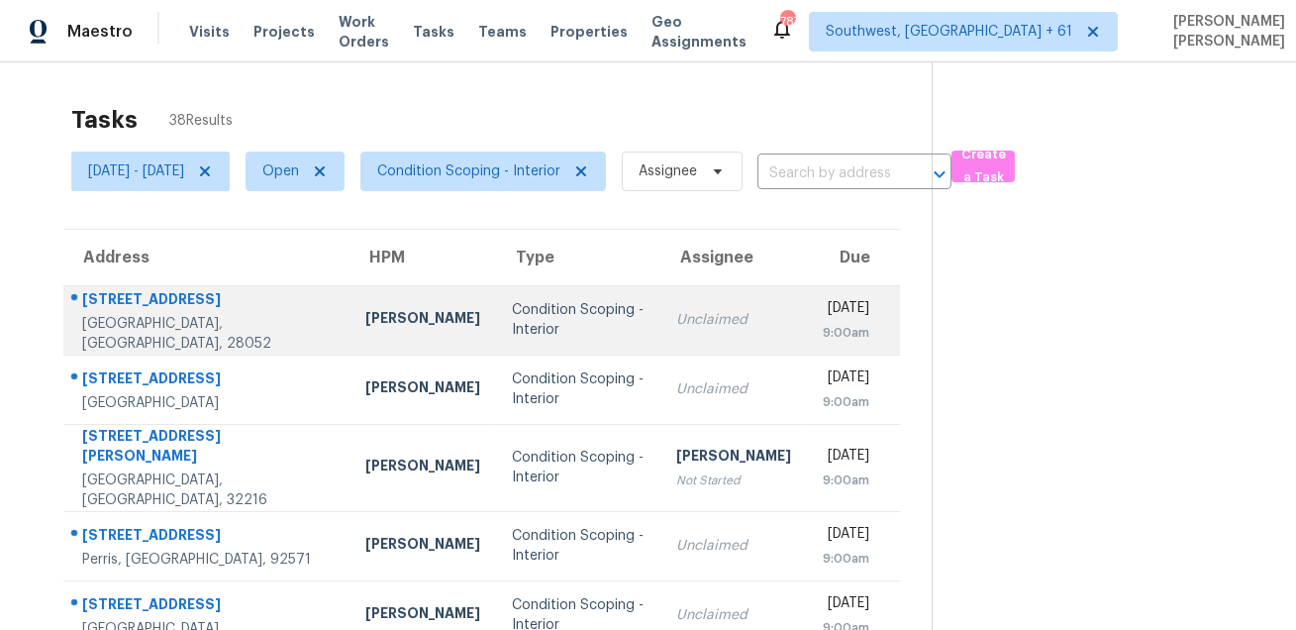
click at [128, 298] on div "[STREET_ADDRESS]" at bounding box center [207, 301] width 251 height 25
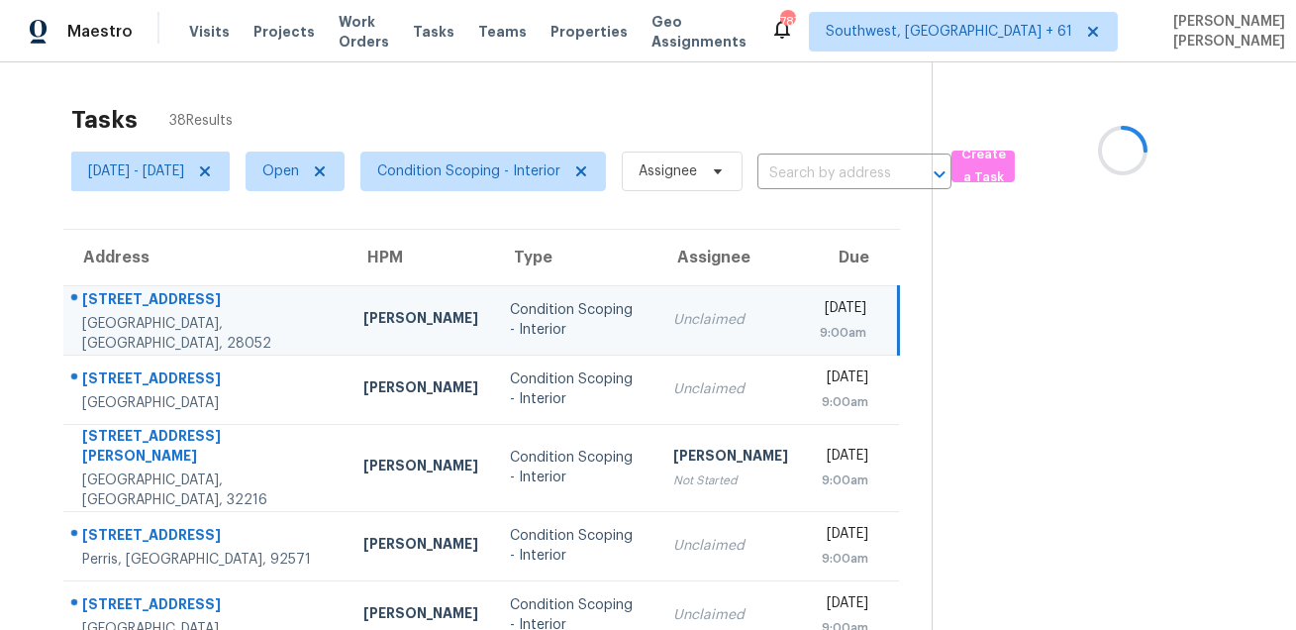
click at [128, 298] on div "[STREET_ADDRESS]" at bounding box center [206, 301] width 249 height 25
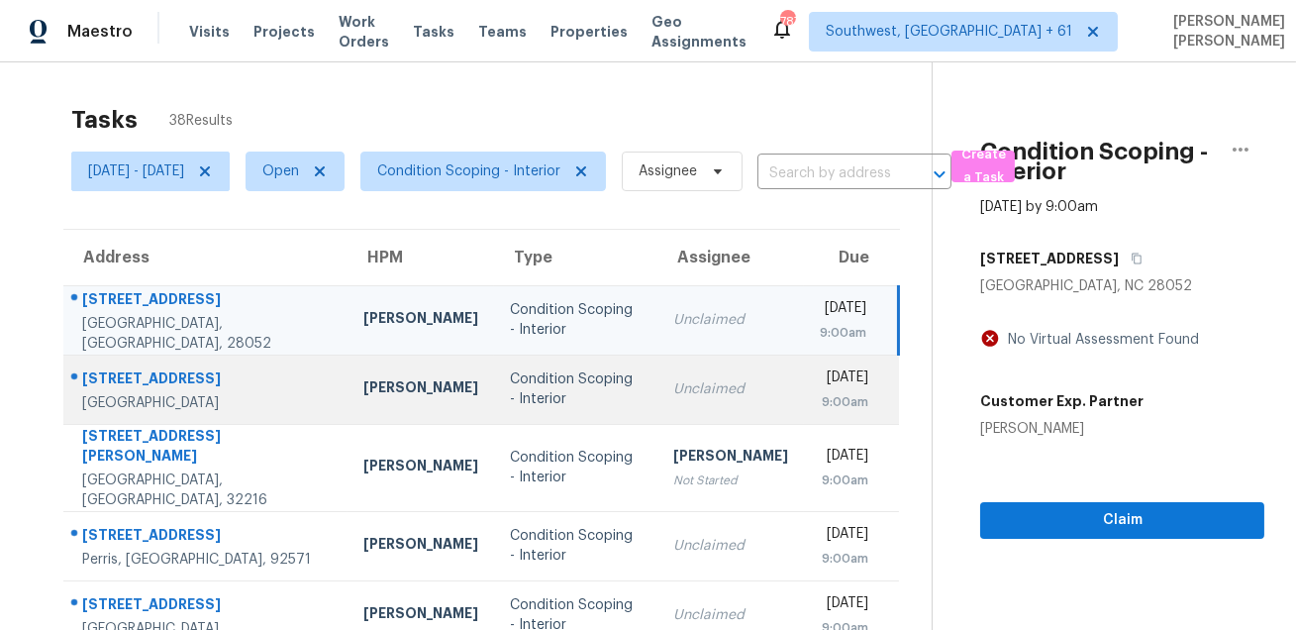
click at [159, 371] on div "[STREET_ADDRESS]" at bounding box center [206, 380] width 249 height 25
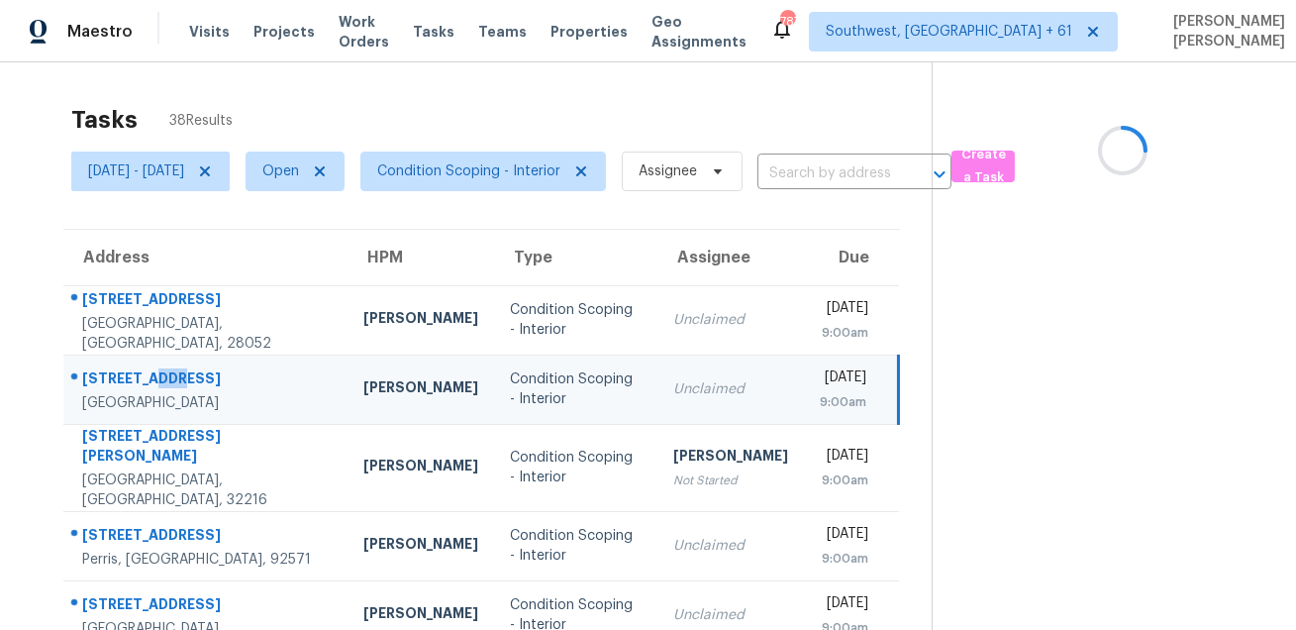
click at [159, 371] on div "[STREET_ADDRESS]" at bounding box center [206, 380] width 249 height 25
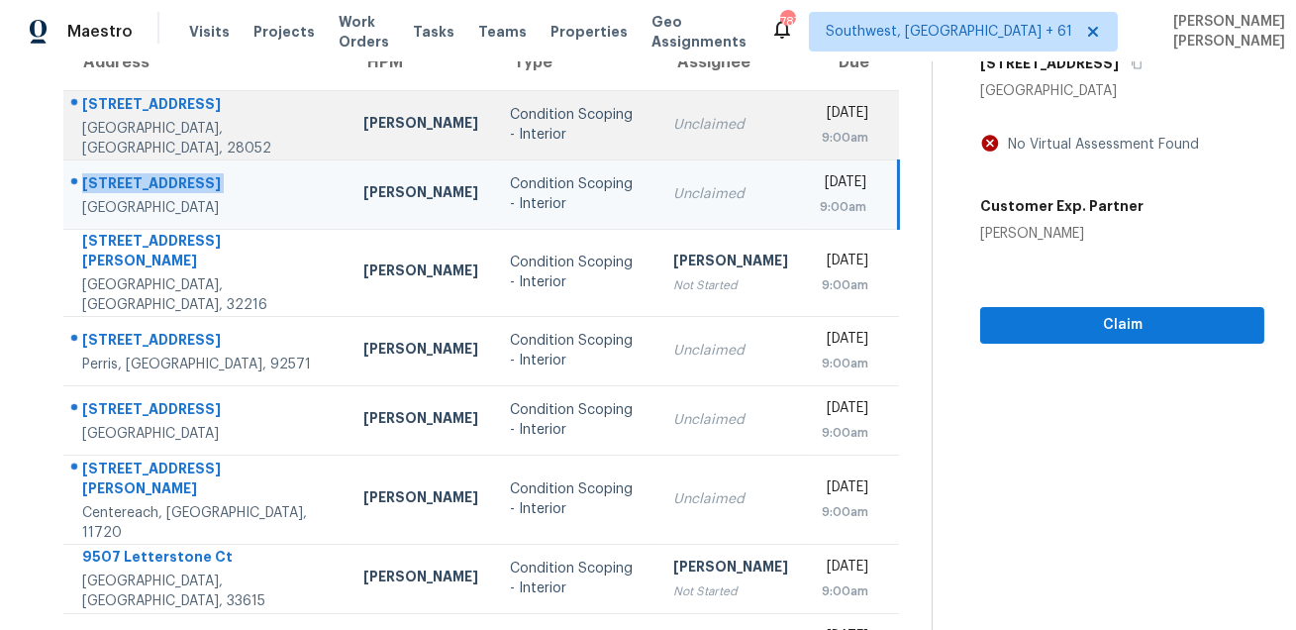
scroll to position [267, 0]
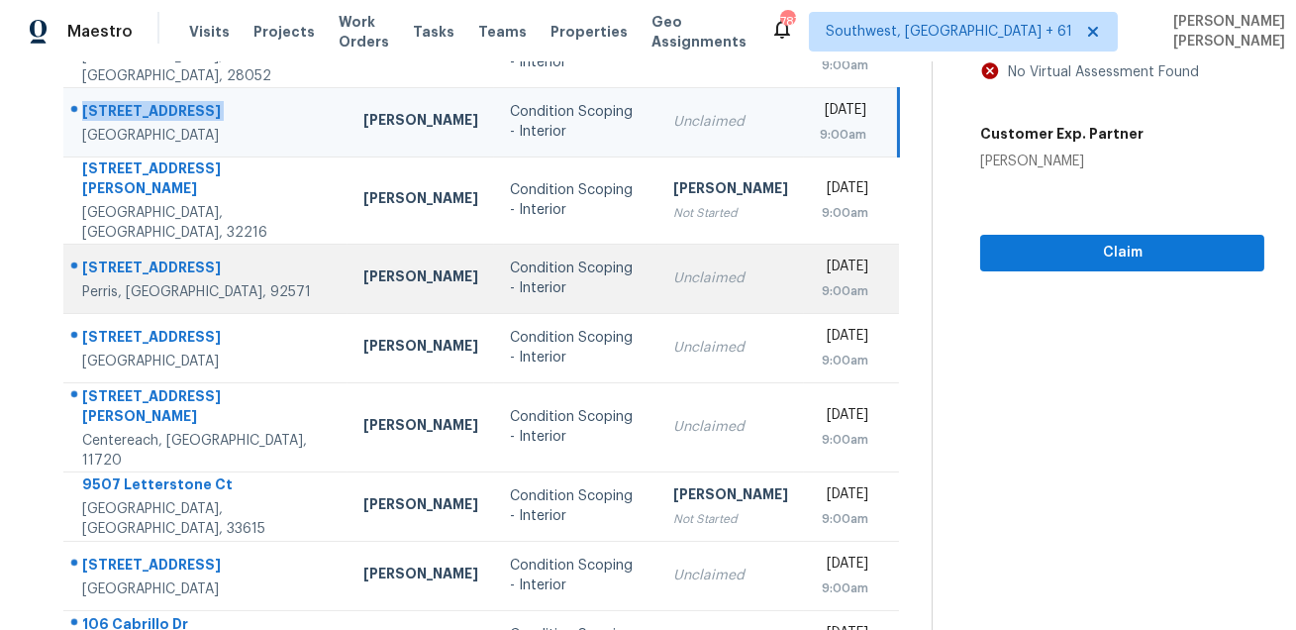
click at [177, 257] on div "[STREET_ADDRESS]" at bounding box center [206, 269] width 249 height 25
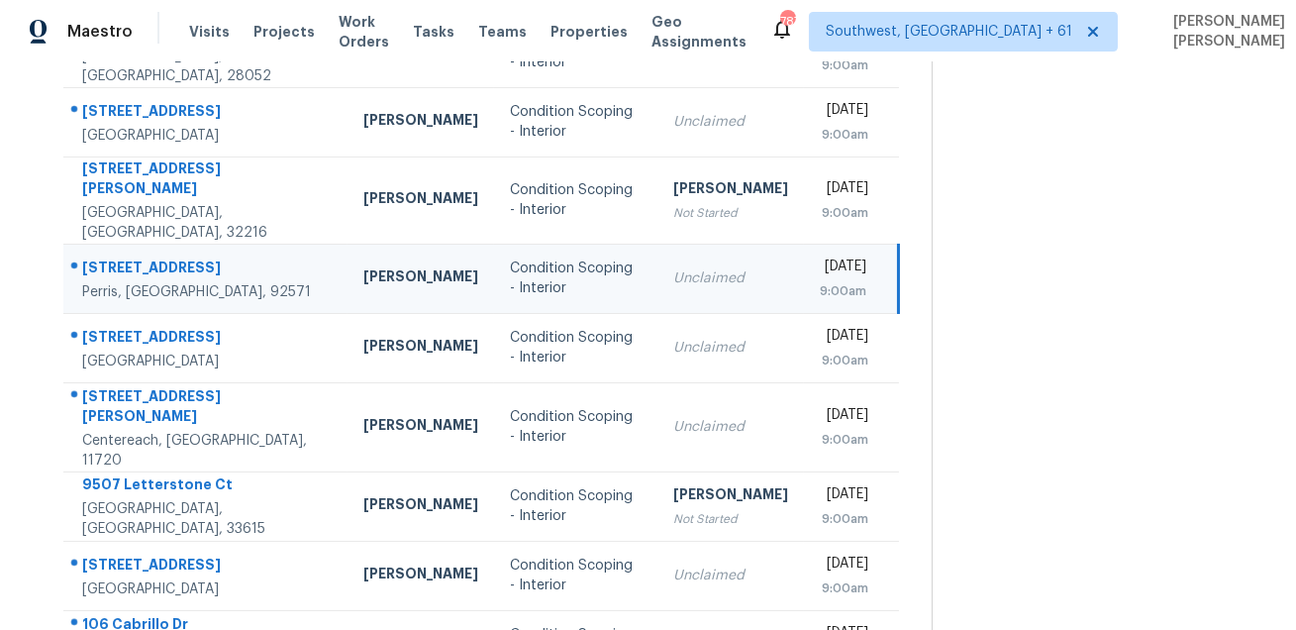
click at [177, 257] on div "[STREET_ADDRESS]" at bounding box center [206, 269] width 249 height 25
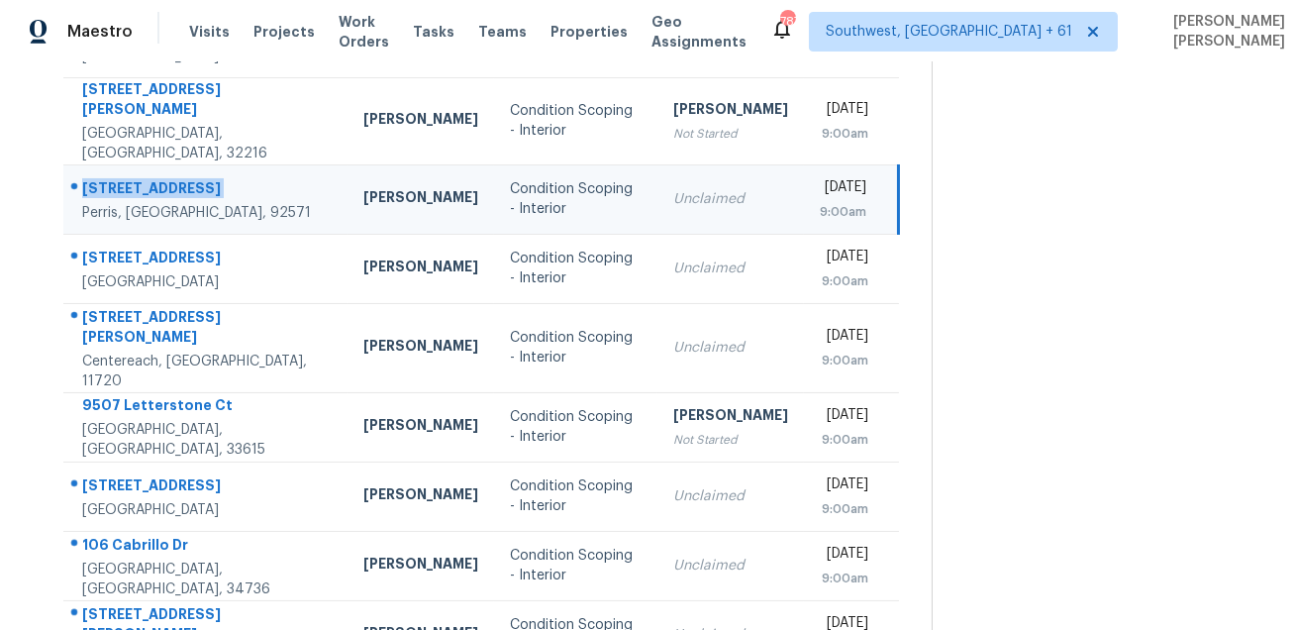
scroll to position [401, 0]
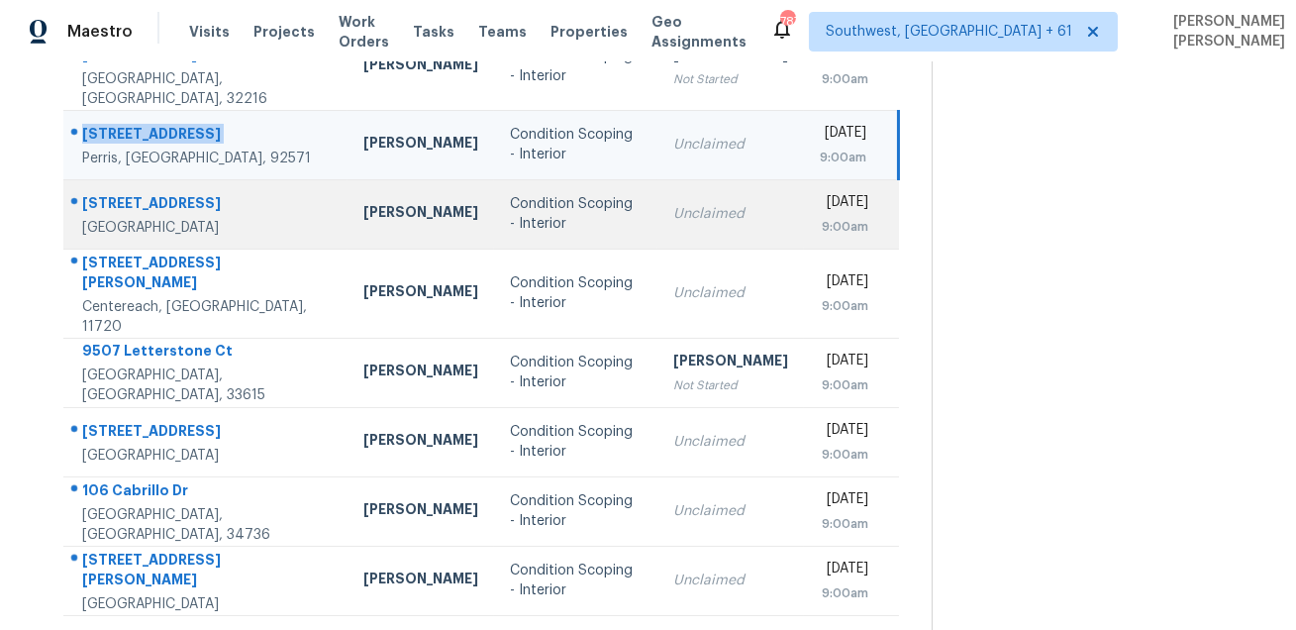
click at [119, 193] on div "[STREET_ADDRESS]" at bounding box center [206, 205] width 249 height 25
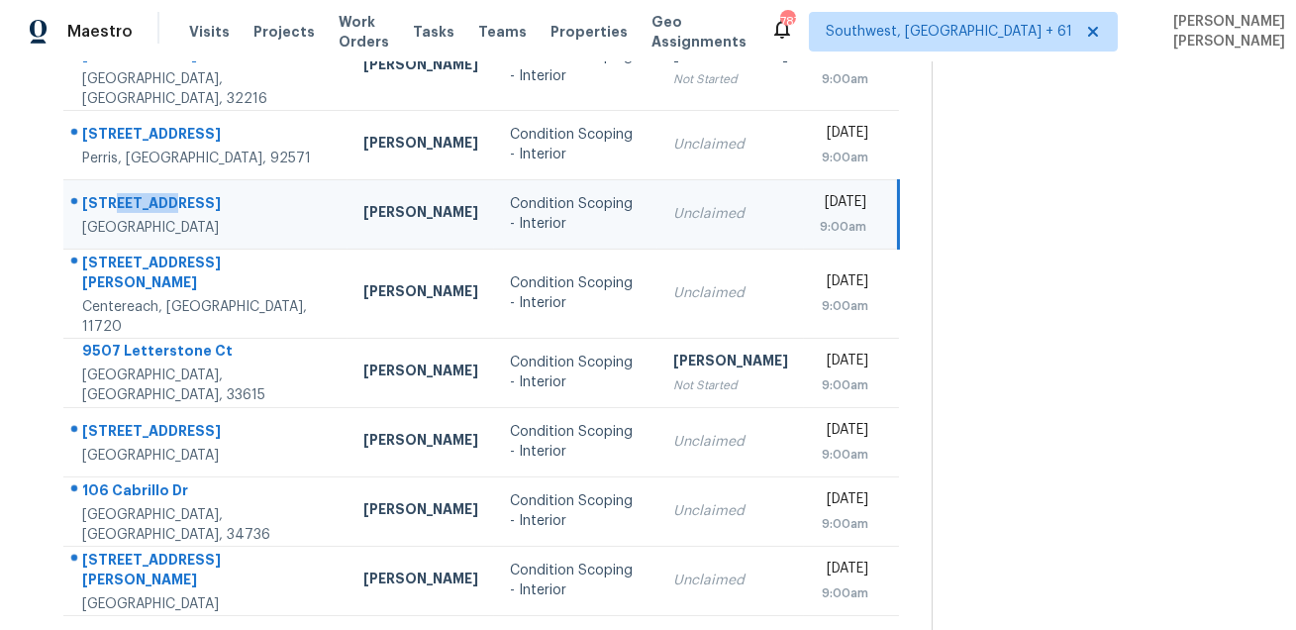
click at [119, 193] on div "[STREET_ADDRESS]" at bounding box center [206, 205] width 249 height 25
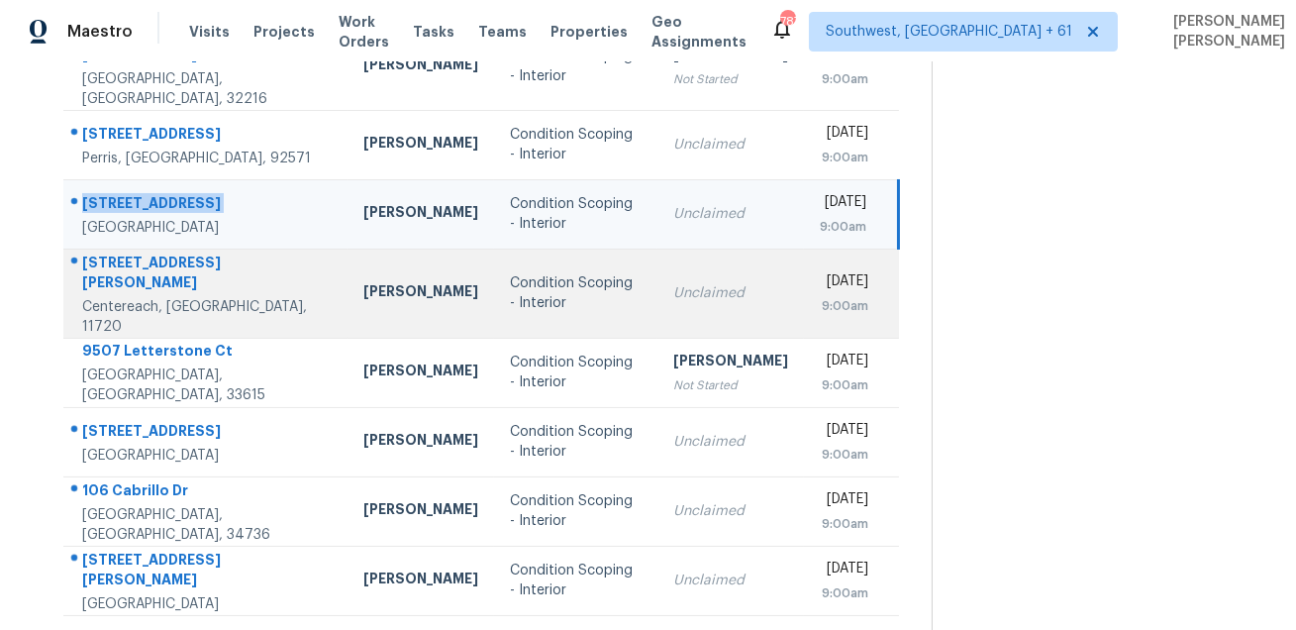
click at [110, 259] on div "[STREET_ADDRESS][PERSON_NAME]" at bounding box center [206, 274] width 249 height 45
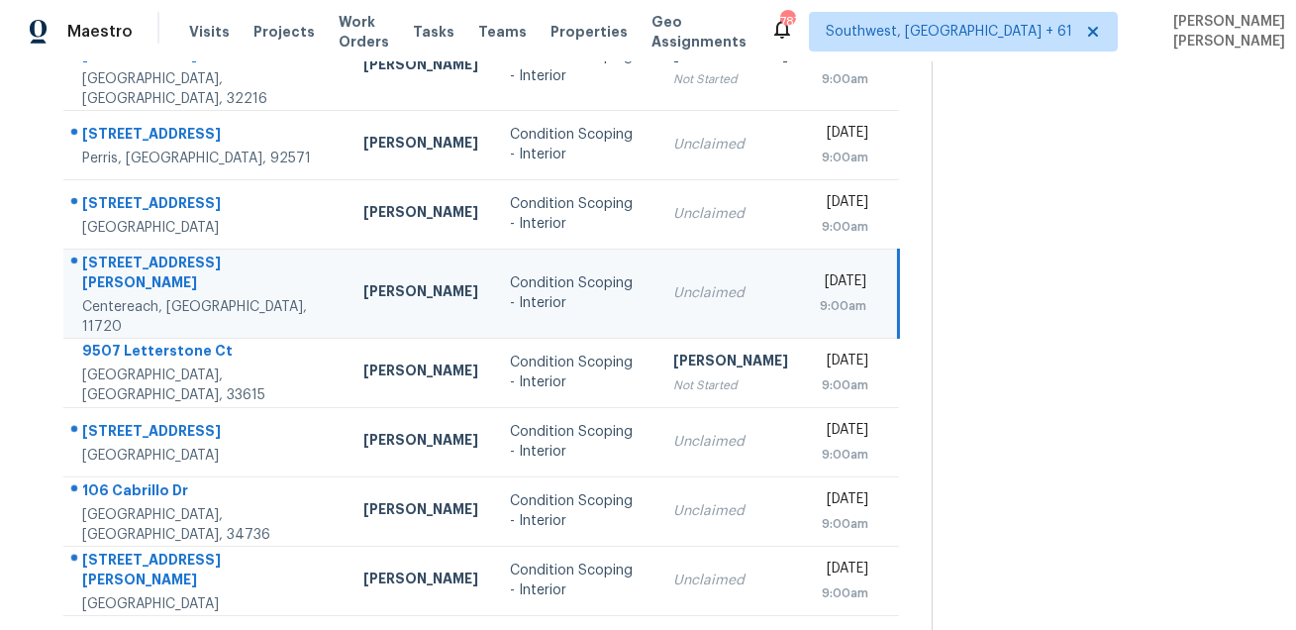
click at [110, 259] on div "[STREET_ADDRESS][PERSON_NAME]" at bounding box center [206, 274] width 249 height 45
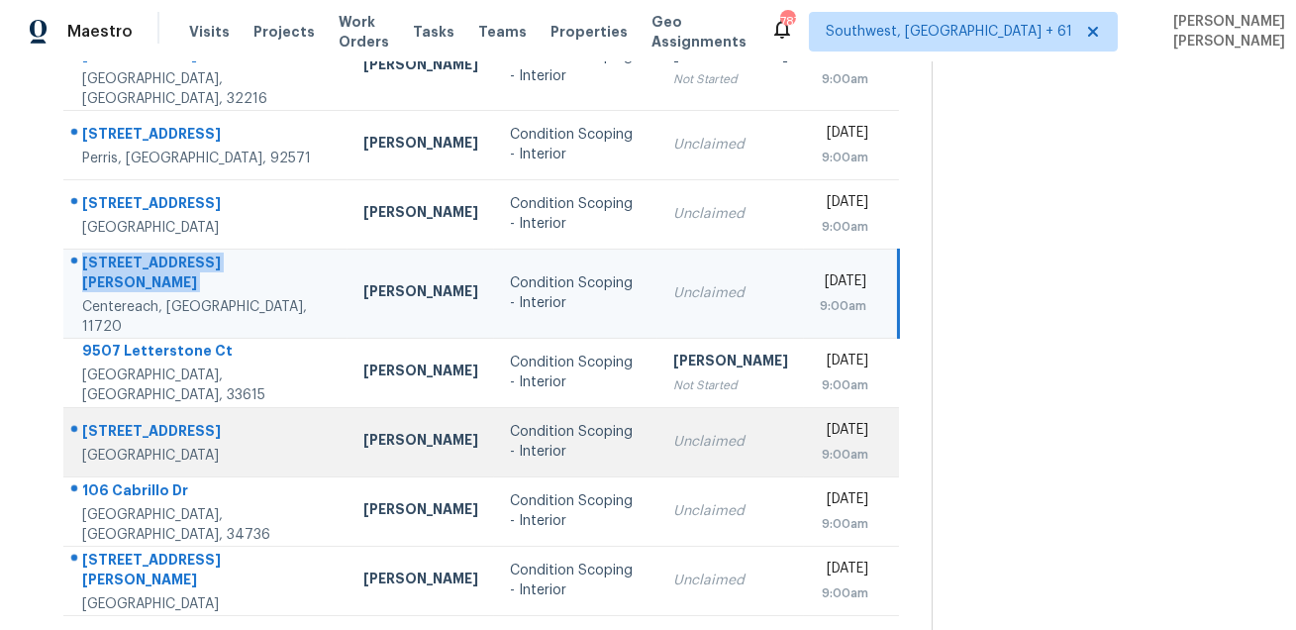
click at [140, 421] on div "[STREET_ADDRESS]" at bounding box center [206, 433] width 249 height 25
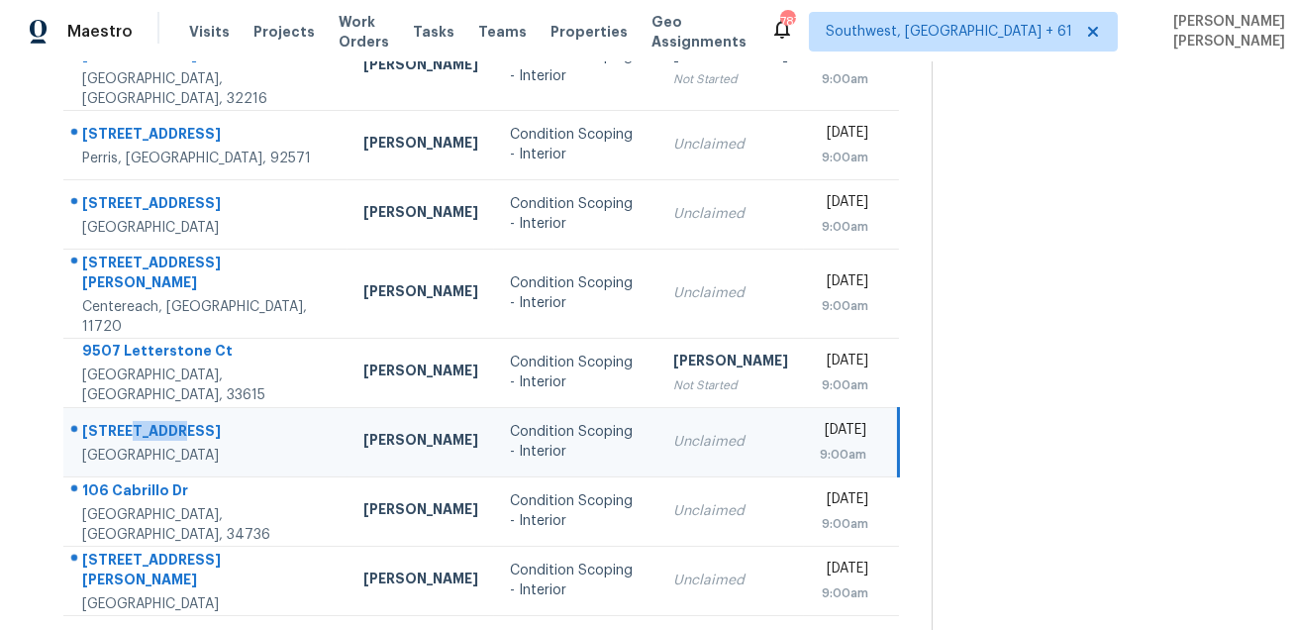
click at [140, 421] on div "[STREET_ADDRESS]" at bounding box center [206, 433] width 249 height 25
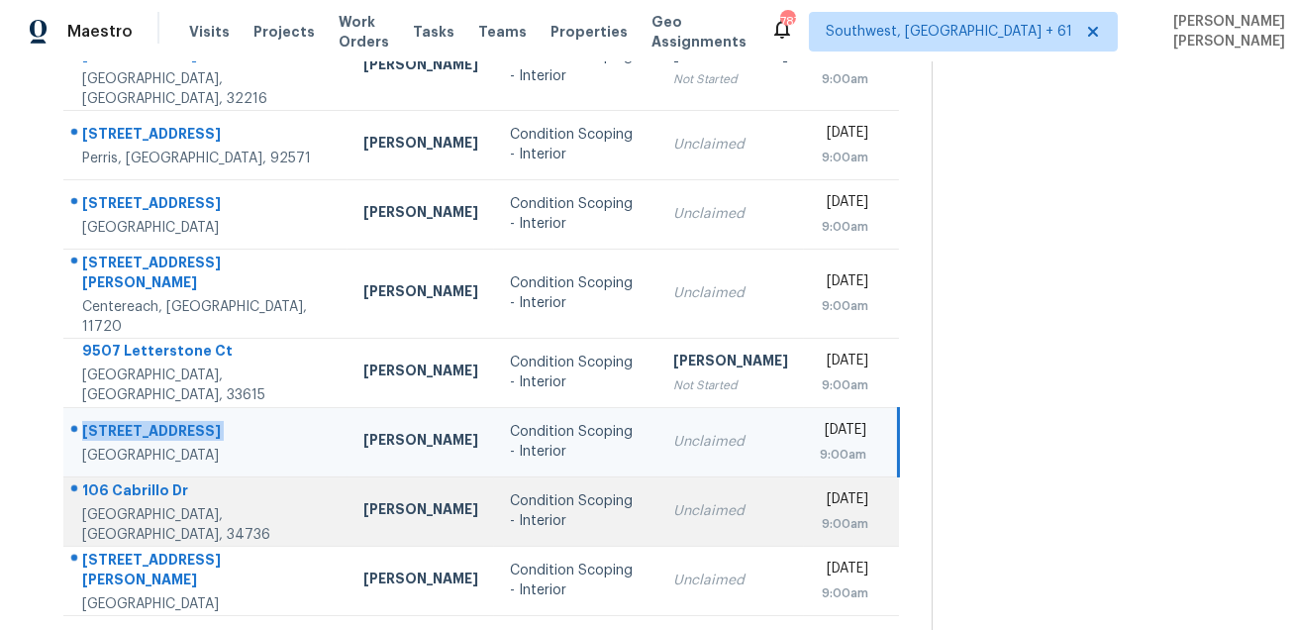
click at [138, 480] on div "106 Cabrillo Dr" at bounding box center [206, 492] width 249 height 25
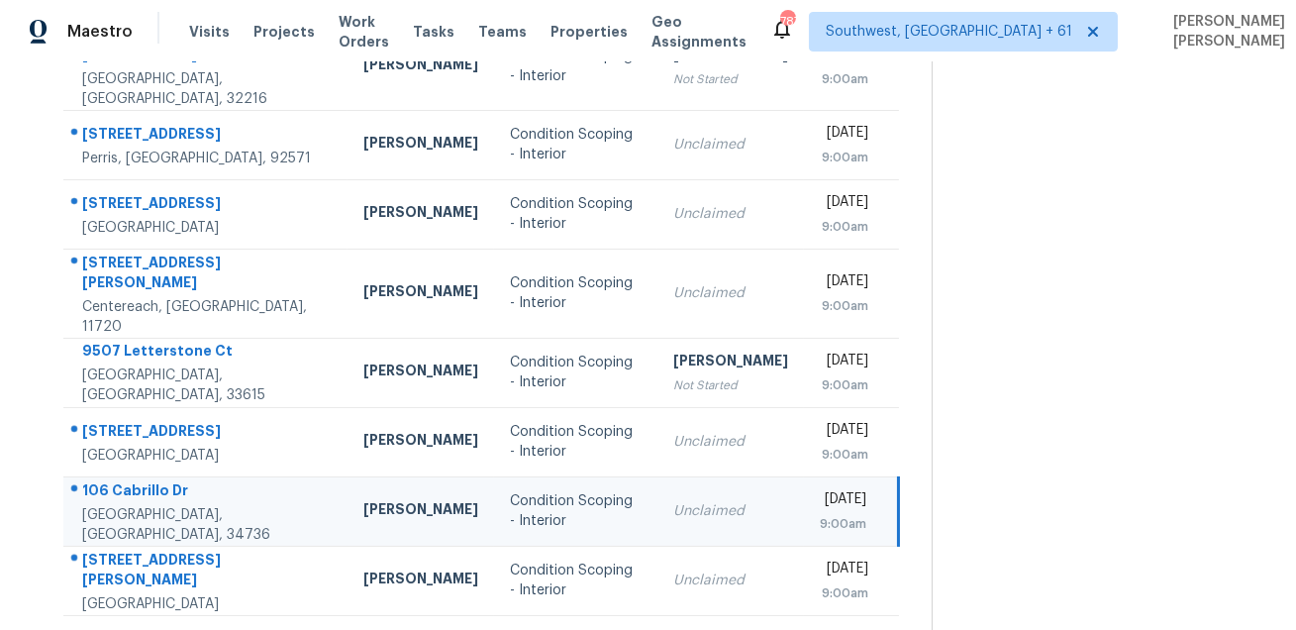
click at [138, 480] on div "106 Cabrillo Dr" at bounding box center [206, 492] width 249 height 25
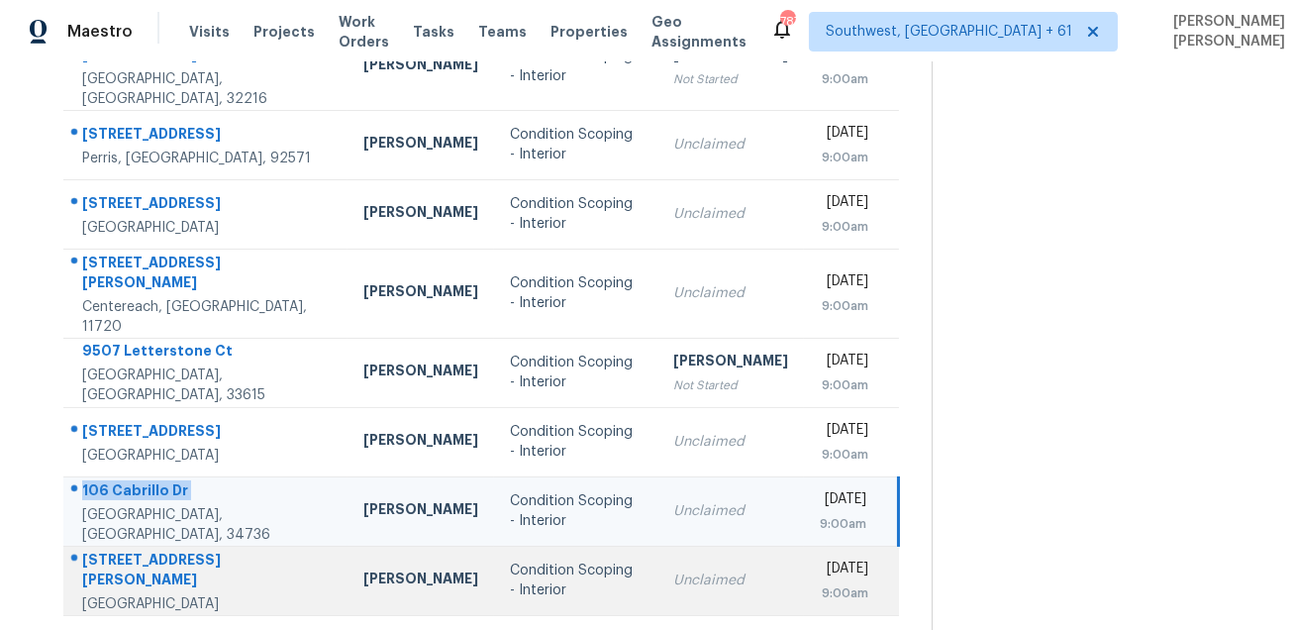
click at [176, 549] on div "[STREET_ADDRESS][PERSON_NAME]" at bounding box center [206, 571] width 249 height 45
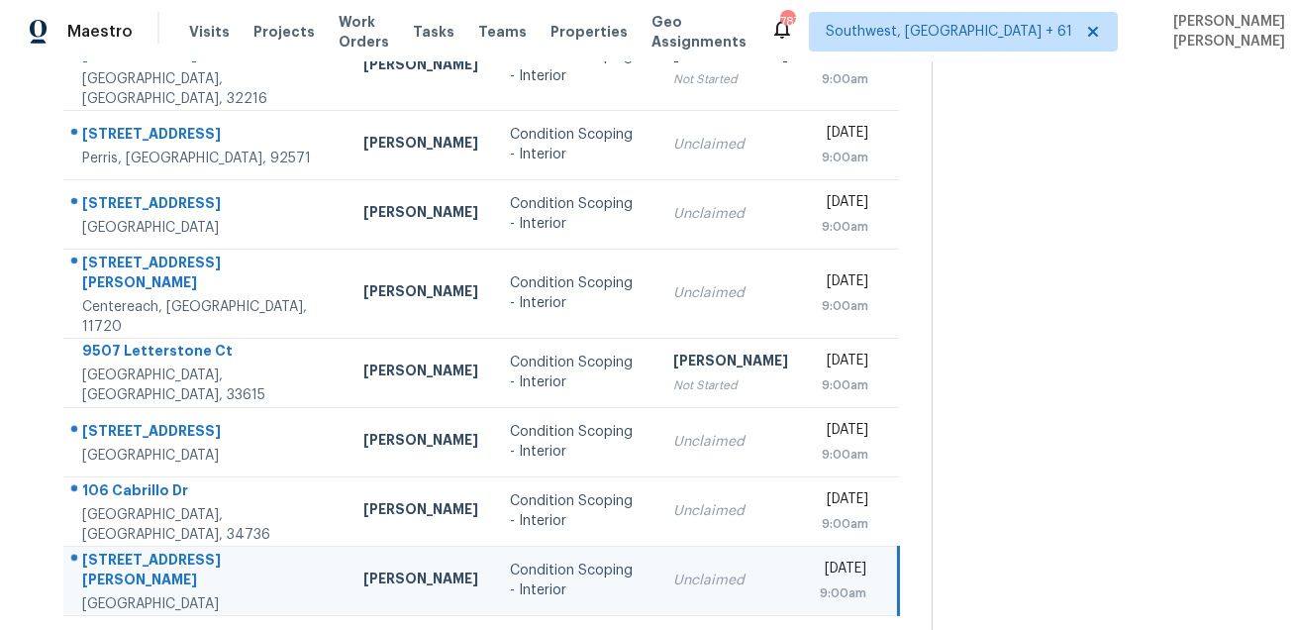
click at [176, 549] on div "[STREET_ADDRESS][PERSON_NAME]" at bounding box center [206, 571] width 249 height 45
click at [548, 629] on icon at bounding box center [545, 641] width 18 height 18
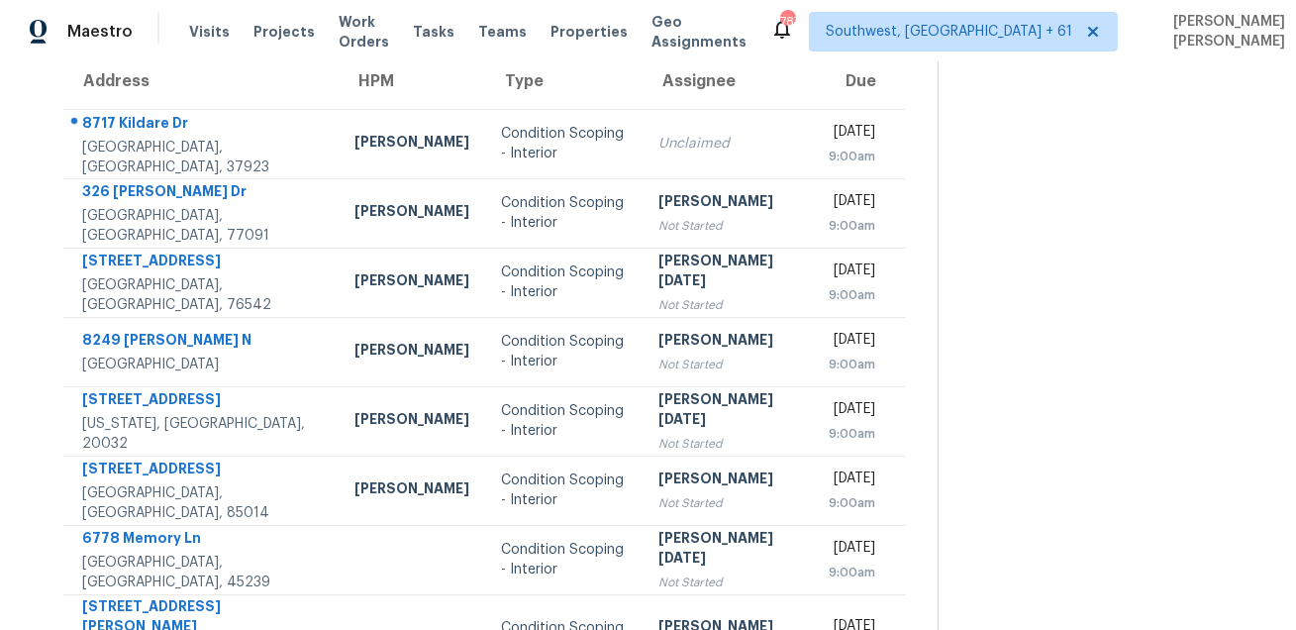
scroll to position [0, 0]
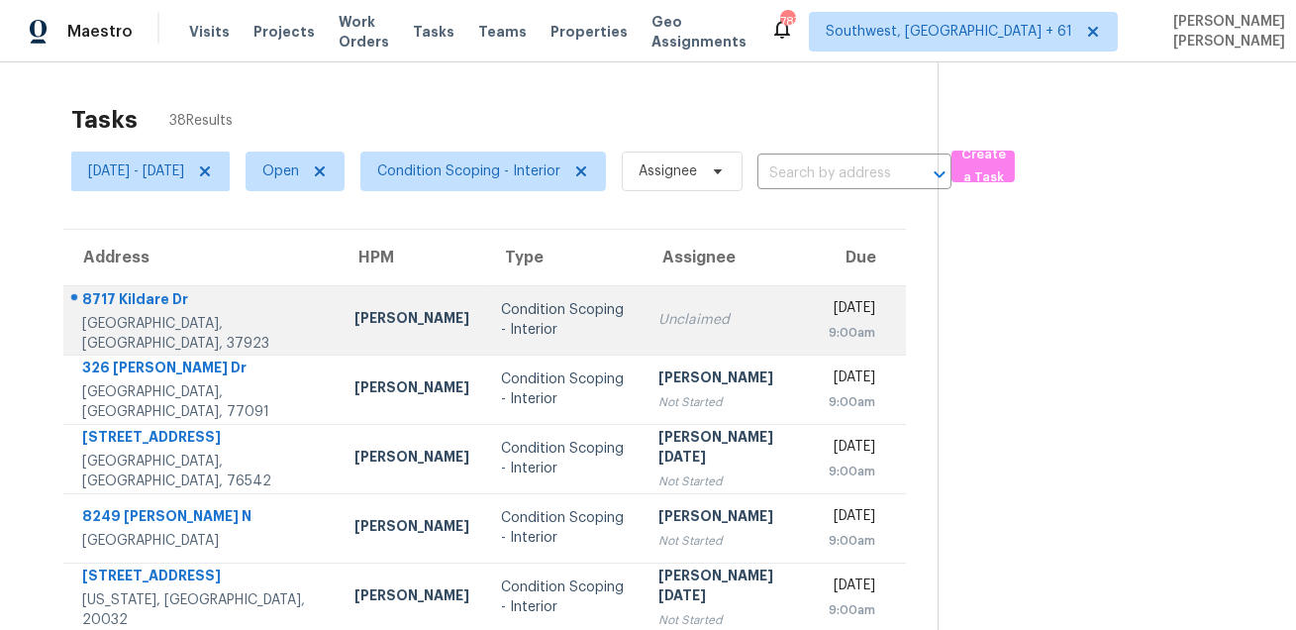
click at [144, 302] on div "8717 Kildare Dr" at bounding box center [202, 301] width 241 height 25
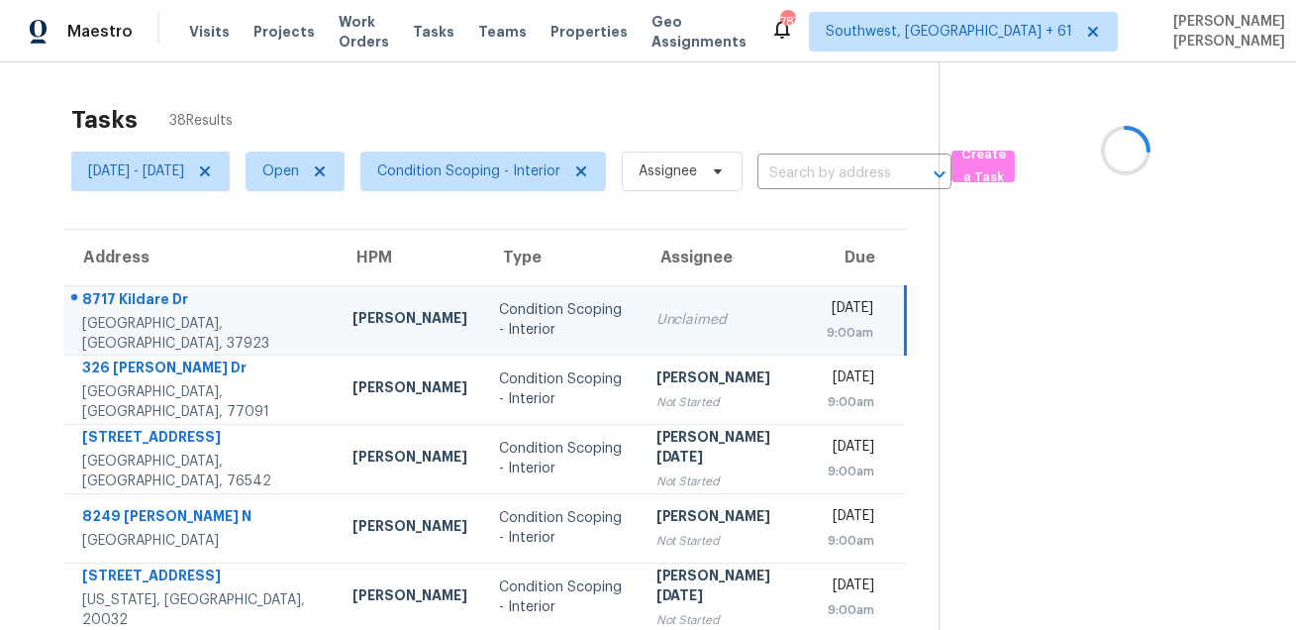
click at [144, 302] on div "8717 Kildare Dr" at bounding box center [201, 301] width 239 height 25
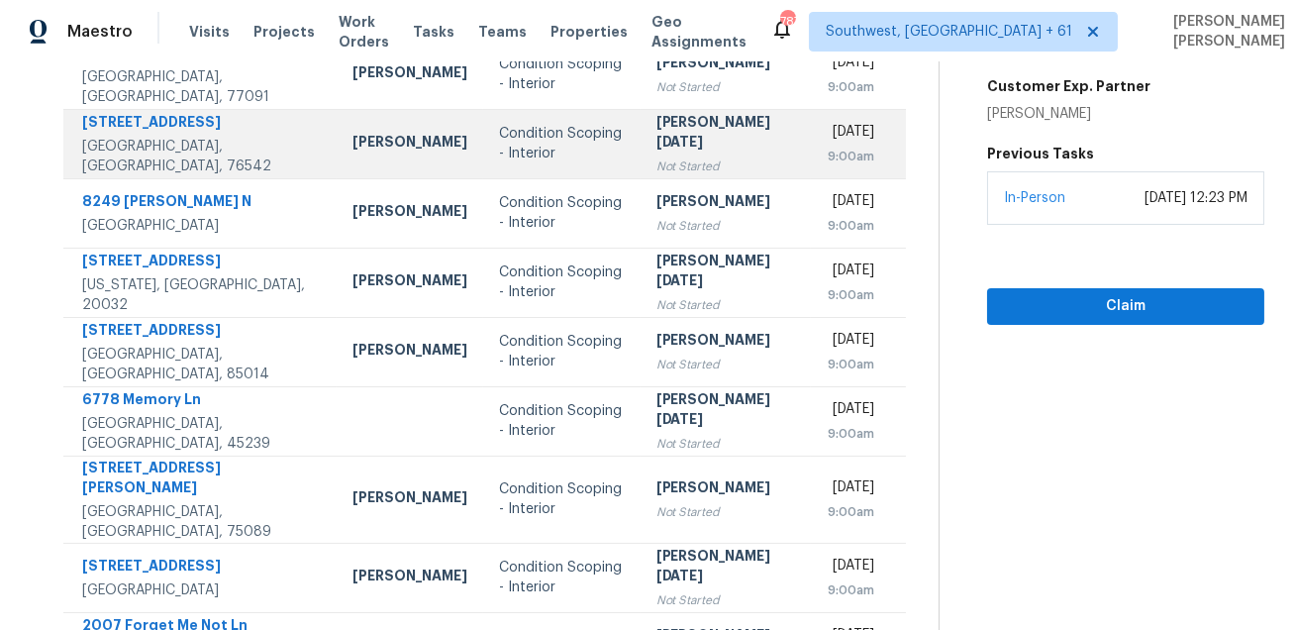
scroll to position [401, 0]
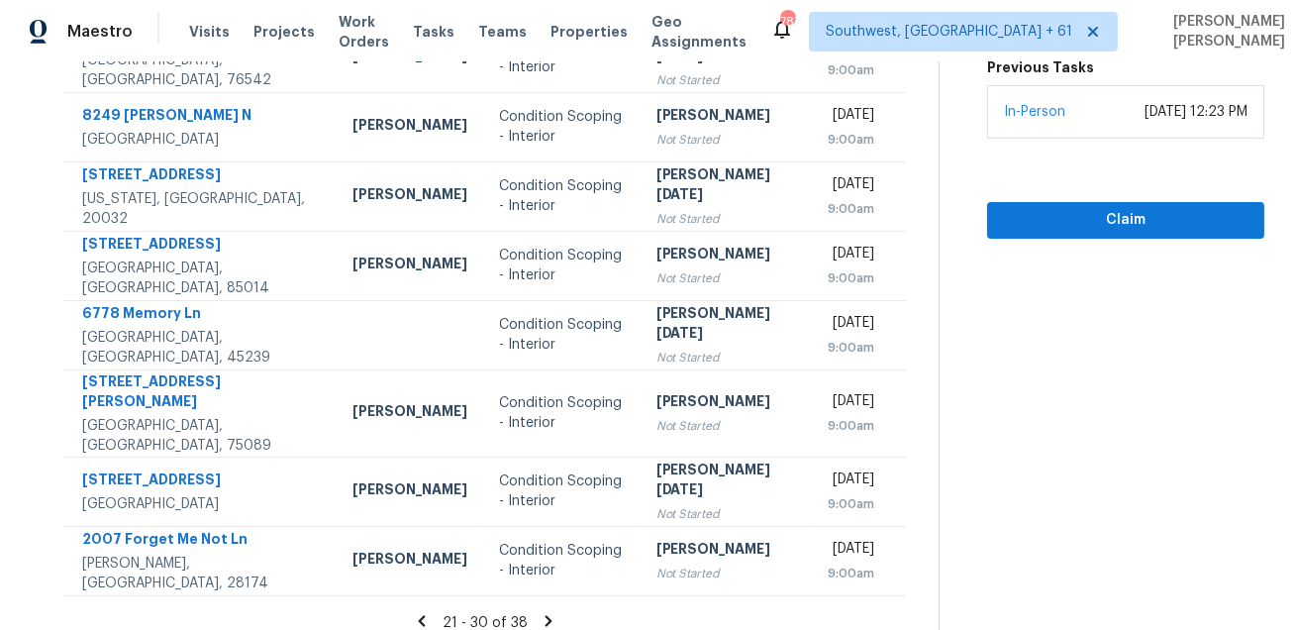
click at [545, 612] on icon at bounding box center [548, 621] width 18 height 18
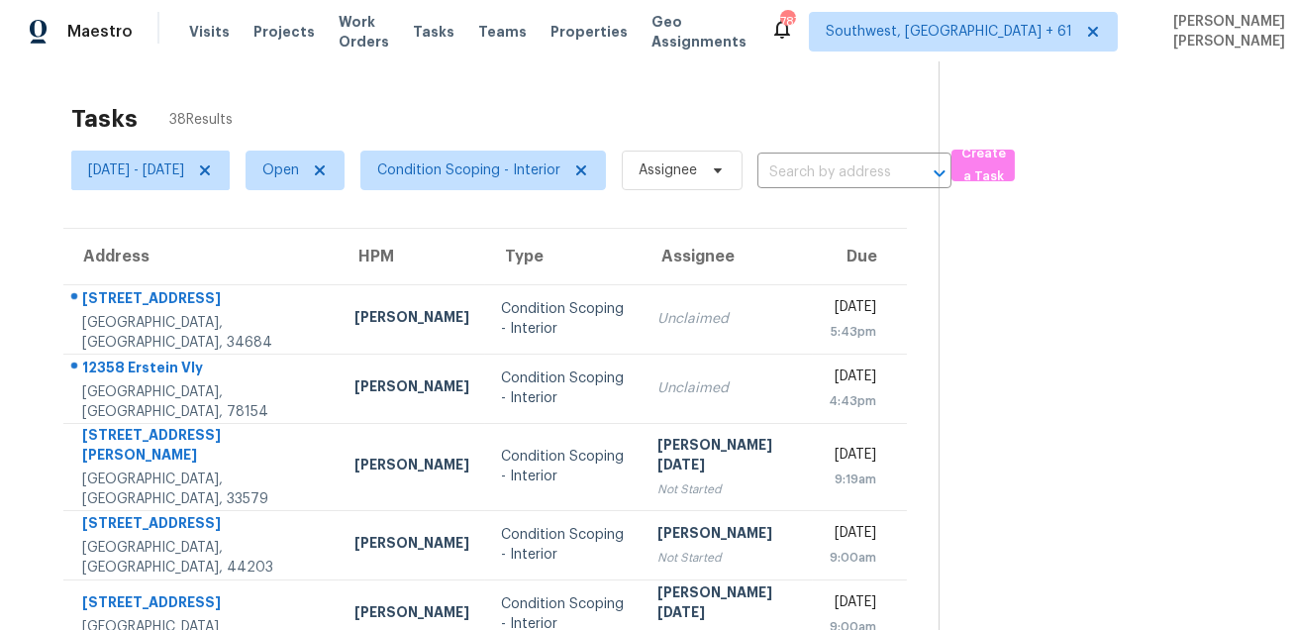
scroll to position [0, 0]
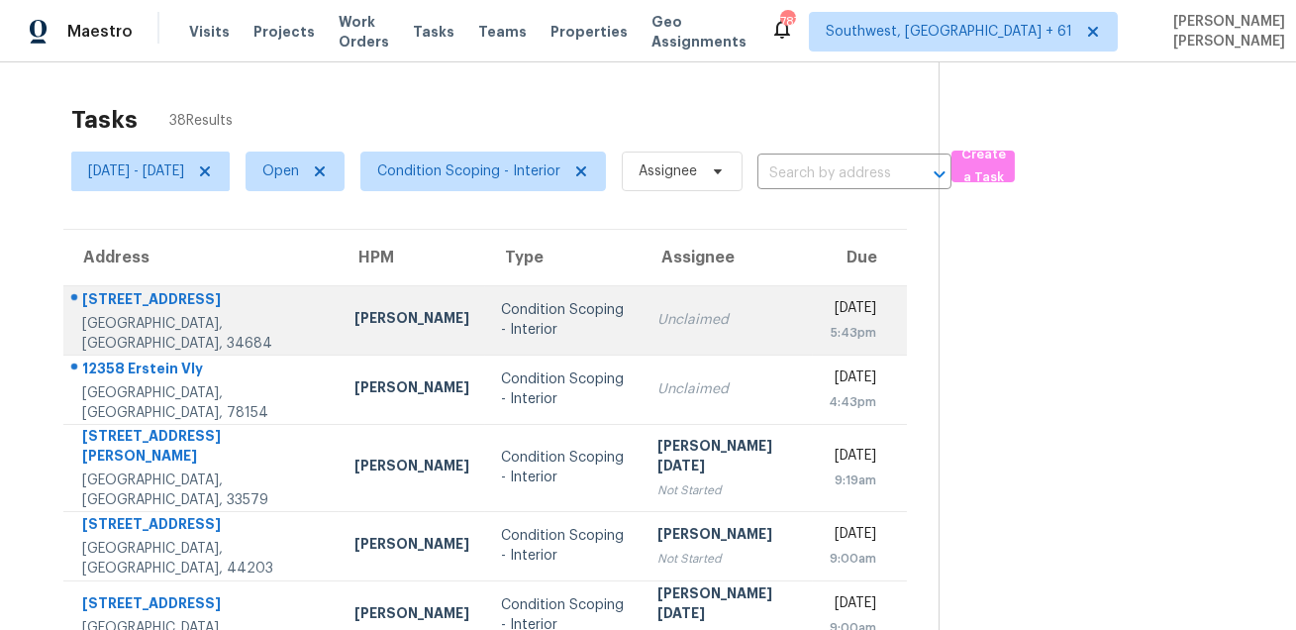
click at [128, 291] on div "[STREET_ADDRESS]" at bounding box center [202, 301] width 241 height 25
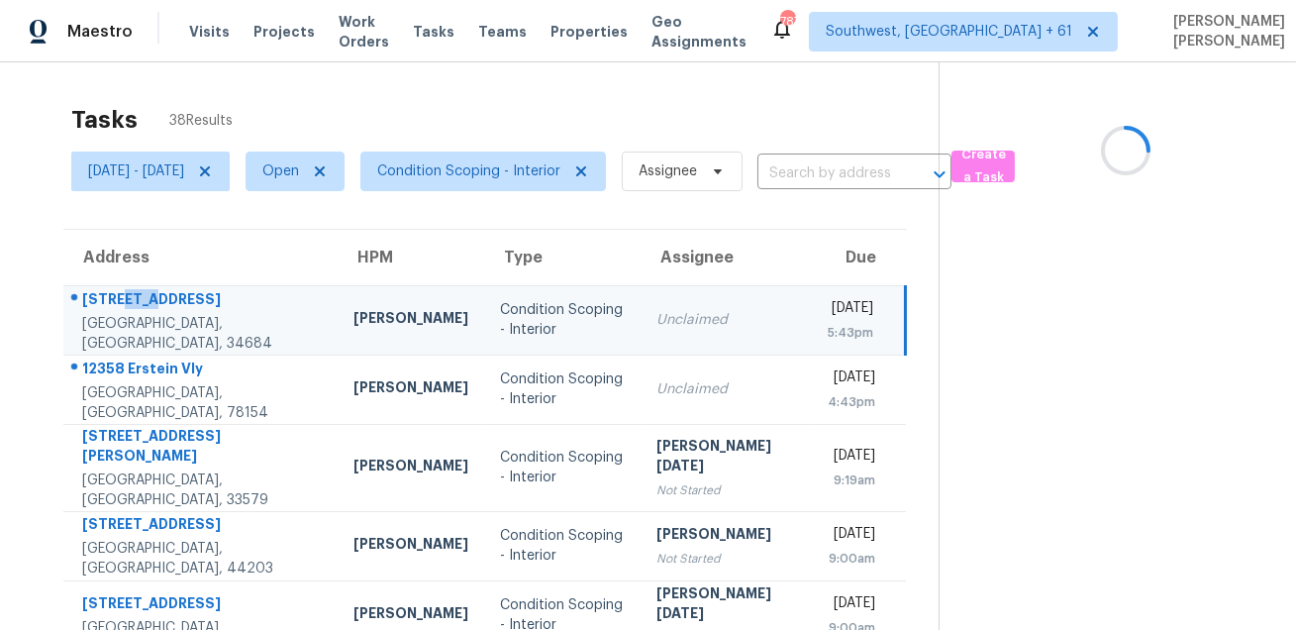
click at [128, 291] on div "[STREET_ADDRESS]" at bounding box center [202, 301] width 240 height 25
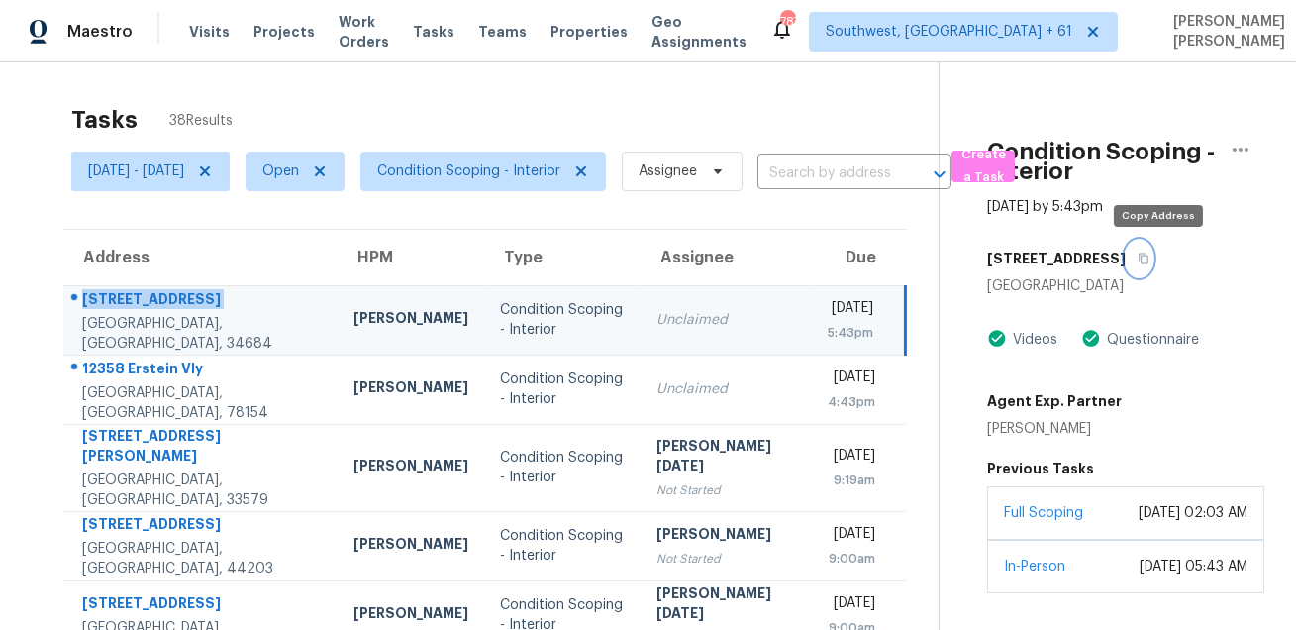
click at [1151, 253] on button "button" at bounding box center [1138, 259] width 27 height 36
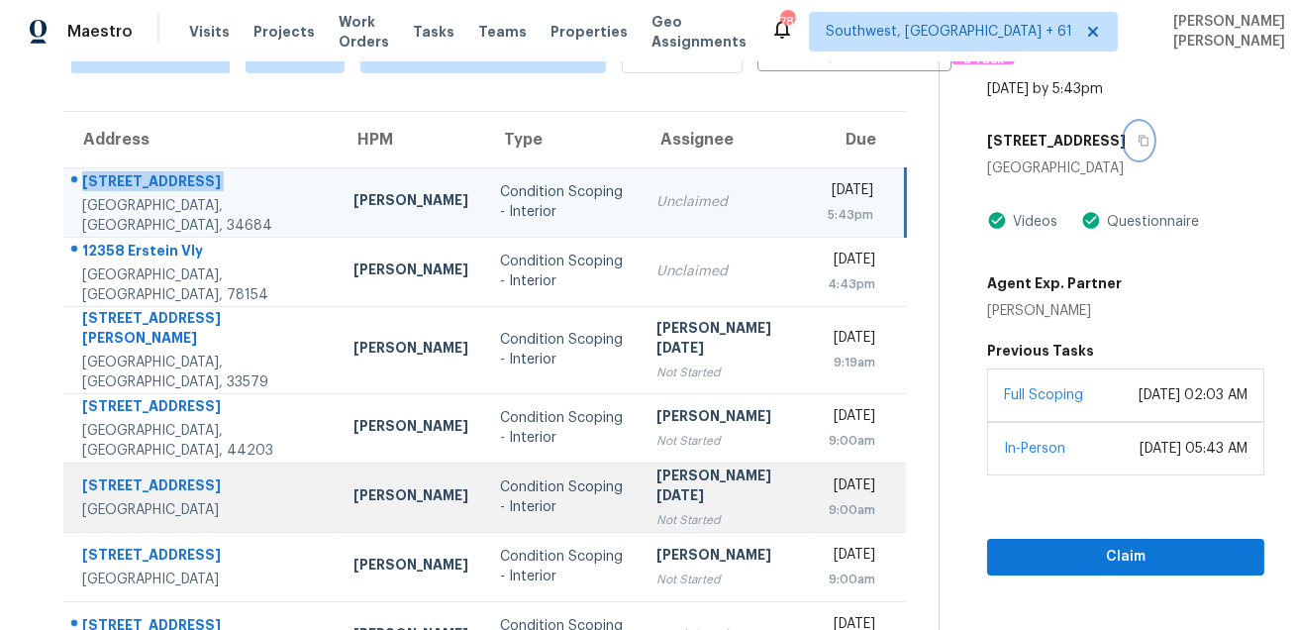
scroll to position [168, 0]
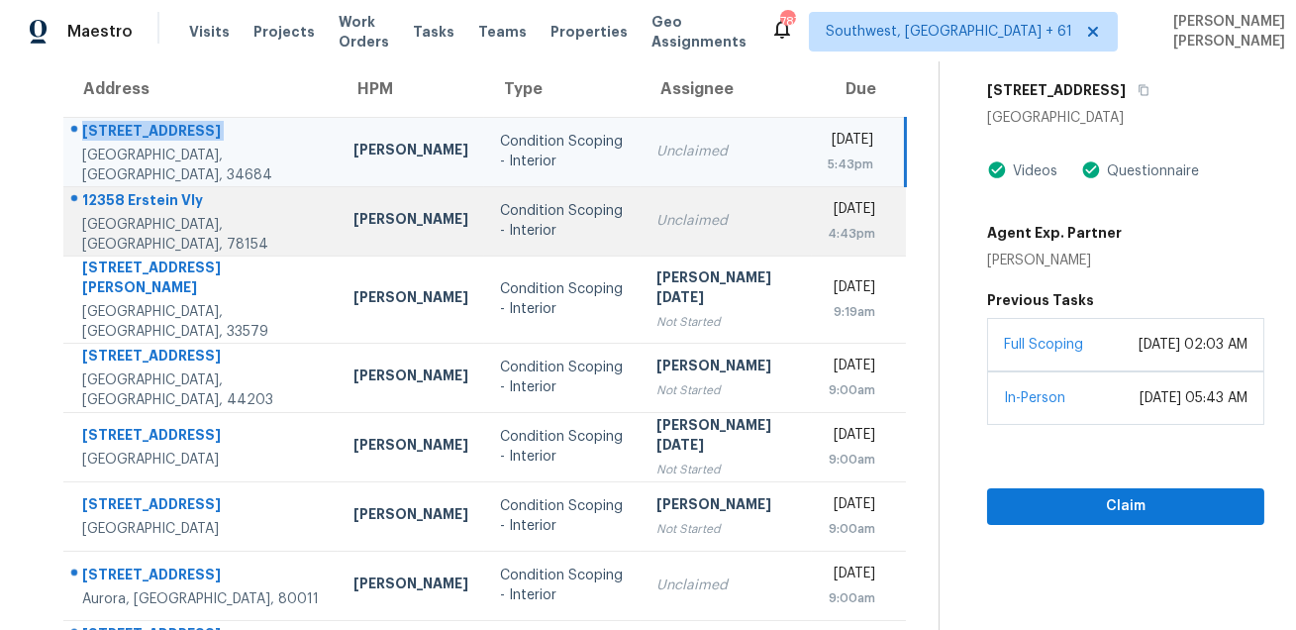
click at [155, 200] on div "12358 Erstein Vly" at bounding box center [202, 202] width 240 height 25
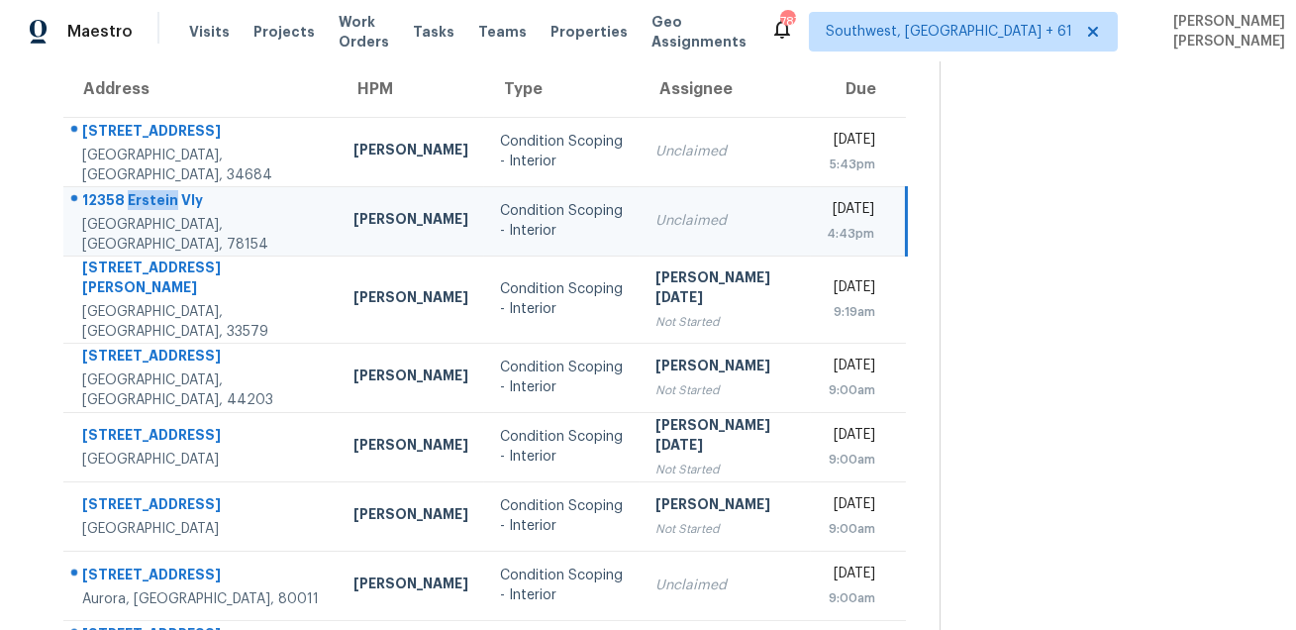
click at [155, 200] on div "12358 Erstein Vly" at bounding box center [202, 202] width 240 height 25
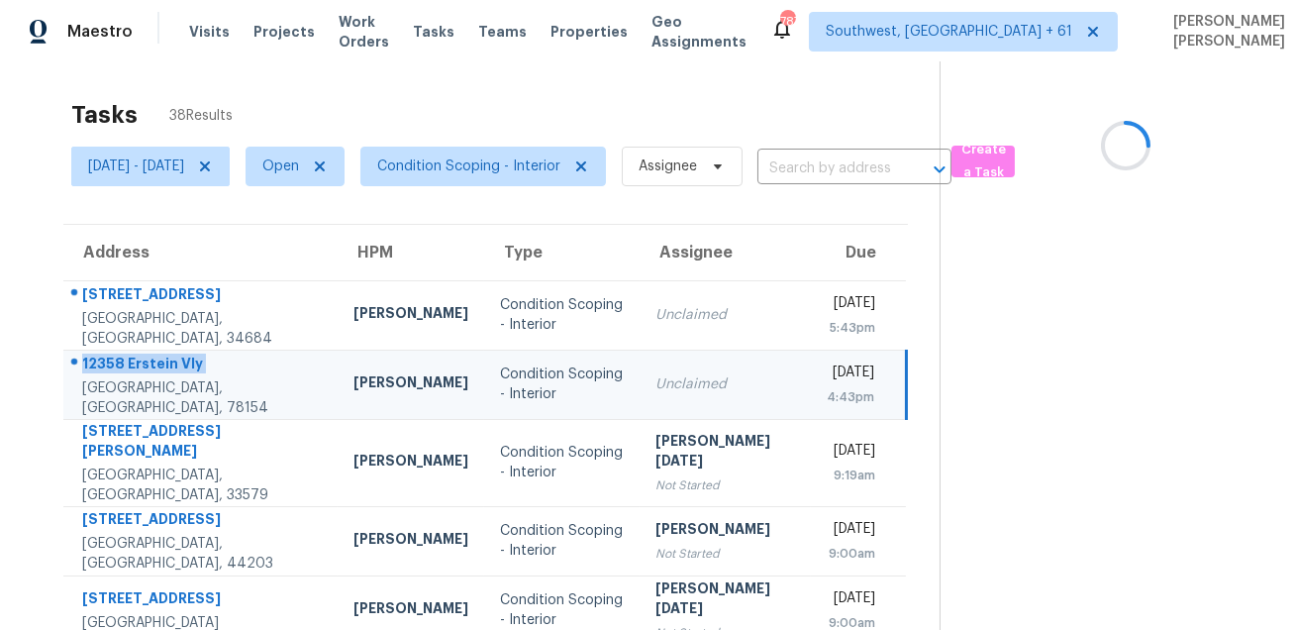
scroll to position [0, 0]
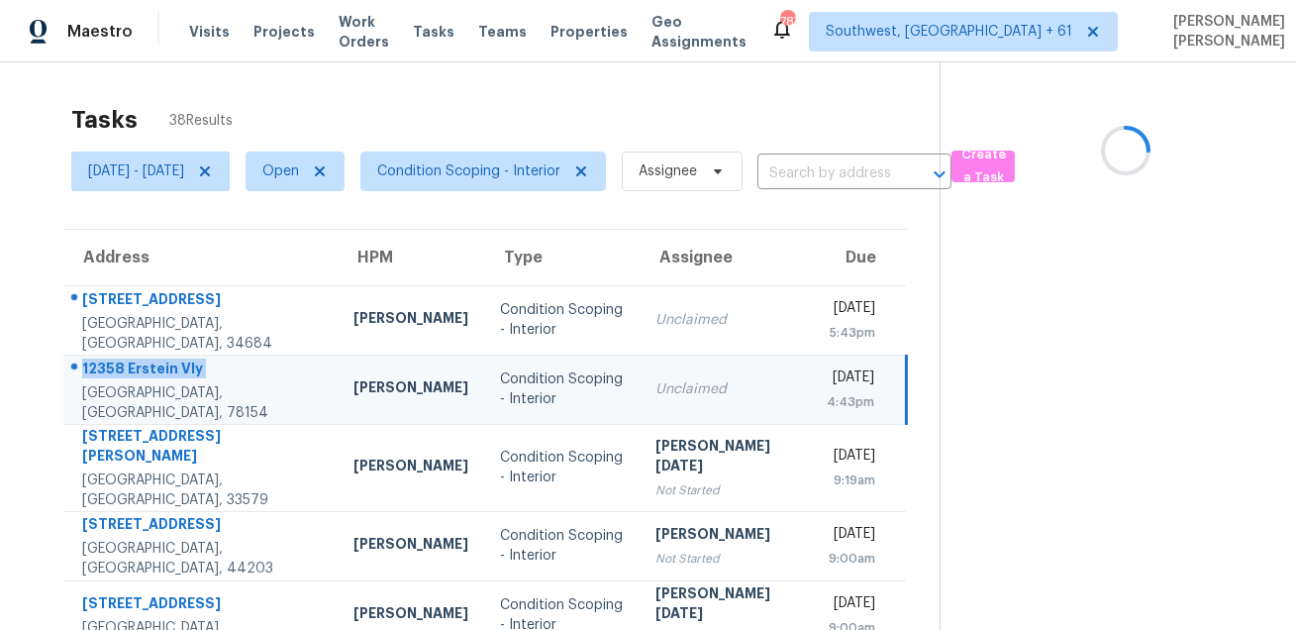
click at [735, 389] on td "Unclaimed" at bounding box center [724, 388] width 170 height 69
click at [852, 388] on div "[DATE]" at bounding box center [851, 379] width 48 height 25
click at [595, 403] on td "Condition Scoping - Interior" at bounding box center [562, 388] width 156 height 69
drag, startPoint x: 80, startPoint y: 372, endPoint x: 206, endPoint y: 403, distance: 129.4
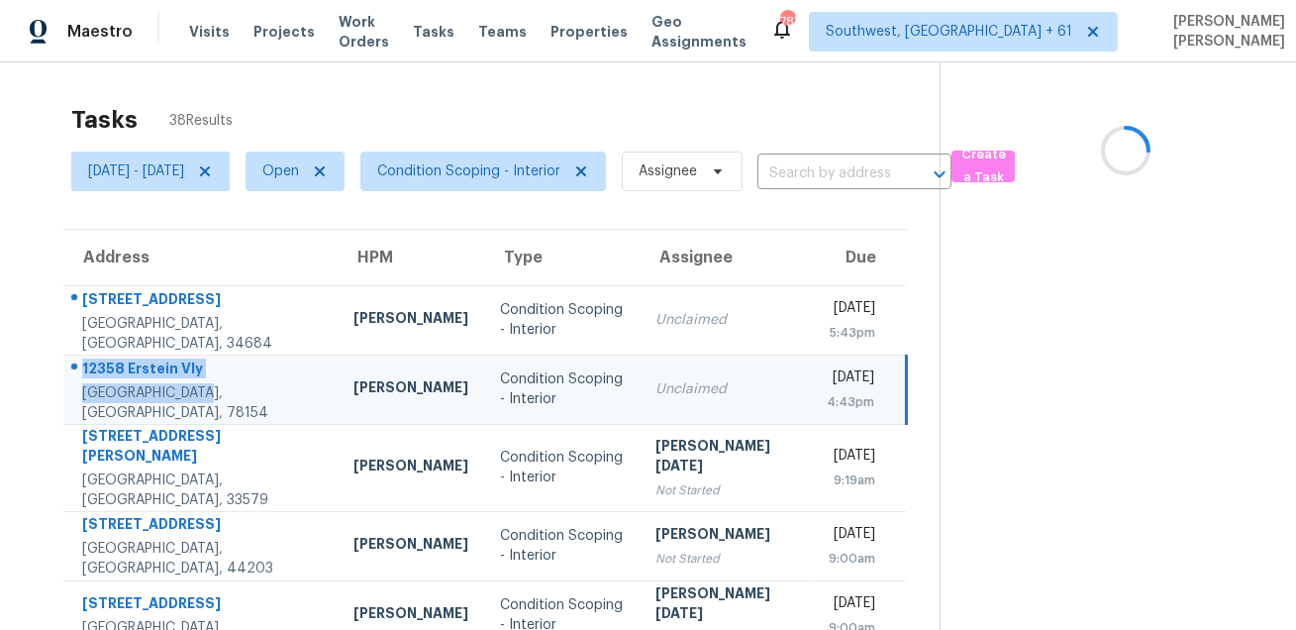
click at [206, 403] on div "[STREET_ADDRESS]" at bounding box center [192, 389] width 257 height 66
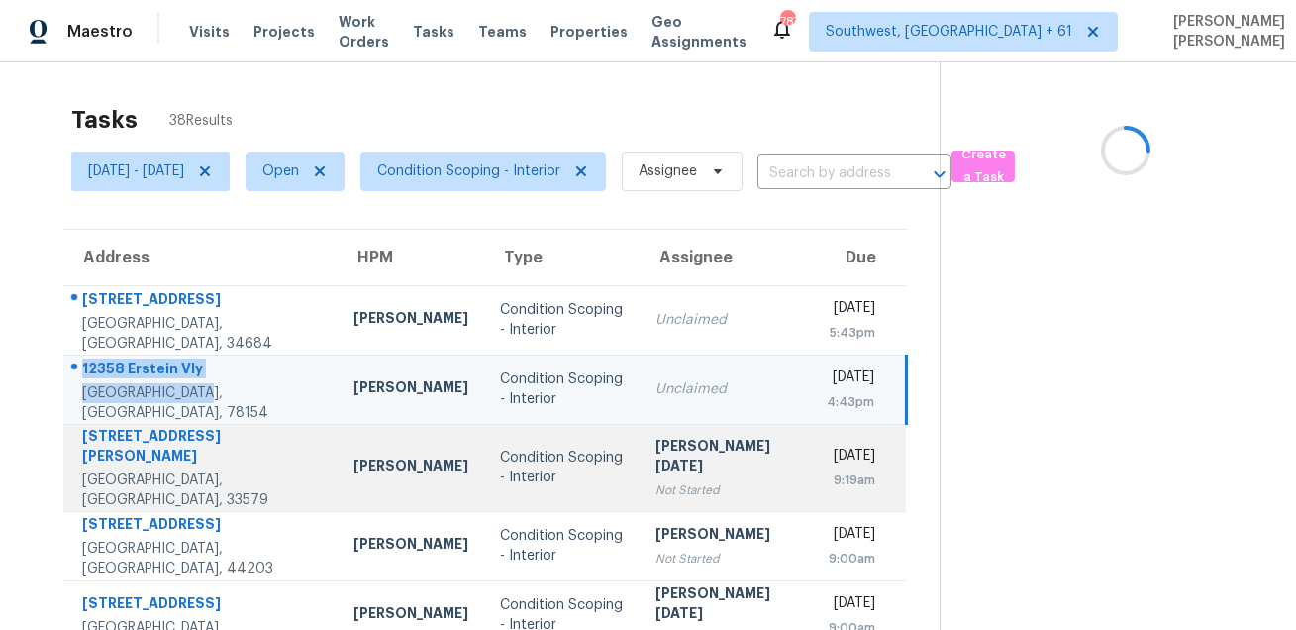
scroll to position [262, 0]
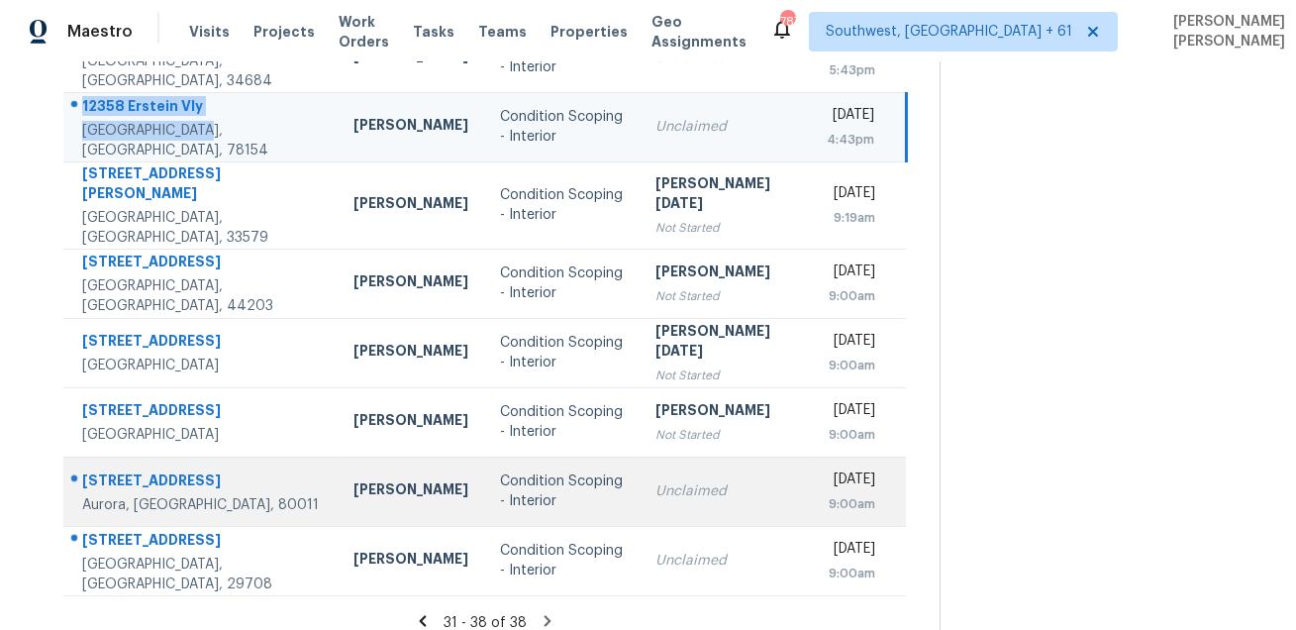
click at [128, 470] on div "[STREET_ADDRESS]" at bounding box center [202, 482] width 240 height 25
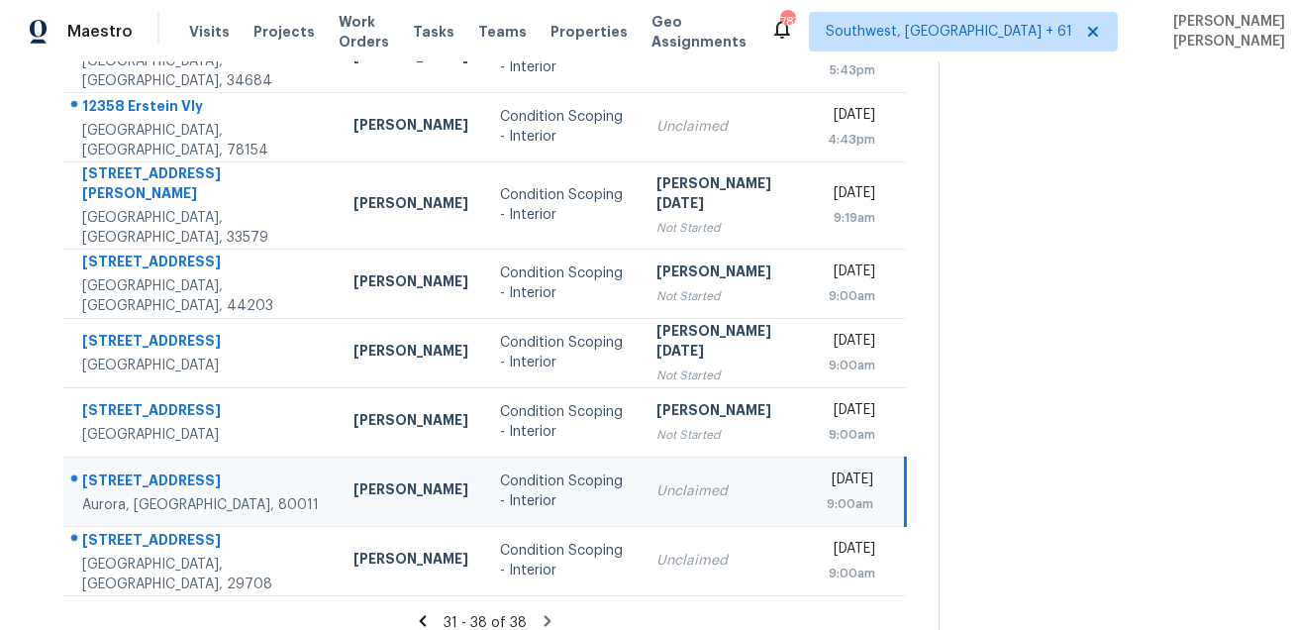
click at [128, 470] on div "[STREET_ADDRESS]" at bounding box center [202, 482] width 240 height 25
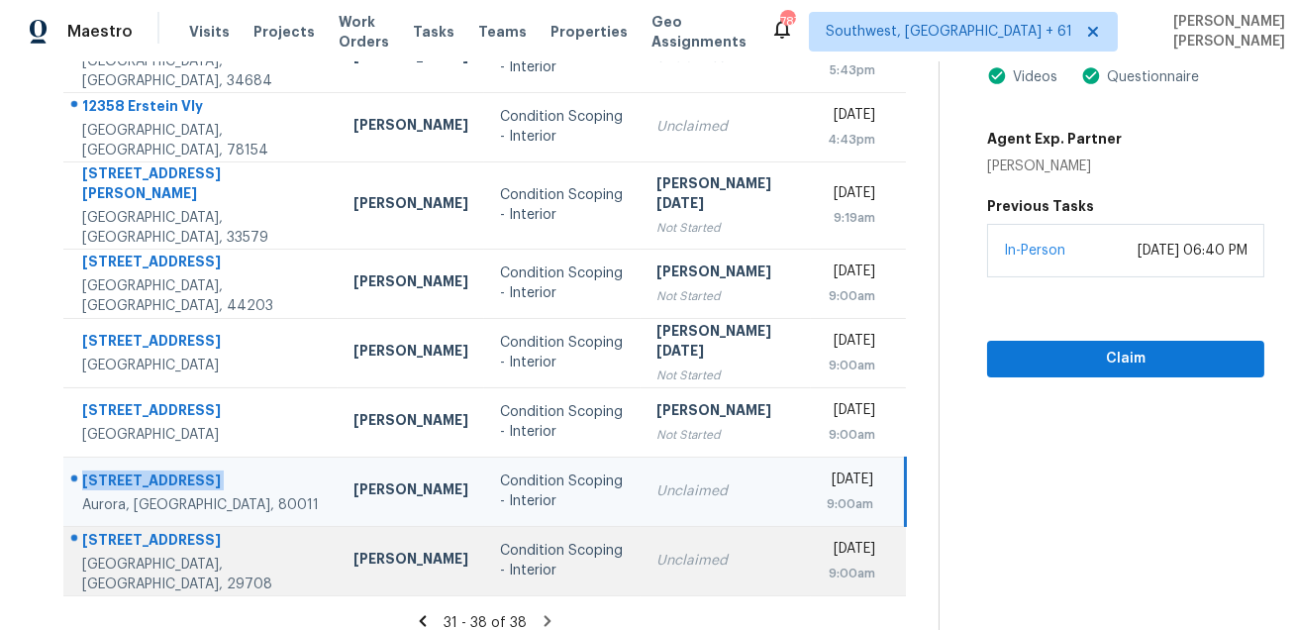
click at [123, 531] on div "[STREET_ADDRESS]" at bounding box center [202, 542] width 240 height 25
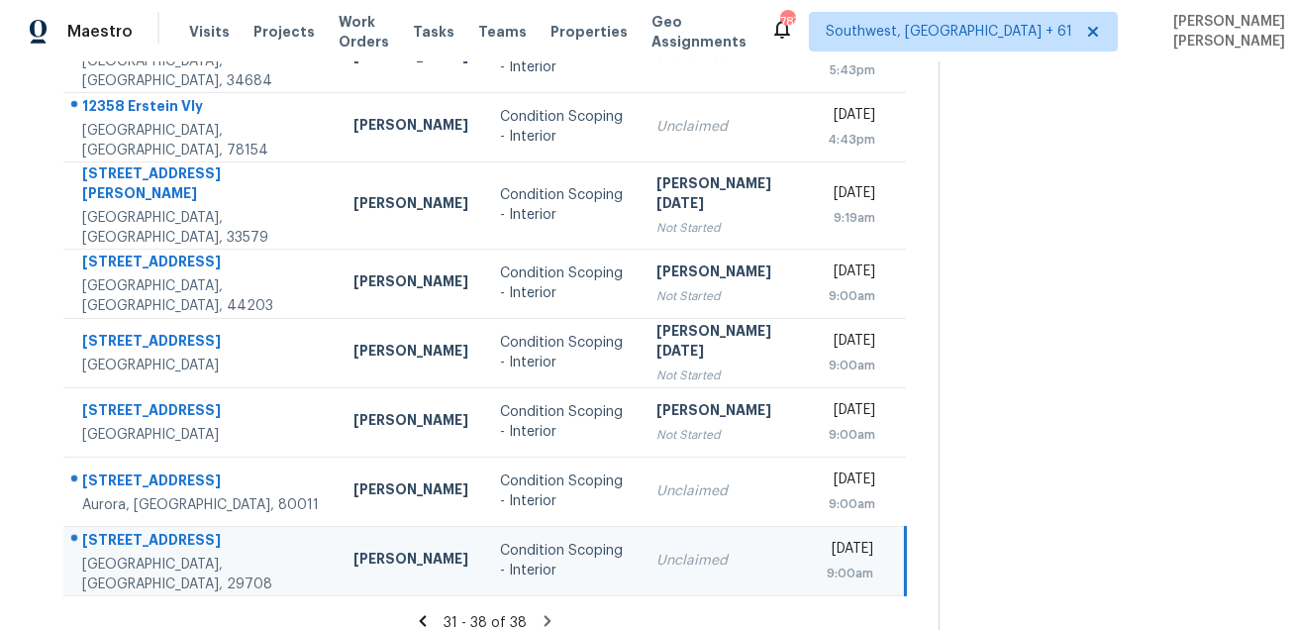
click at [123, 531] on div "[STREET_ADDRESS]" at bounding box center [202, 542] width 240 height 25
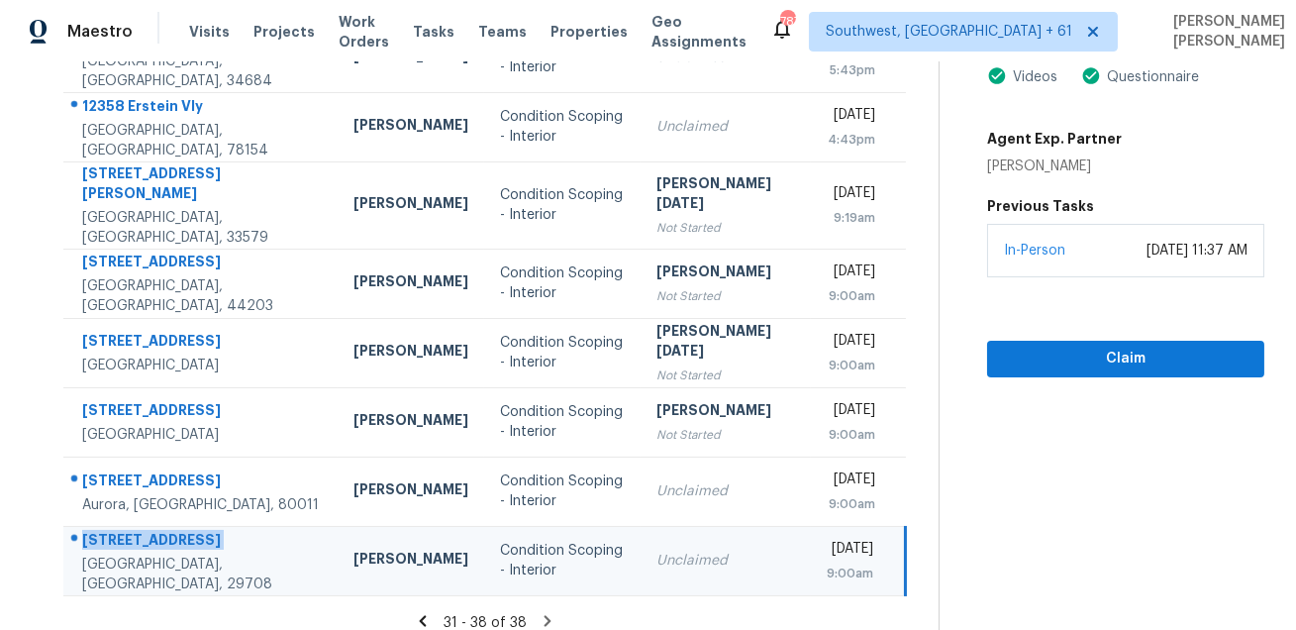
click at [552, 612] on icon at bounding box center [547, 621] width 18 height 18
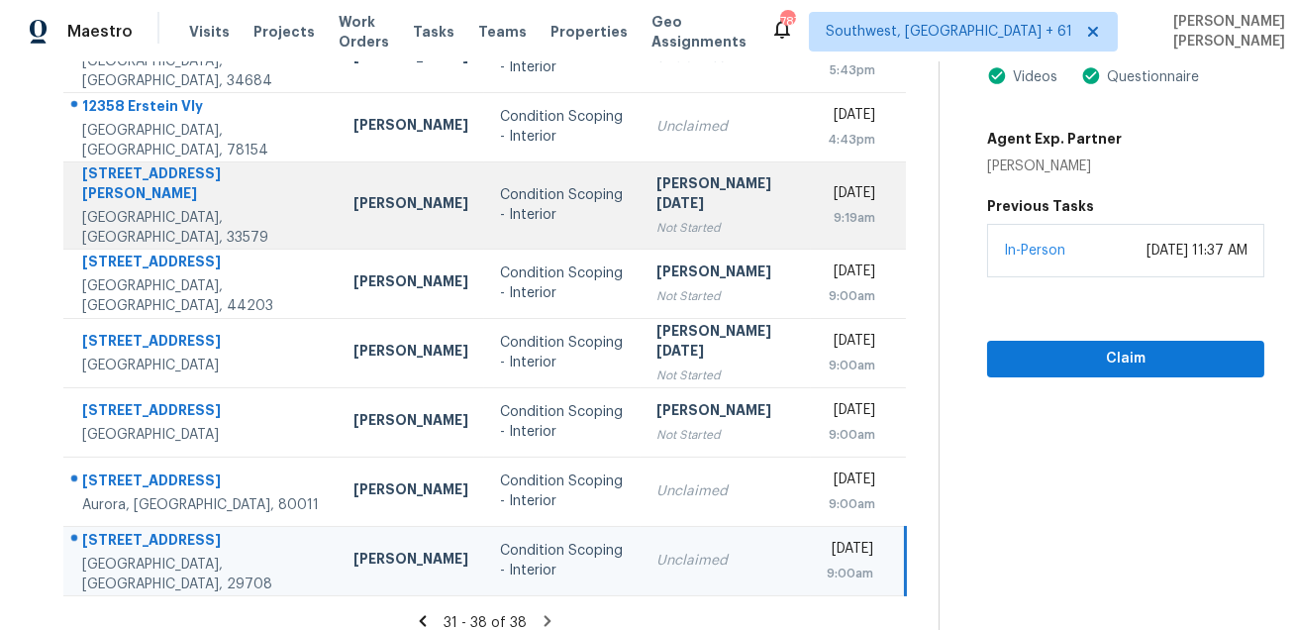
scroll to position [0, 0]
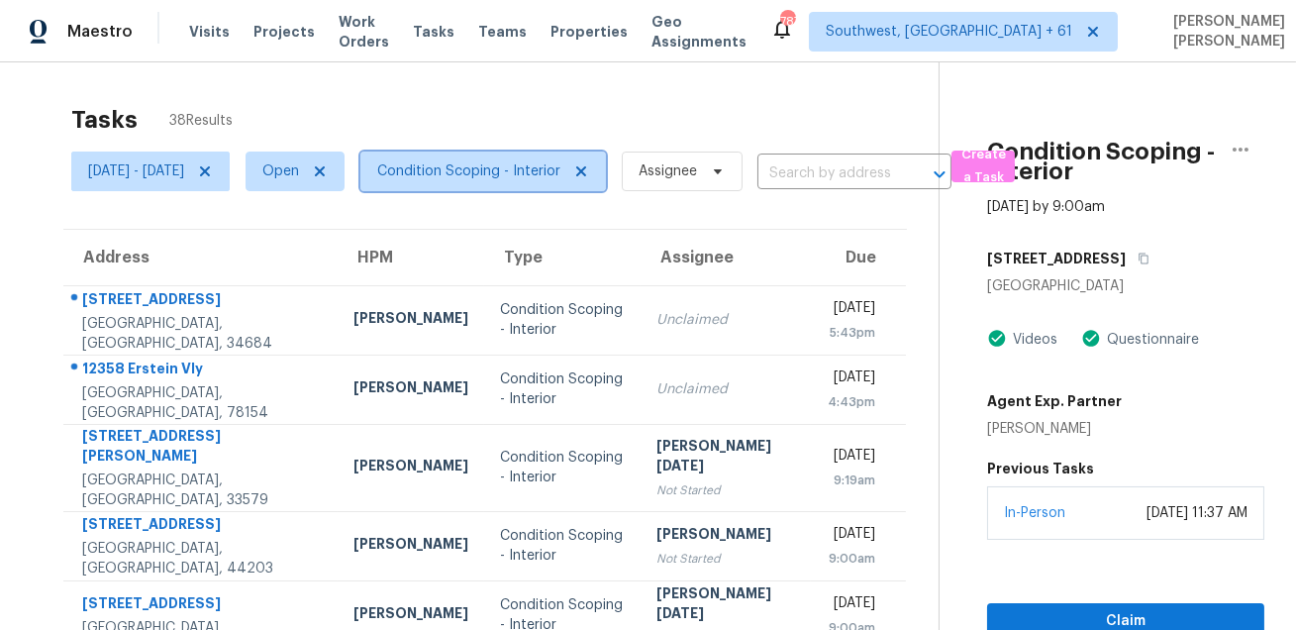
click at [424, 165] on span "Condition Scoping - Interior" at bounding box center [482, 171] width 245 height 40
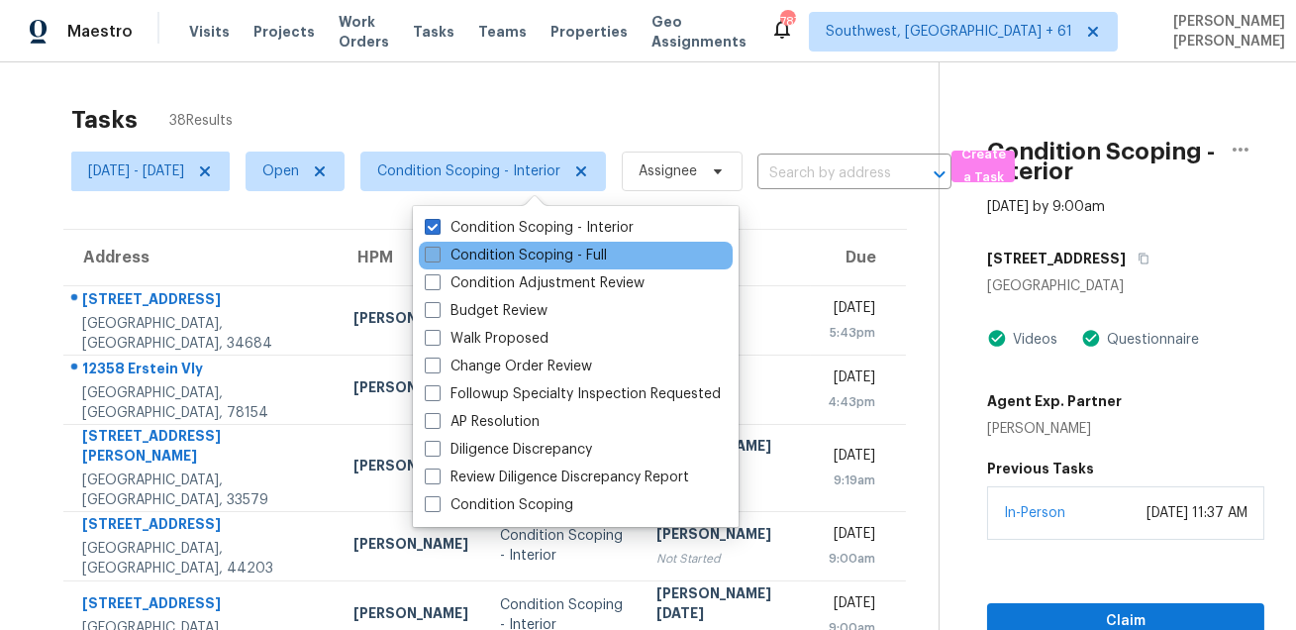
click at [456, 247] on label "Condition Scoping - Full" at bounding box center [516, 255] width 182 height 20
click at [438, 247] on input "Condition Scoping - Full" at bounding box center [431, 251] width 13 height 13
checkbox input "true"
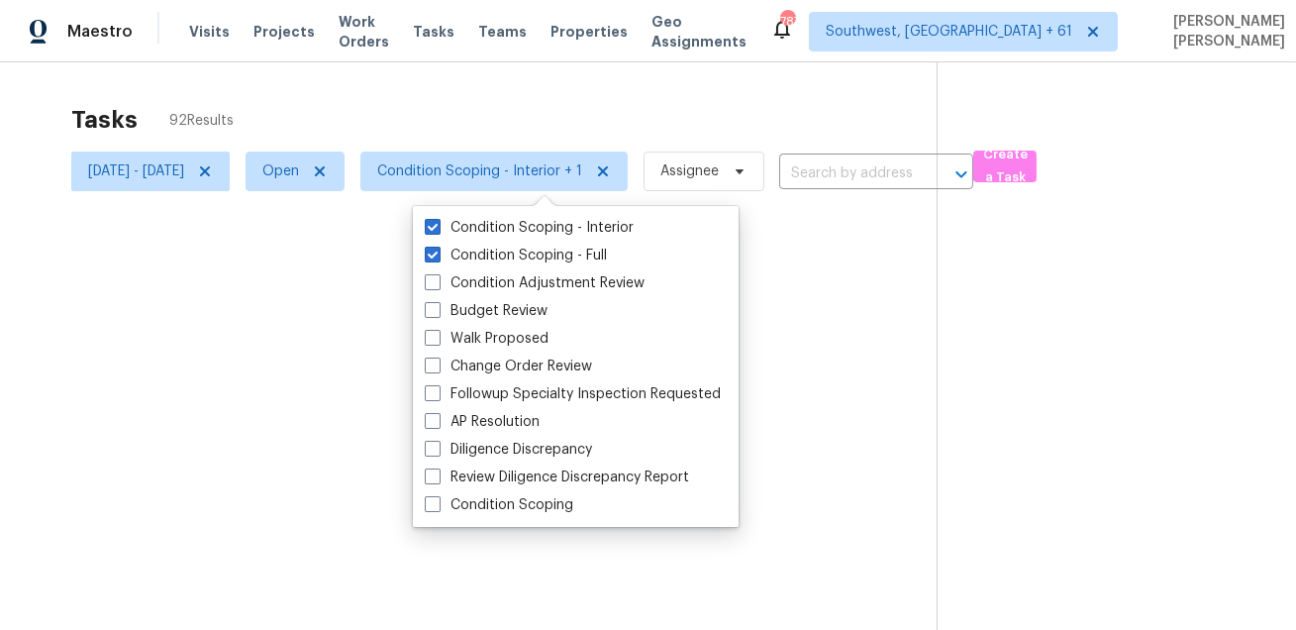
click at [421, 64] on div at bounding box center [648, 315] width 1296 height 630
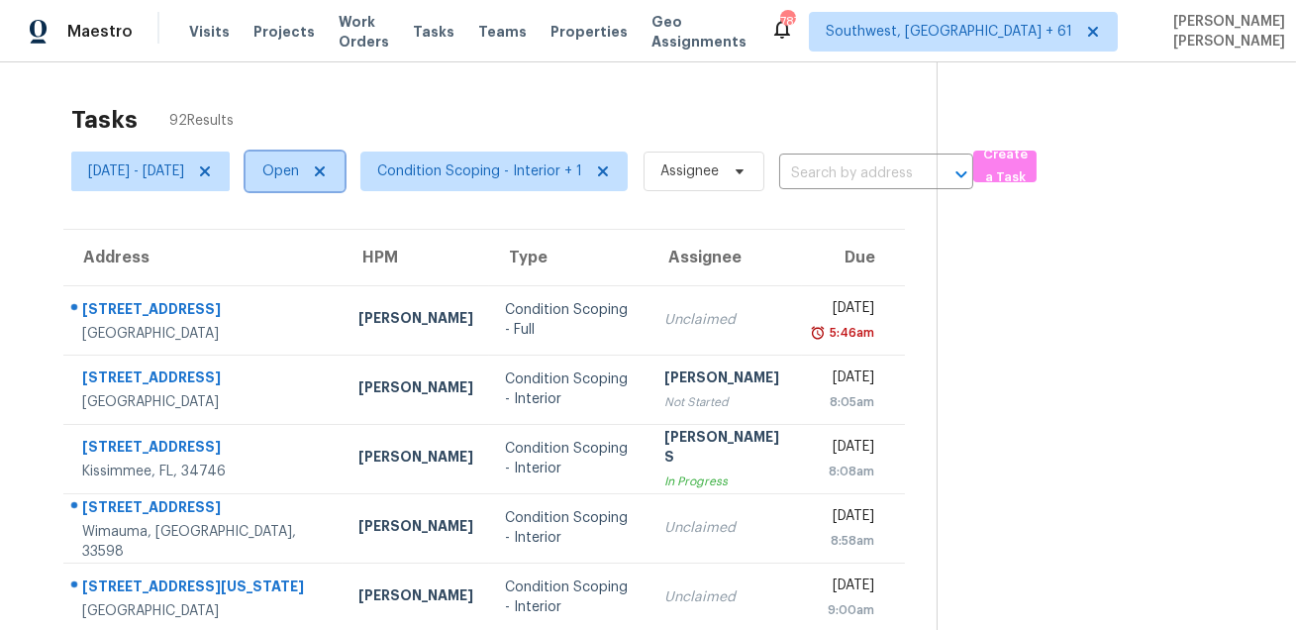
click at [299, 177] on span "Open" at bounding box center [280, 171] width 37 height 20
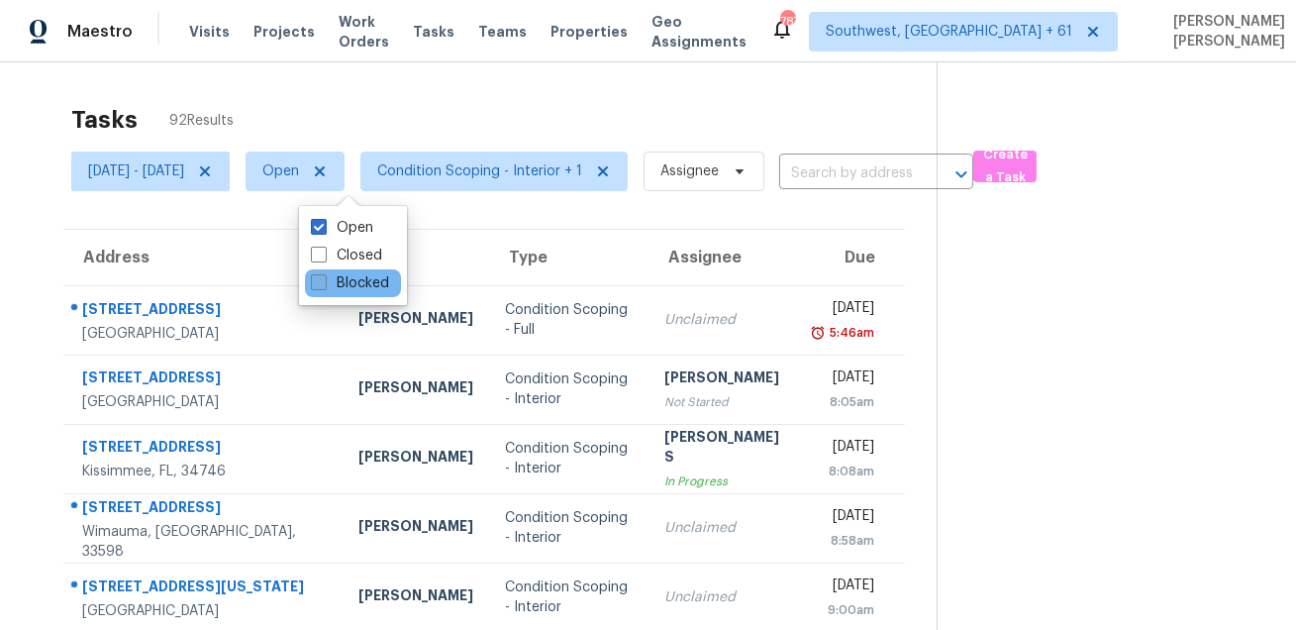
click at [328, 290] on label "Blocked" at bounding box center [350, 283] width 78 height 20
click at [324, 286] on input "Blocked" at bounding box center [317, 279] width 13 height 13
checkbox input "true"
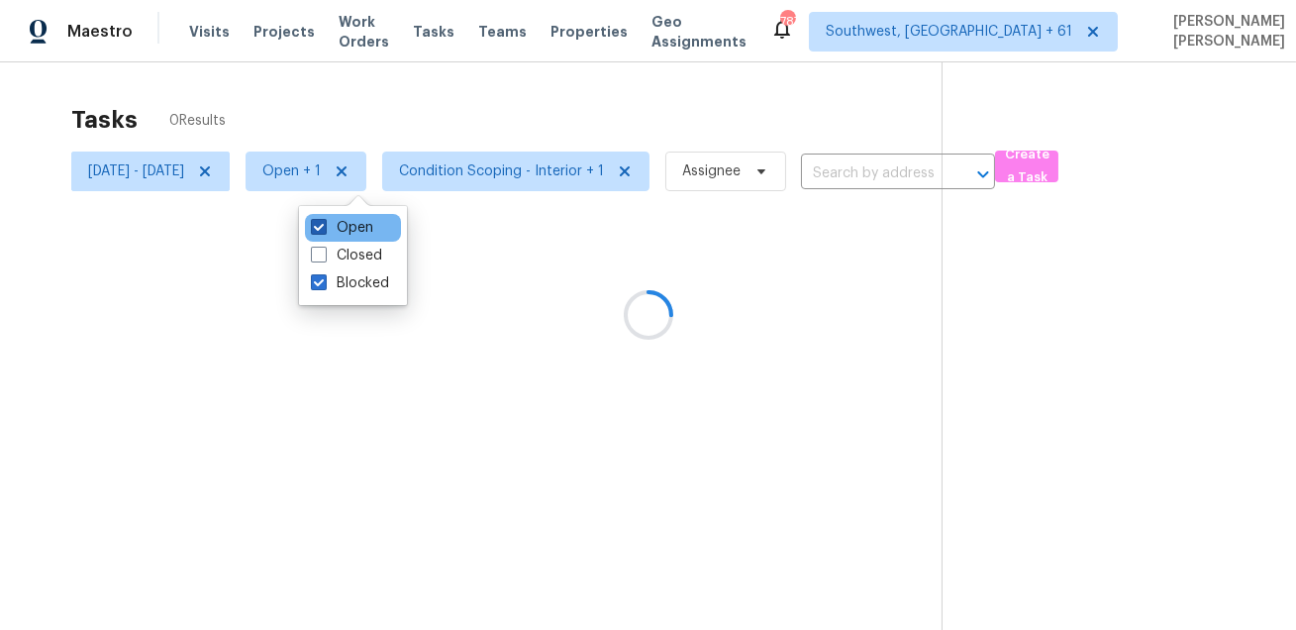
click at [330, 222] on label "Open" at bounding box center [342, 228] width 62 height 20
click at [324, 222] on input "Open" at bounding box center [317, 224] width 13 height 13
checkbox input "false"
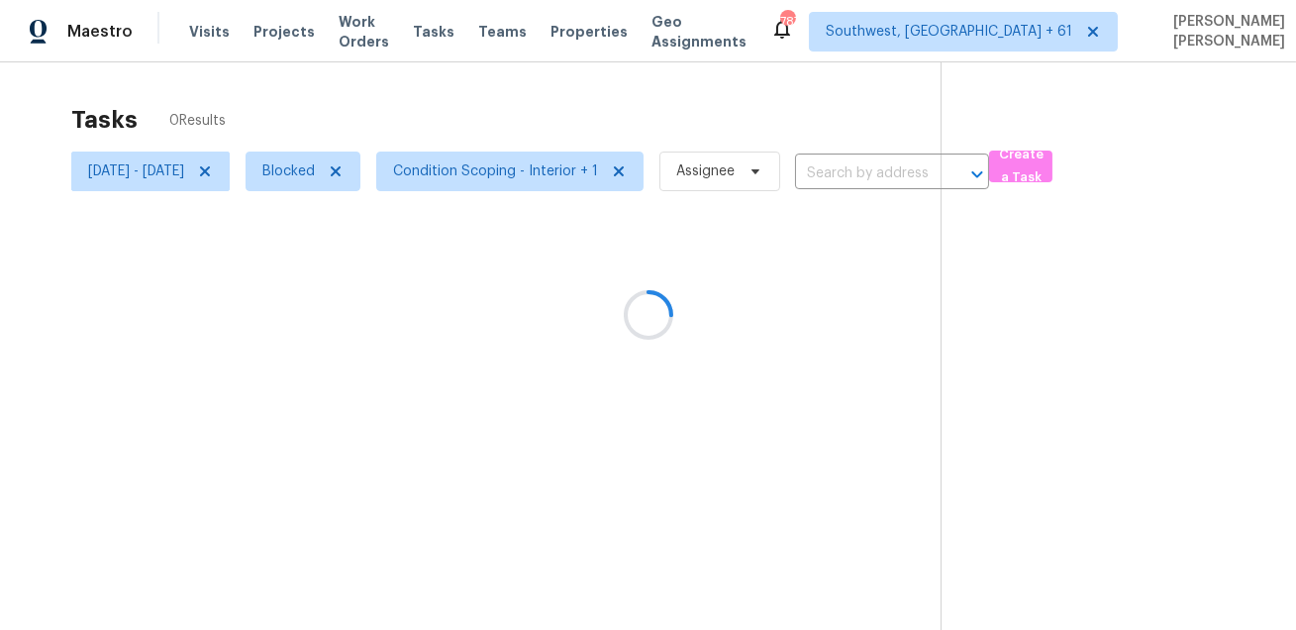
click at [255, 167] on div at bounding box center [648, 315] width 1296 height 630
click at [262, 172] on div at bounding box center [648, 315] width 1296 height 630
click at [253, 169] on div at bounding box center [648, 315] width 1296 height 630
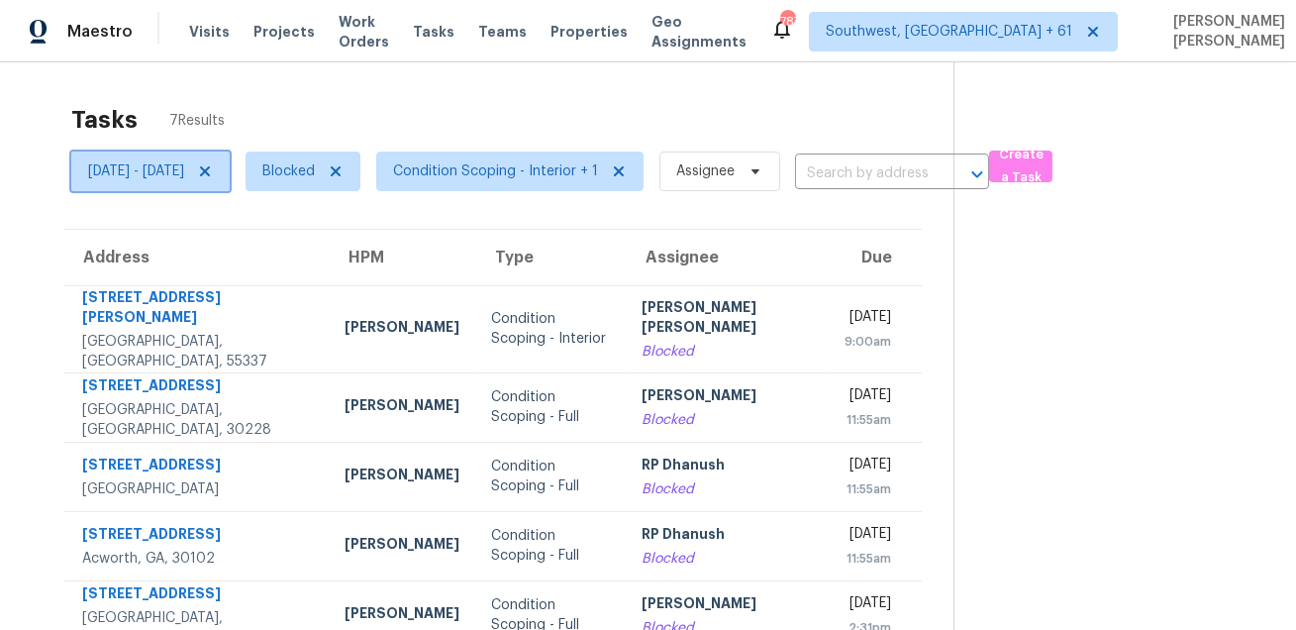
click at [210, 171] on icon at bounding box center [205, 171] width 10 height 10
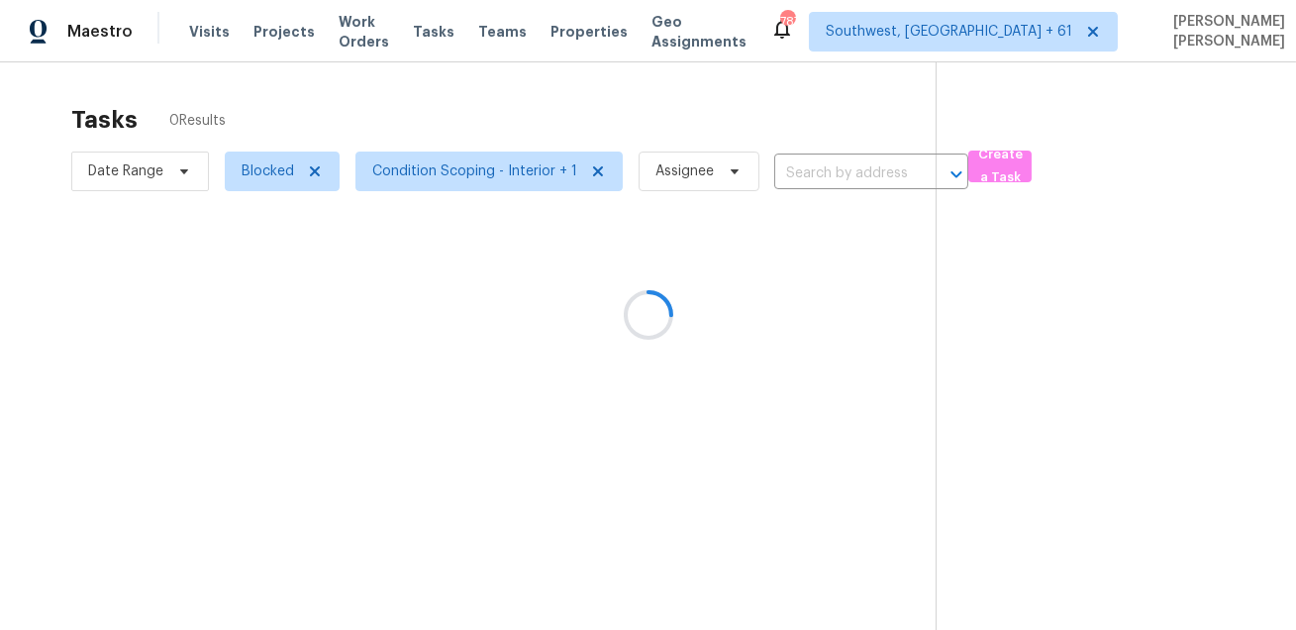
click at [315, 101] on div at bounding box center [648, 315] width 1296 height 630
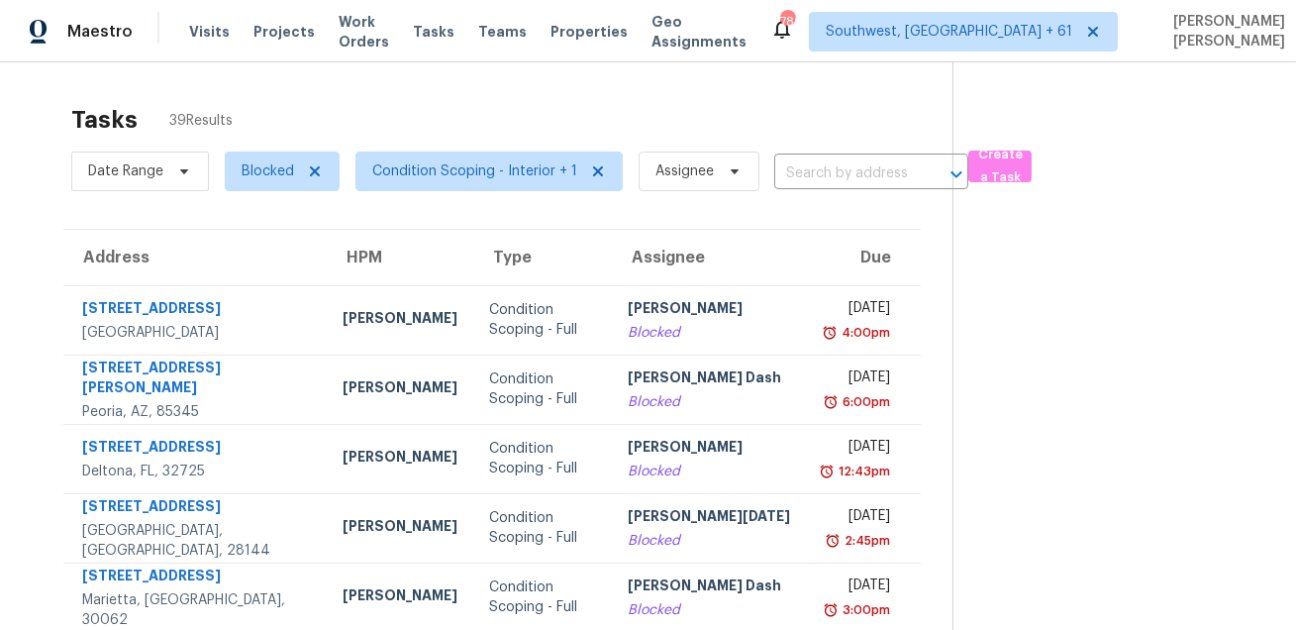
click at [494, 134] on div "Tasks 39 Results" at bounding box center [511, 119] width 881 height 51
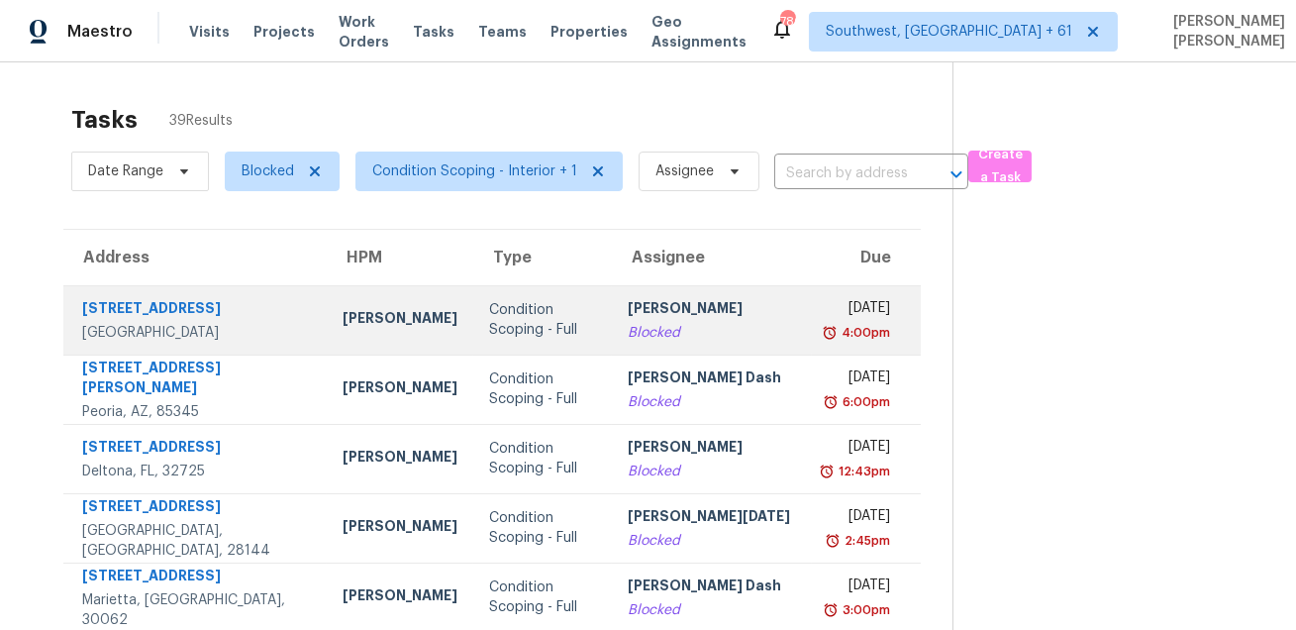
click at [489, 305] on div "Condition Scoping - Full" at bounding box center [542, 320] width 106 height 40
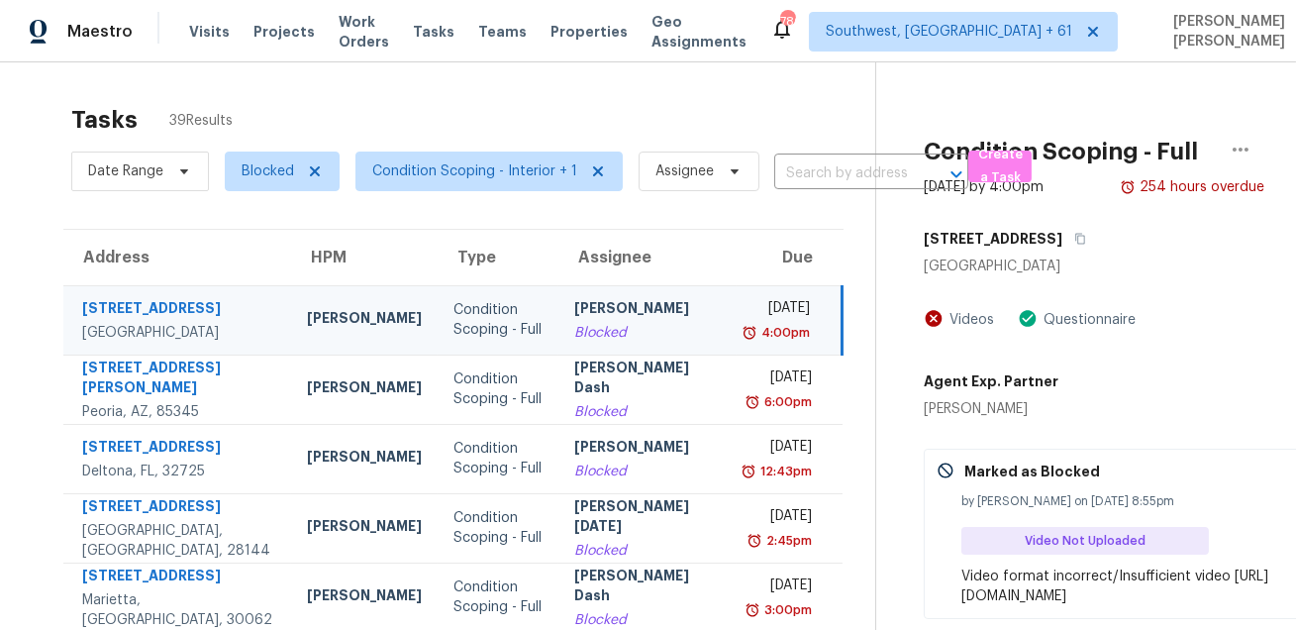
click at [675, 123] on div "Tasks 39 Results" at bounding box center [473, 119] width 804 height 51
